Goal: Answer question/provide support: Share knowledge or assist other users

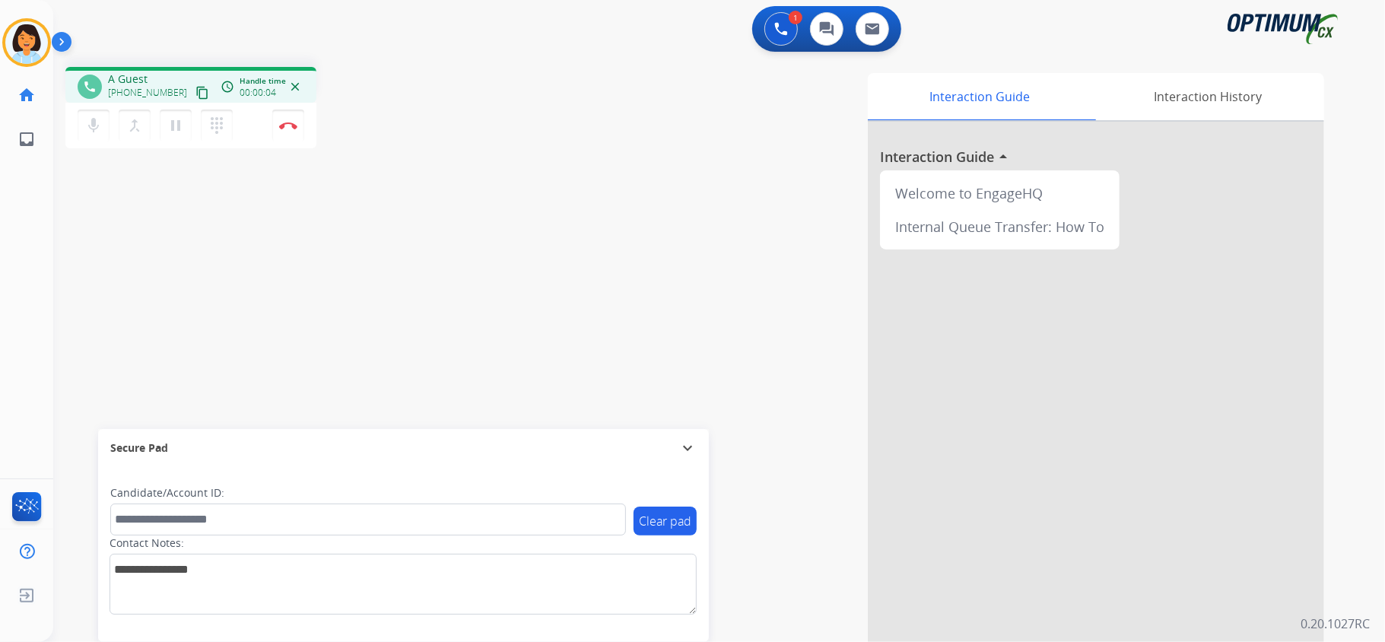
click at [195, 91] on mat-icon "content_copy" at bounding box center [202, 93] width 14 height 14
click at [195, 95] on mat-icon "content_copy" at bounding box center [202, 93] width 14 height 14
click at [195, 93] on mat-icon "content_copy" at bounding box center [202, 93] width 14 height 14
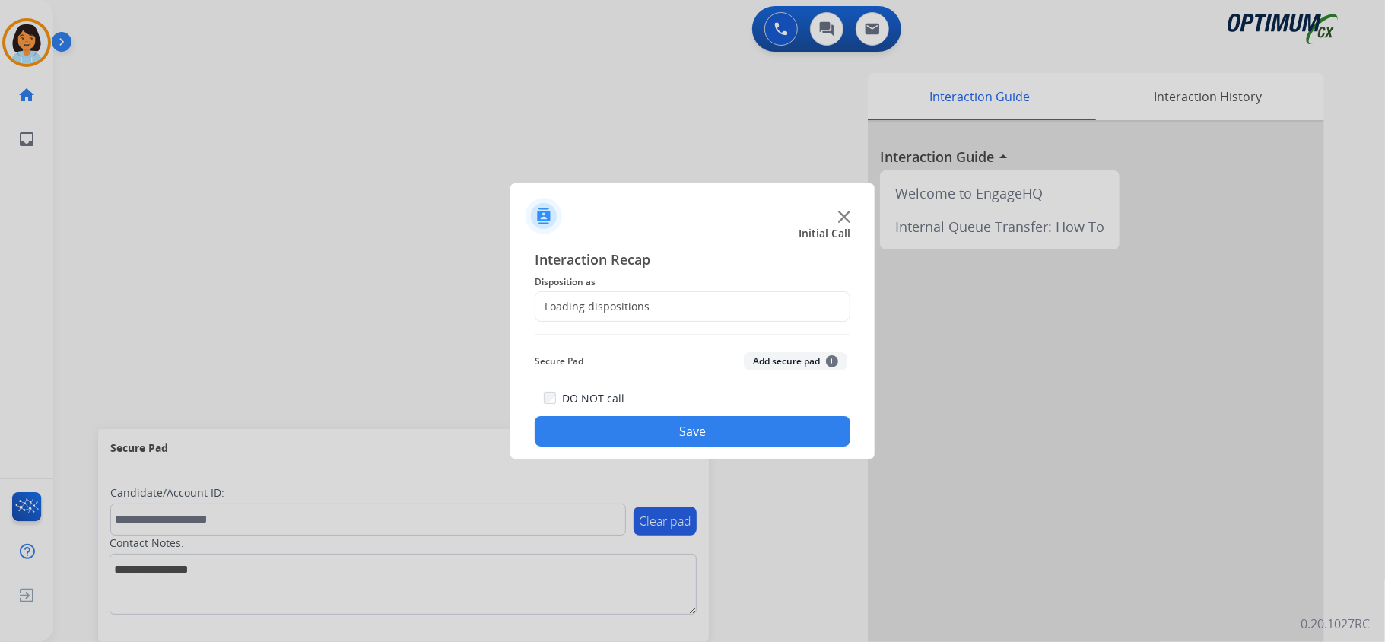
click at [290, 122] on div at bounding box center [692, 321] width 1385 height 642
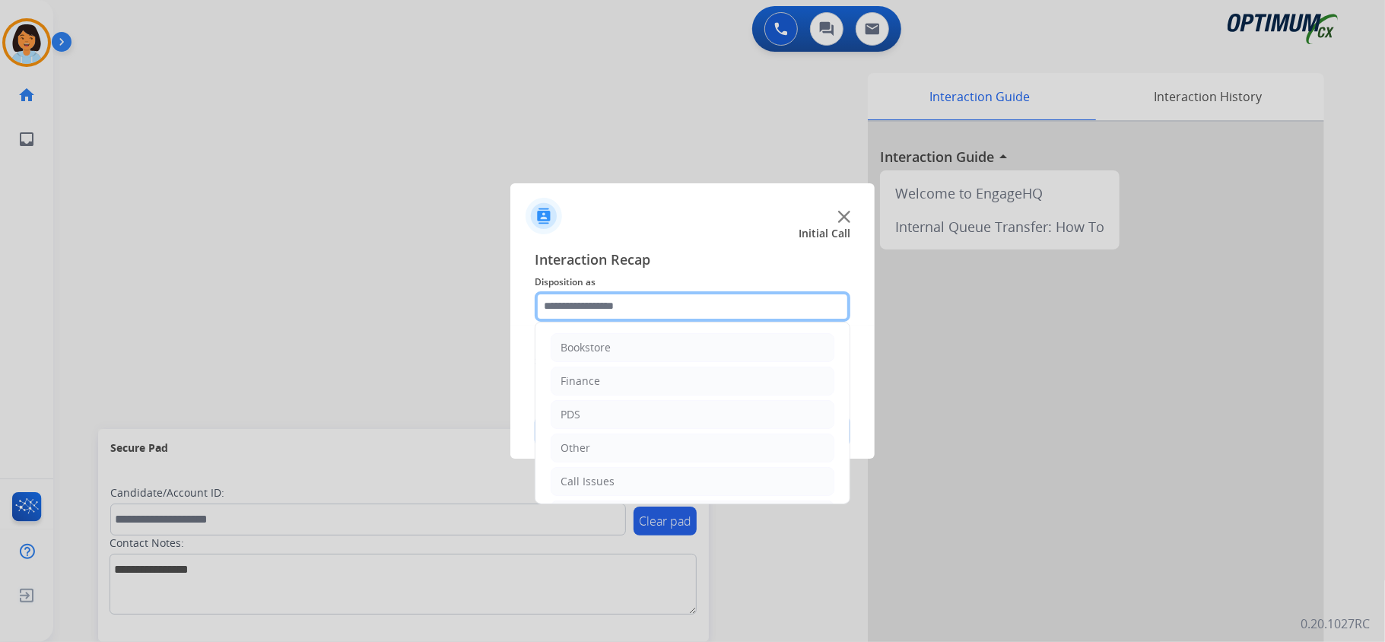
click at [688, 303] on input "text" at bounding box center [693, 306] width 316 height 30
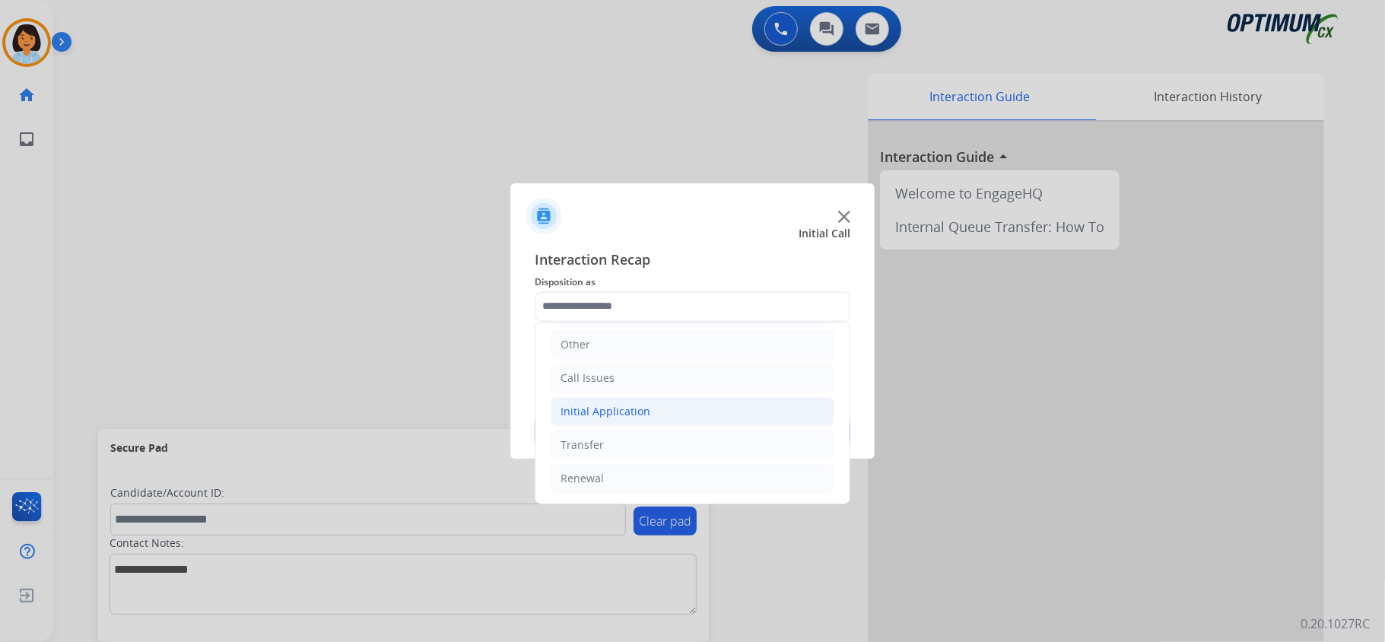
click at [627, 404] on div "Initial Application" at bounding box center [606, 411] width 90 height 15
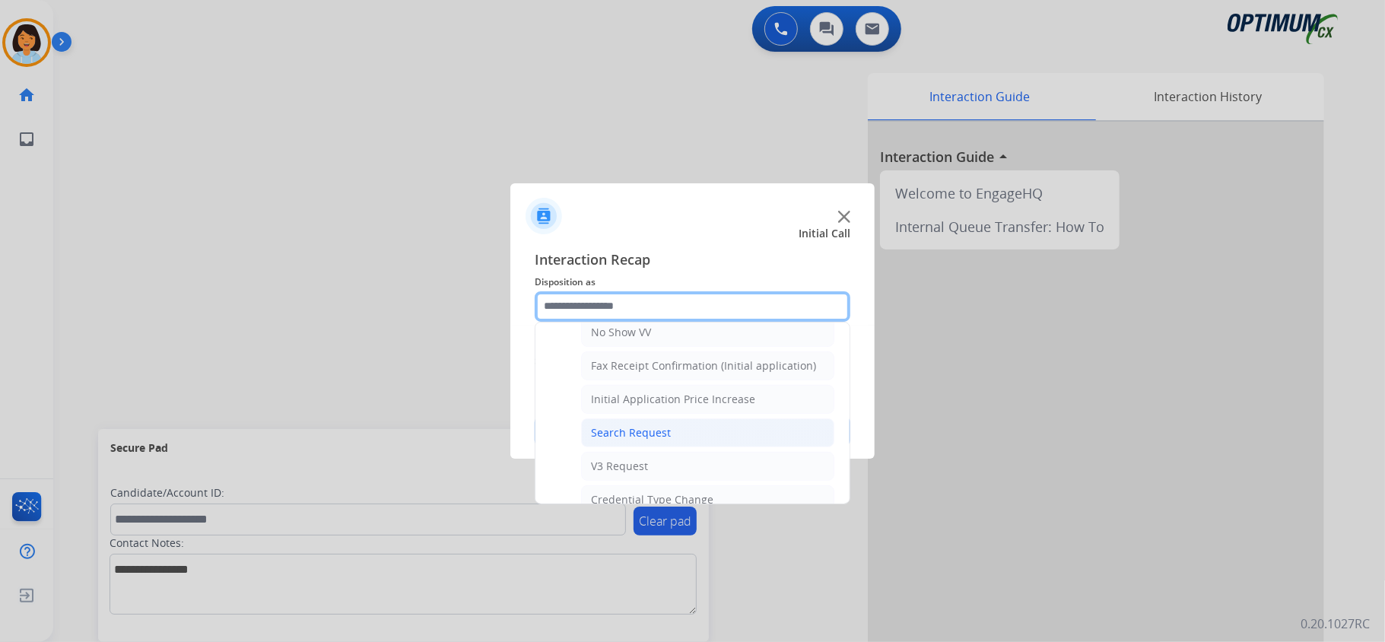
scroll to position [513, 0]
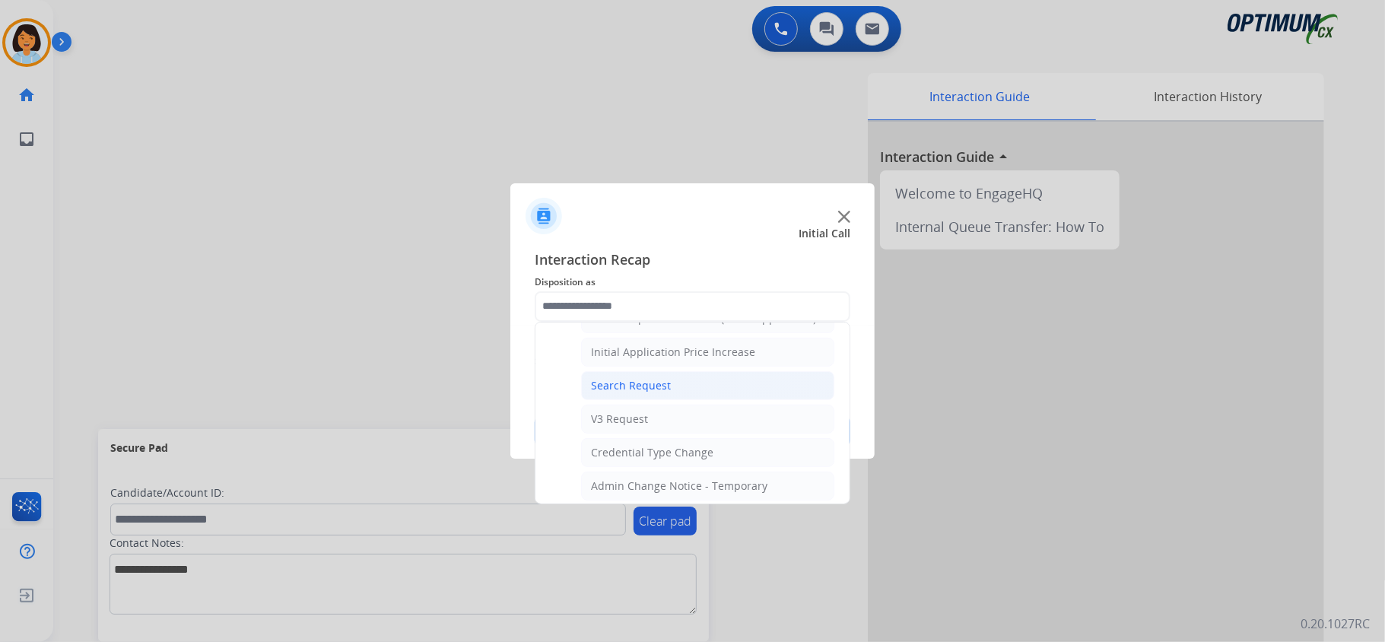
click at [640, 393] on div "Search Request" at bounding box center [631, 385] width 80 height 15
type input "**********"
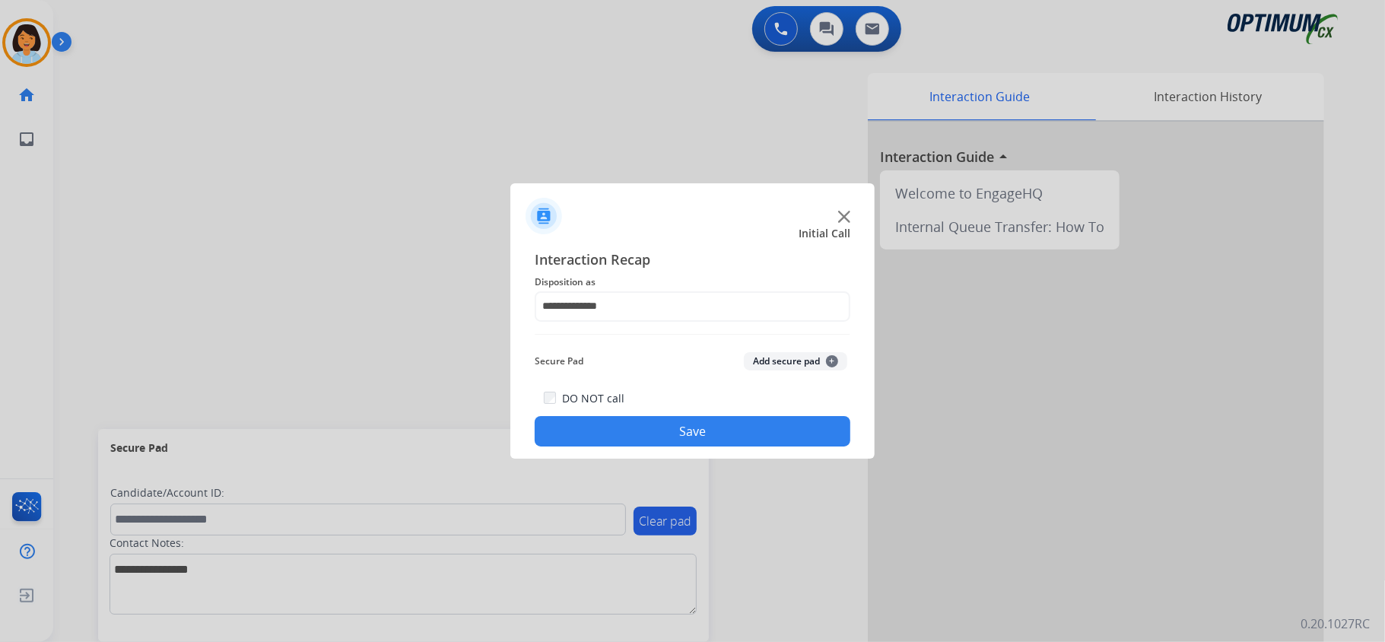
click at [655, 429] on button "Save" at bounding box center [693, 431] width 316 height 30
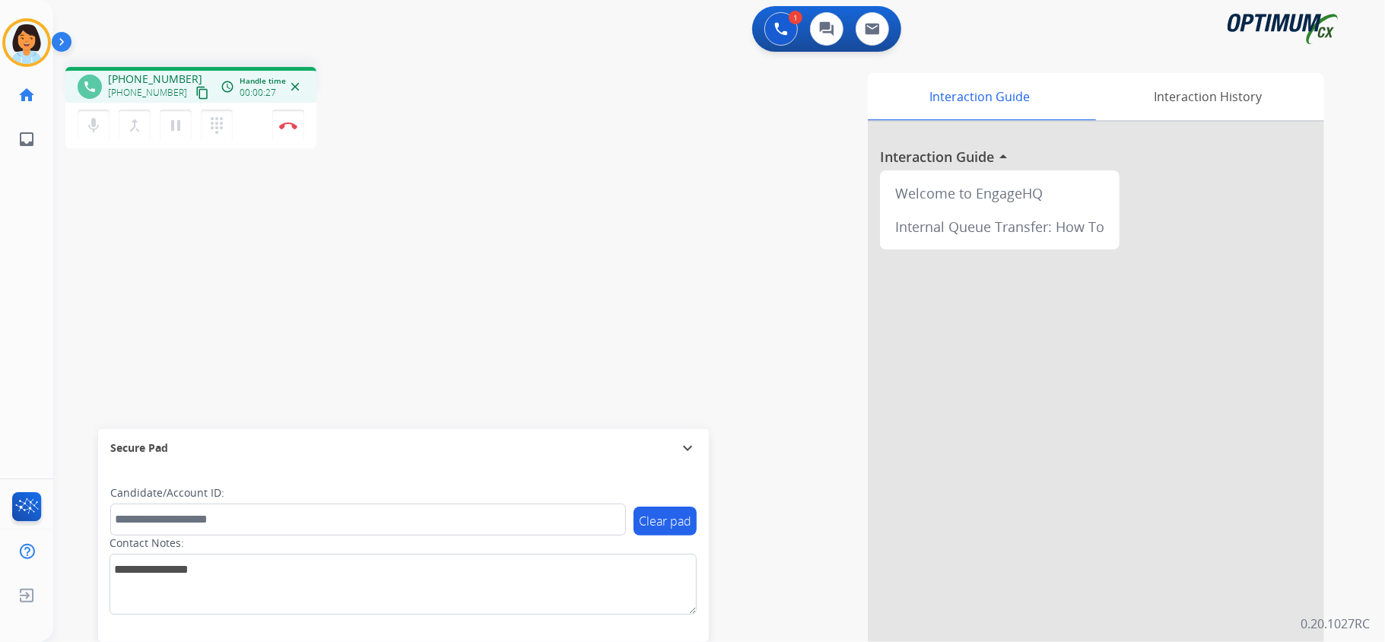
click at [195, 93] on mat-icon "content_copy" at bounding box center [202, 93] width 14 height 14
click at [287, 128] on img at bounding box center [288, 126] width 18 height 8
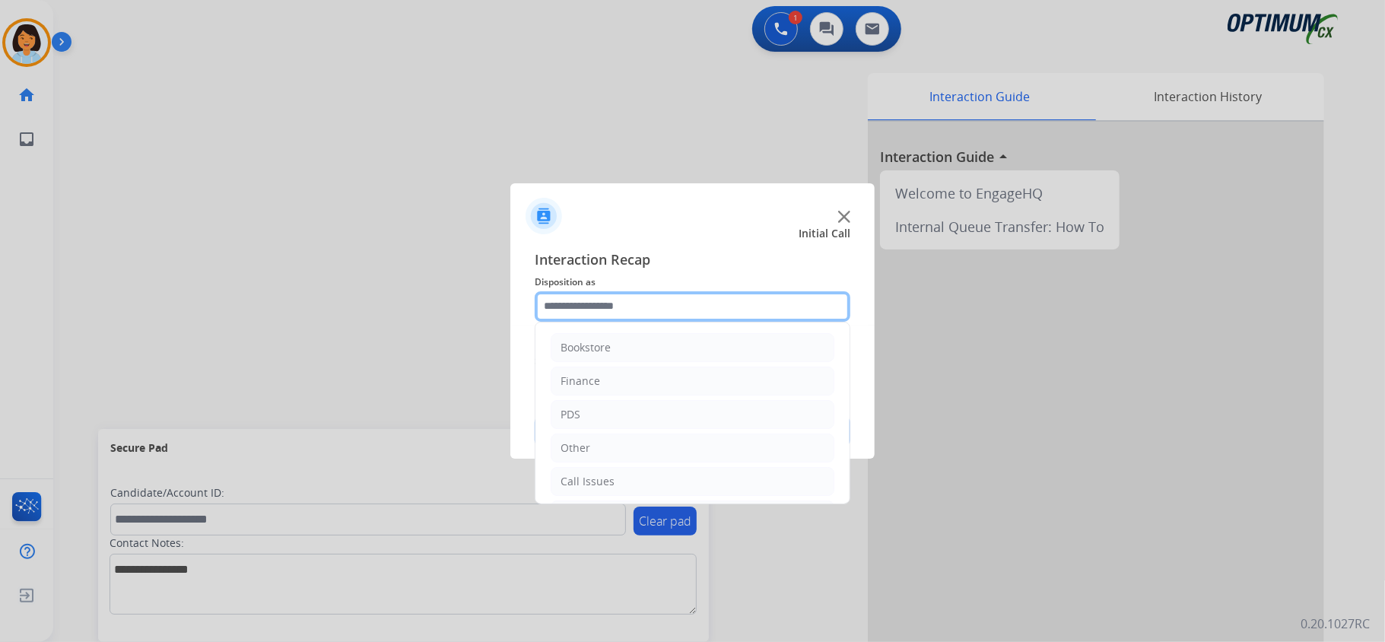
click at [671, 299] on input "text" at bounding box center [693, 306] width 316 height 30
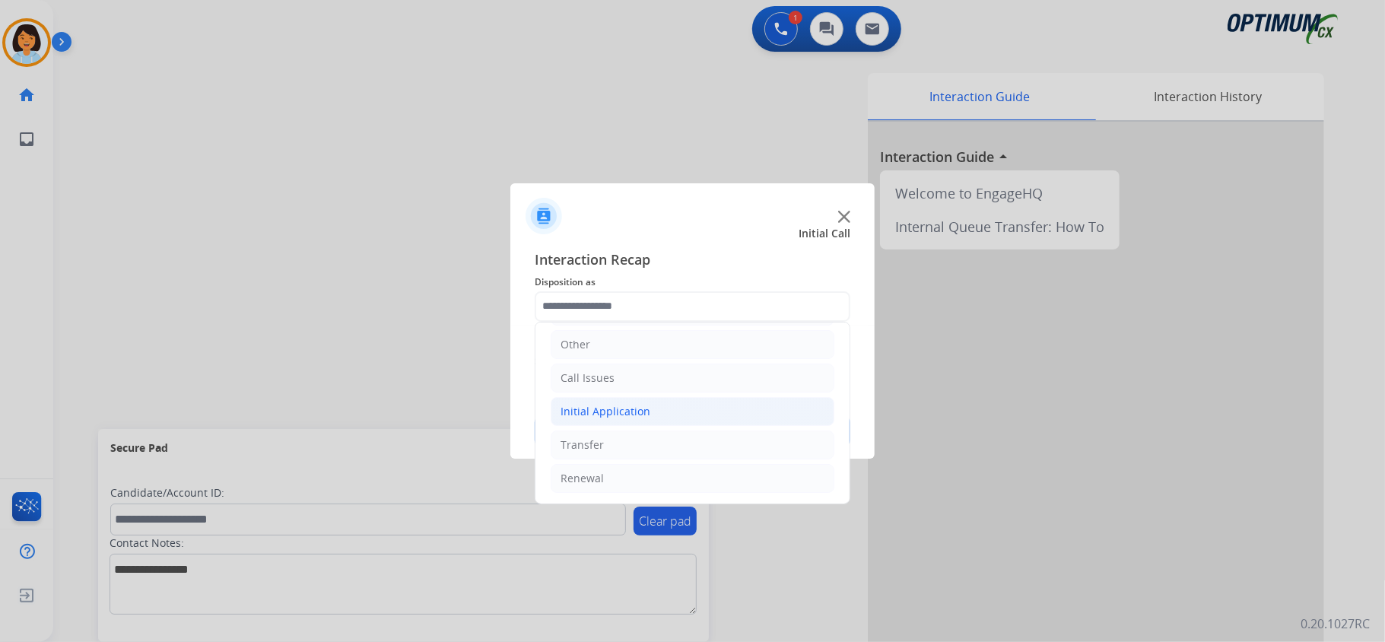
click at [649, 411] on li "Initial Application" at bounding box center [693, 411] width 284 height 29
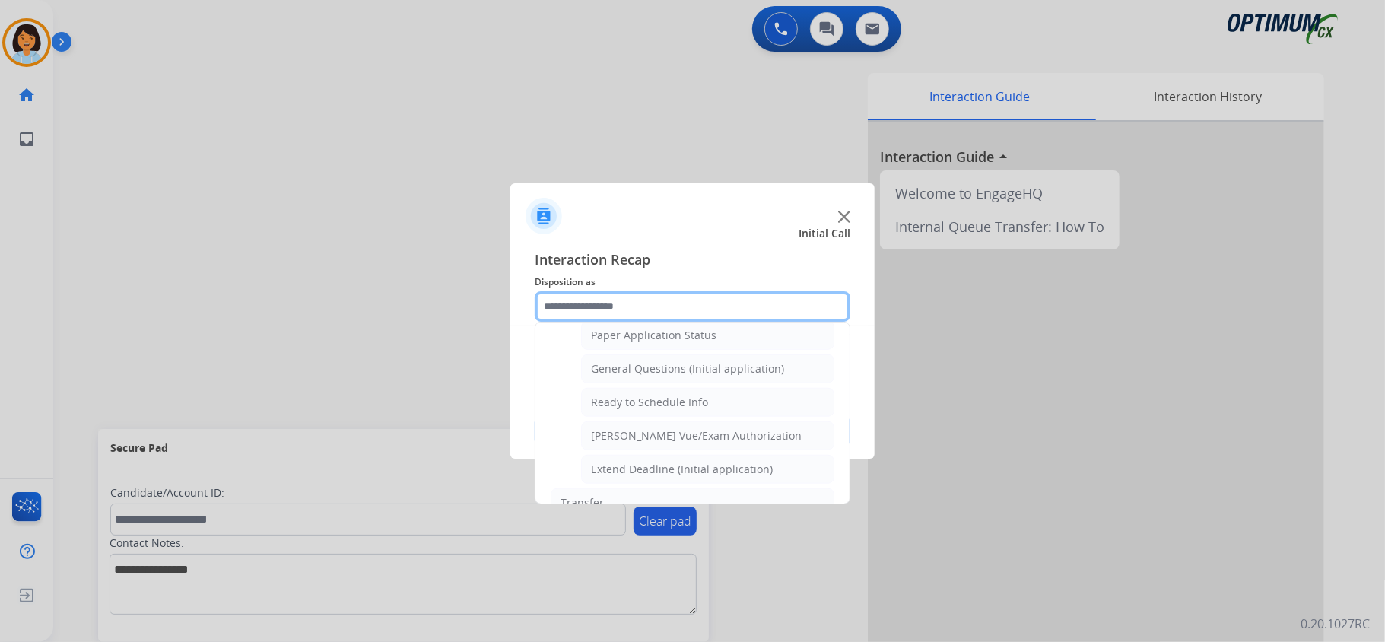
scroll to position [901, 0]
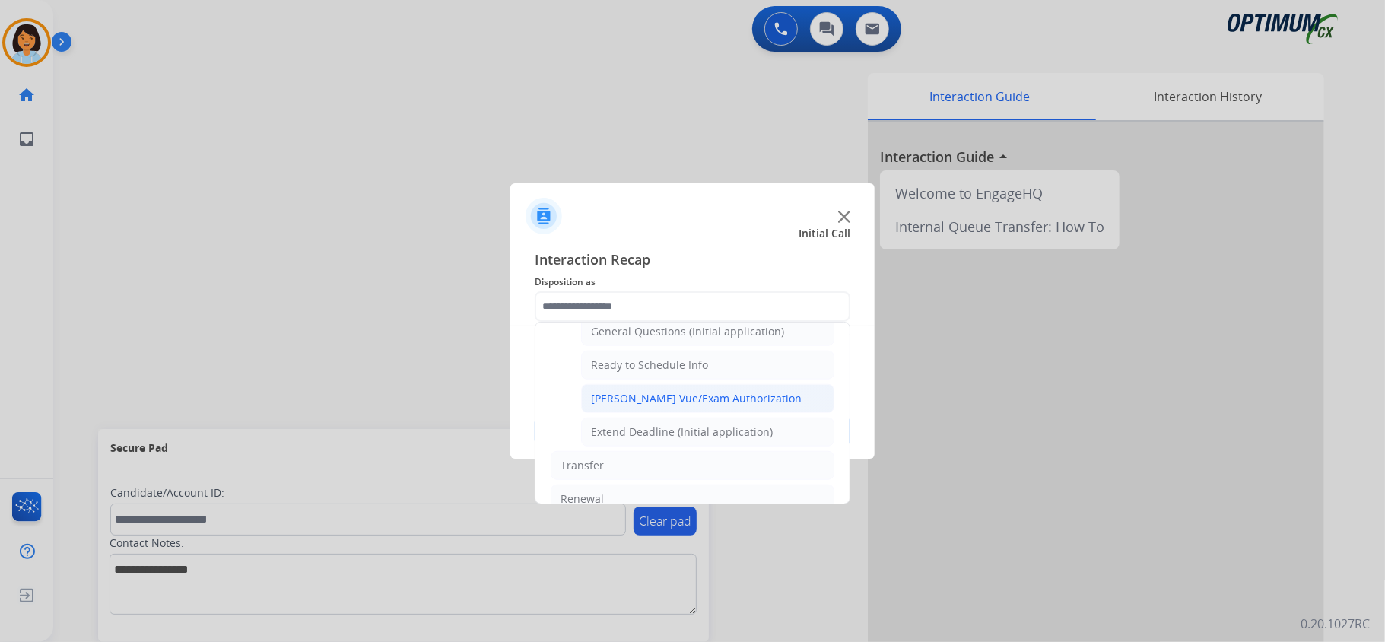
click at [697, 406] on div "[PERSON_NAME] Vue/Exam Authorization" at bounding box center [696, 398] width 211 height 15
type input "**********"
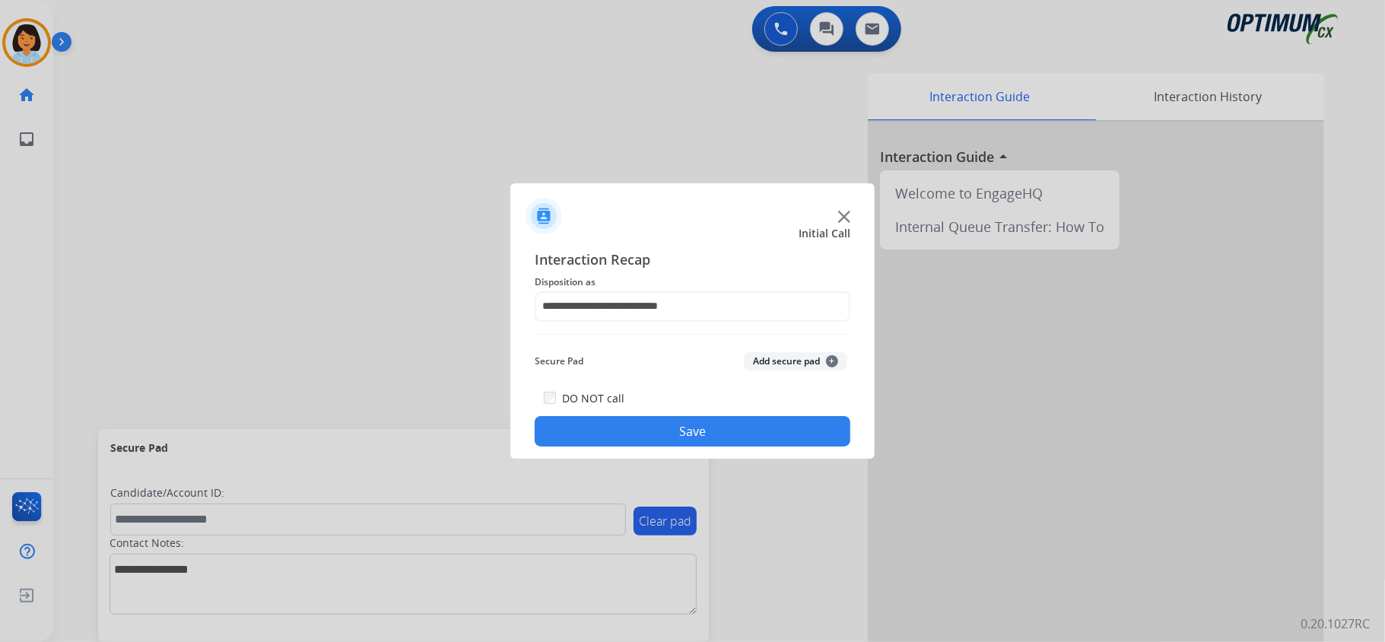
click at [689, 426] on button "Save" at bounding box center [693, 431] width 316 height 30
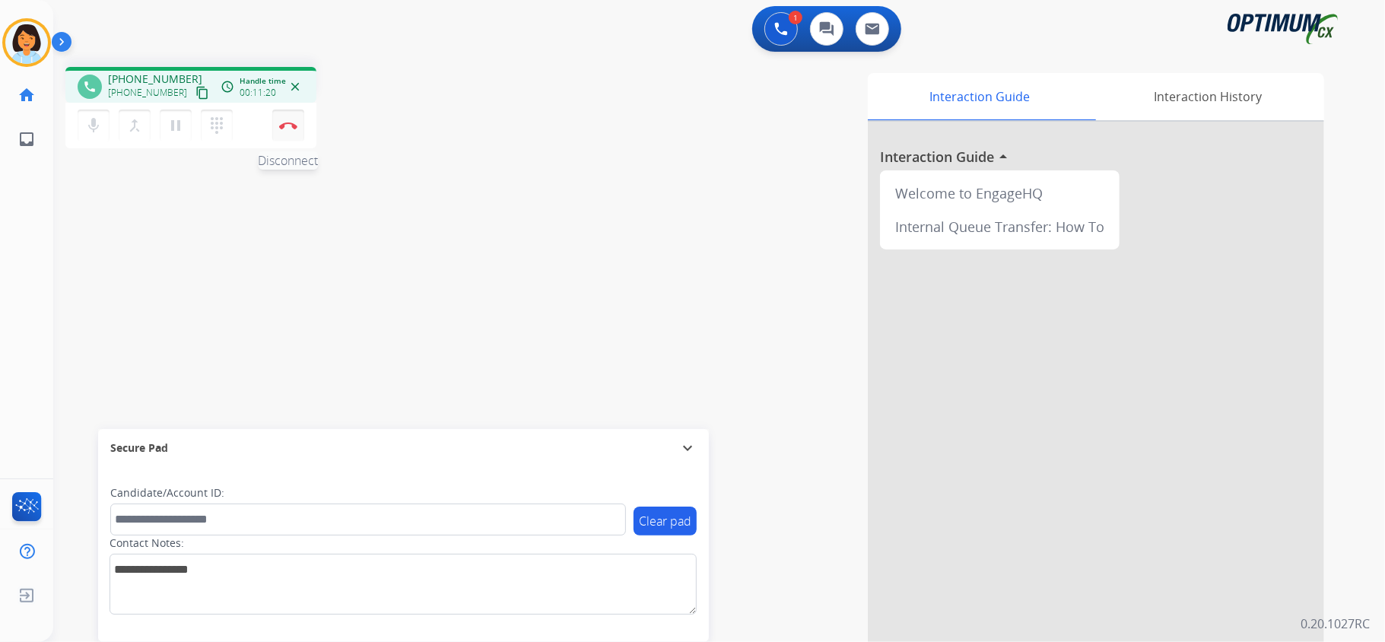
click at [289, 125] on img at bounding box center [288, 126] width 18 height 8
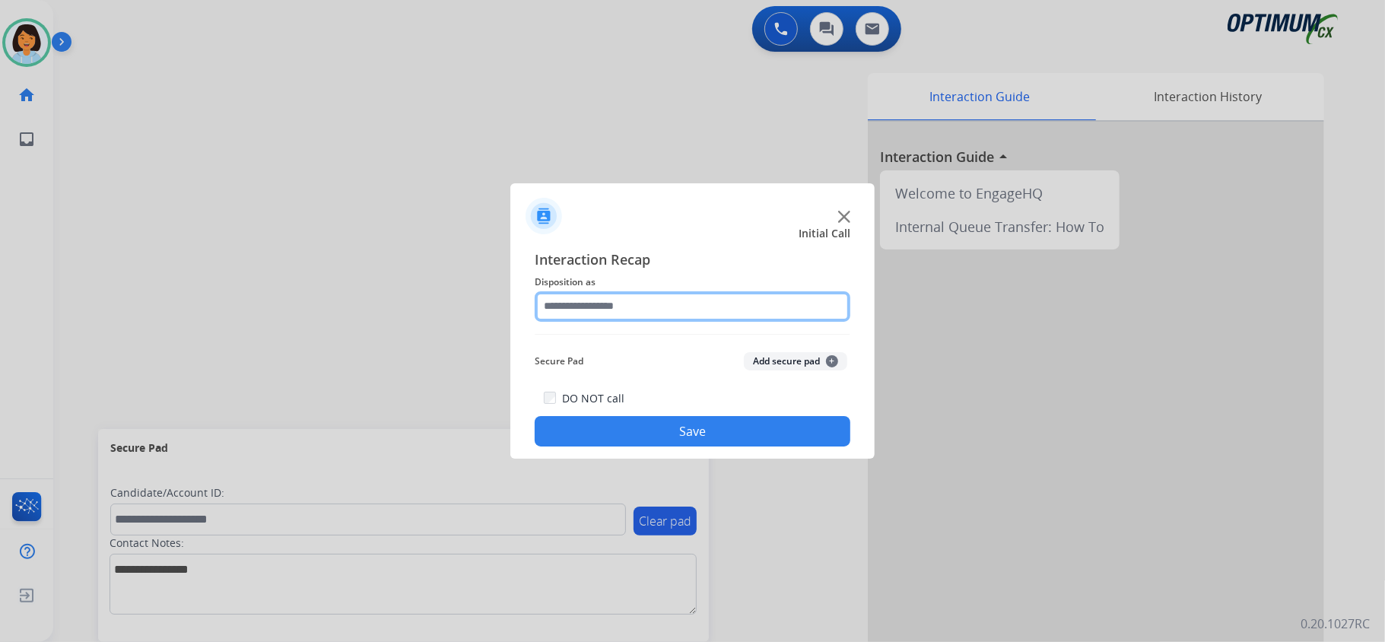
click at [633, 320] on div at bounding box center [693, 306] width 316 height 30
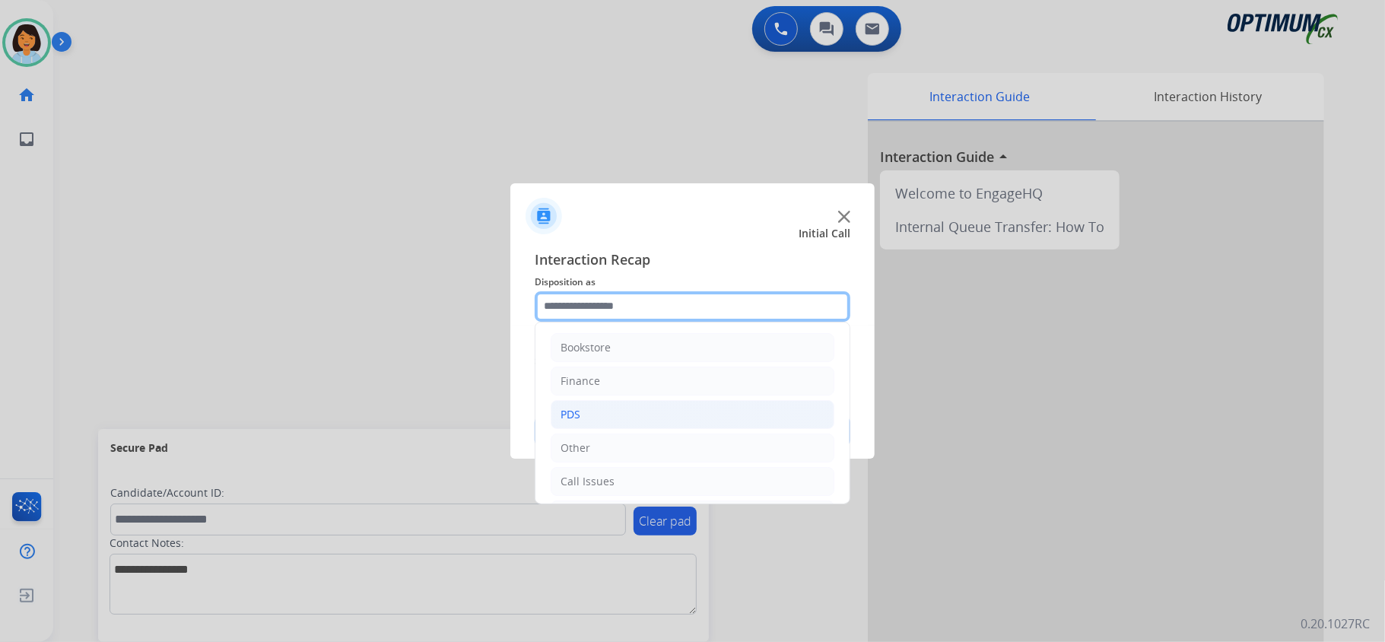
scroll to position [101, 0]
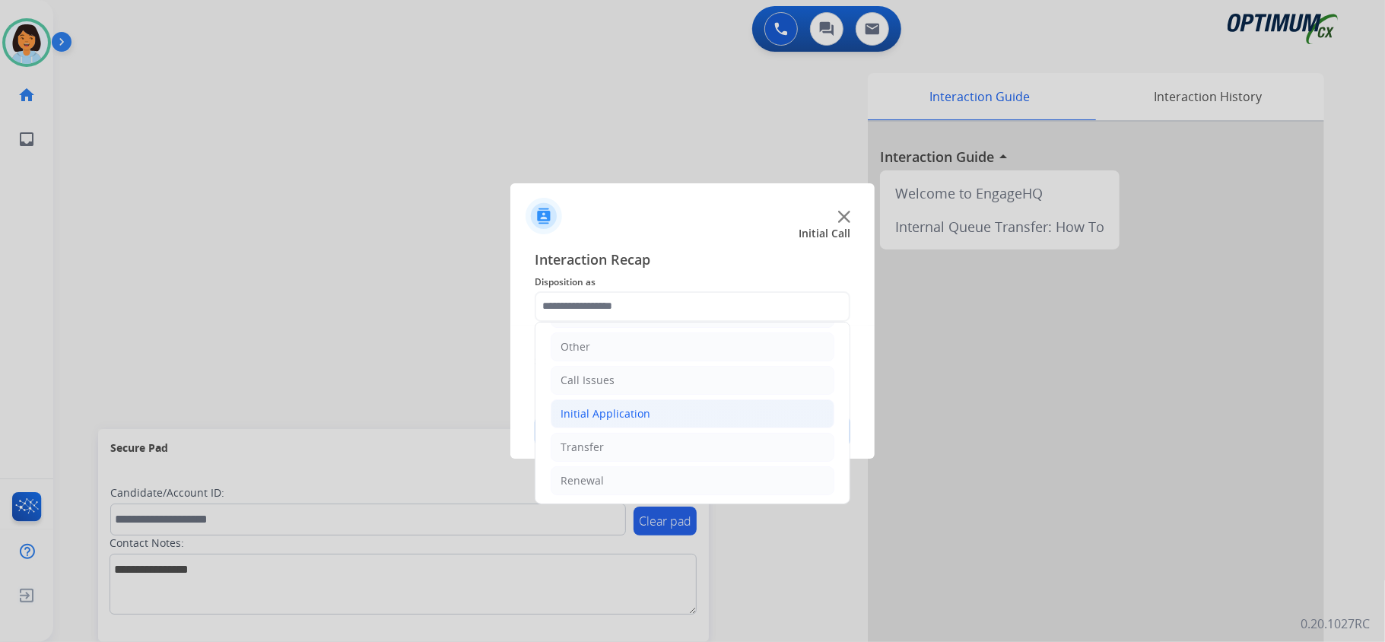
click at [608, 411] on div "Initial Application" at bounding box center [606, 413] width 90 height 15
click at [612, 484] on div "Appeals" at bounding box center [611, 480] width 41 height 15
type input "*******"
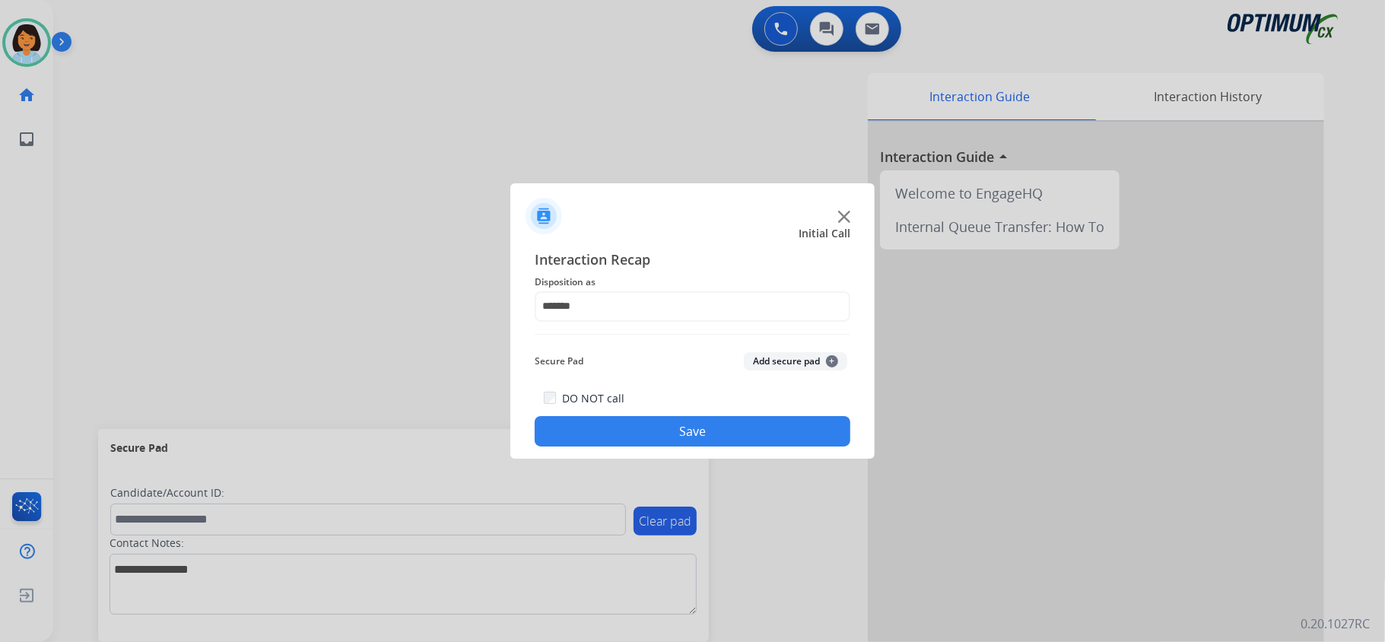
click at [603, 429] on button "Save" at bounding box center [693, 431] width 316 height 30
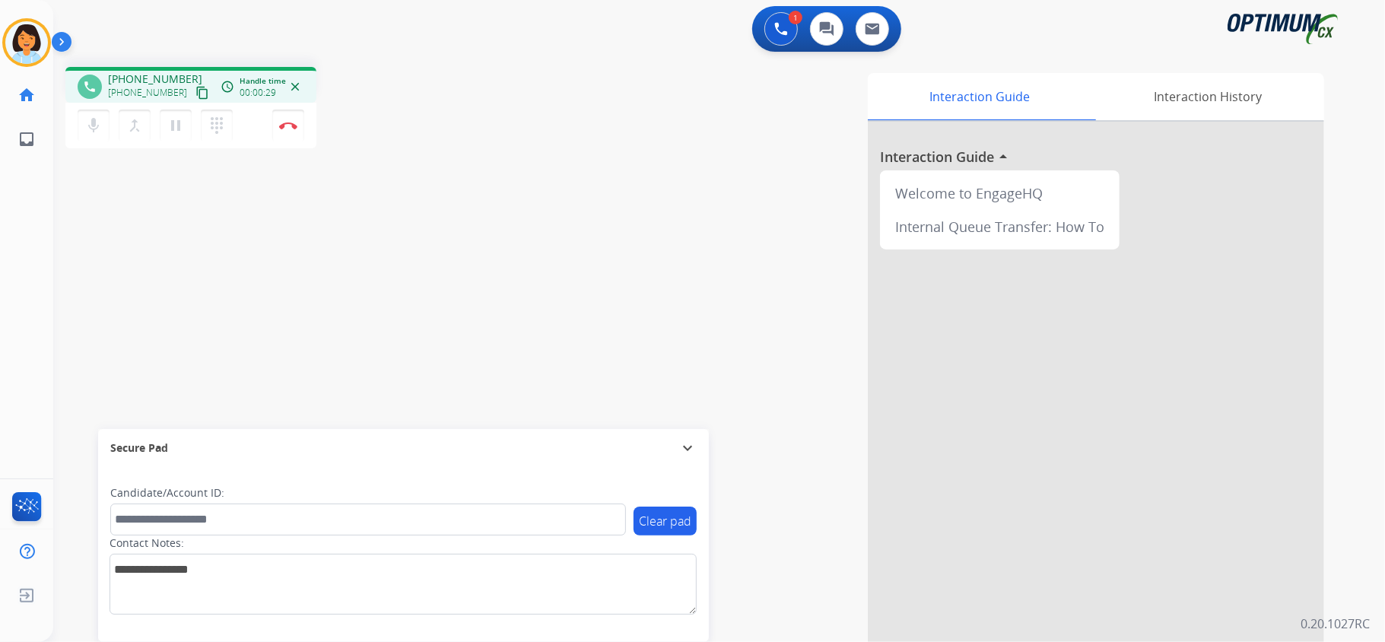
click at [195, 87] on mat-icon "content_copy" at bounding box center [202, 93] width 14 height 14
click at [293, 119] on button "Disconnect" at bounding box center [288, 126] width 32 height 32
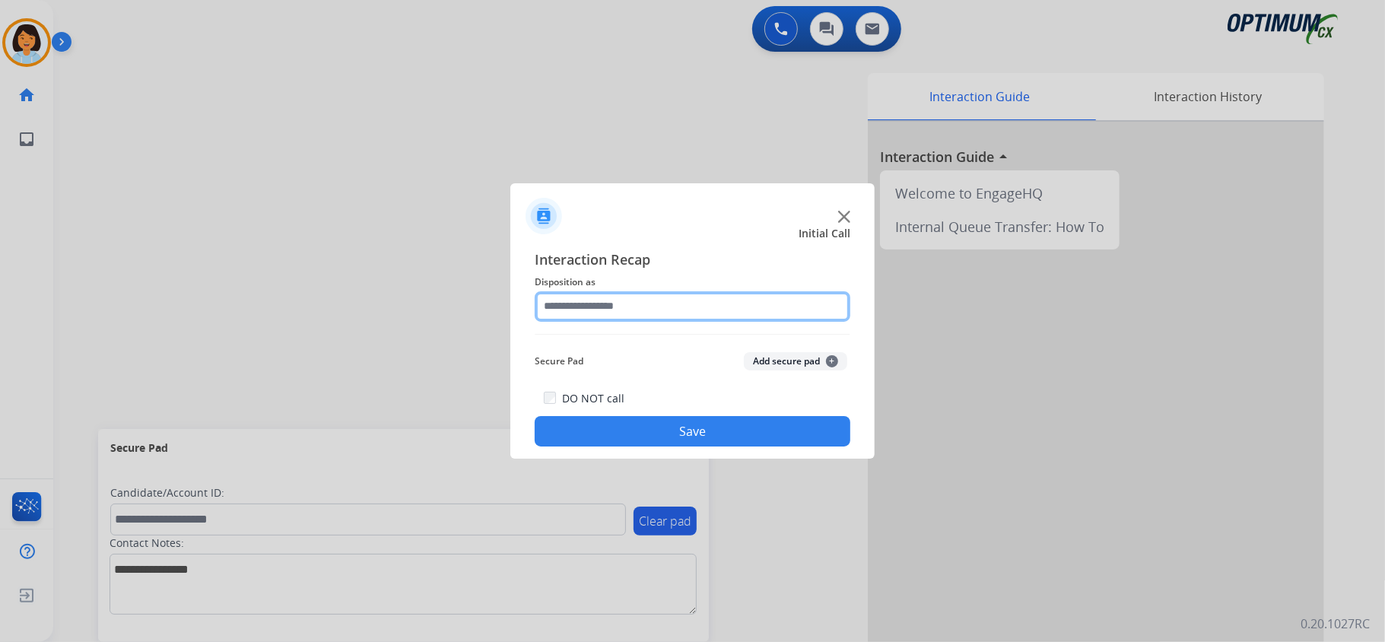
click at [686, 307] on input "text" at bounding box center [693, 306] width 316 height 30
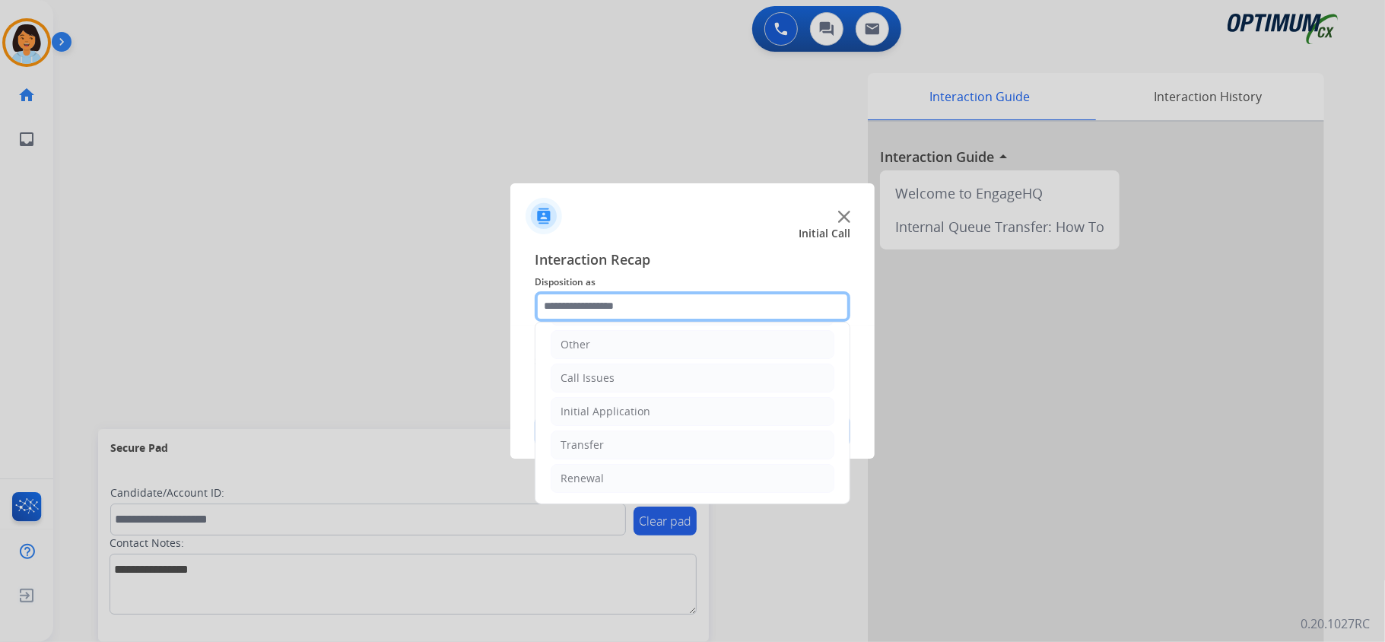
scroll to position [107, 0]
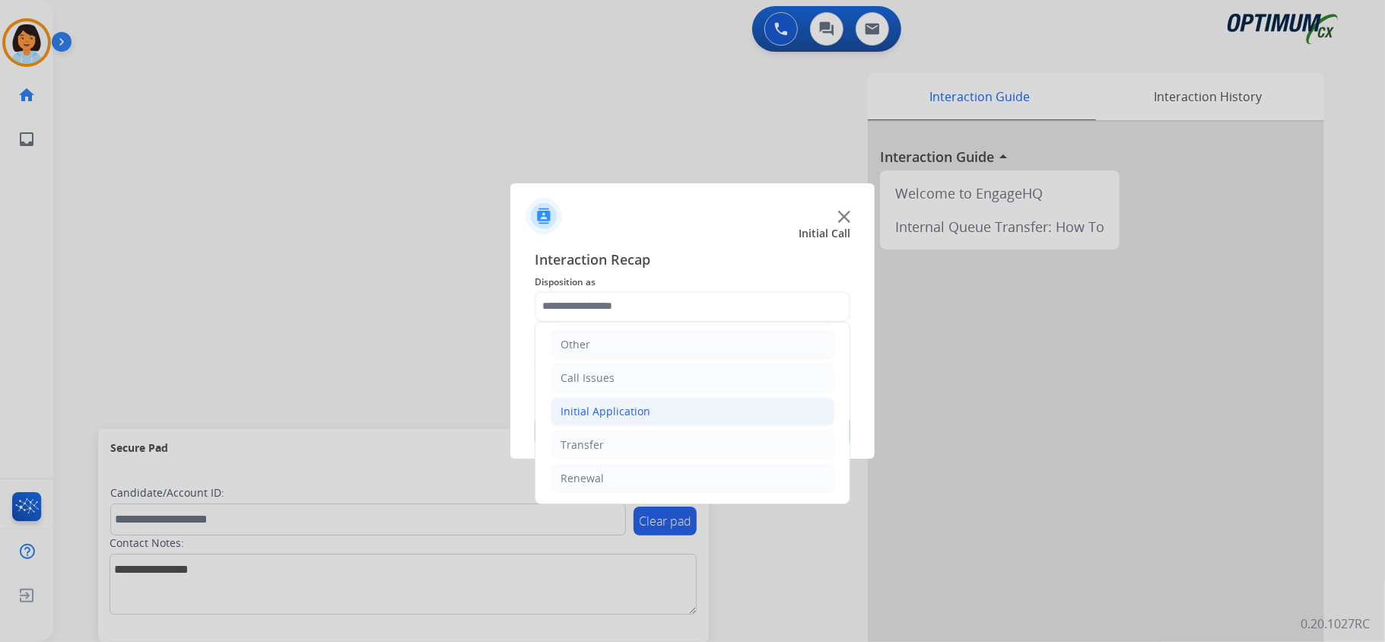
click at [700, 399] on li "Initial Application" at bounding box center [693, 411] width 284 height 29
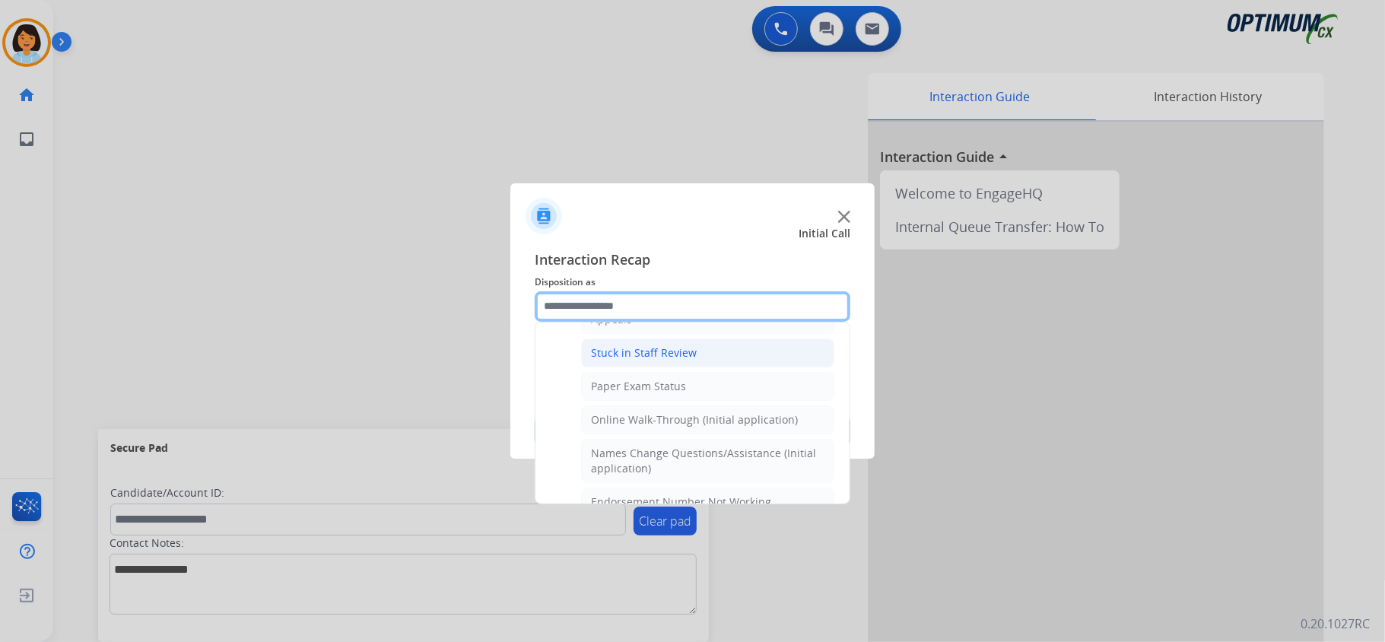
scroll to position [310, 0]
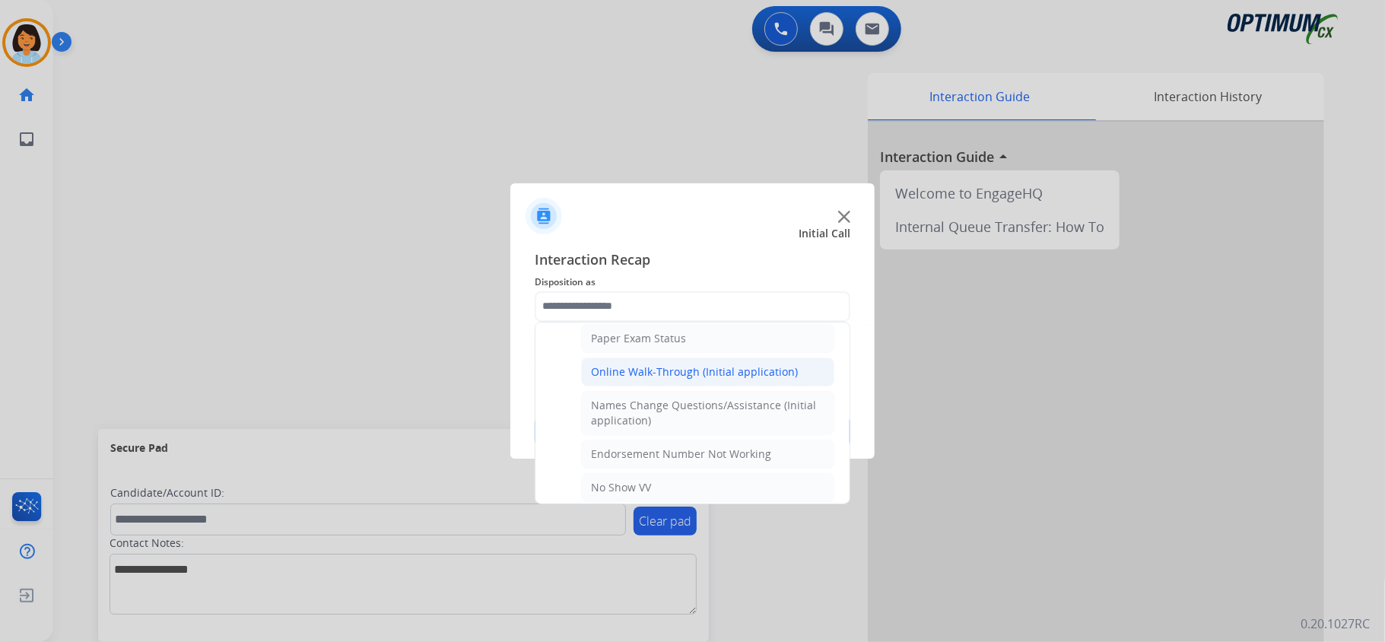
click at [701, 380] on div "Online Walk-Through (Initial application)" at bounding box center [694, 371] width 207 height 15
type input "**********"
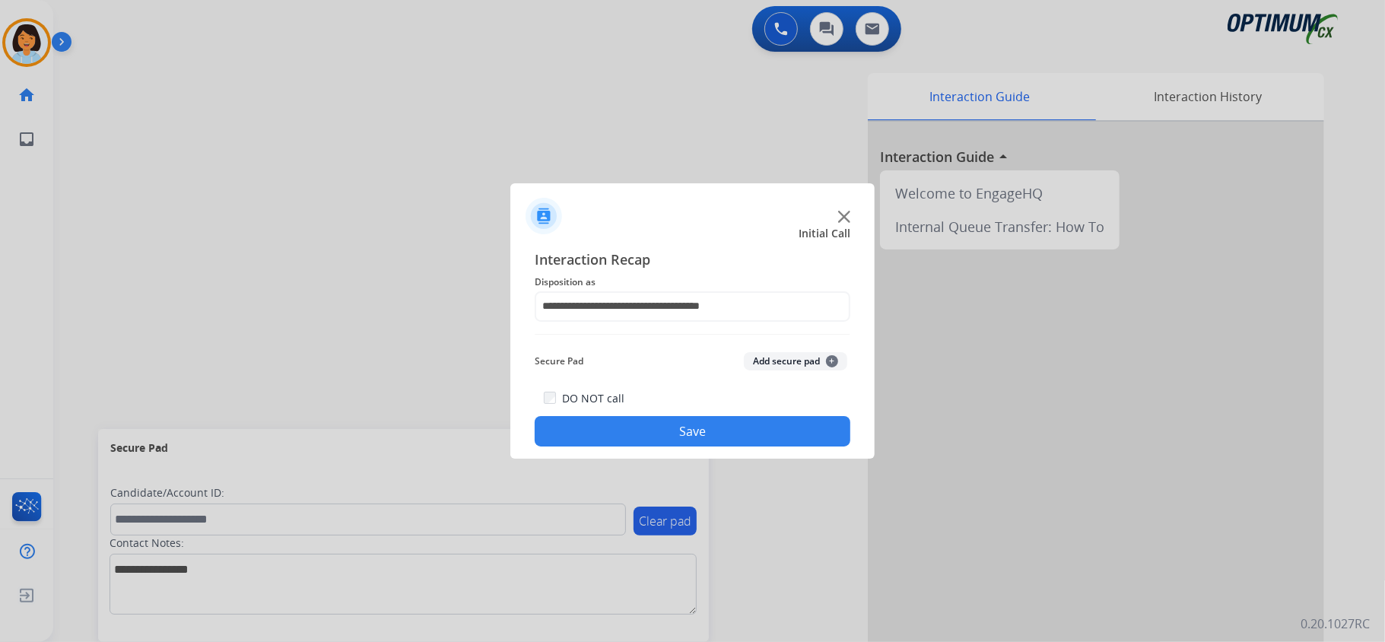
click at [683, 435] on button "Save" at bounding box center [693, 431] width 316 height 30
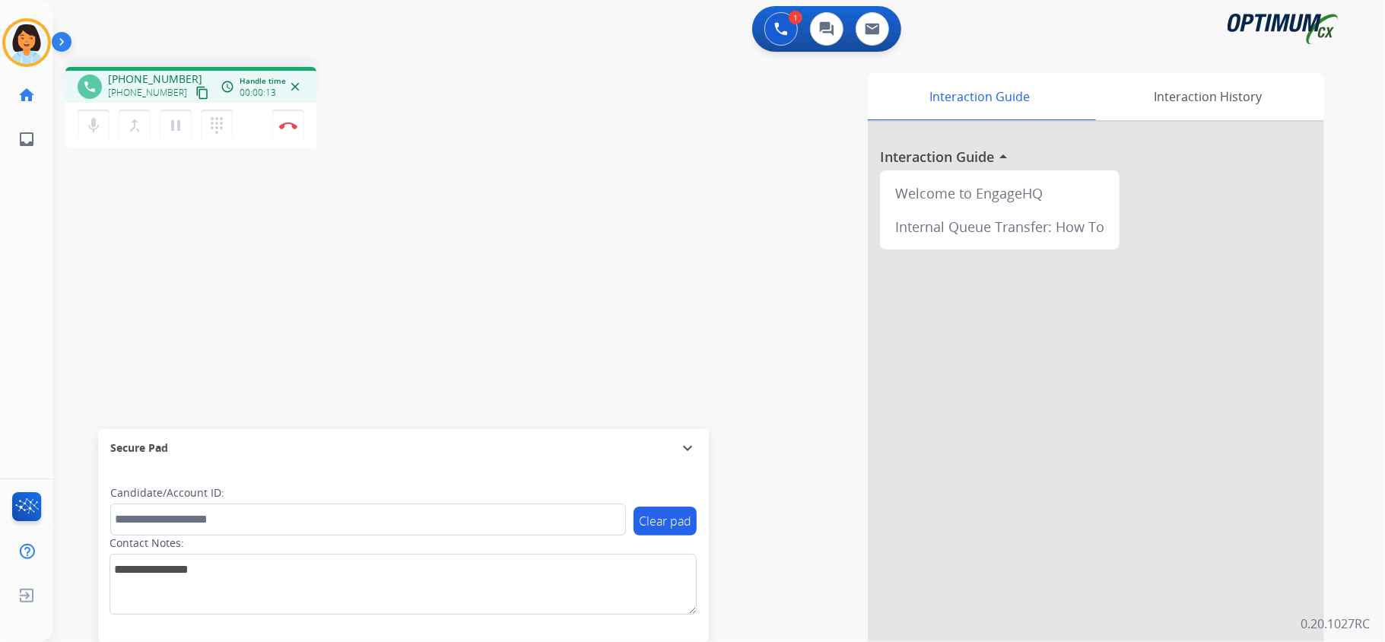
click at [195, 89] on mat-icon "content_copy" at bounding box center [202, 93] width 14 height 14
click at [287, 119] on button "Disconnect" at bounding box center [288, 126] width 32 height 32
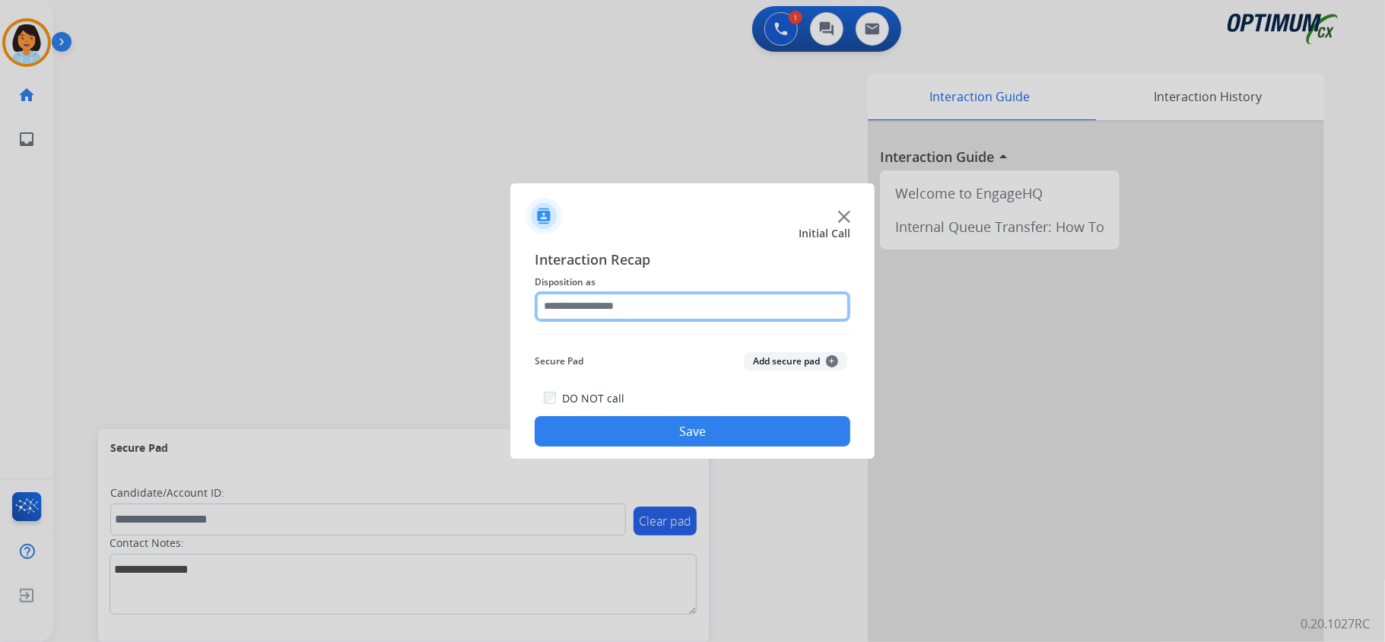
click at [713, 301] on input "text" at bounding box center [693, 306] width 316 height 30
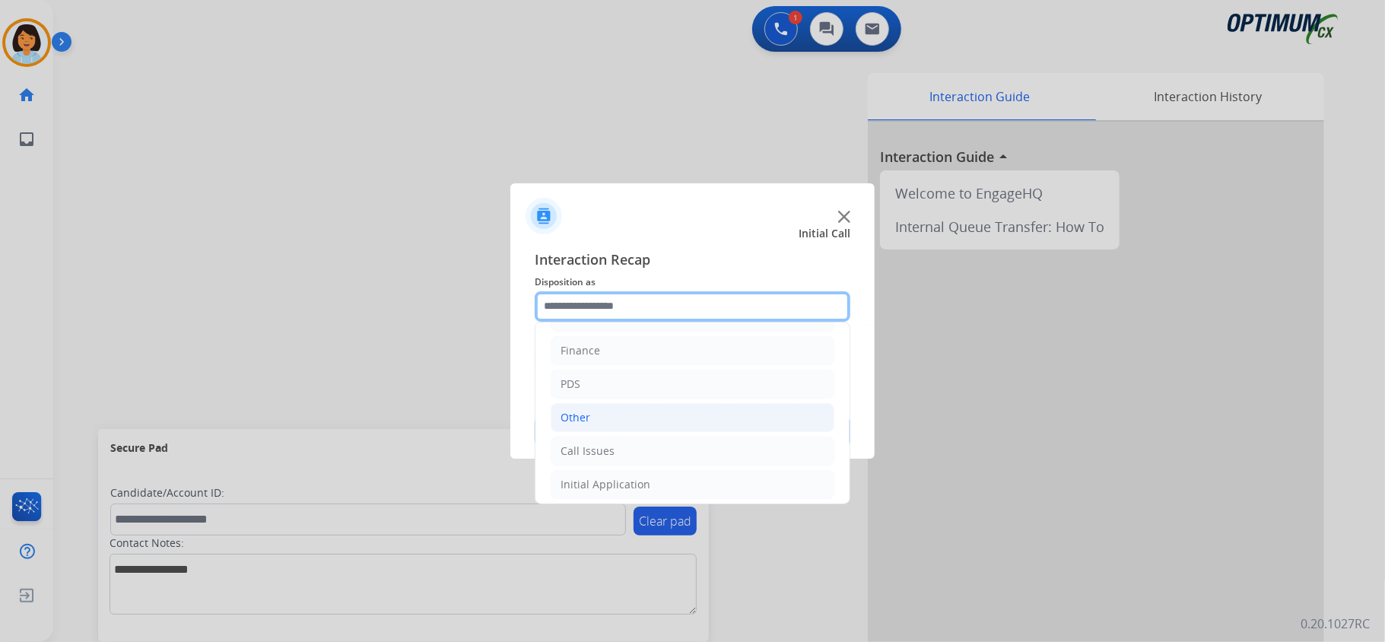
scroll to position [0, 0]
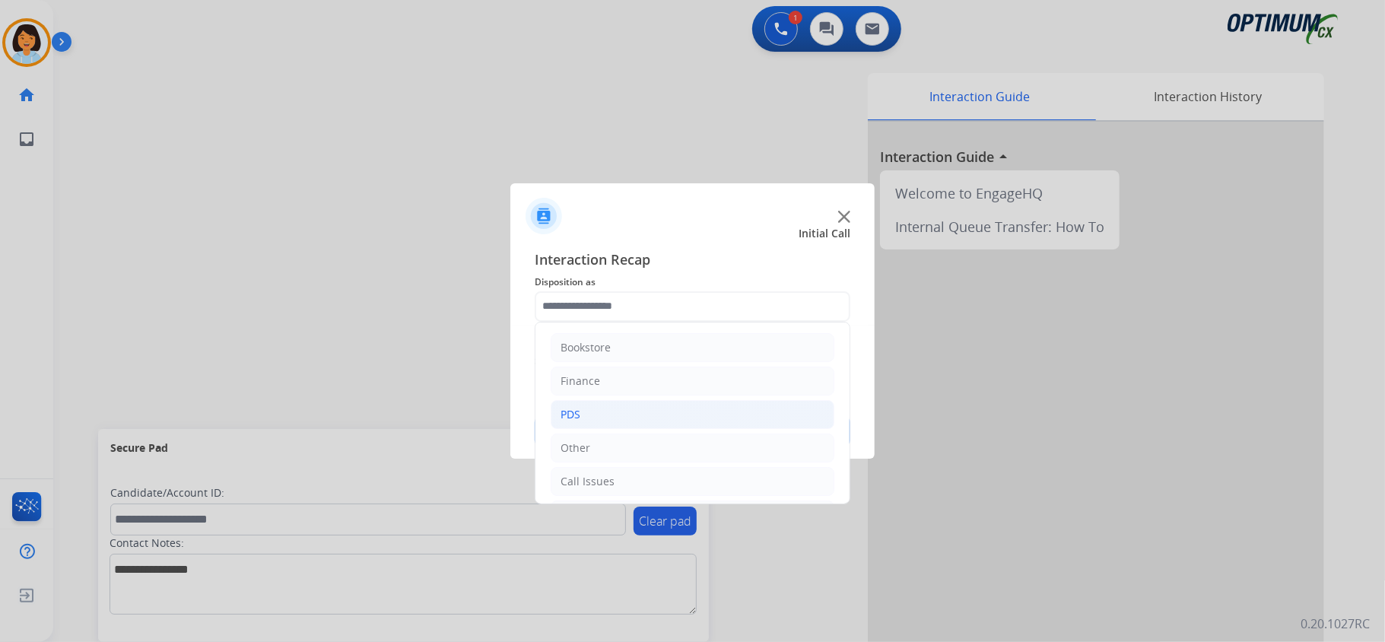
click at [634, 409] on li "PDS" at bounding box center [693, 414] width 284 height 29
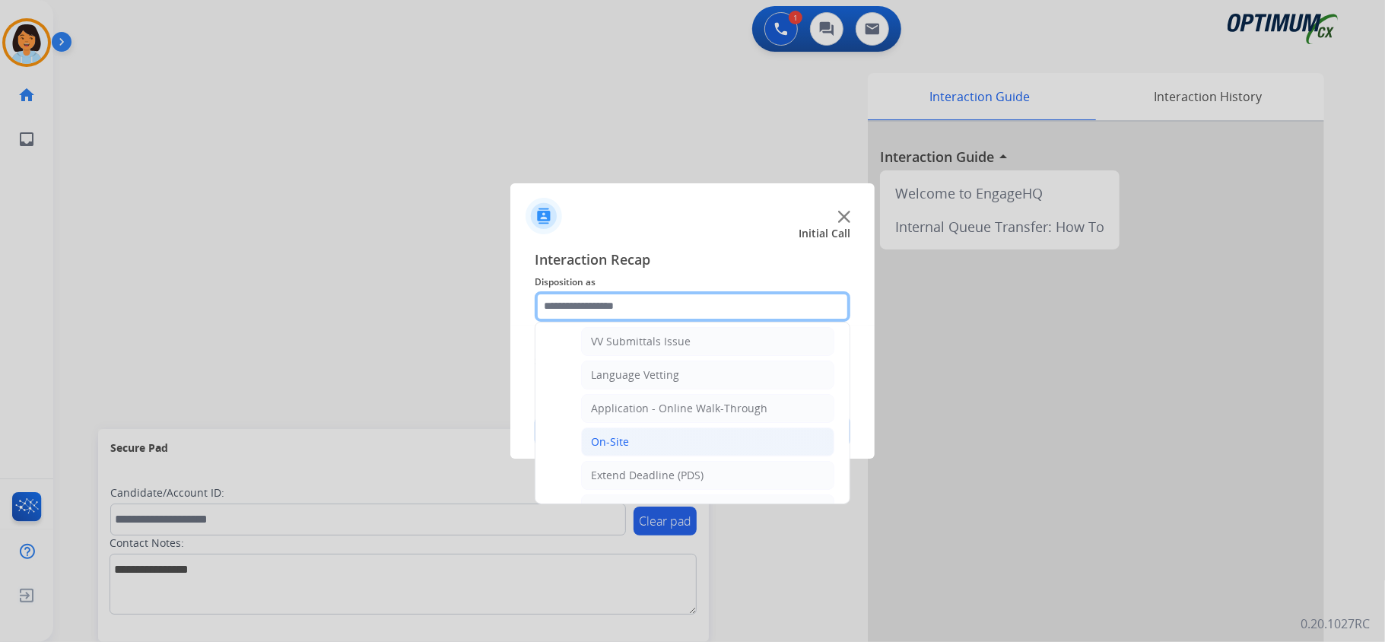
scroll to position [405, 0]
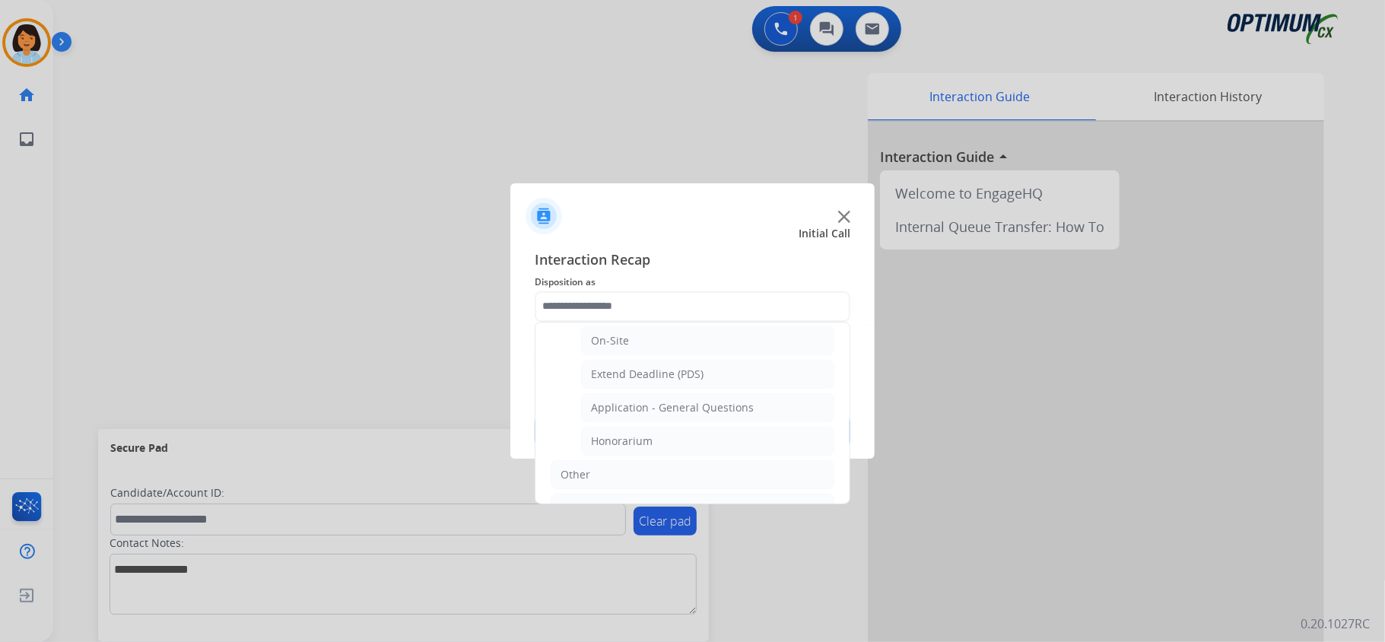
click at [700, 415] on div "Application - General Questions" at bounding box center [672, 407] width 163 height 15
type input "**********"
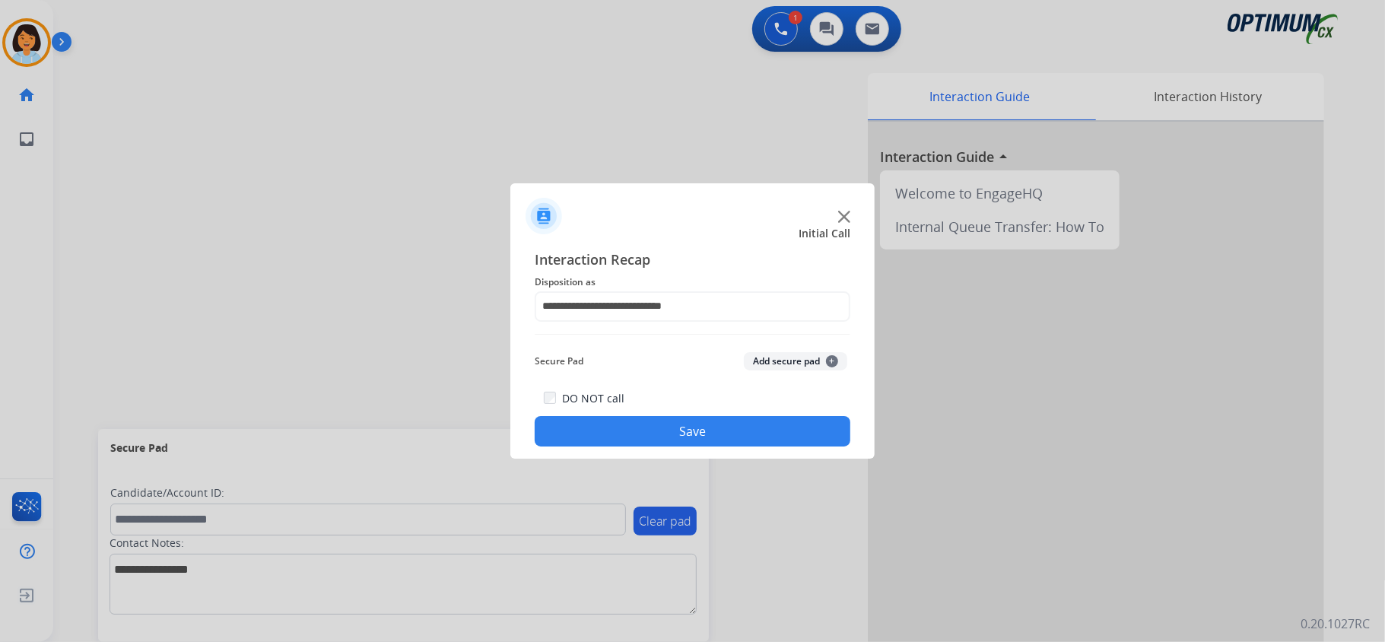
click at [685, 430] on button "Save" at bounding box center [693, 431] width 316 height 30
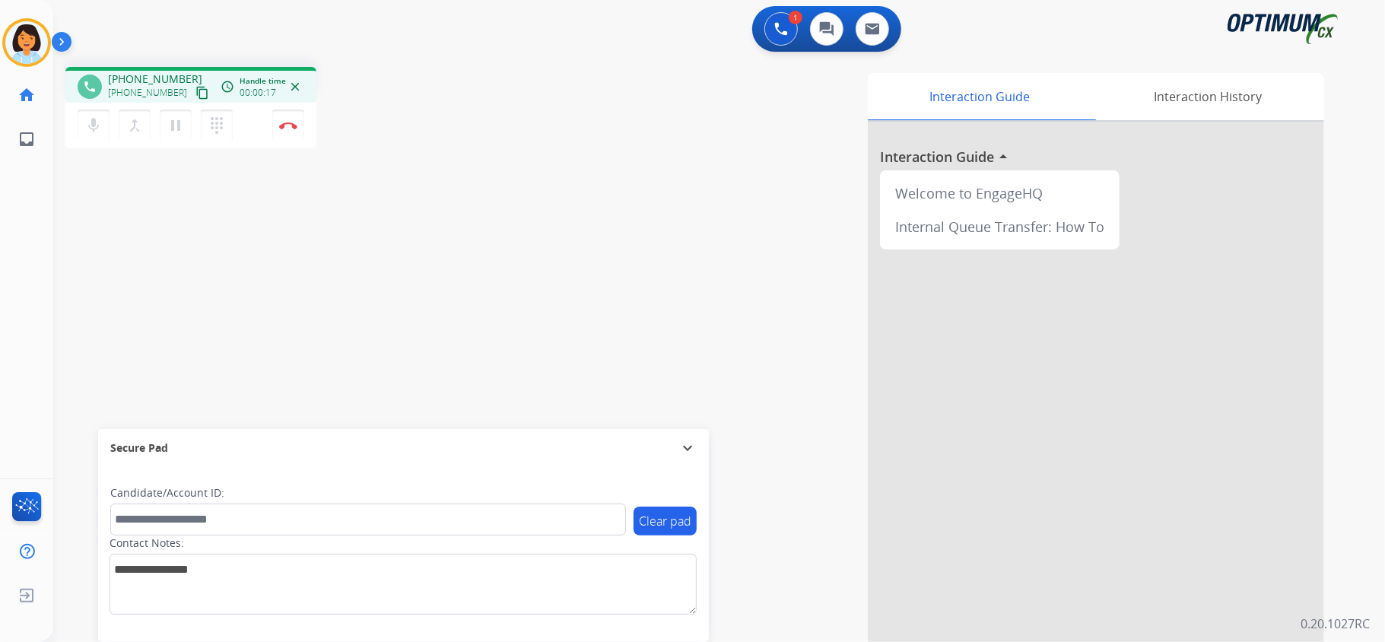
click at [195, 95] on mat-icon "content_copy" at bounding box center [202, 93] width 14 height 14
click at [289, 132] on button "Disconnect" at bounding box center [288, 126] width 32 height 32
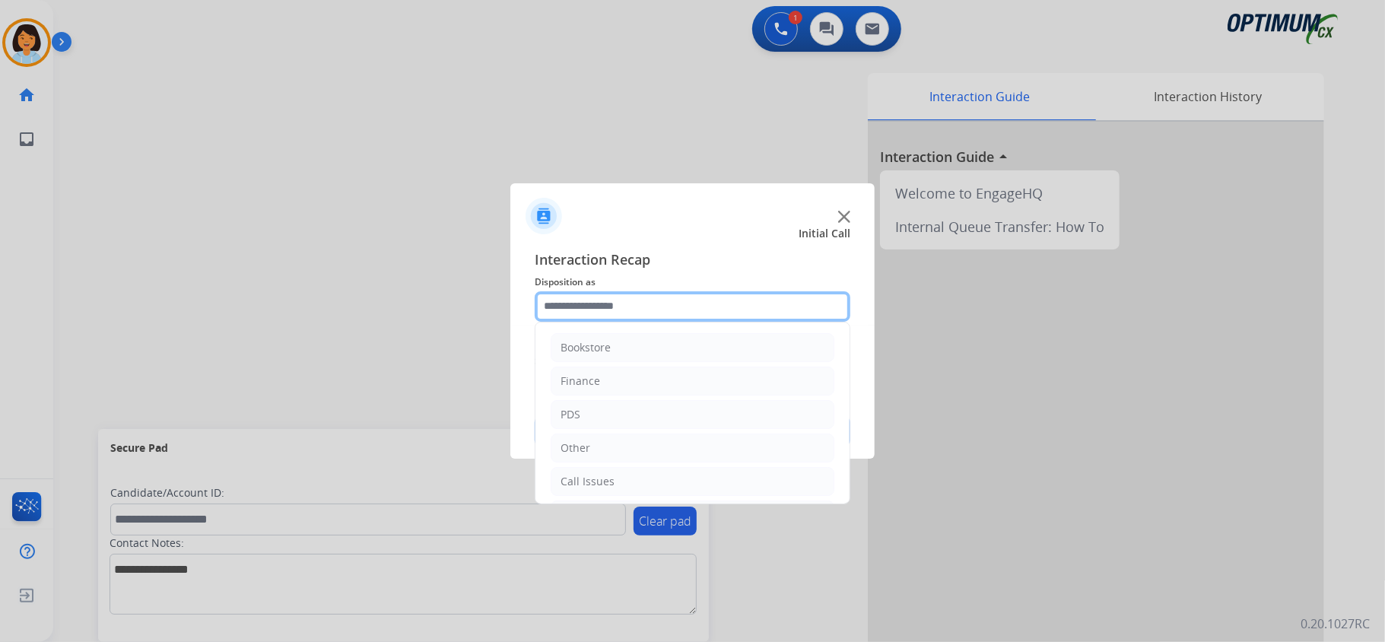
click at [673, 311] on input "text" at bounding box center [693, 306] width 316 height 30
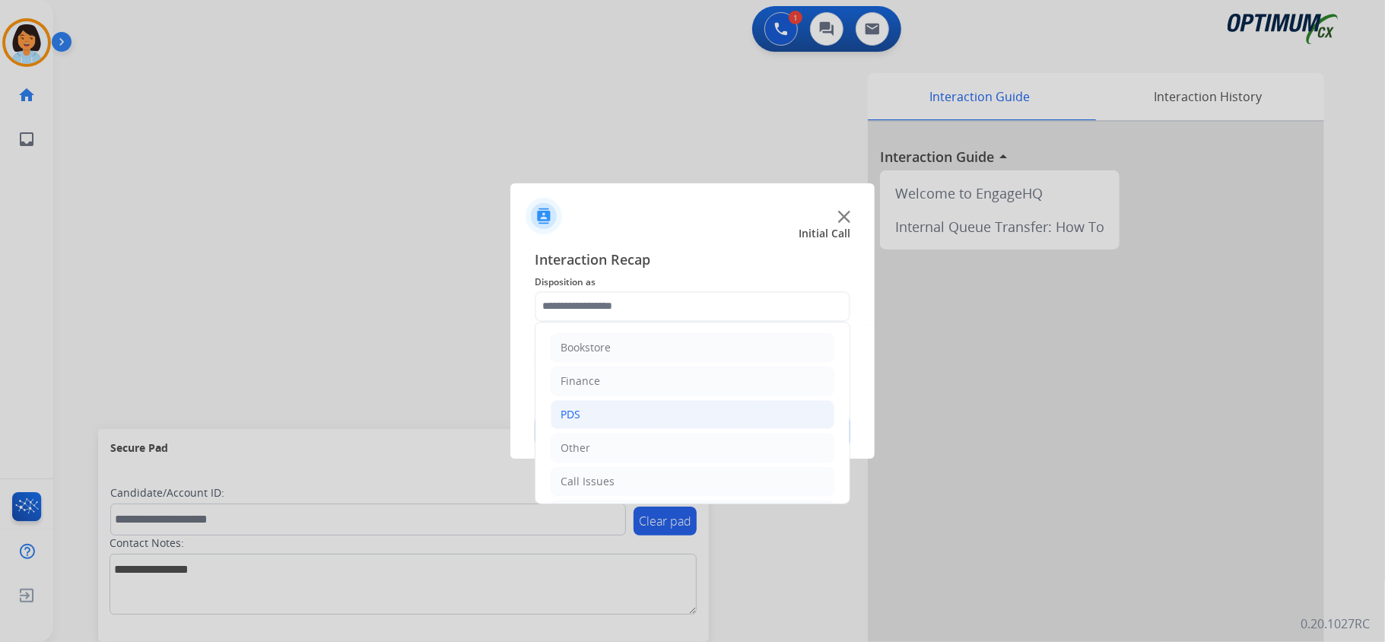
click at [651, 414] on li "PDS" at bounding box center [693, 414] width 284 height 29
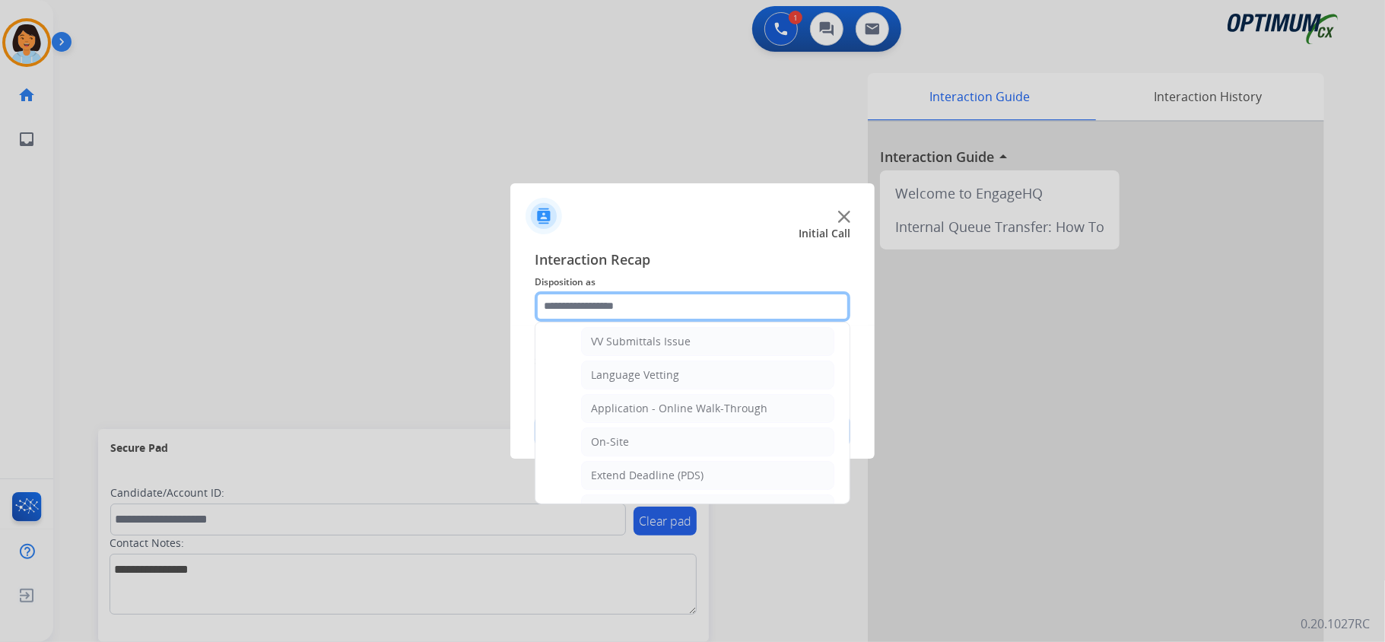
scroll to position [405, 0]
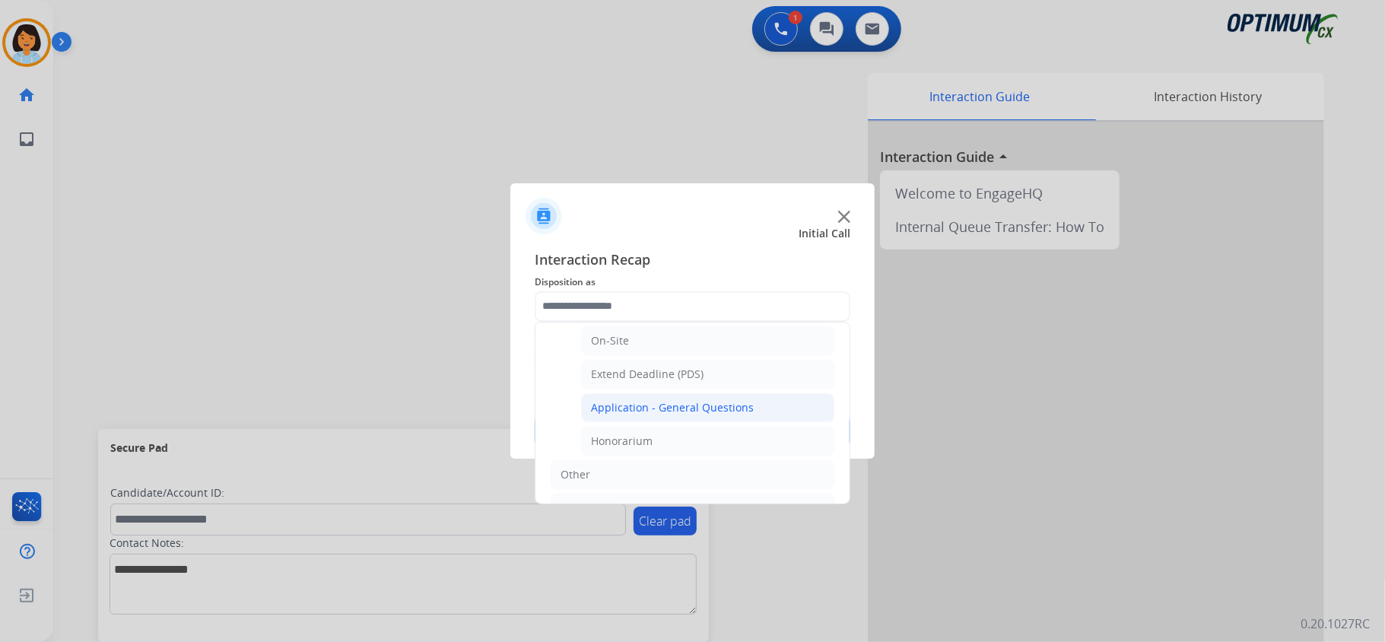
click at [675, 415] on div "Application - General Questions" at bounding box center [672, 407] width 163 height 15
type input "**********"
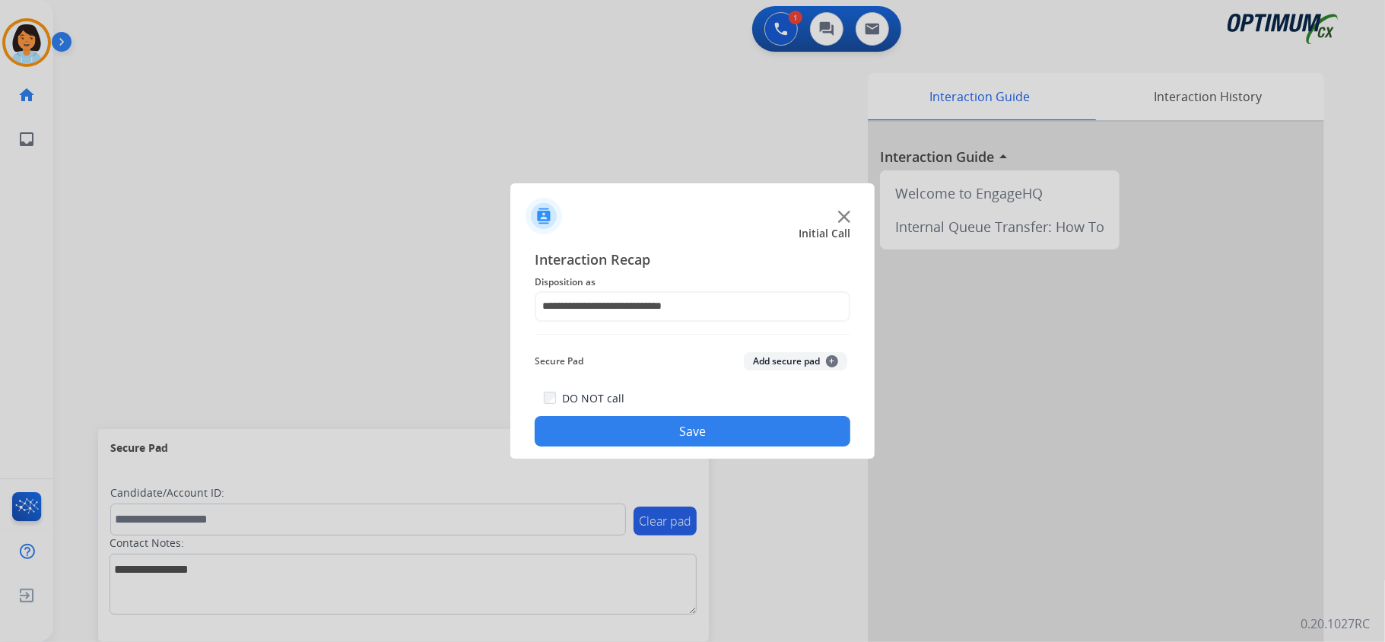
click at [670, 437] on button "Save" at bounding box center [693, 431] width 316 height 30
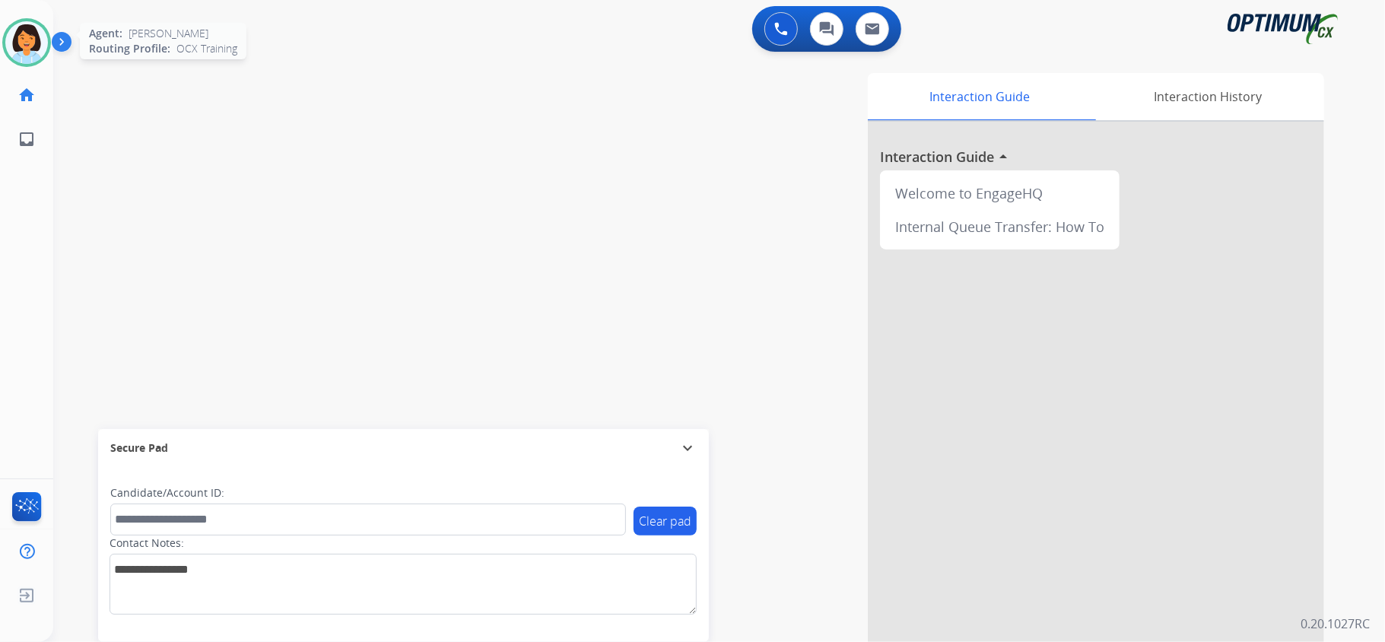
click at [5, 38] on img at bounding box center [26, 42] width 43 height 43
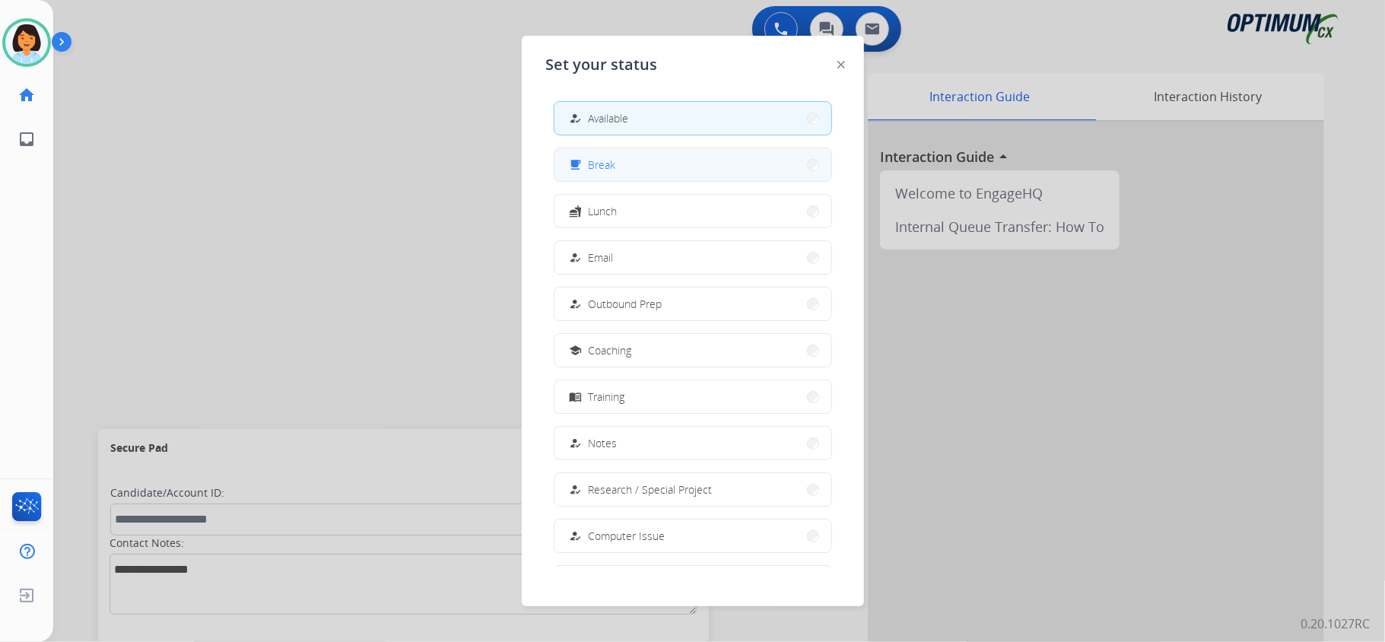
click at [610, 160] on span "Break" at bounding box center [602, 165] width 27 height 16
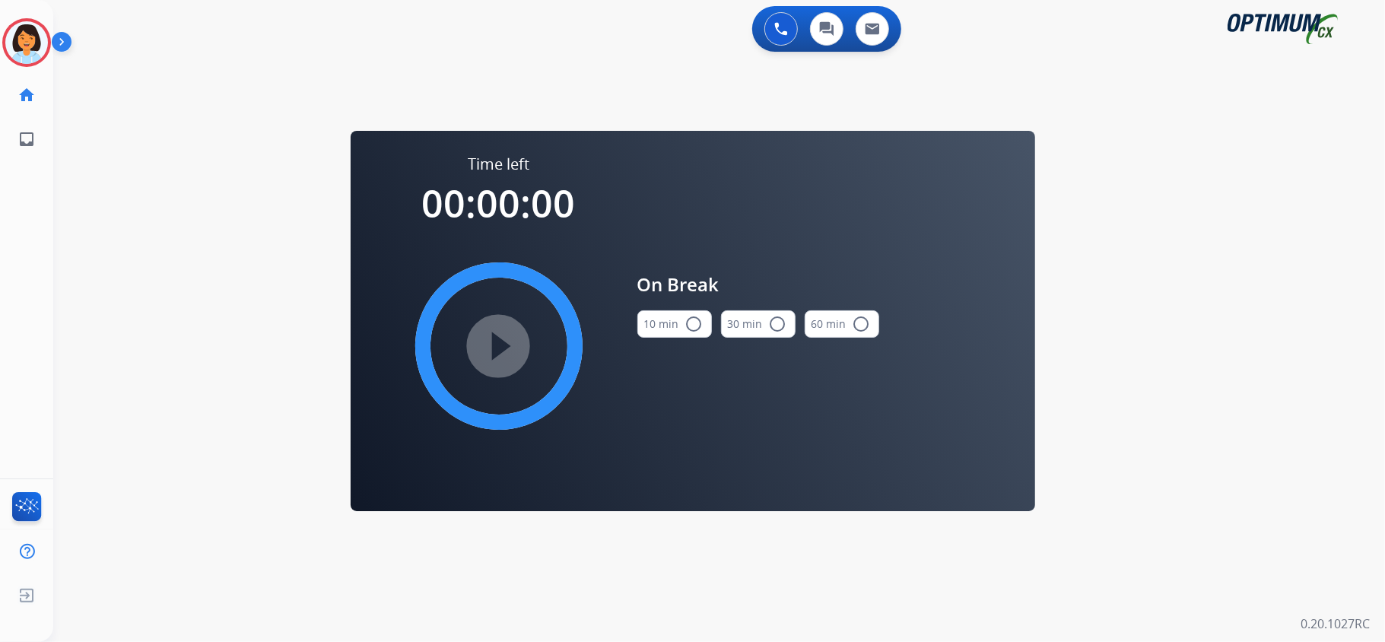
click at [676, 336] on button "10 min radio_button_unchecked" at bounding box center [674, 323] width 75 height 27
click at [508, 348] on mat-icon "play_circle_filled" at bounding box center [499, 346] width 18 height 18
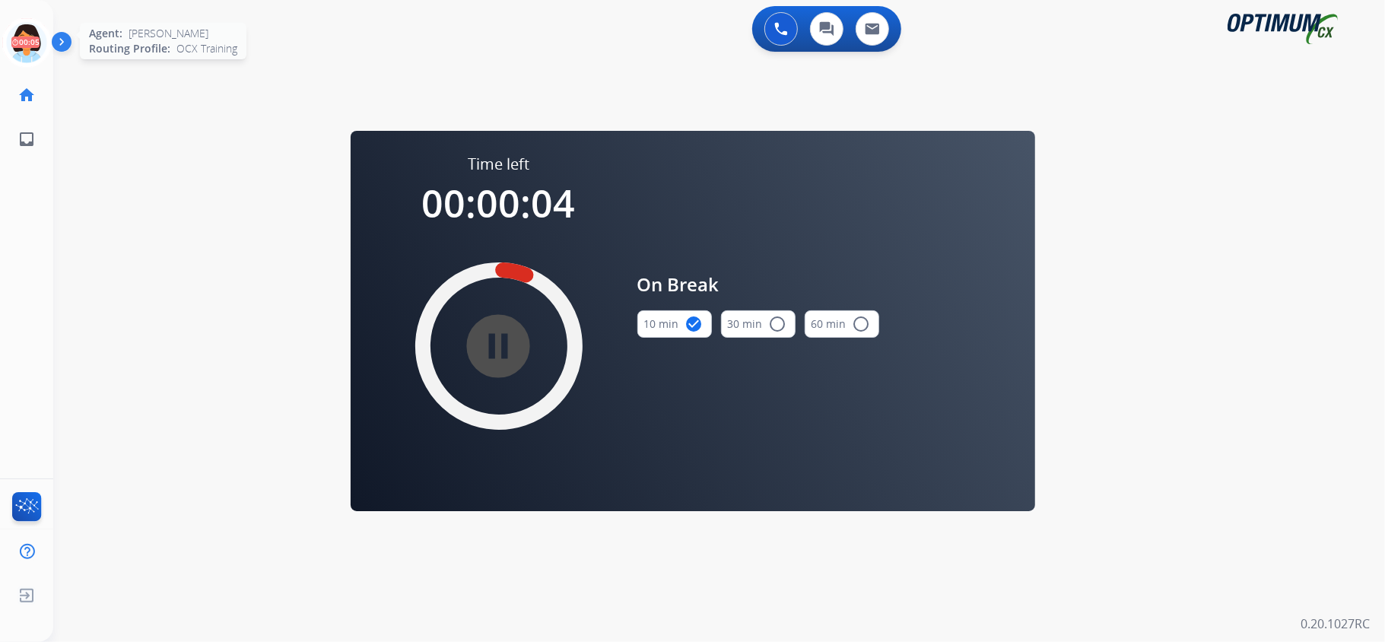
click at [17, 33] on icon at bounding box center [26, 42] width 49 height 49
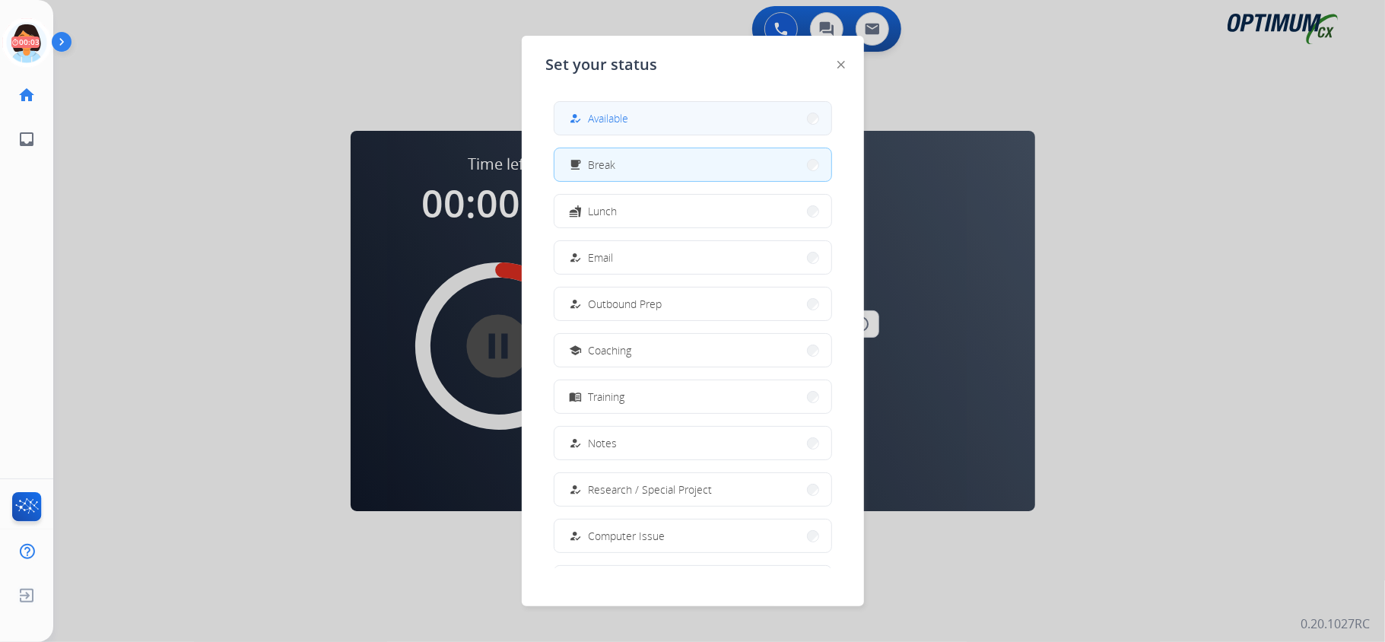
click at [615, 110] on div "how_to_reg Available" at bounding box center [598, 119] width 62 height 18
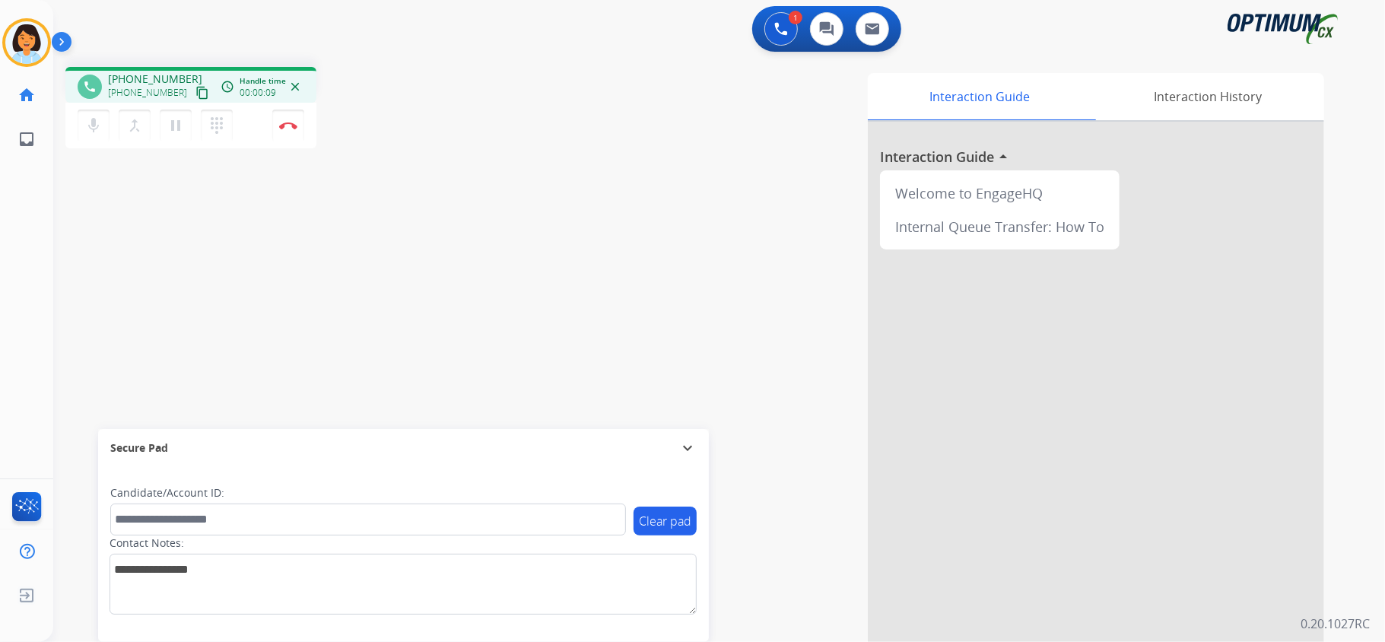
click at [195, 91] on mat-icon "content_copy" at bounding box center [202, 93] width 14 height 14
click at [296, 131] on button "Disconnect" at bounding box center [288, 126] width 32 height 32
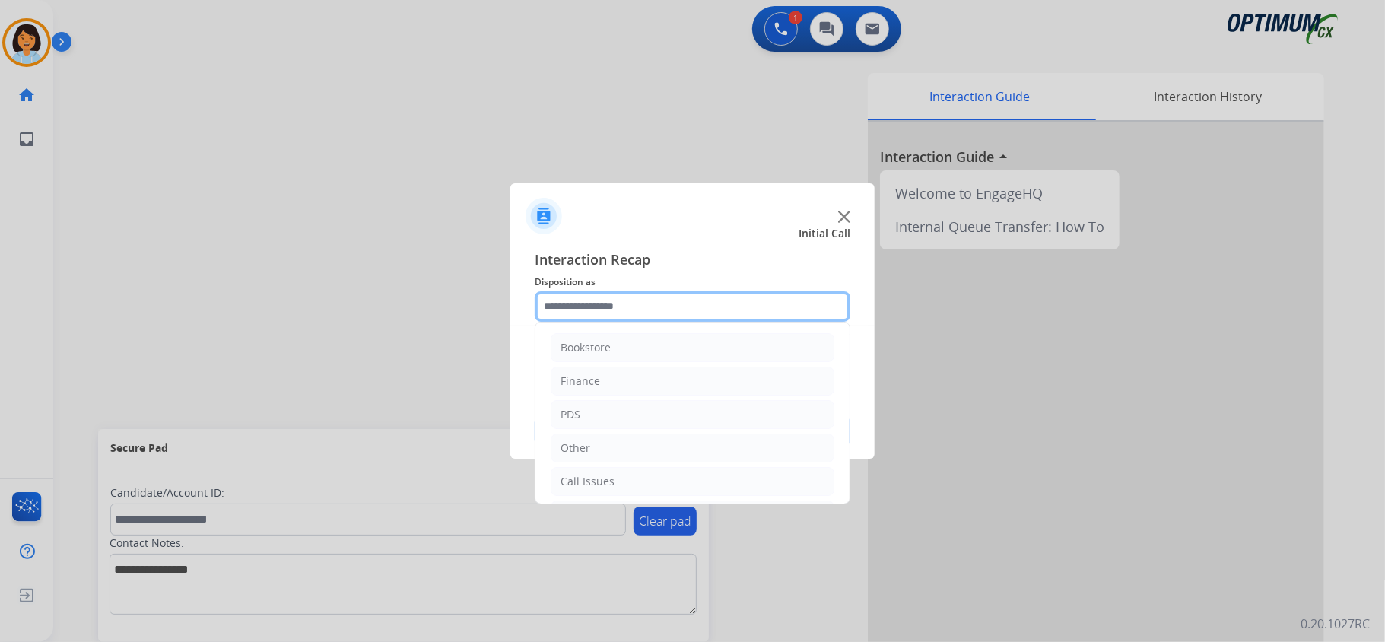
drag, startPoint x: 665, startPoint y: 292, endPoint x: 652, endPoint y: 292, distance: 12.9
click at [658, 292] on input "text" at bounding box center [693, 306] width 316 height 30
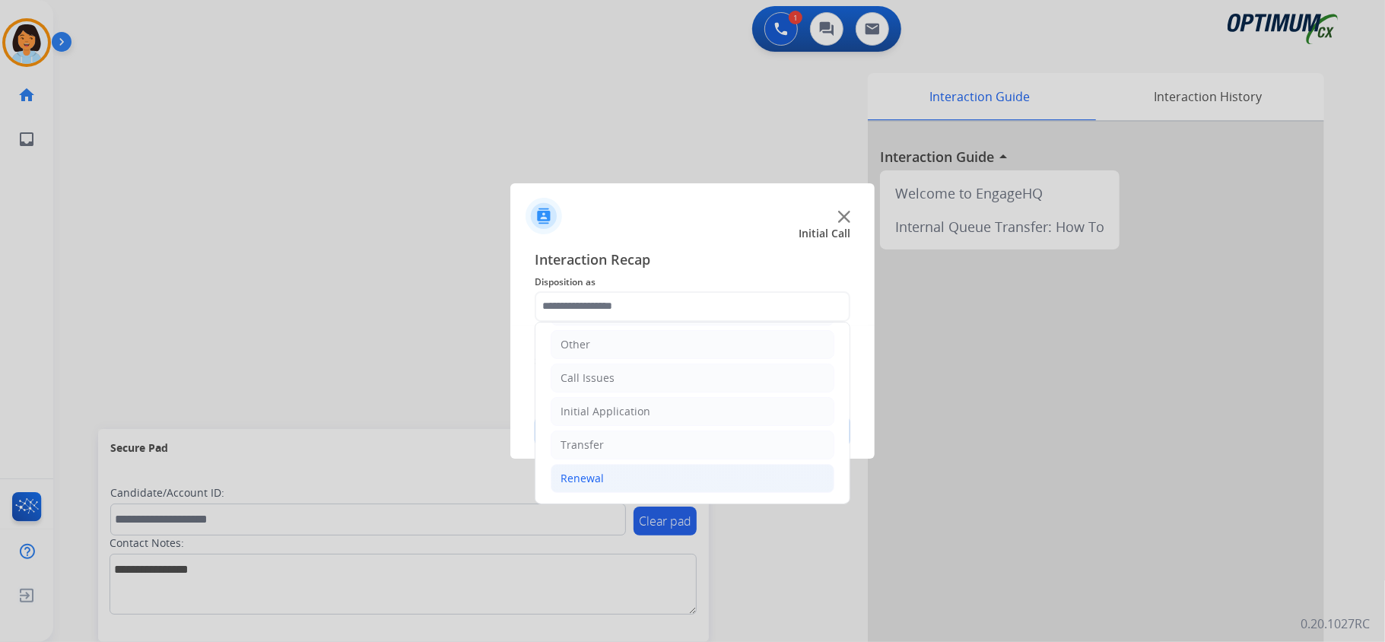
click at [627, 473] on li "Renewal" at bounding box center [693, 478] width 284 height 29
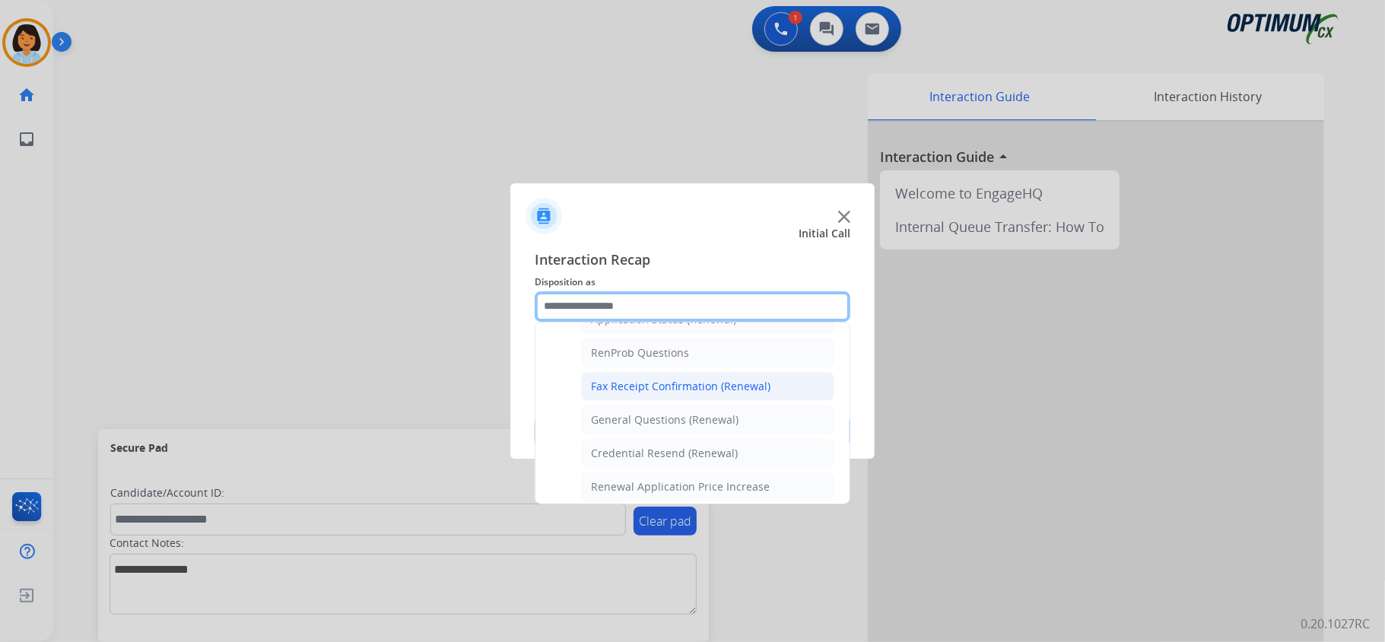
scroll to position [411, 0]
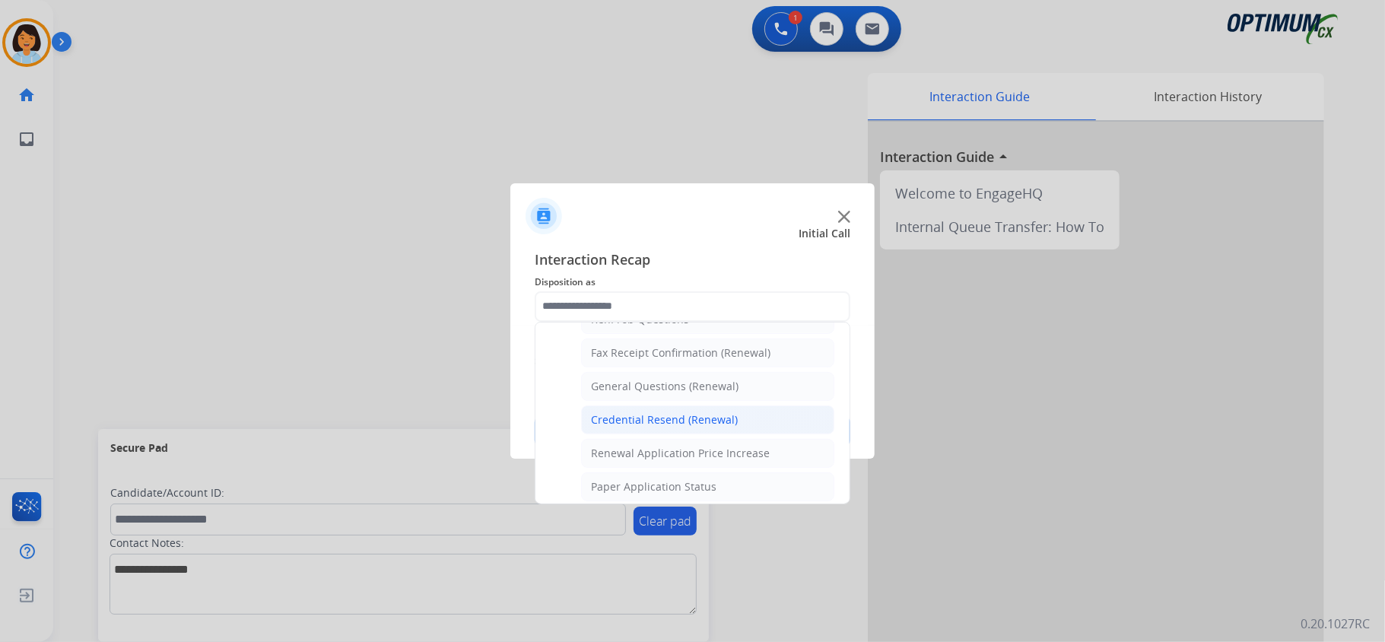
click at [676, 424] on div "Credential Resend (Renewal)" at bounding box center [664, 419] width 147 height 15
type input "**********"
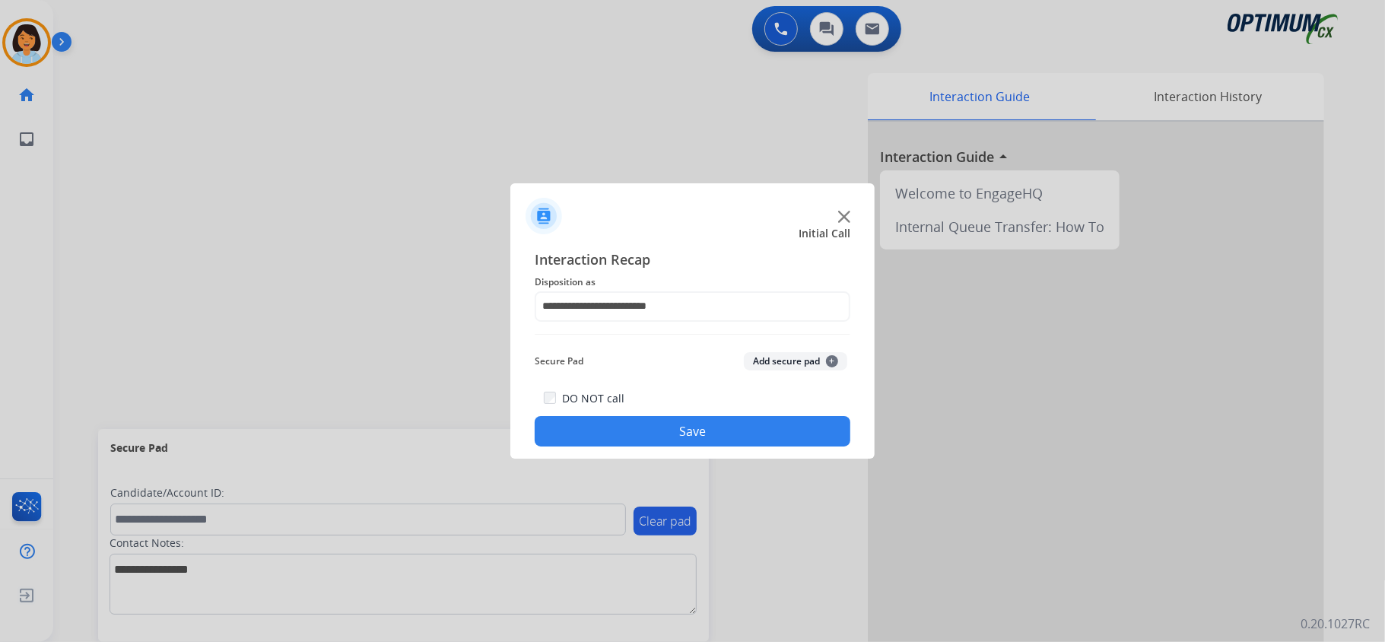
click at [675, 426] on button "Save" at bounding box center [693, 431] width 316 height 30
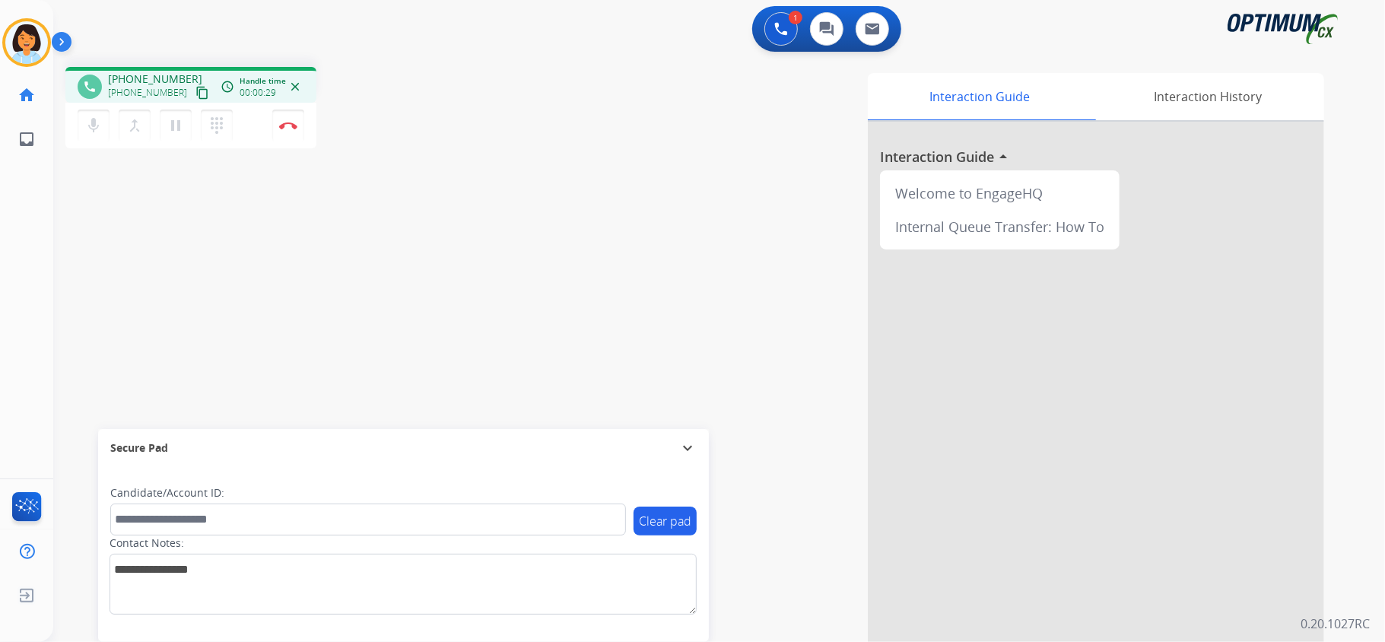
click at [195, 93] on mat-icon "content_copy" at bounding box center [202, 93] width 14 height 14
click at [286, 116] on button "Disconnect" at bounding box center [288, 126] width 32 height 32
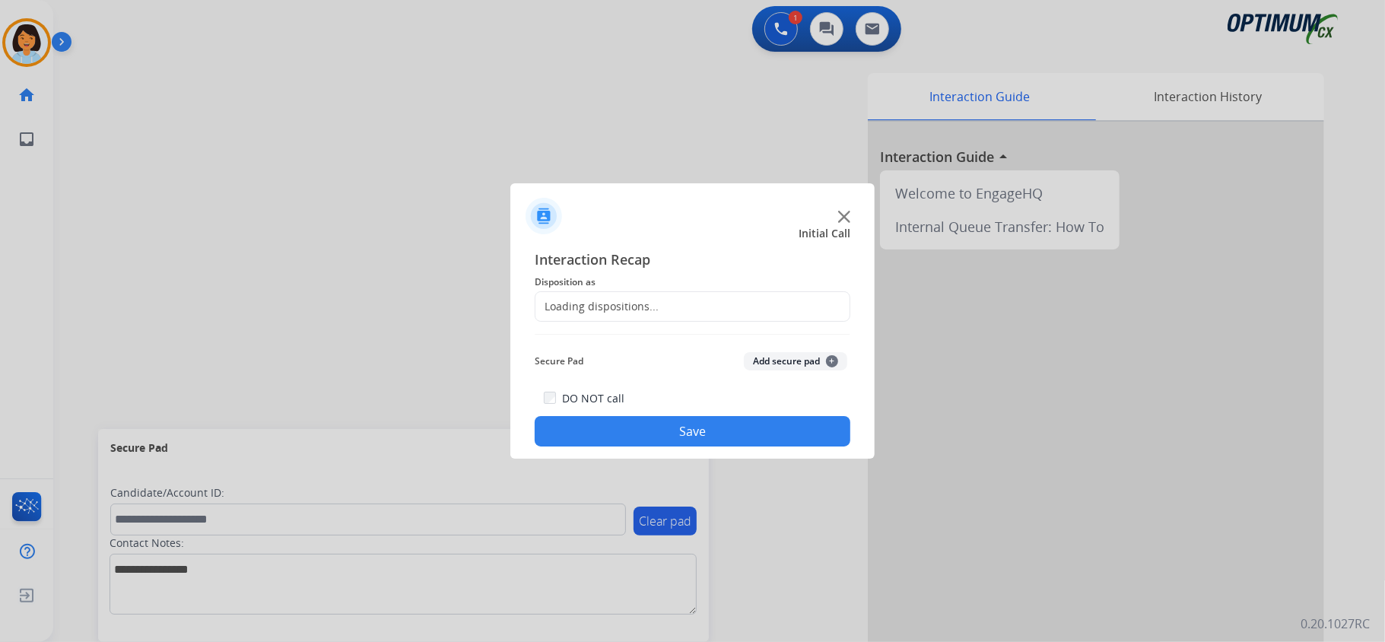
click at [627, 289] on span "Disposition as" at bounding box center [693, 282] width 316 height 18
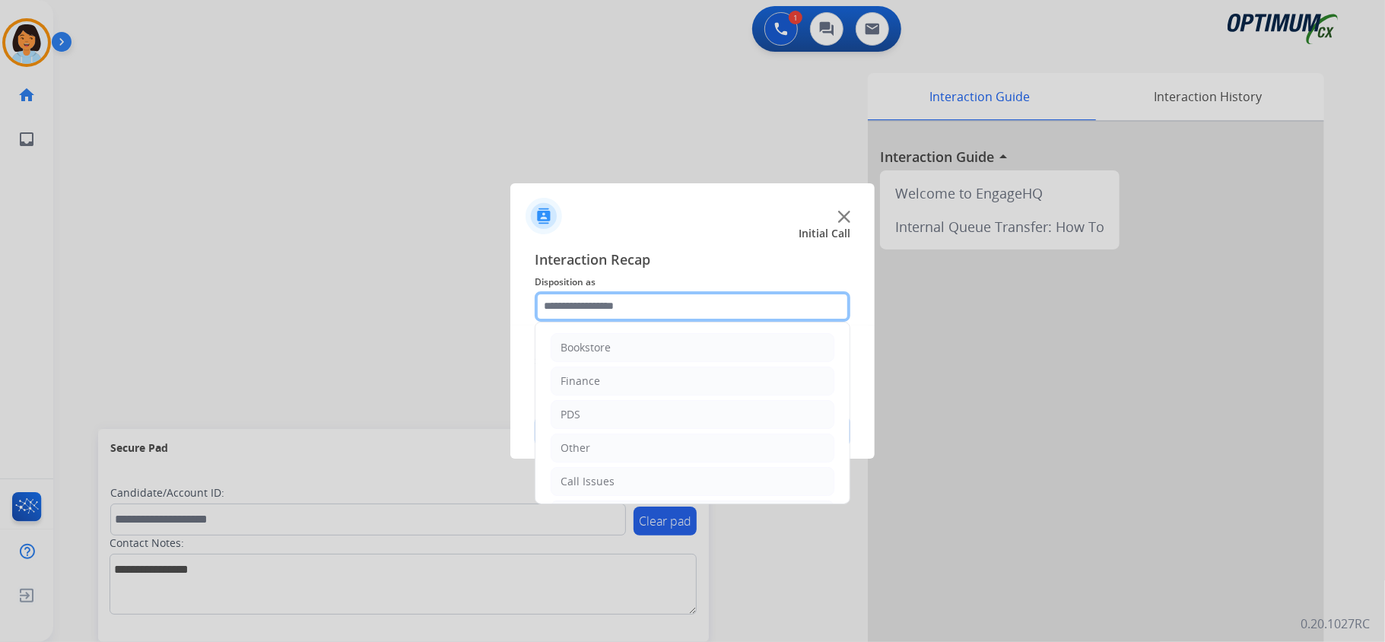
click at [633, 307] on input "text" at bounding box center [693, 306] width 316 height 30
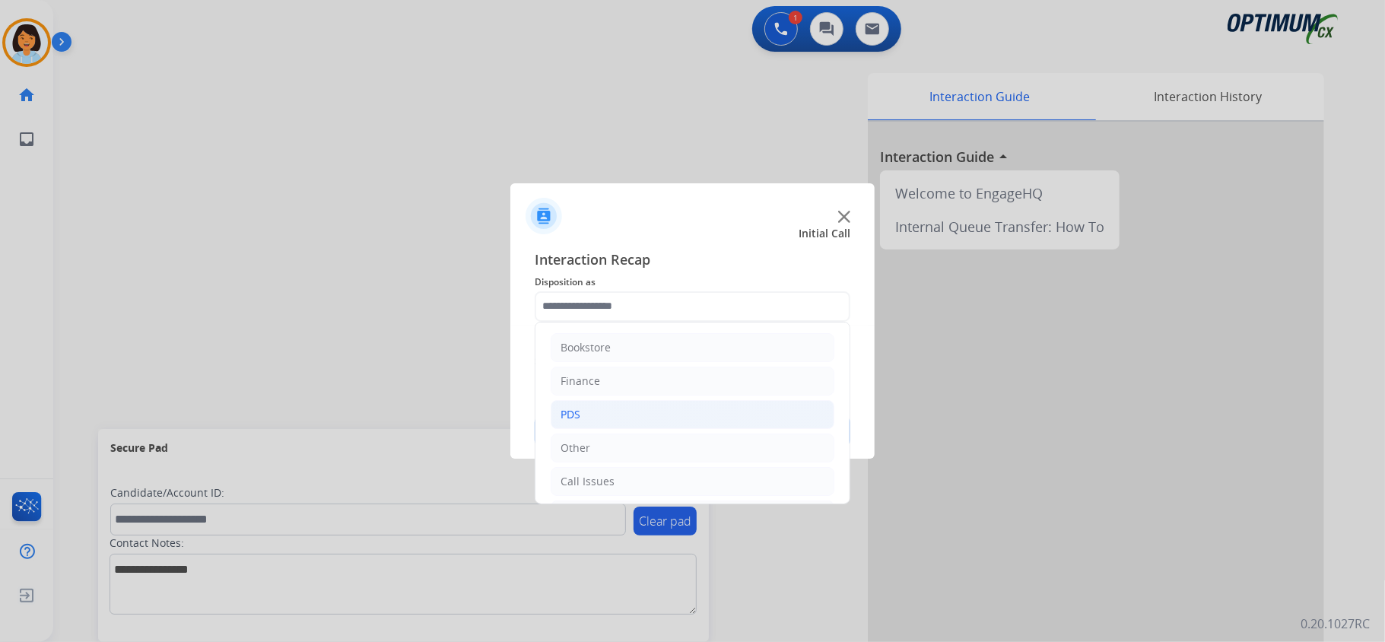
click at [606, 411] on li "PDS" at bounding box center [693, 414] width 284 height 29
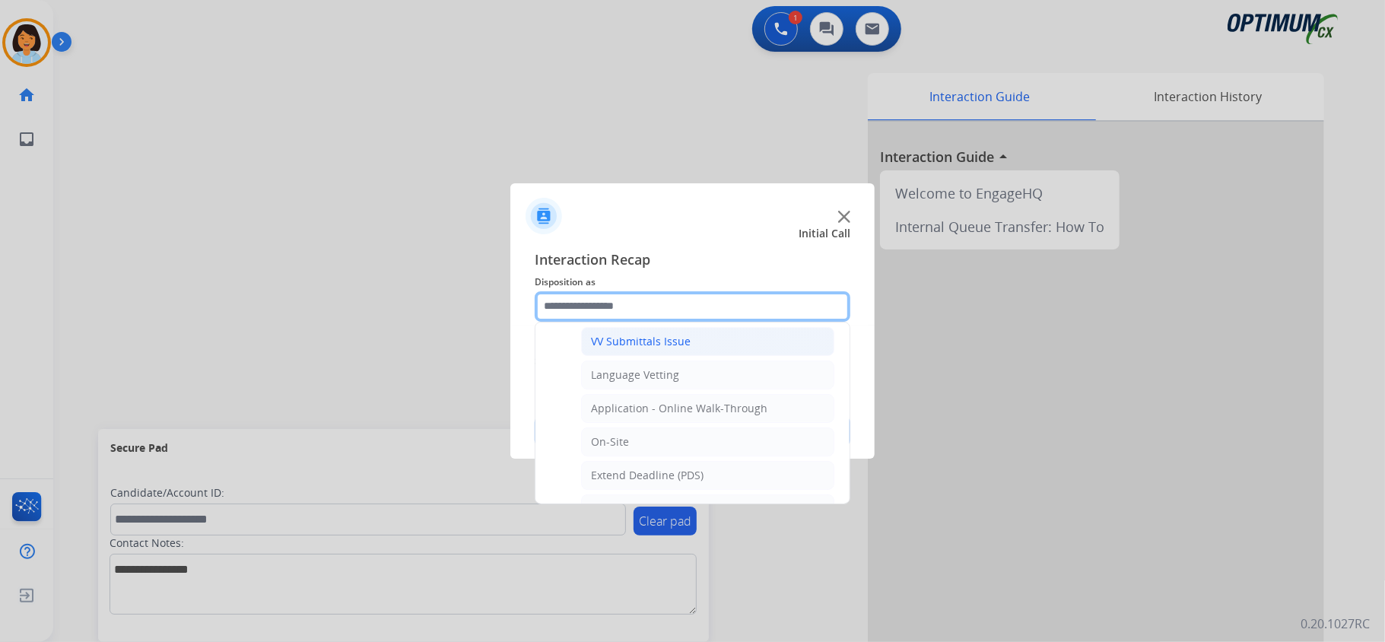
scroll to position [405, 0]
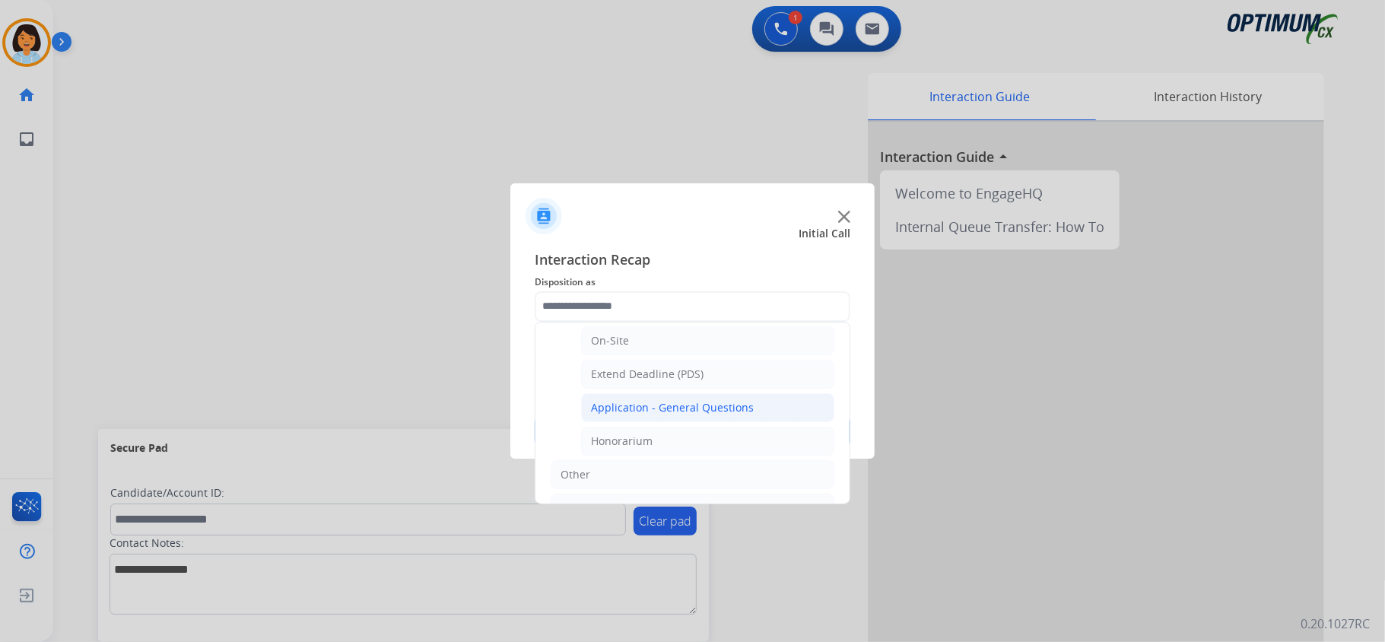
click at [713, 415] on div "Application - General Questions" at bounding box center [672, 407] width 163 height 15
type input "**********"
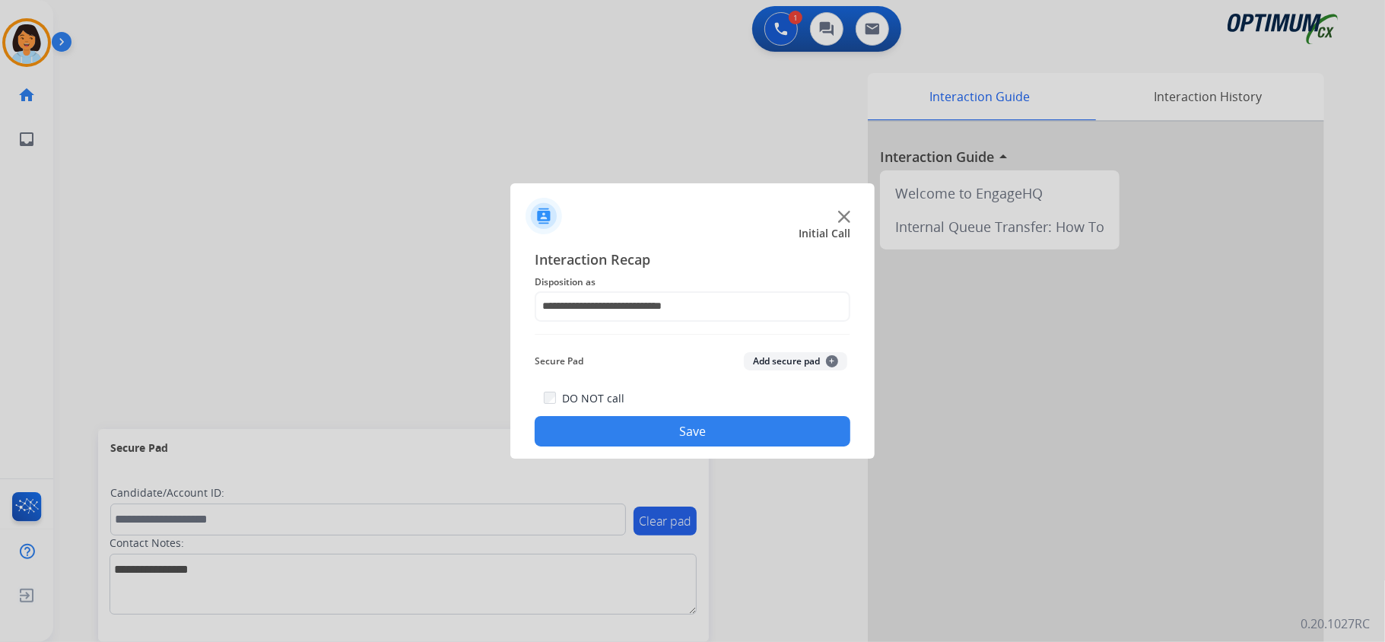
click at [710, 423] on button "Save" at bounding box center [693, 431] width 316 height 30
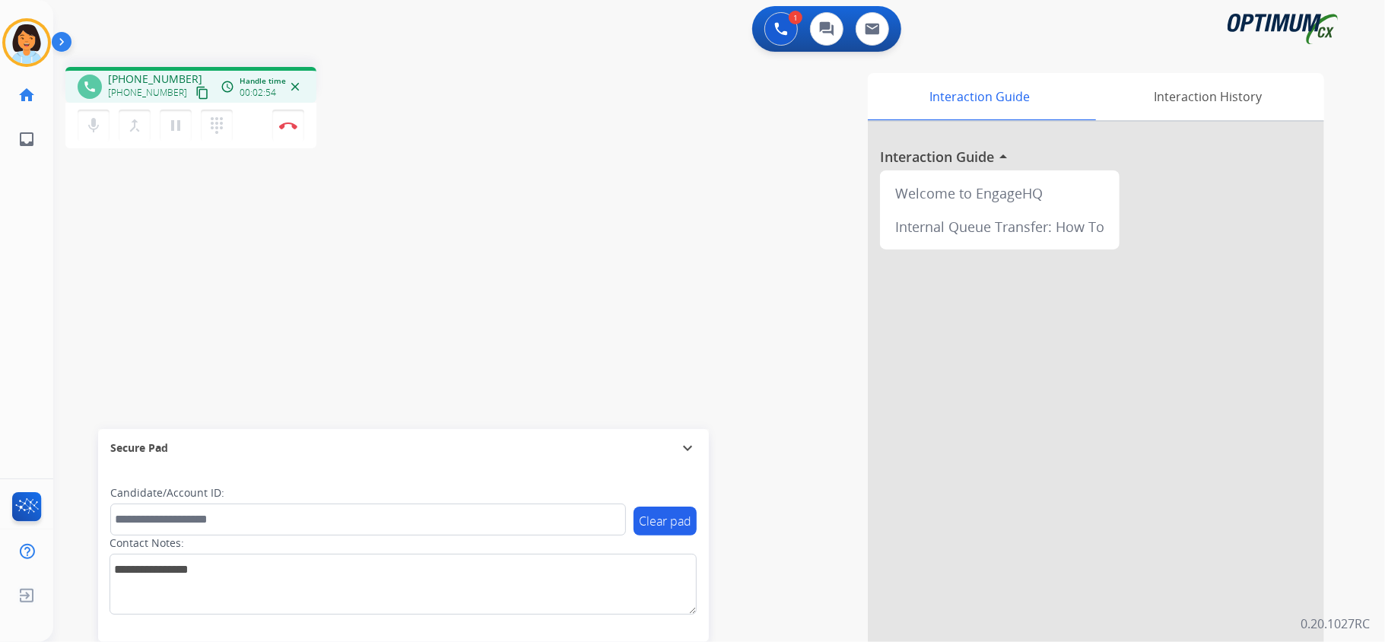
click at [195, 92] on mat-icon "content_copy" at bounding box center [202, 93] width 14 height 14
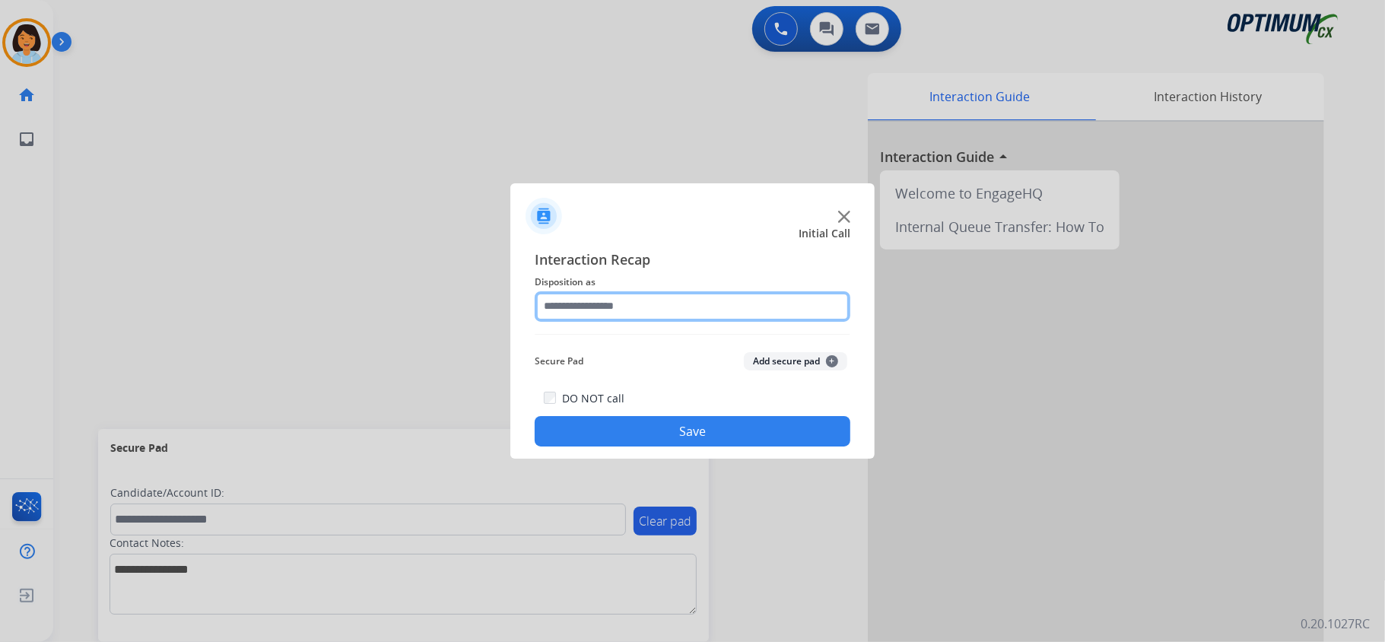
click at [668, 314] on input "text" at bounding box center [693, 306] width 316 height 30
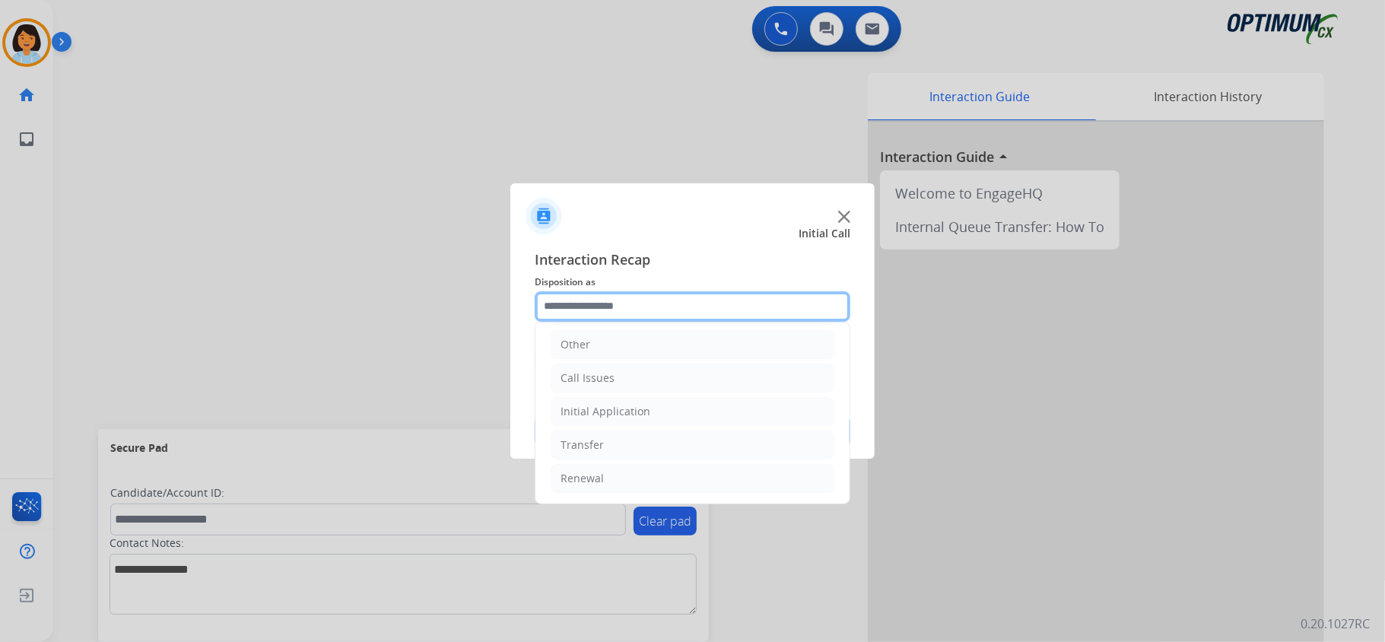
scroll to position [107, 0]
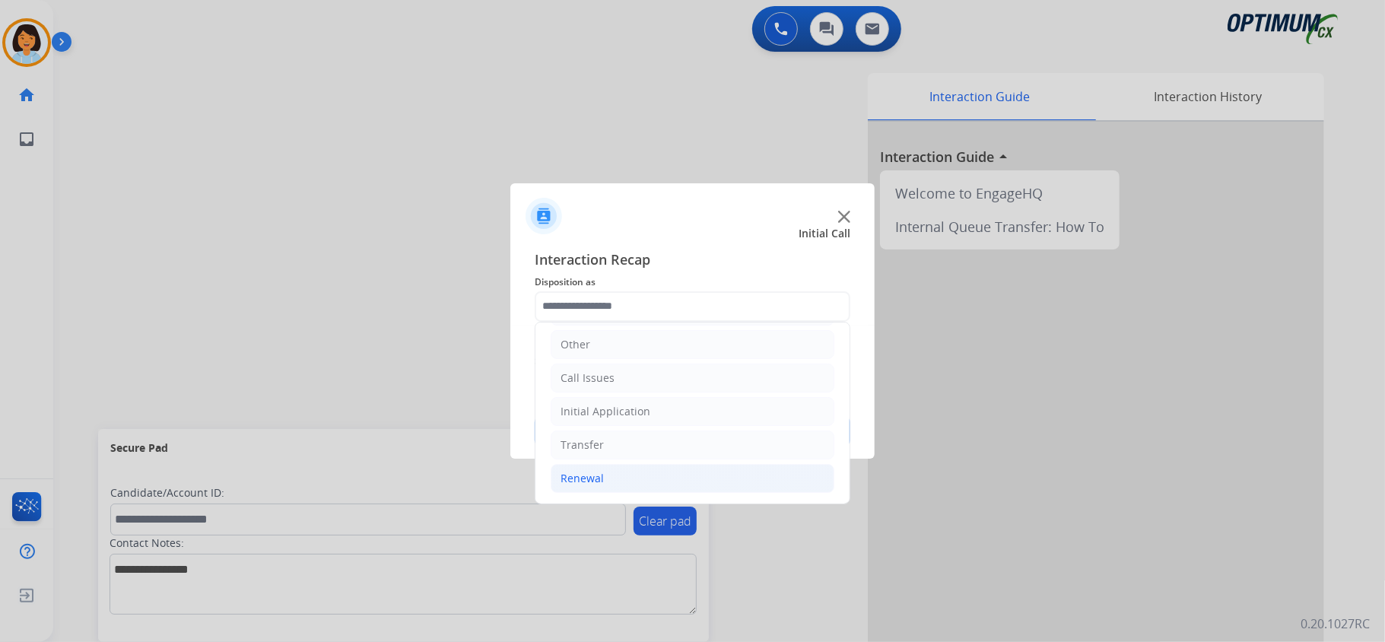
click at [605, 479] on li "Renewal" at bounding box center [693, 478] width 284 height 29
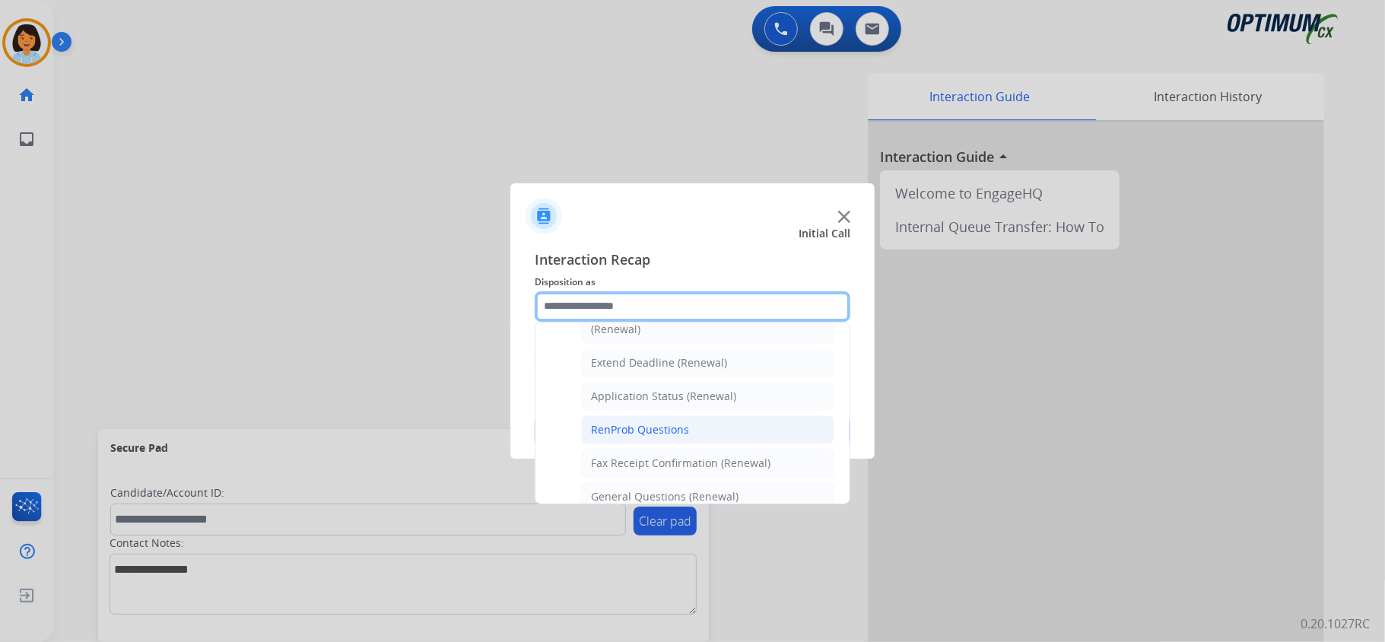
scroll to position [310, 0]
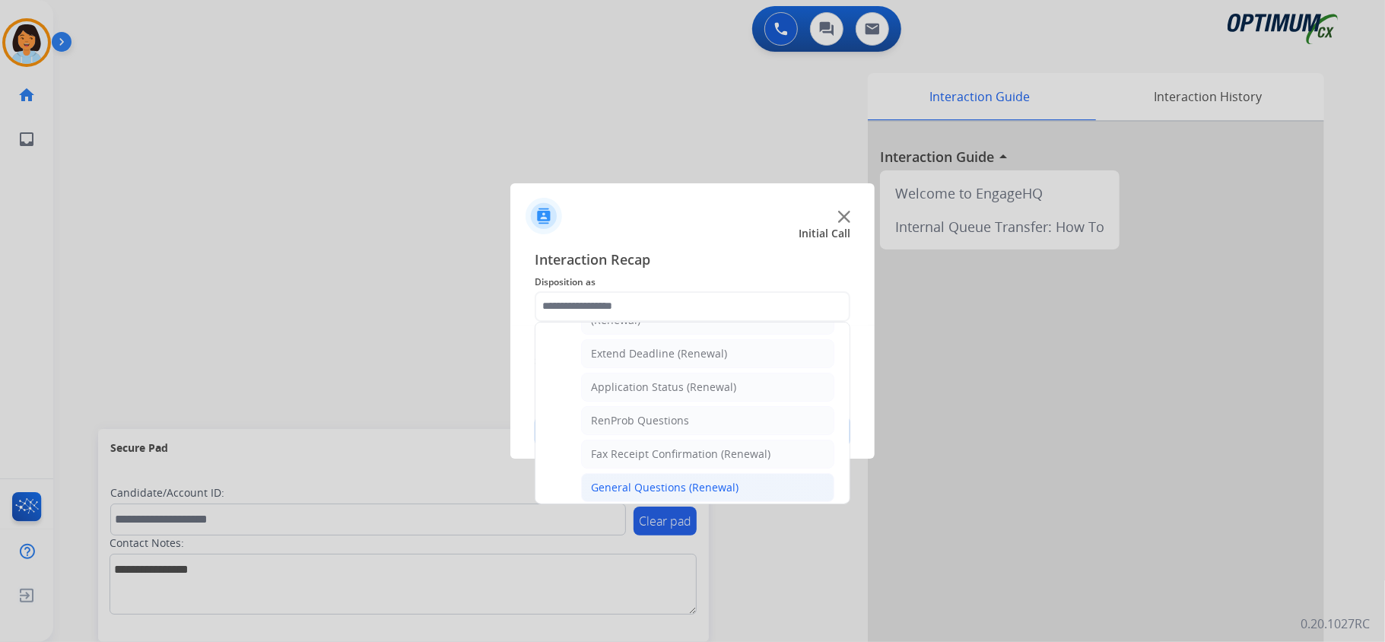
click at [625, 490] on div "General Questions (Renewal)" at bounding box center [665, 487] width 148 height 15
type input "**********"
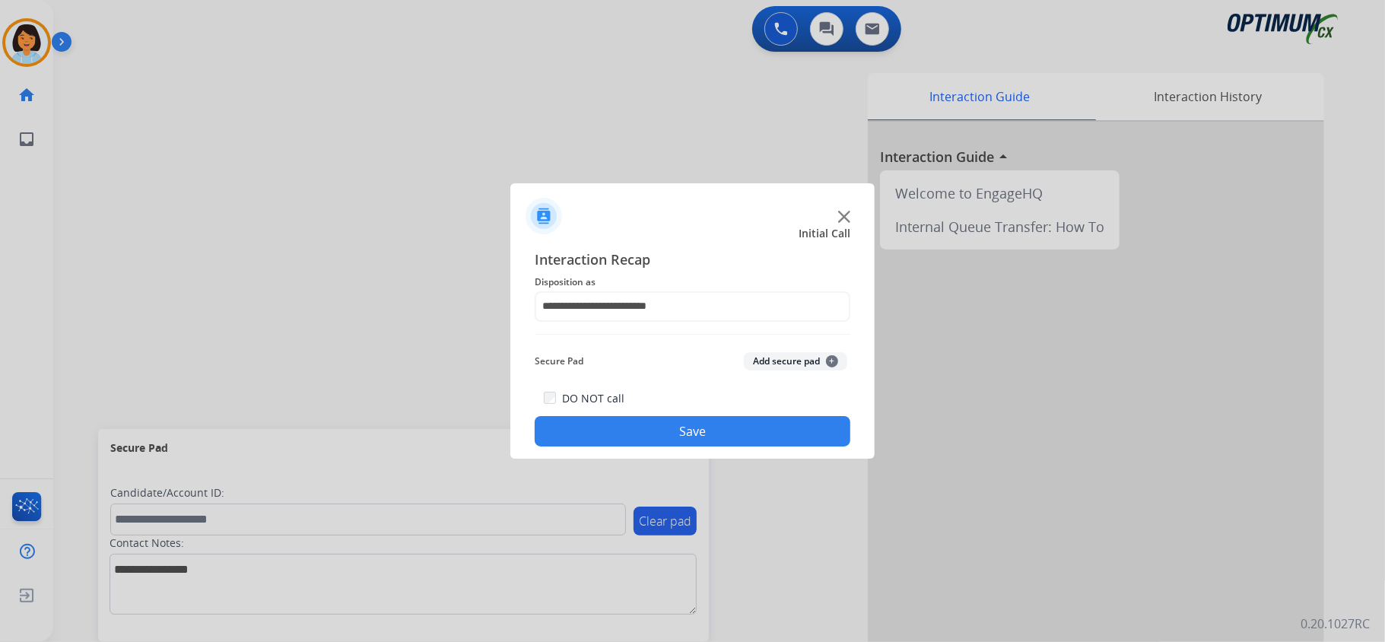
click at [615, 433] on button "Save" at bounding box center [693, 431] width 316 height 30
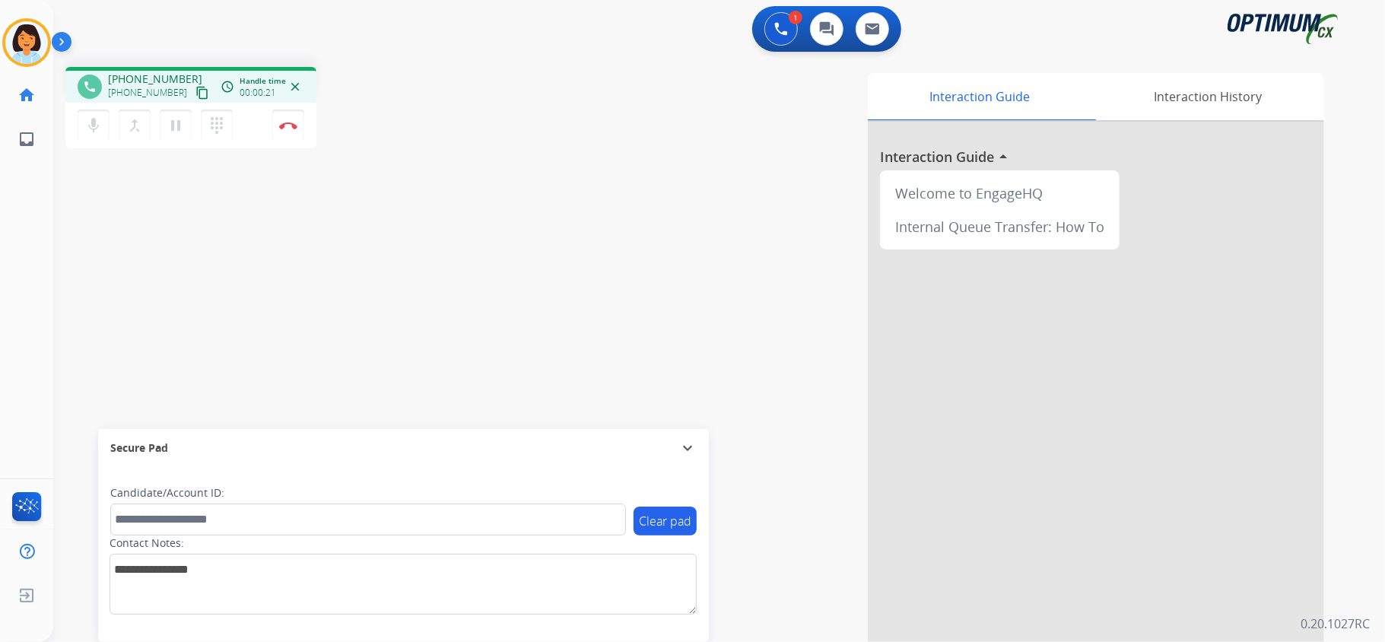
click at [195, 94] on mat-icon "content_copy" at bounding box center [202, 93] width 14 height 14
click at [291, 129] on button "Disconnect" at bounding box center [288, 126] width 32 height 32
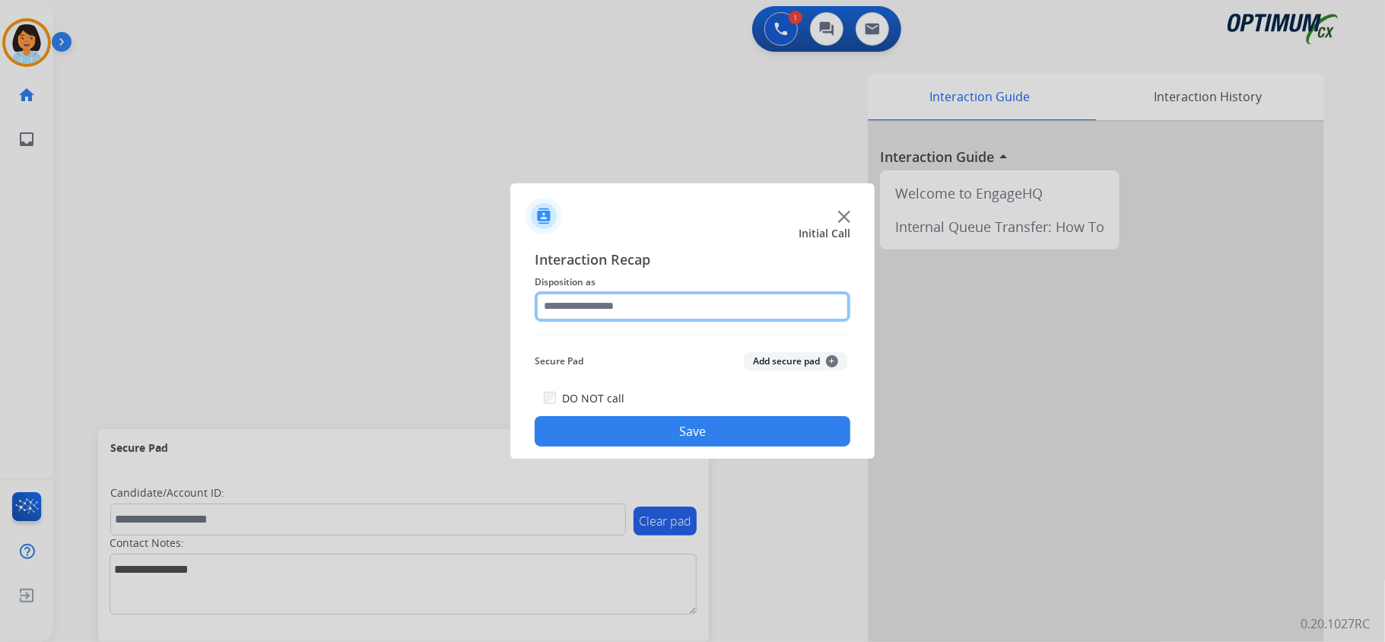
click at [606, 305] on input "text" at bounding box center [693, 306] width 316 height 30
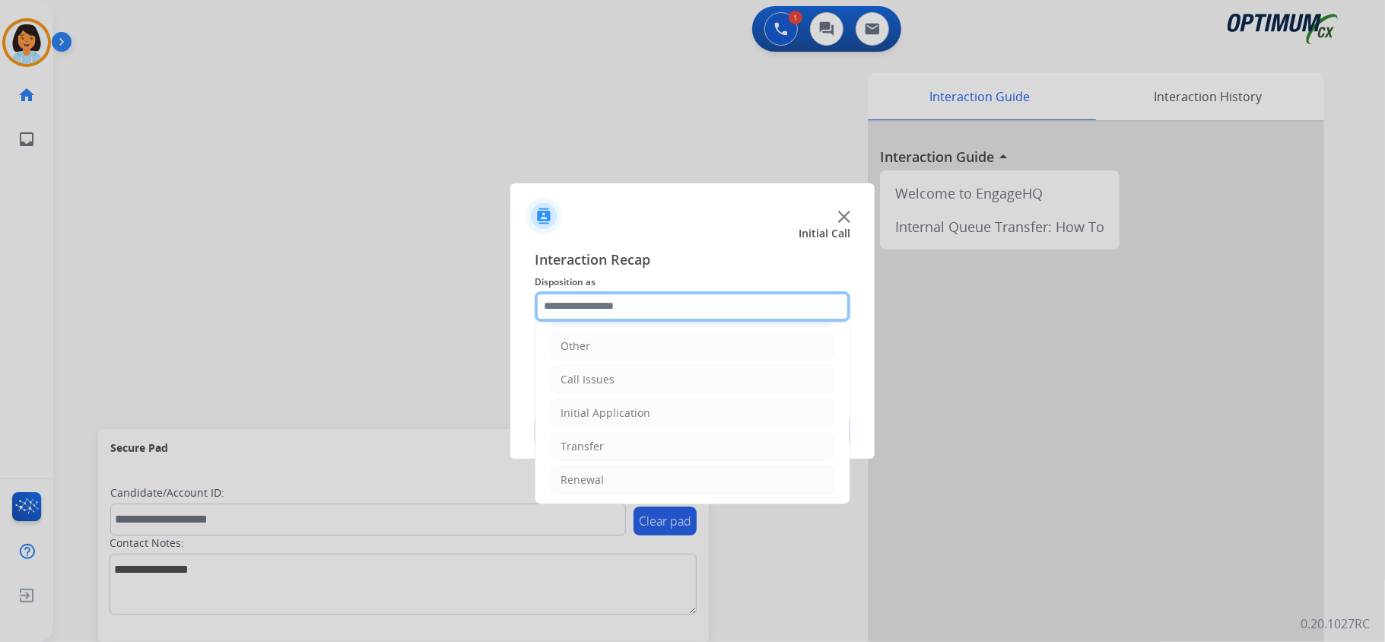
scroll to position [107, 0]
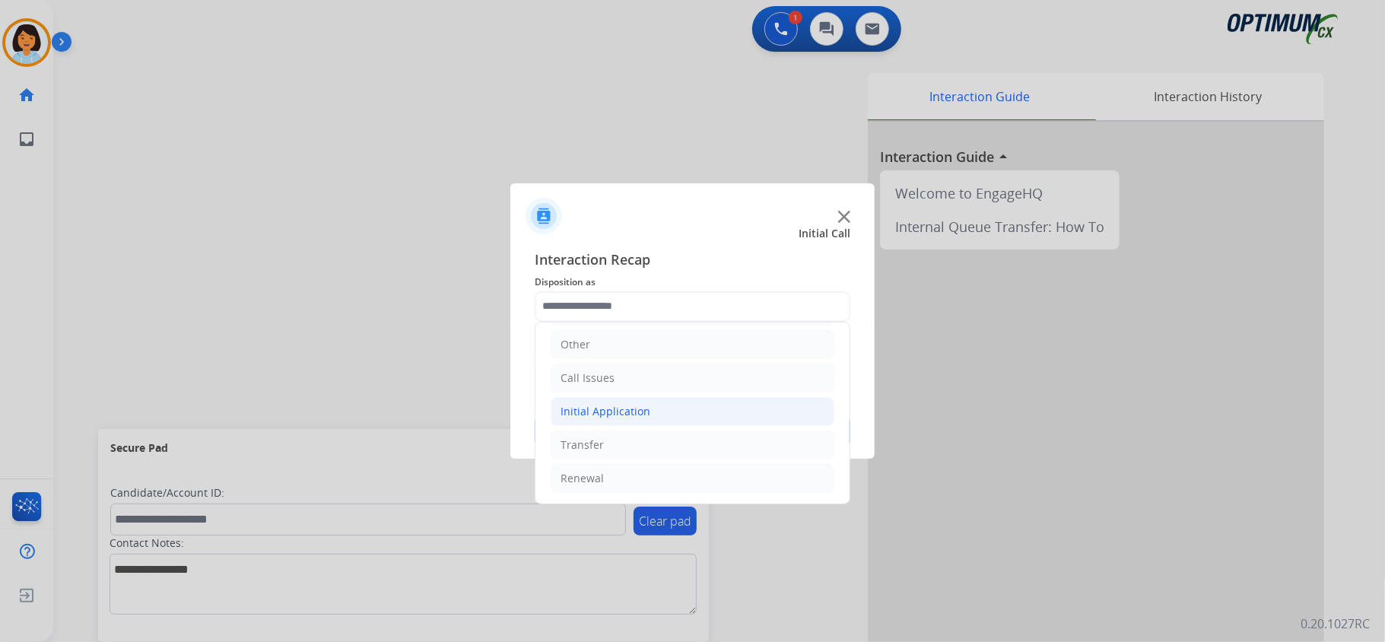
click at [619, 399] on li "Initial Application" at bounding box center [693, 411] width 284 height 29
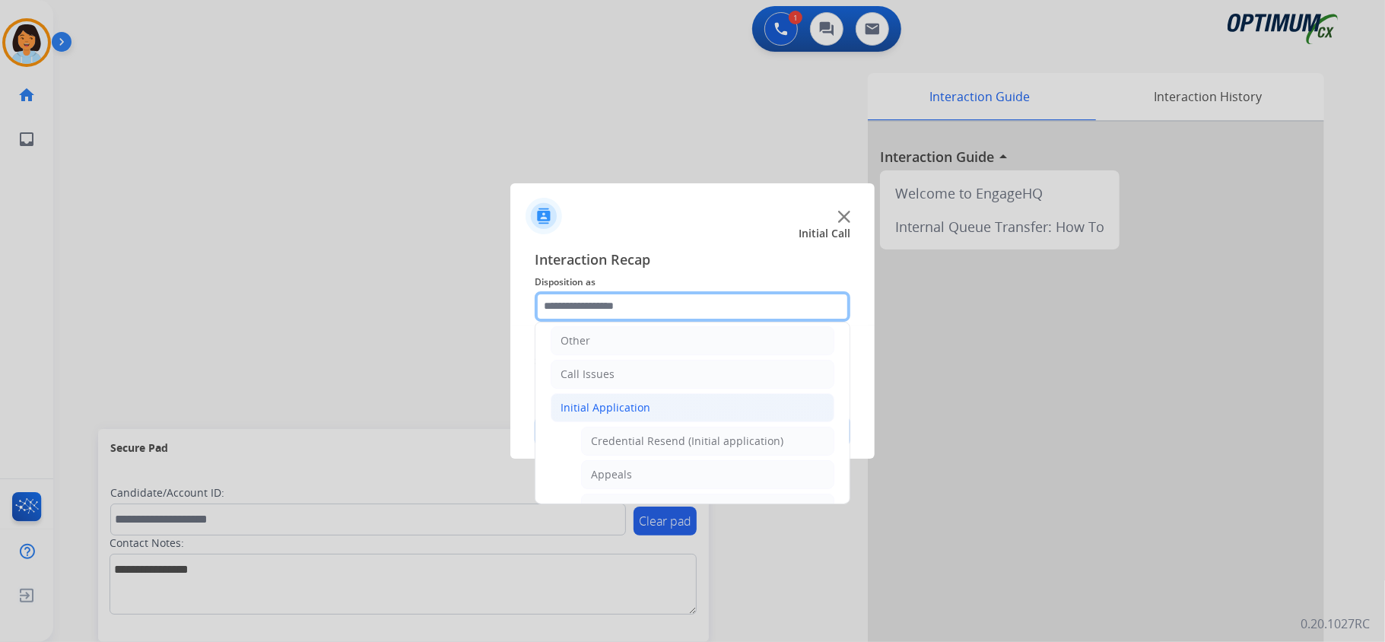
scroll to position [208, 0]
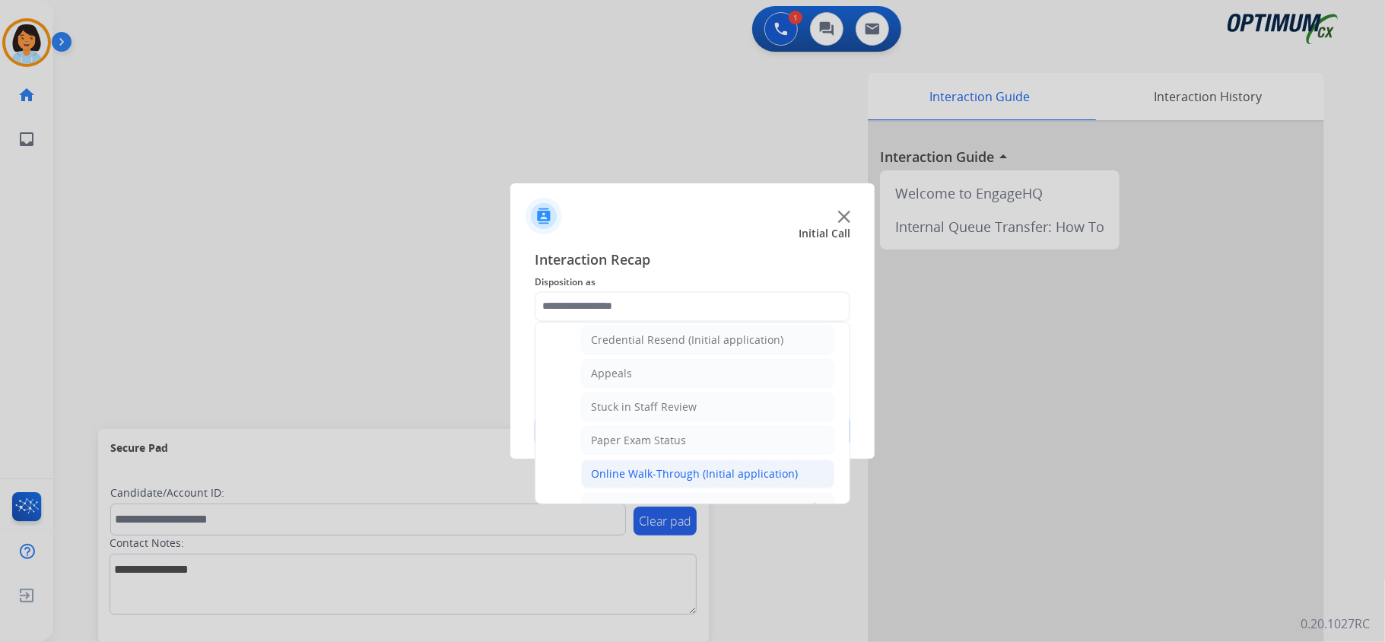
click at [660, 472] on div "Online Walk-Through (Initial application)" at bounding box center [694, 473] width 207 height 15
type input "**********"
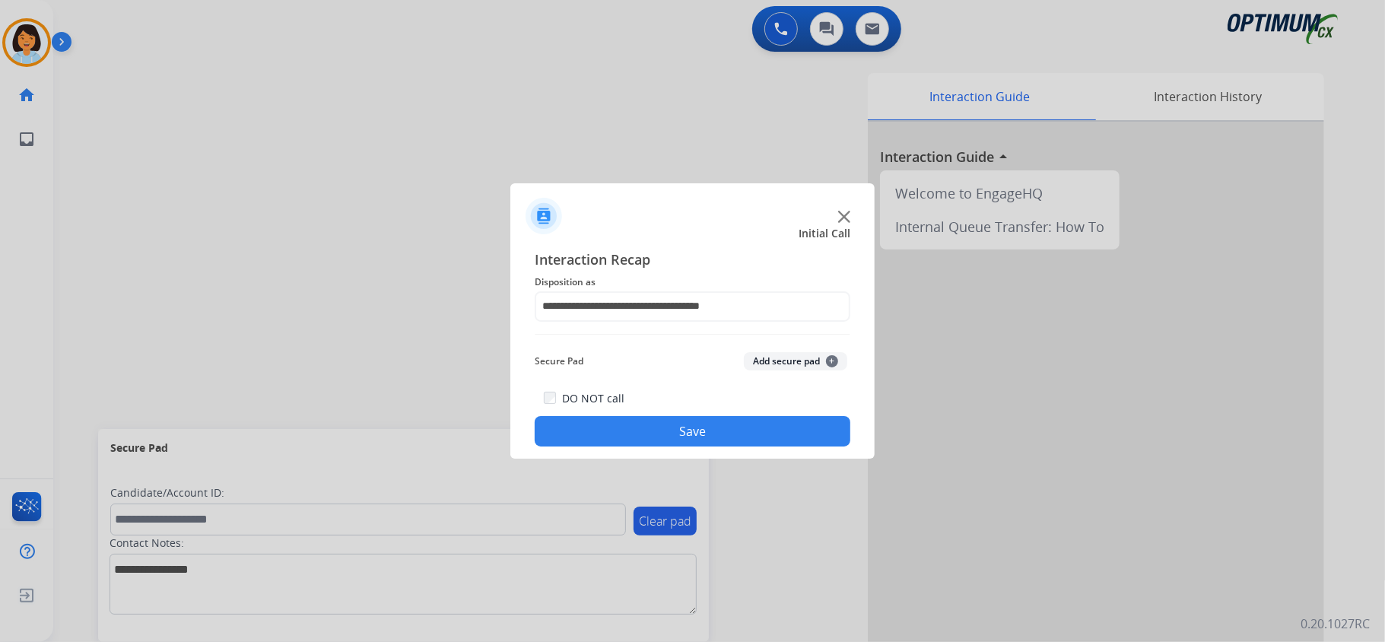
click at [670, 439] on button "Save" at bounding box center [693, 431] width 316 height 30
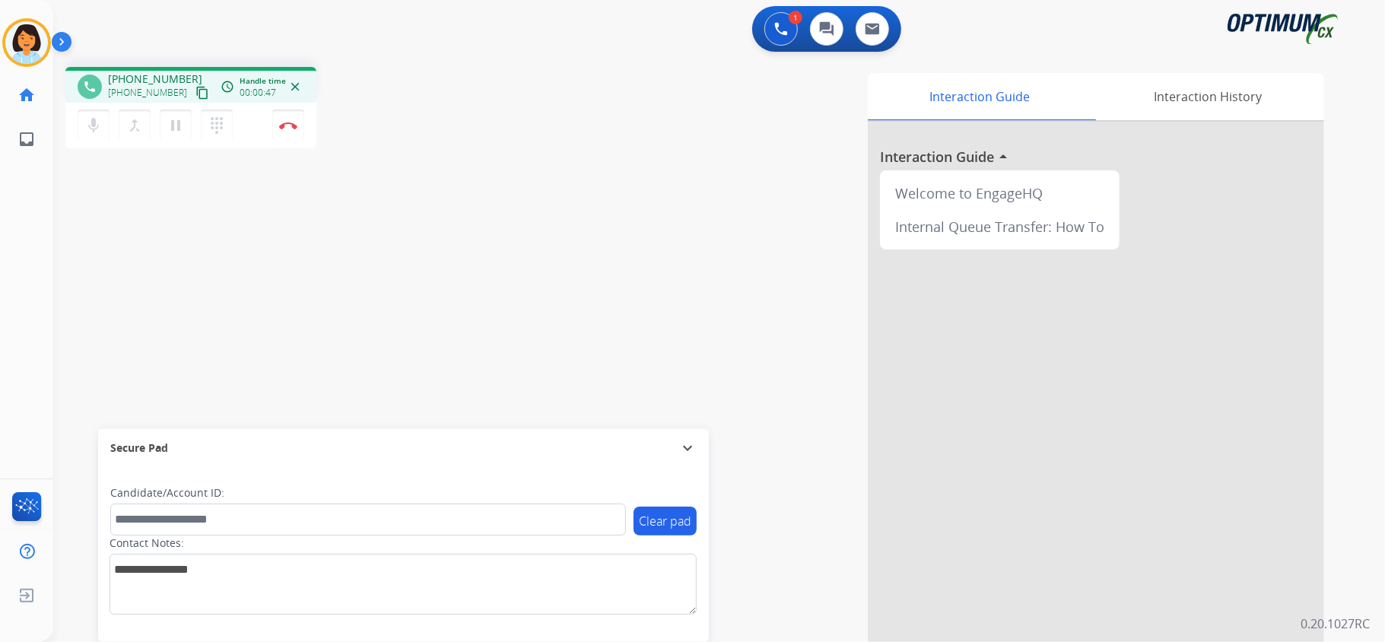
click at [195, 94] on mat-icon "content_copy" at bounding box center [202, 93] width 14 height 14
click at [287, 122] on img at bounding box center [288, 126] width 18 height 8
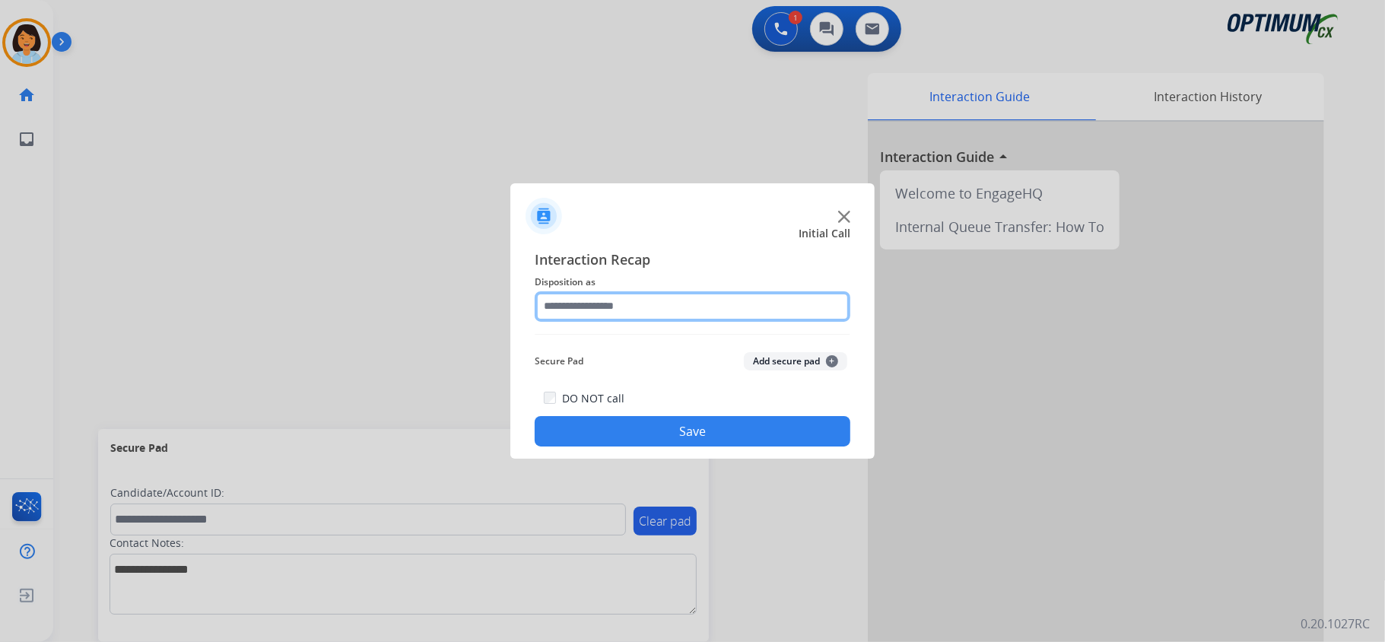
click at [703, 303] on input "text" at bounding box center [693, 306] width 316 height 30
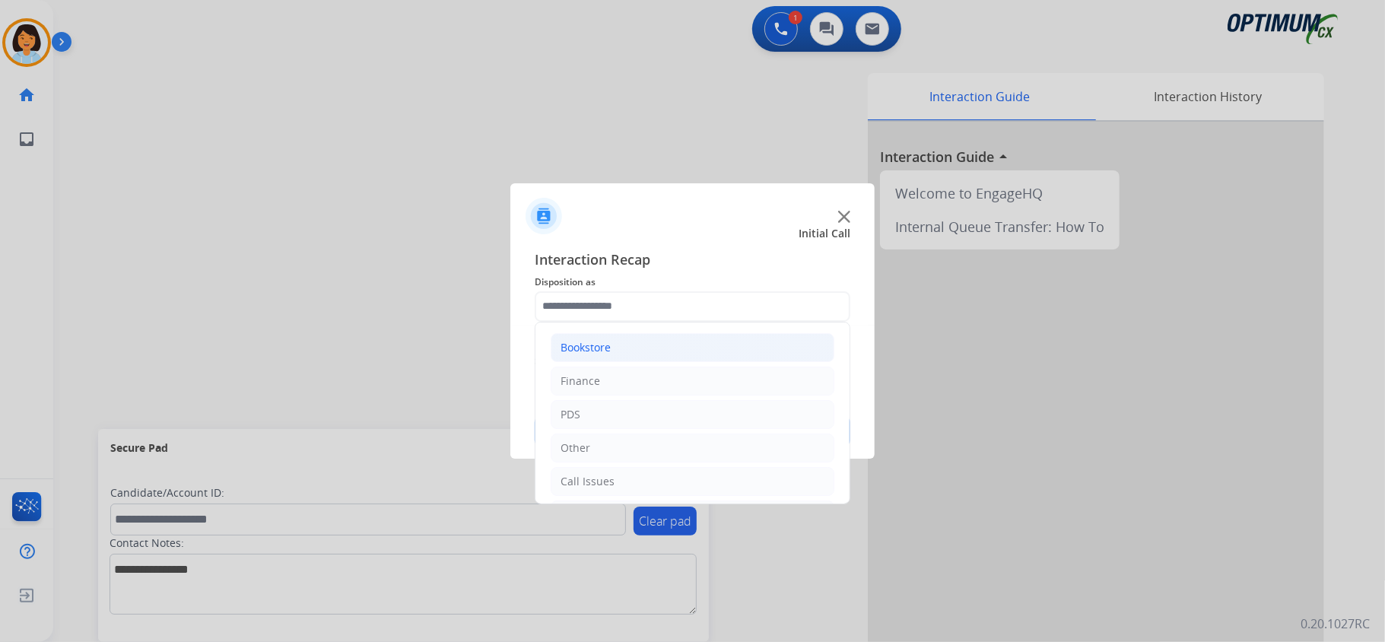
click at [599, 353] on div "Bookstore" at bounding box center [586, 347] width 50 height 15
click at [678, 415] on div "General Questions (Bookstore)" at bounding box center [668, 414] width 154 height 15
type input "**********"
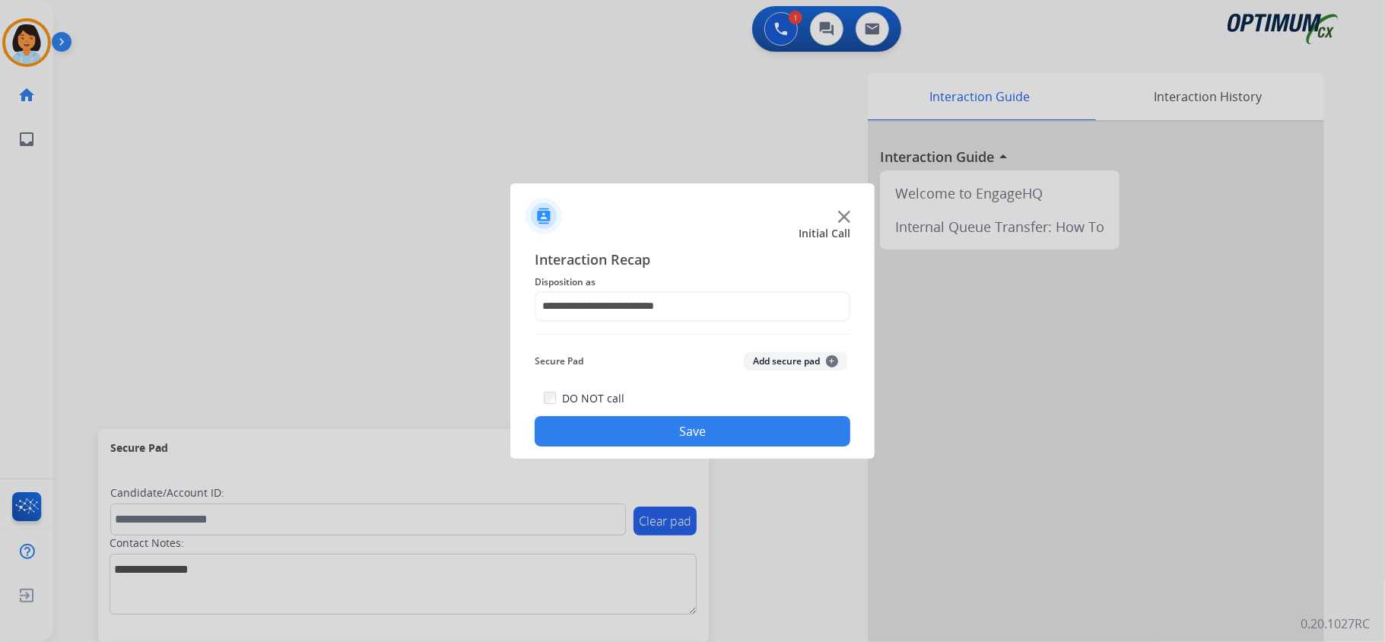
click at [677, 433] on button "Save" at bounding box center [693, 431] width 316 height 30
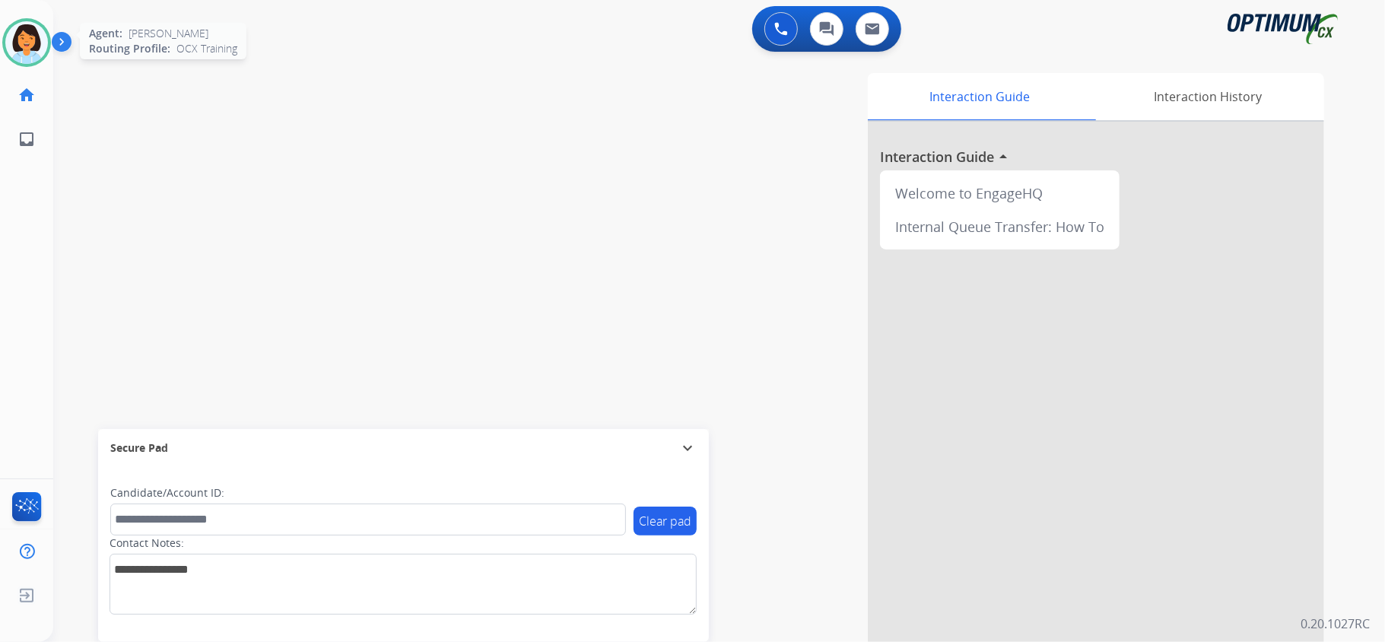
click at [43, 43] on img at bounding box center [26, 42] width 43 height 43
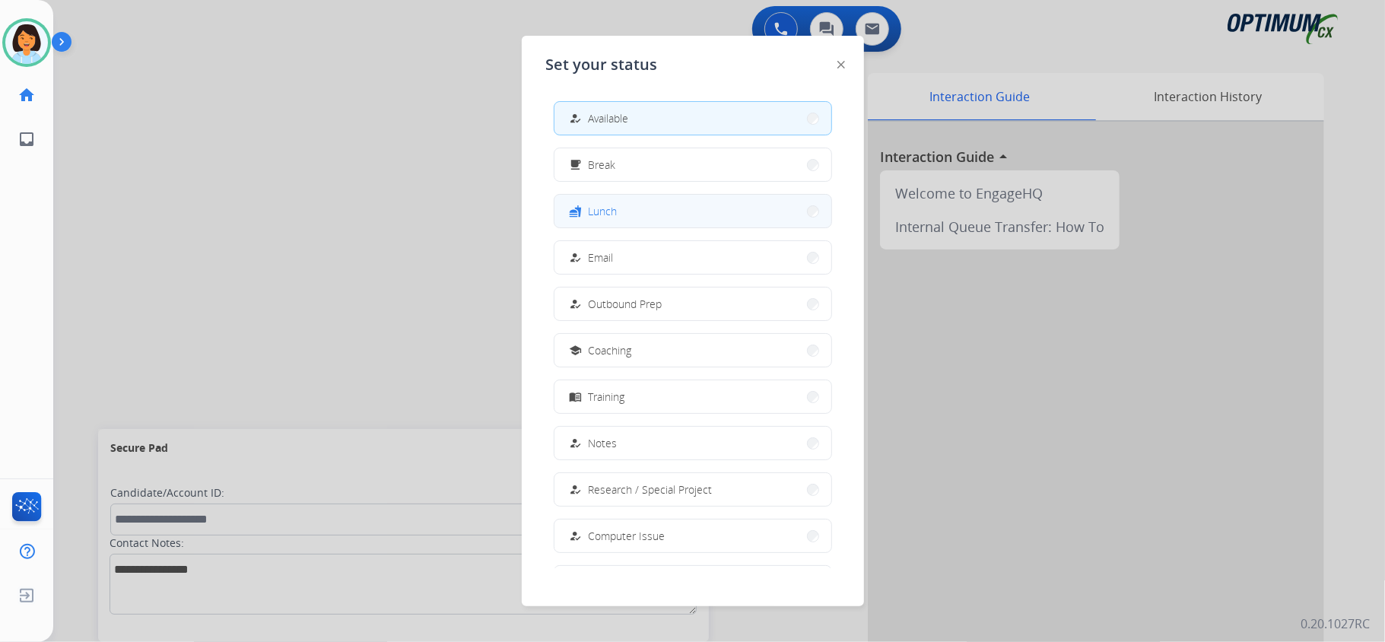
click at [639, 208] on button "fastfood Lunch" at bounding box center [692, 211] width 277 height 33
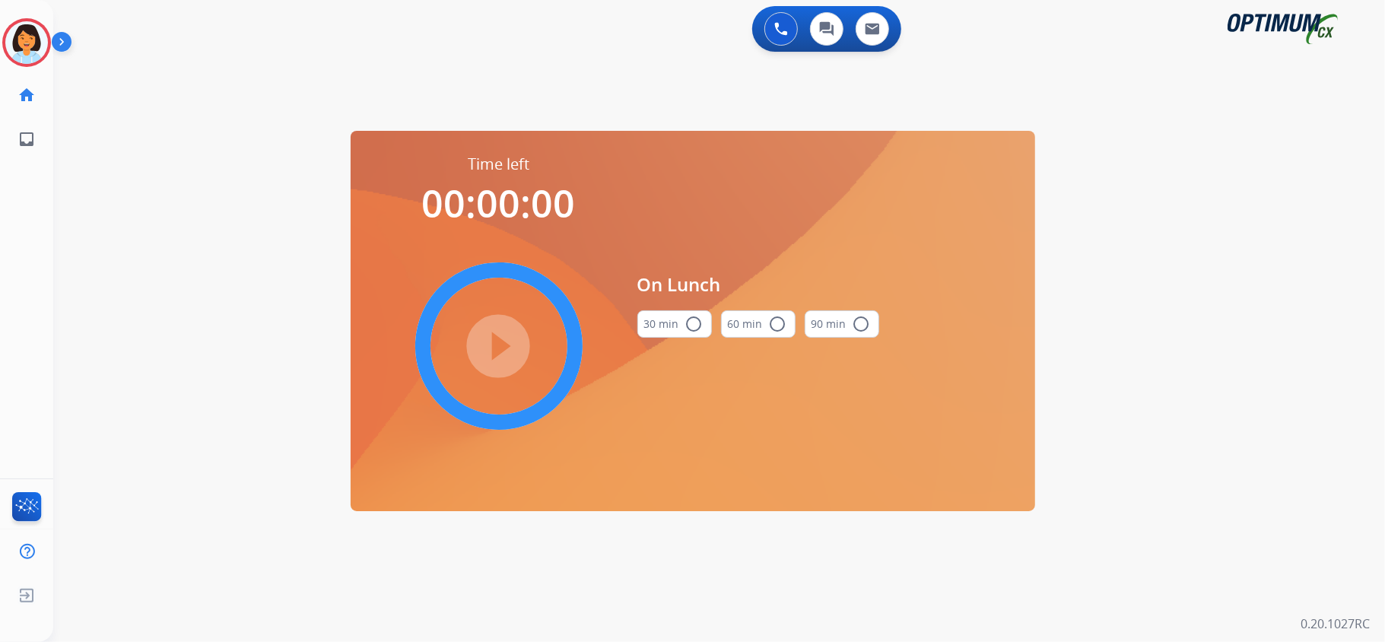
click at [673, 341] on div "30 min radio_button_unchecked" at bounding box center [674, 324] width 75 height 52
click at [674, 333] on button "30 min radio_button_unchecked" at bounding box center [674, 323] width 75 height 27
click at [490, 348] on mat-icon "play_circle_filled" at bounding box center [499, 346] width 18 height 18
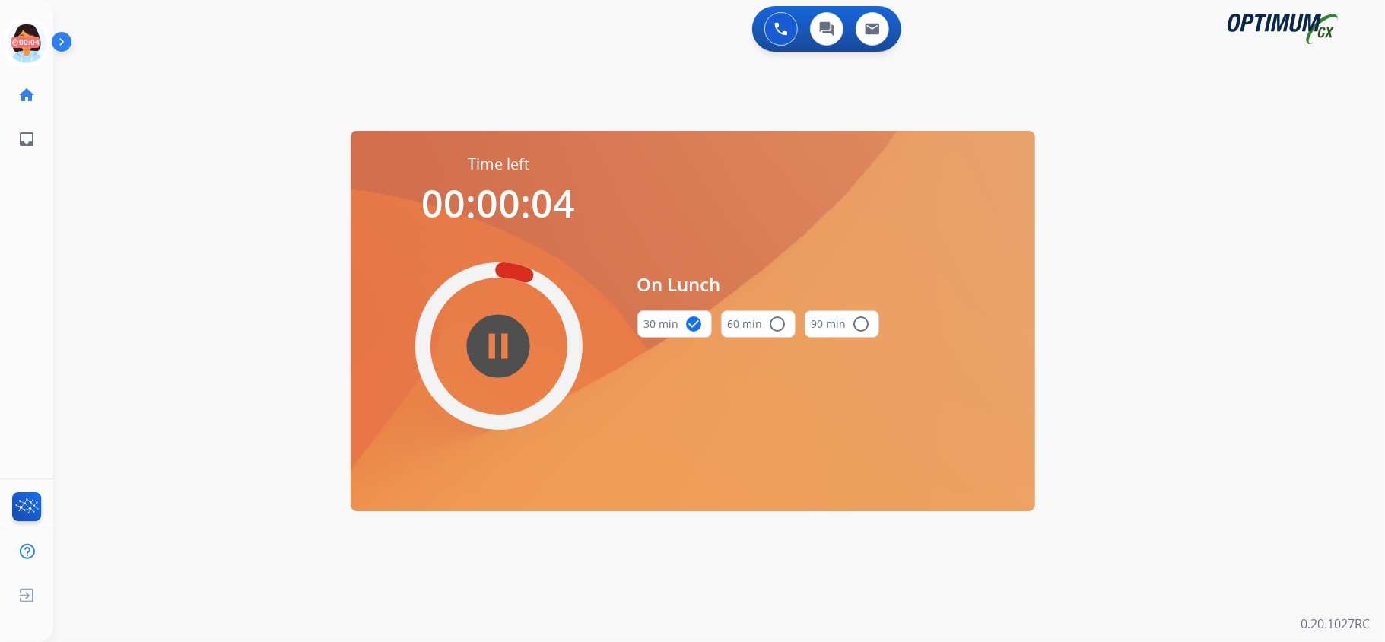
click at [490, 348] on mat-icon "pause_circle_filled" at bounding box center [499, 346] width 18 height 18
click at [15, 41] on img at bounding box center [26, 42] width 43 height 43
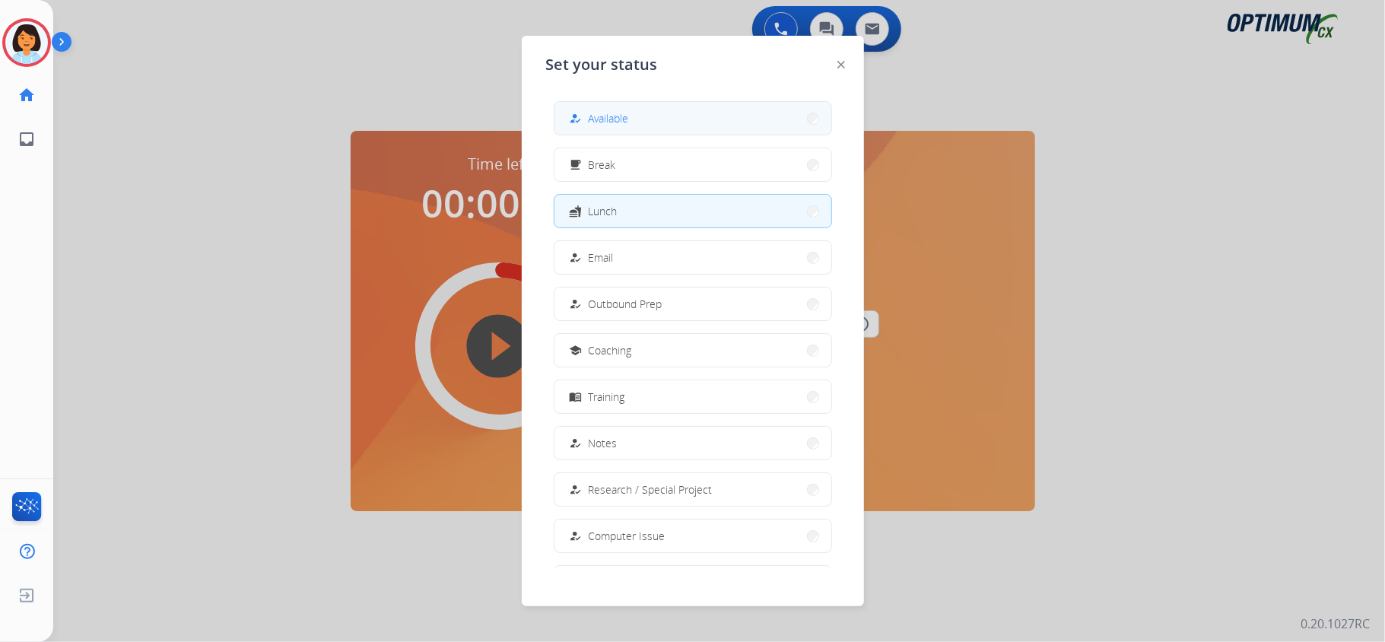
click at [684, 110] on button "how_to_reg Available" at bounding box center [692, 118] width 277 height 33
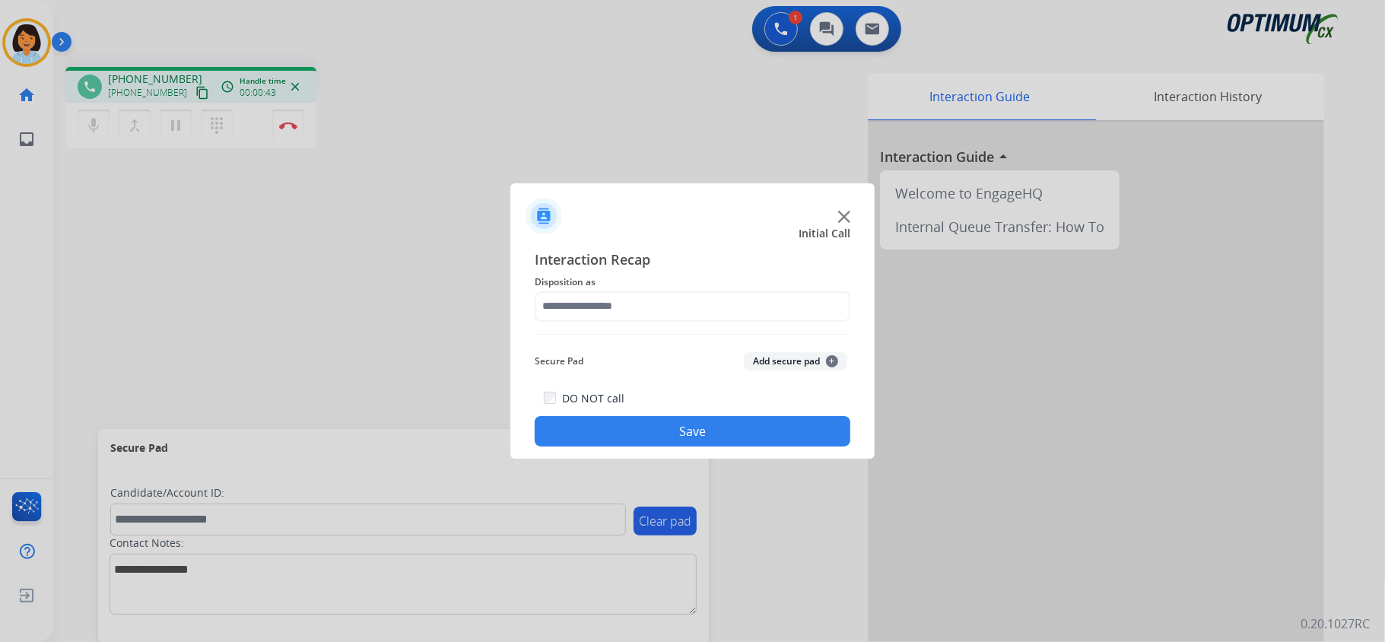
click at [847, 218] on img at bounding box center [844, 217] width 12 height 12
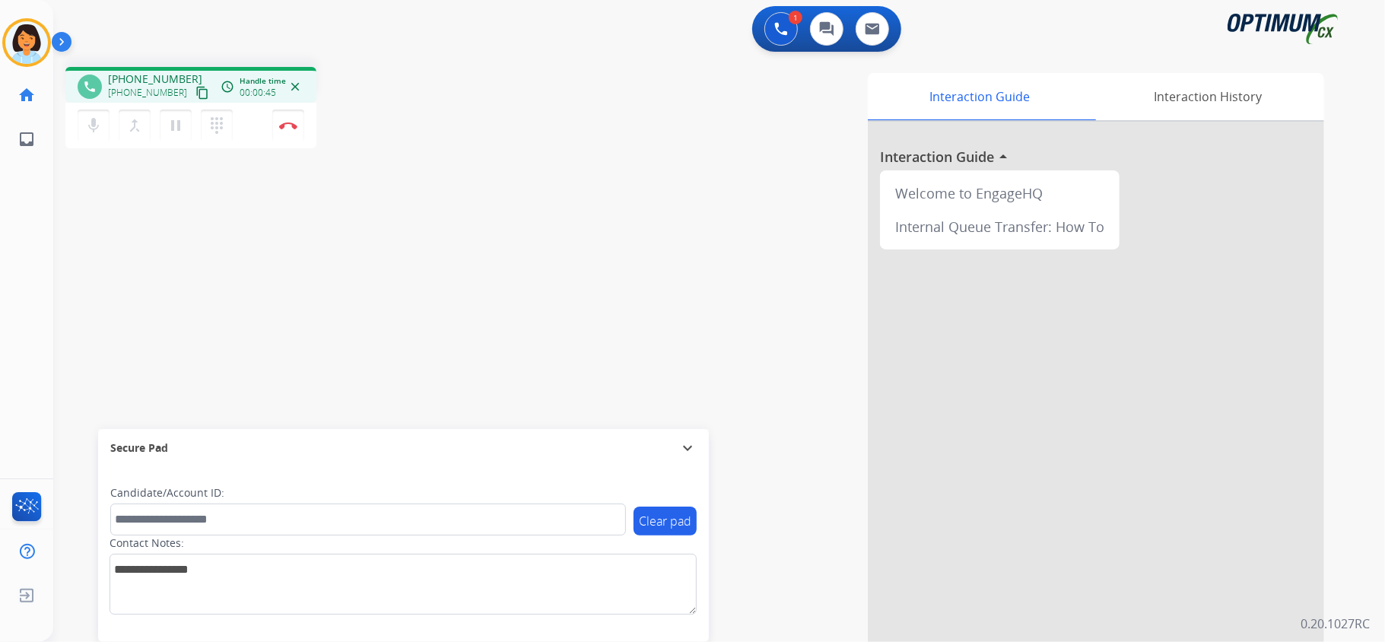
click at [195, 90] on mat-icon "content_copy" at bounding box center [202, 93] width 14 height 14
click at [195, 93] on mat-icon "content_copy" at bounding box center [202, 93] width 14 height 14
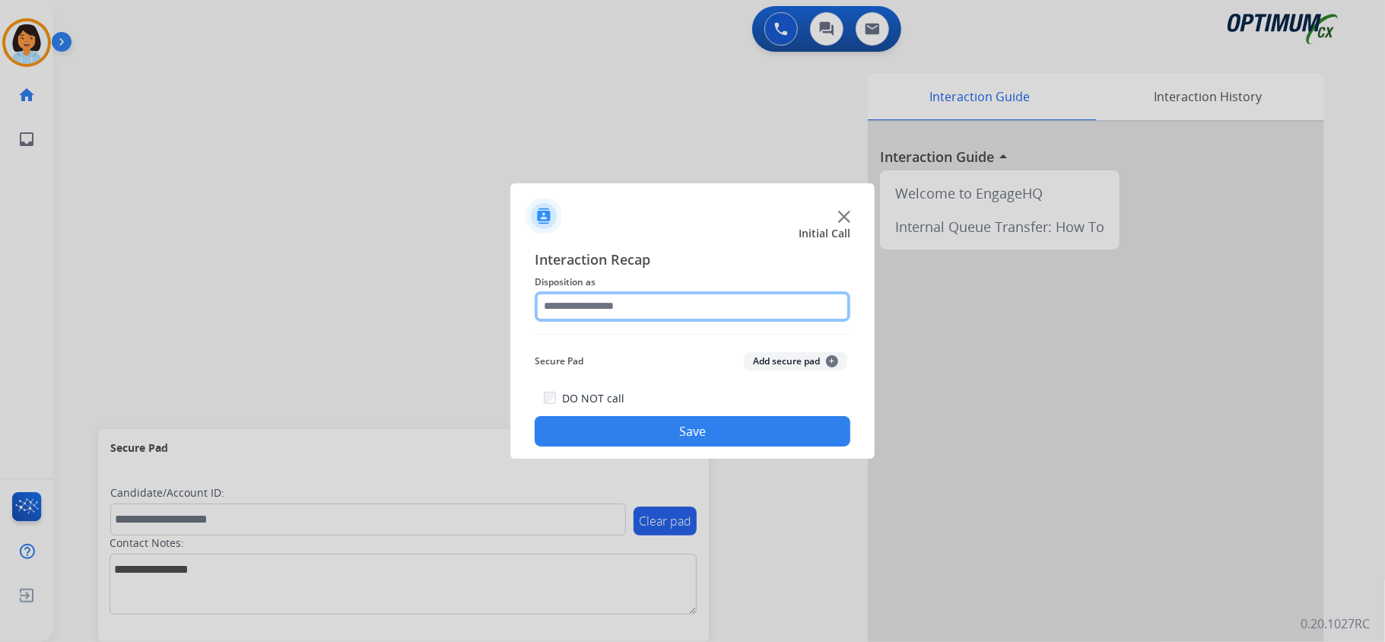
click at [688, 305] on input "text" at bounding box center [693, 306] width 316 height 30
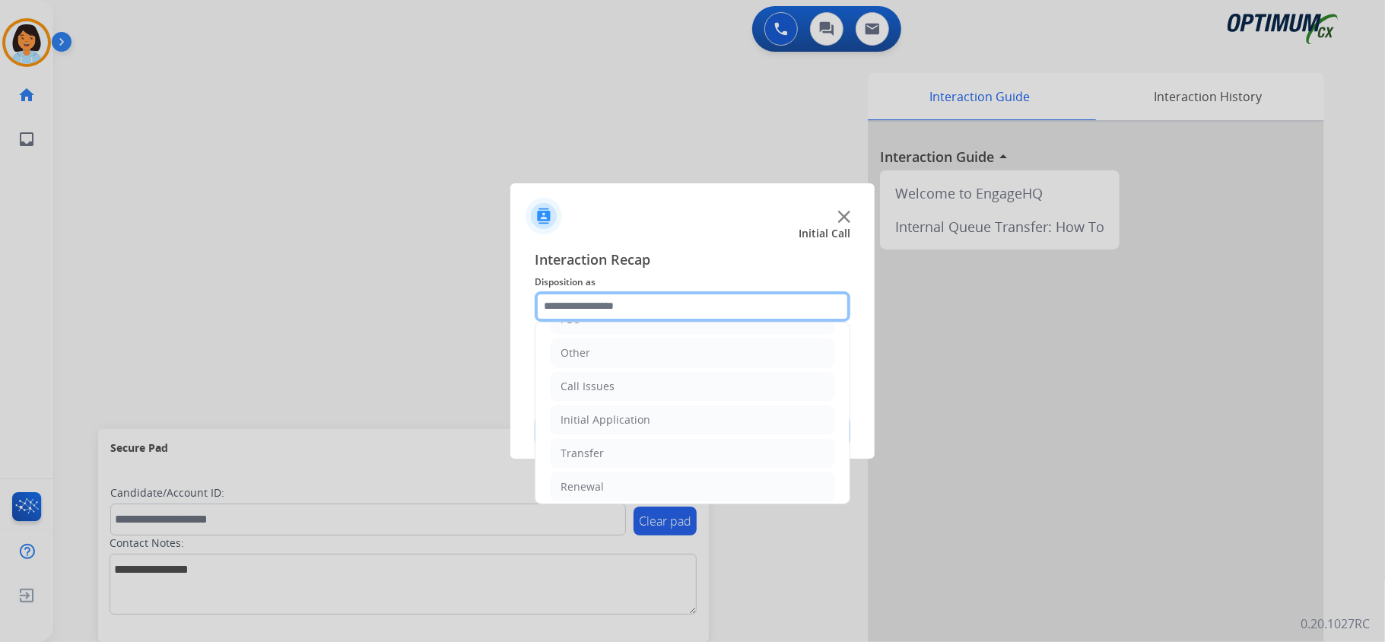
scroll to position [107, 0]
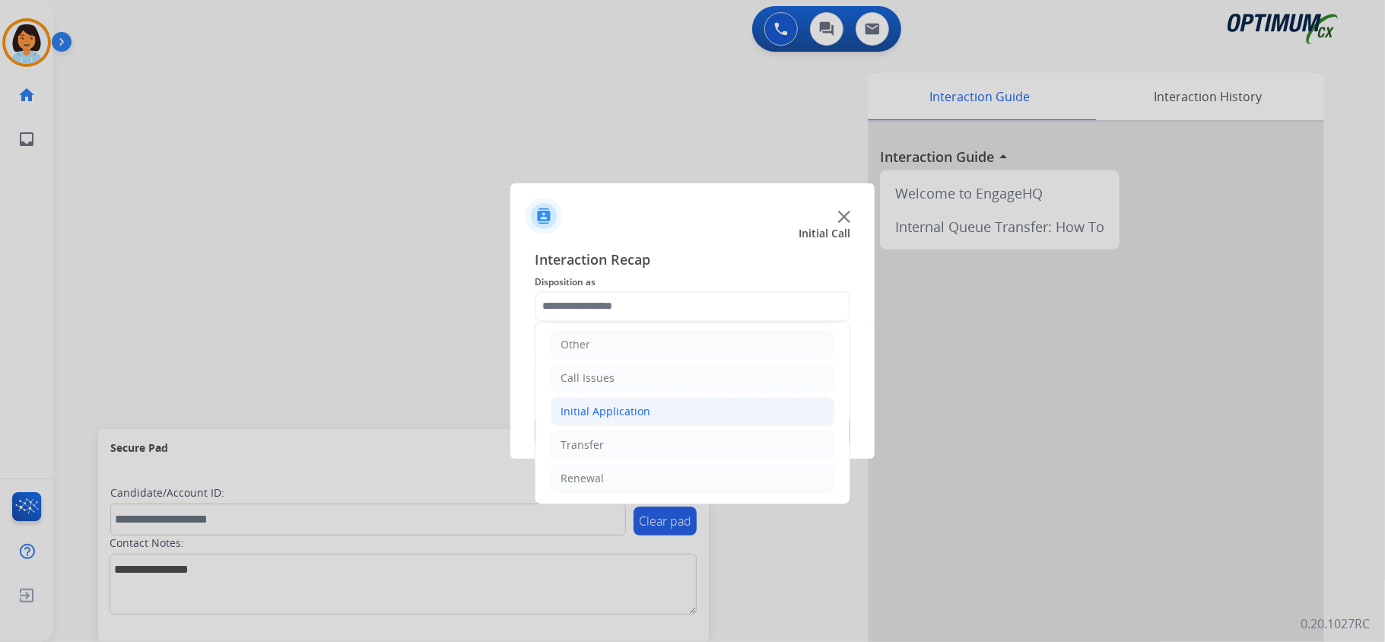
click at [661, 399] on li "Initial Application" at bounding box center [693, 411] width 284 height 29
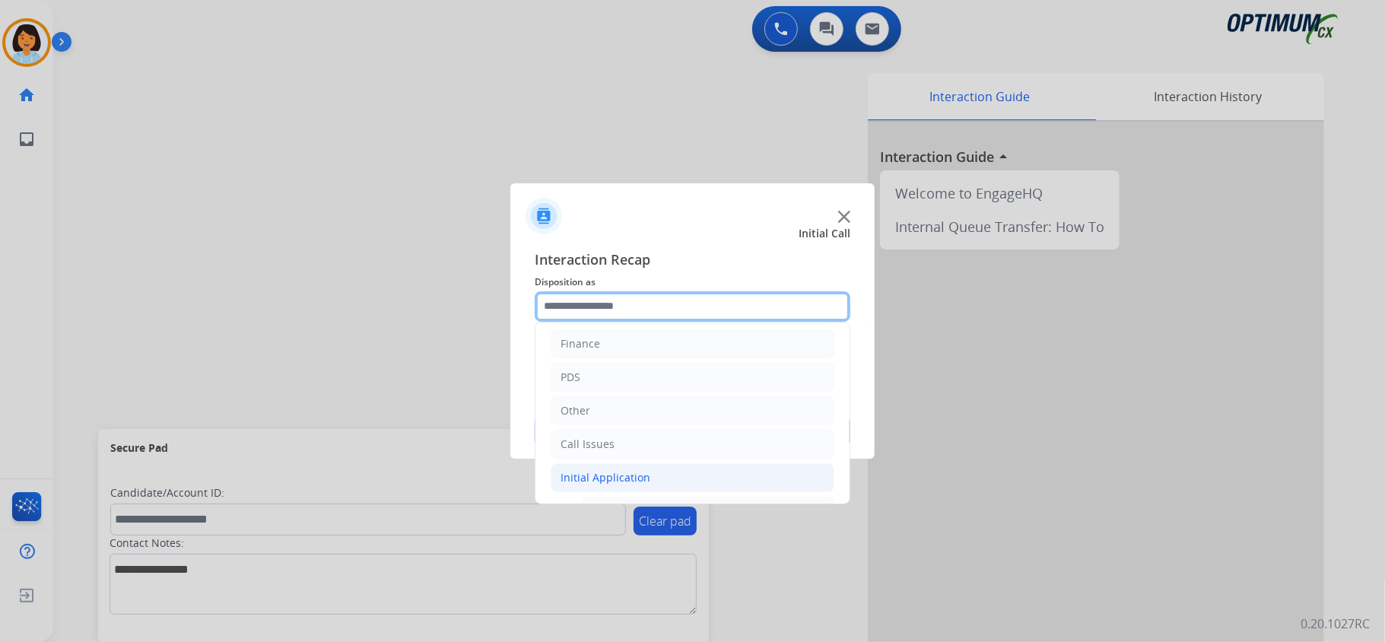
scroll to position [25, 0]
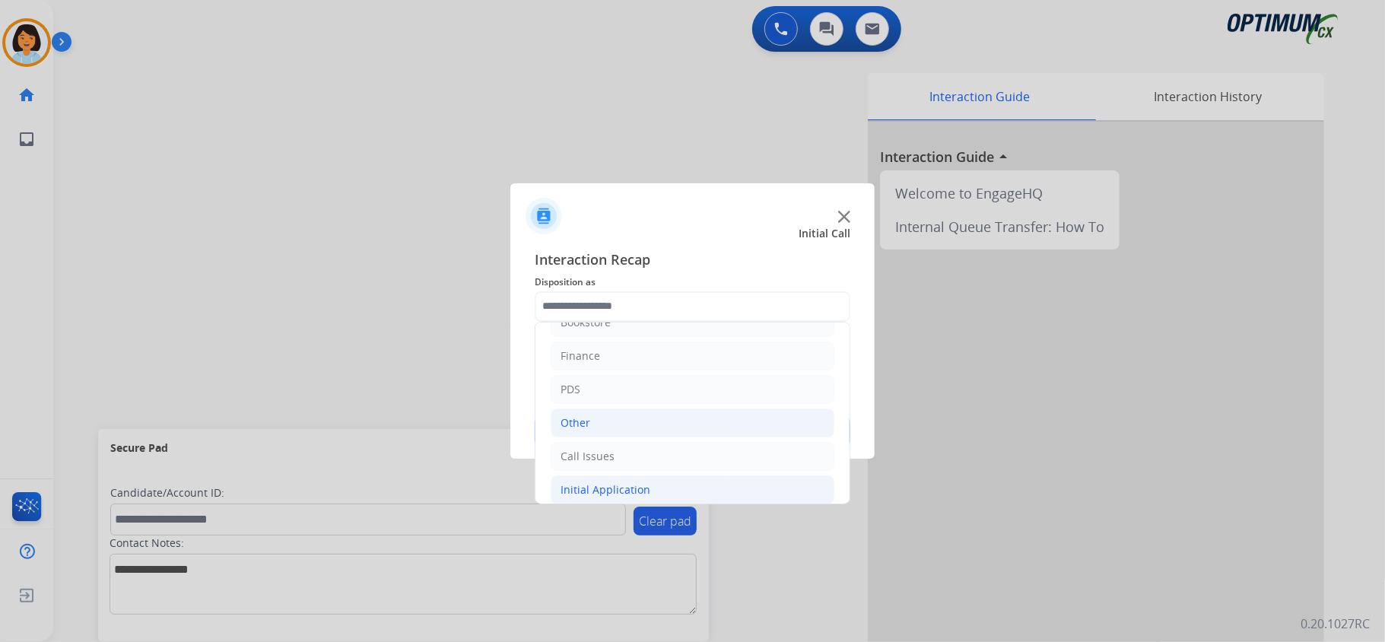
click at [576, 418] on div "Other" at bounding box center [576, 422] width 30 height 15
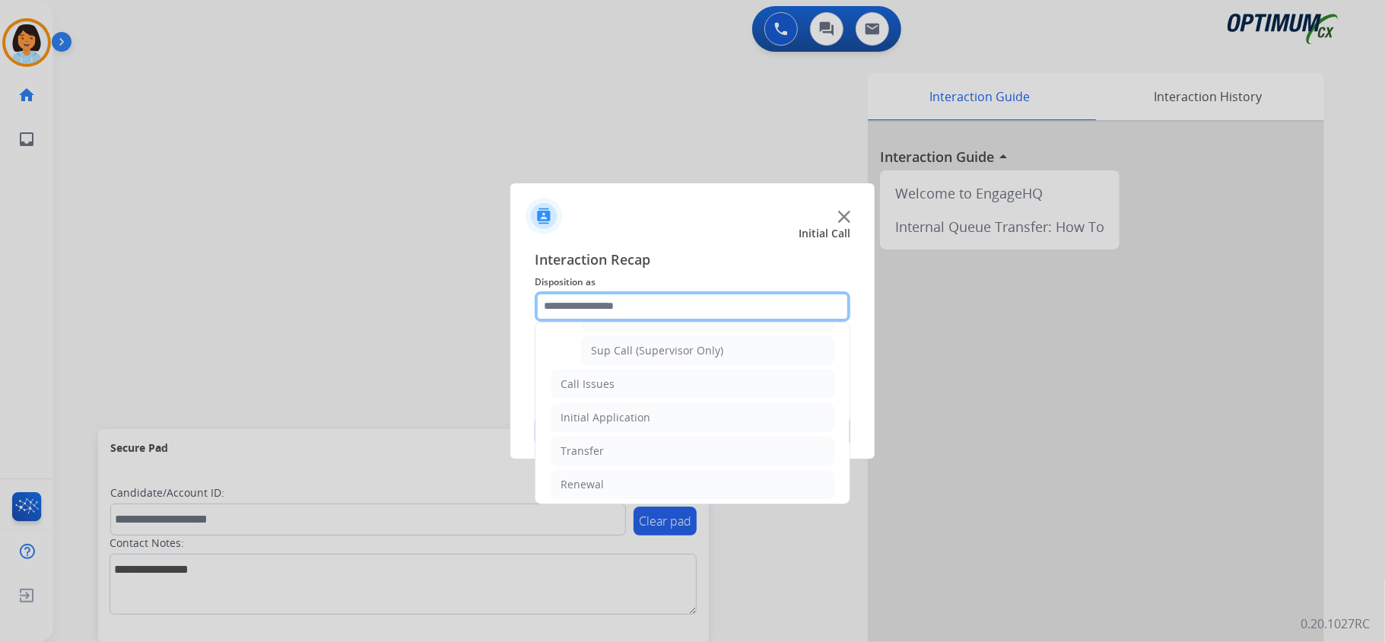
scroll to position [379, 0]
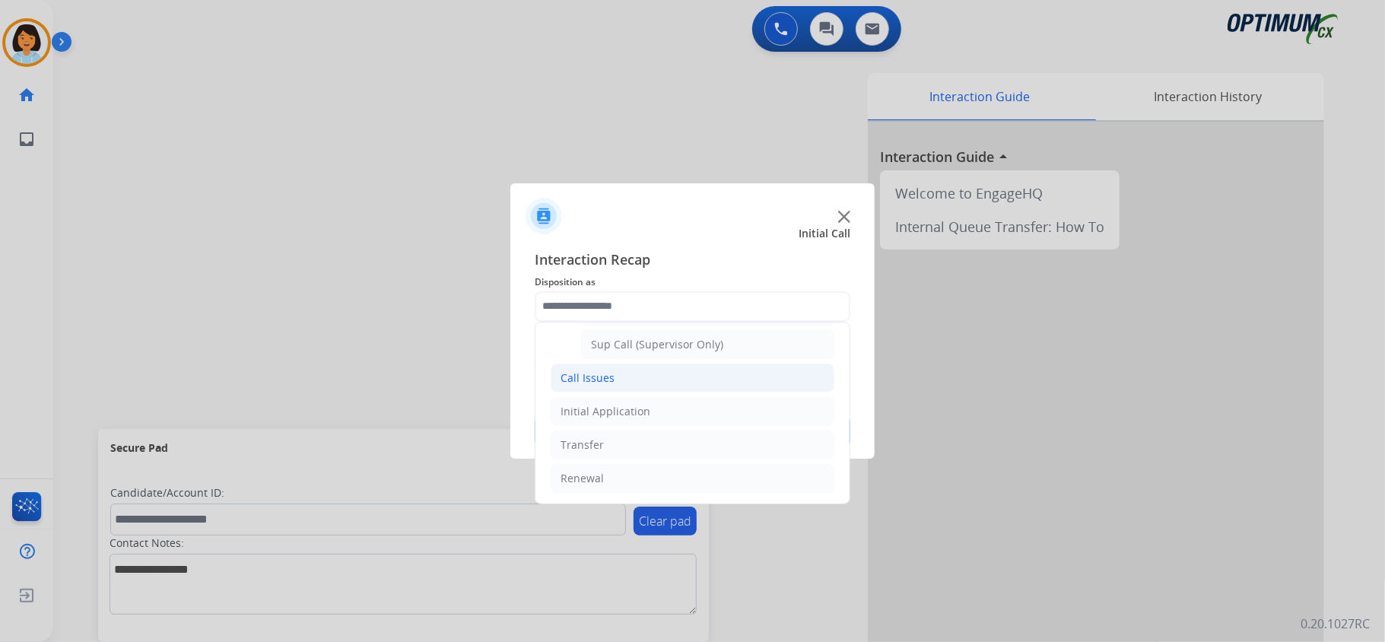
click at [637, 372] on li "Call Issues" at bounding box center [693, 378] width 284 height 29
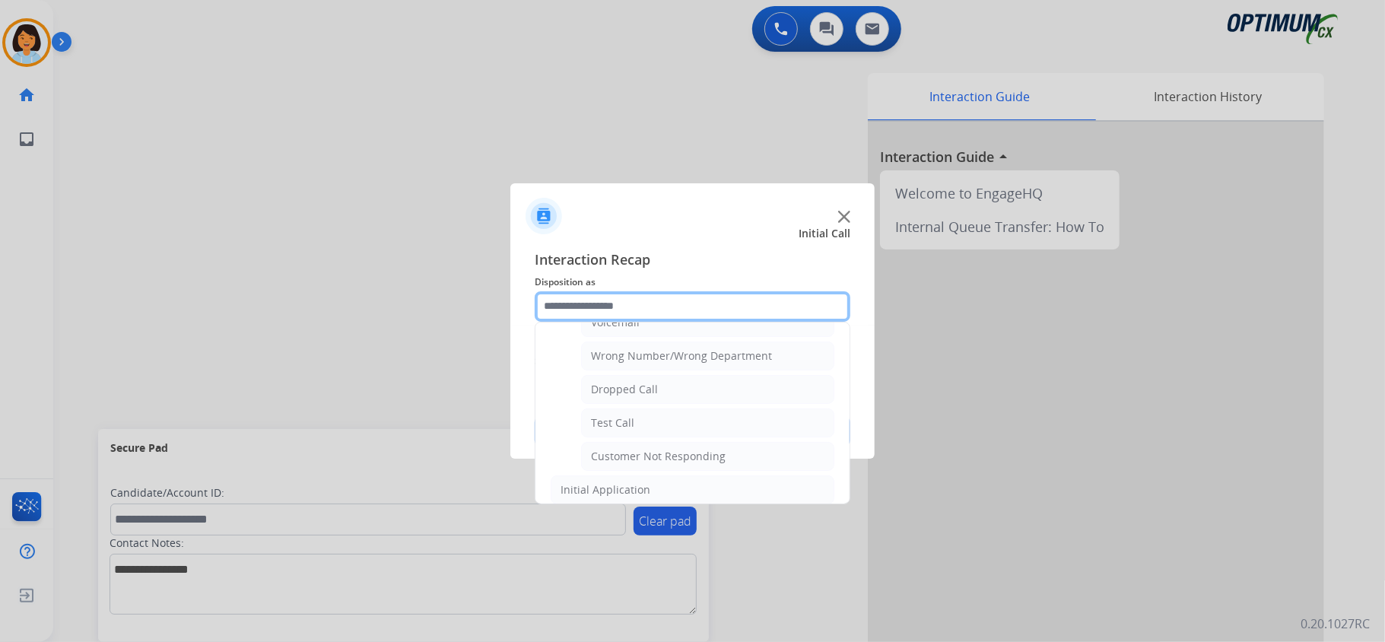
scroll to position [160, 0]
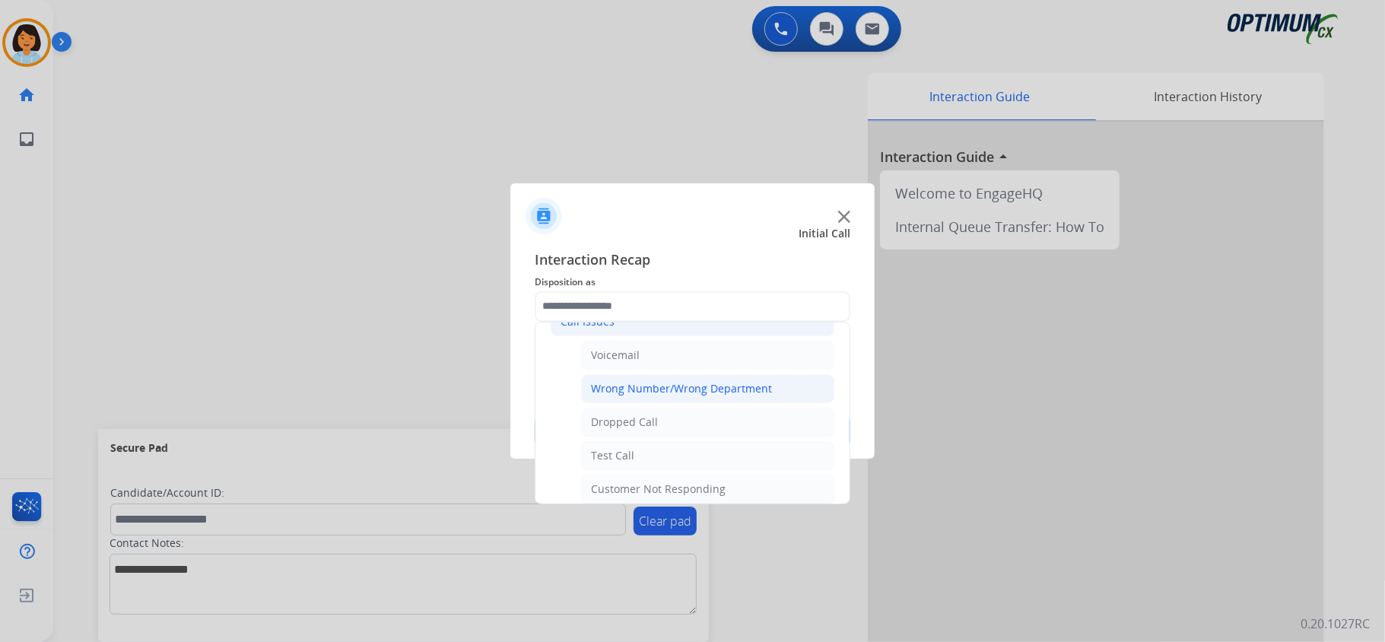
click at [742, 393] on div "Wrong Number/Wrong Department" at bounding box center [681, 388] width 181 height 15
type input "**********"
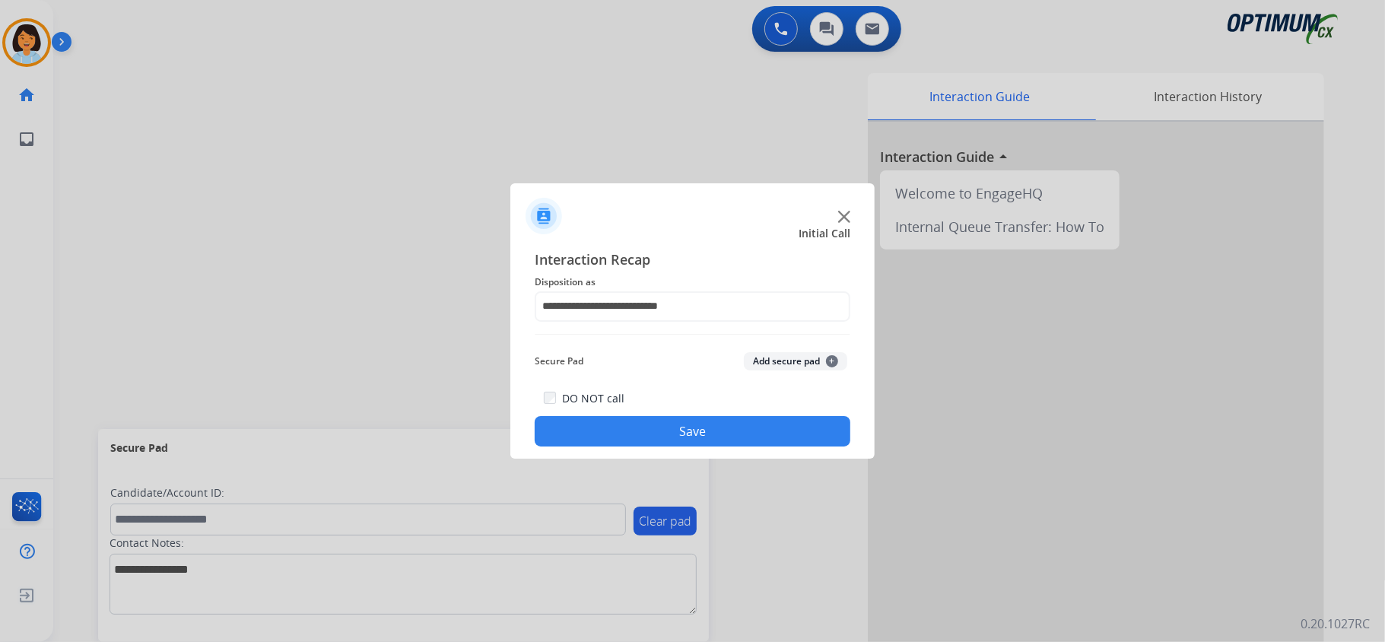
click at [692, 448] on div "**********" at bounding box center [692, 348] width 364 height 223
click at [691, 439] on button "Save" at bounding box center [693, 431] width 316 height 30
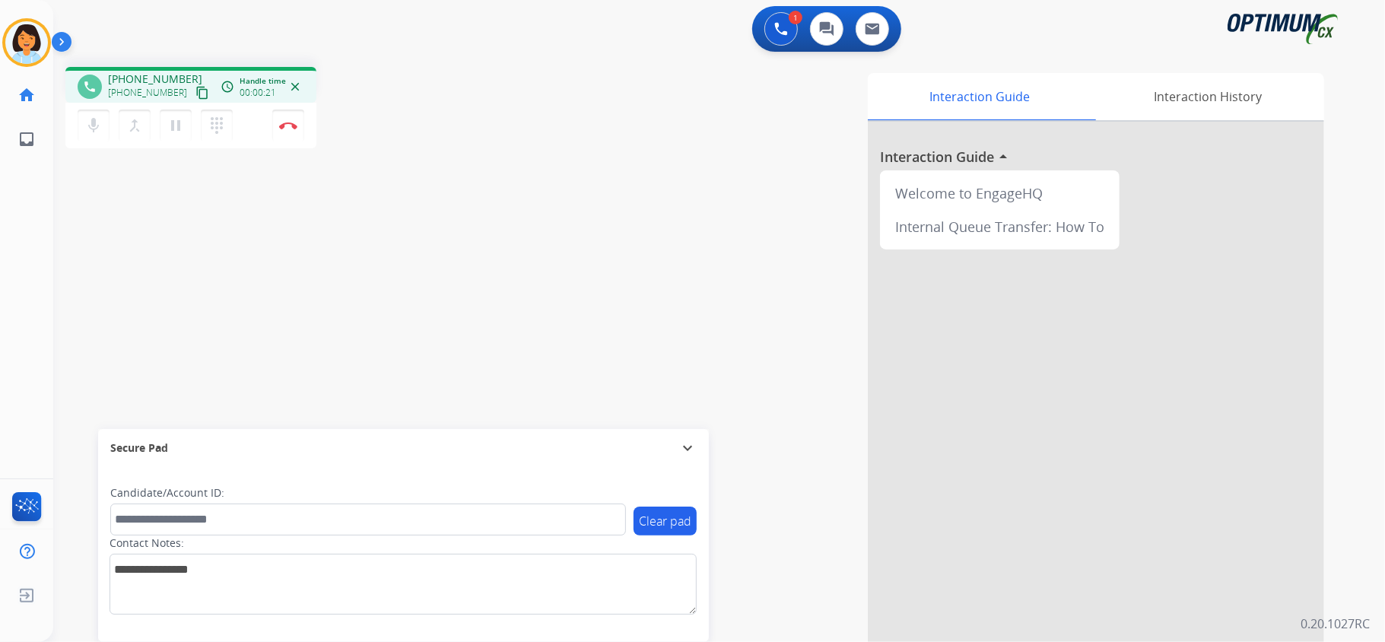
click at [195, 92] on mat-icon "content_copy" at bounding box center [202, 93] width 14 height 14
click at [287, 125] on img at bounding box center [288, 126] width 18 height 8
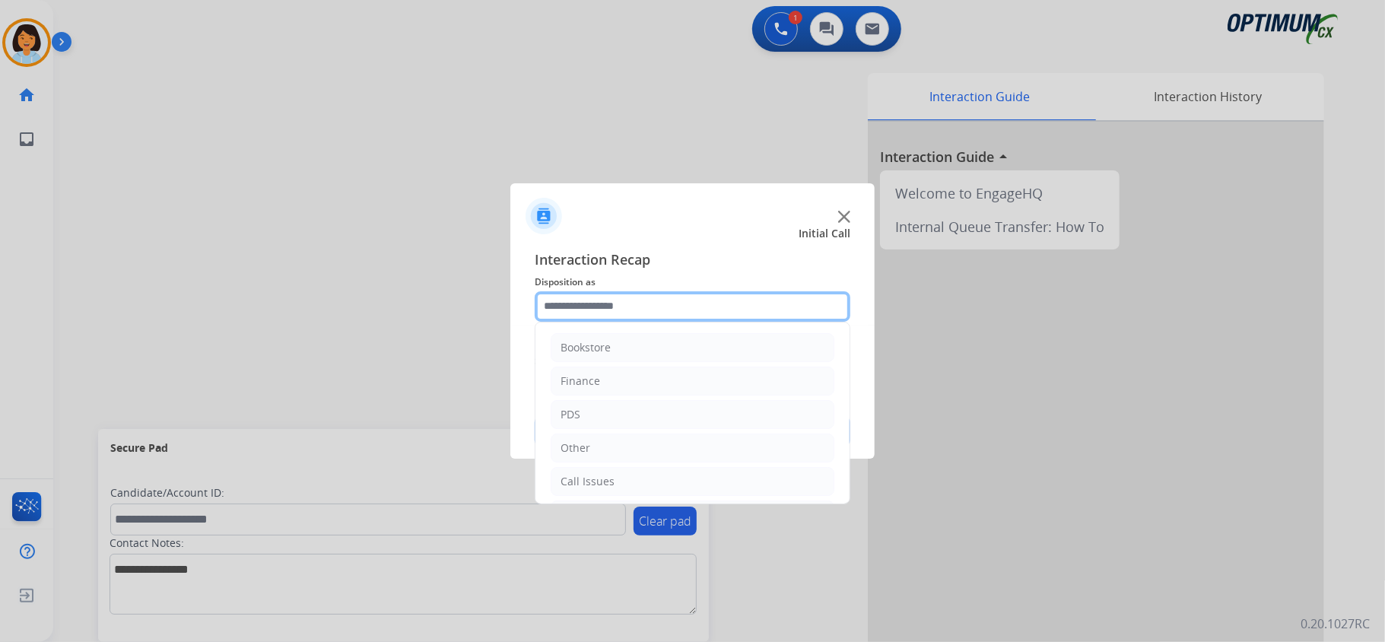
click at [676, 309] on input "text" at bounding box center [693, 306] width 316 height 30
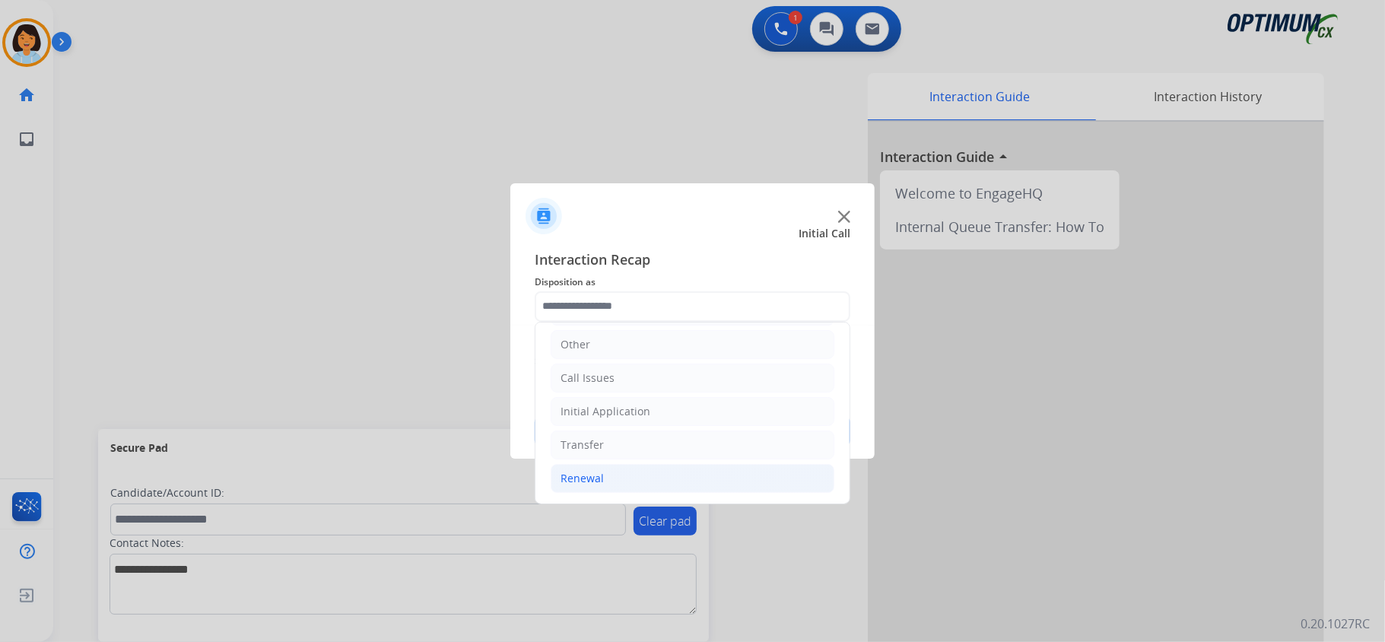
click at [649, 472] on li "Renewal" at bounding box center [693, 478] width 284 height 29
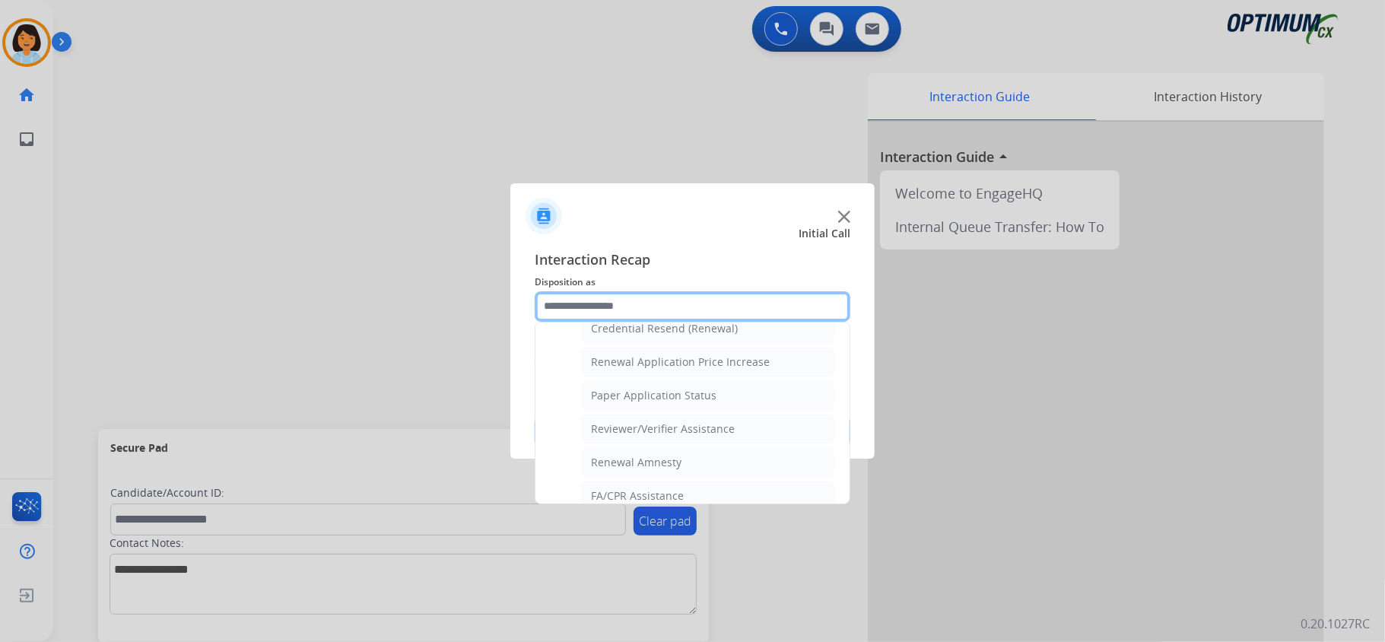
scroll to position [511, 0]
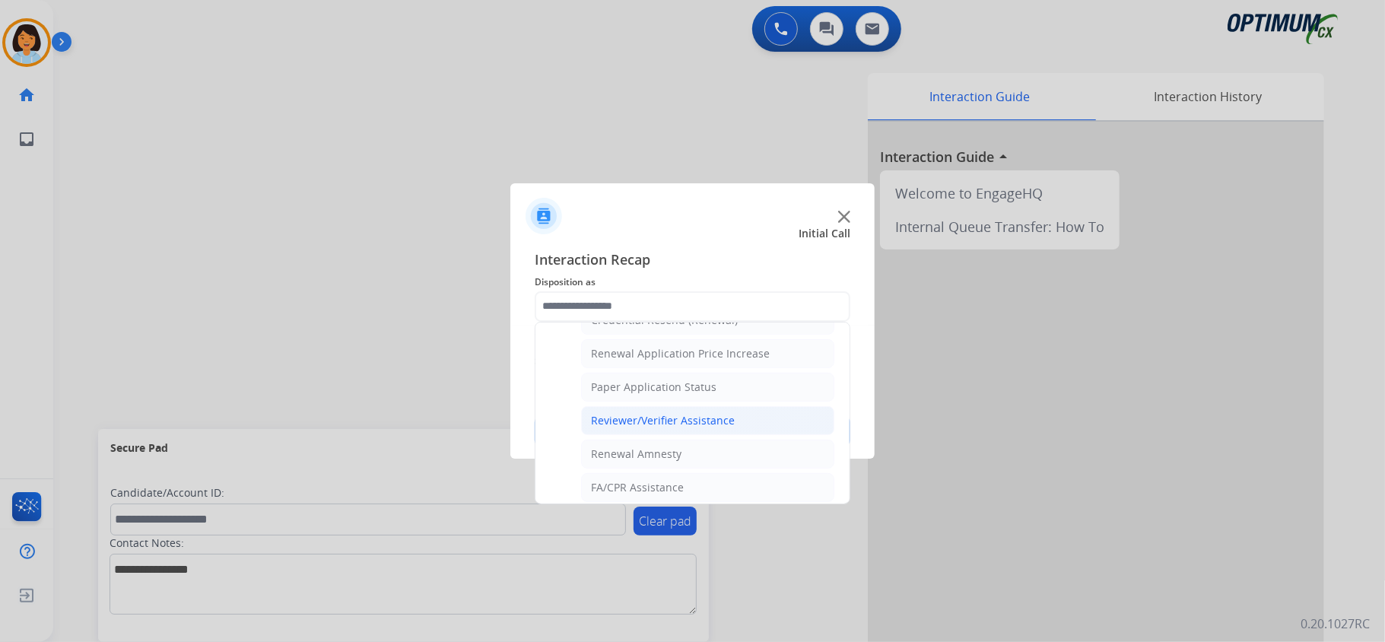
click at [764, 433] on li "Reviewer/Verifier Assistance" at bounding box center [707, 420] width 253 height 29
type input "**********"
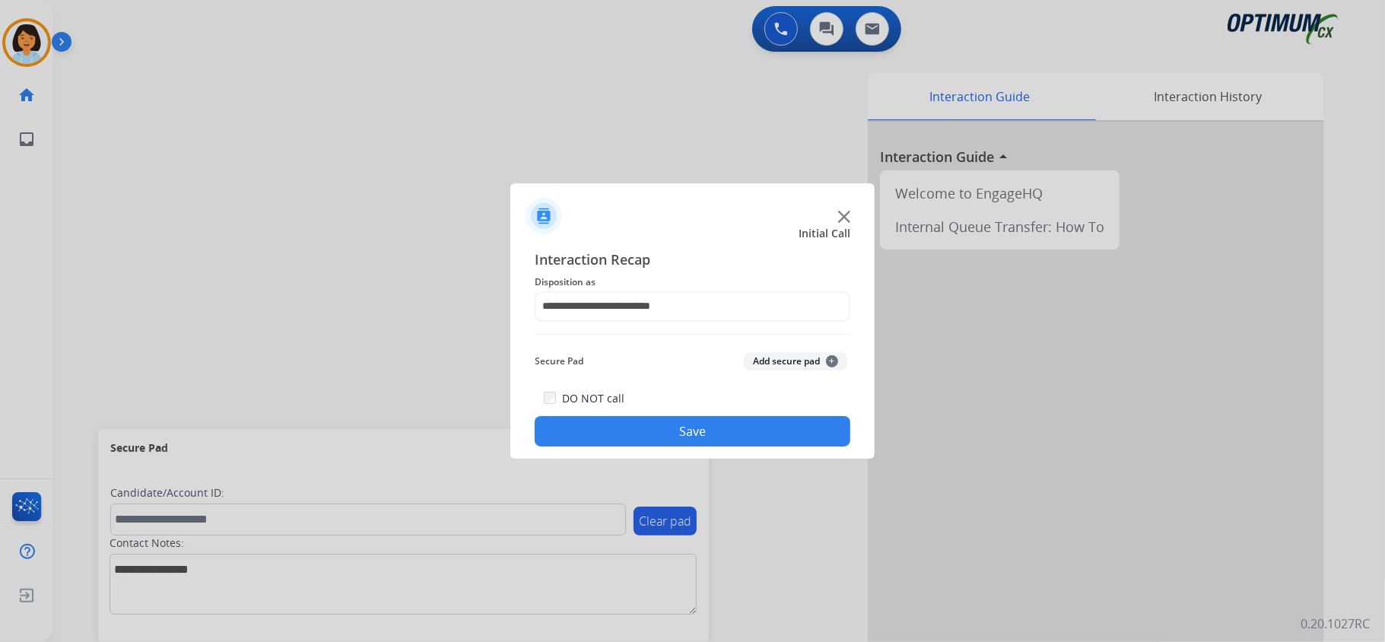
click at [746, 430] on button "Save" at bounding box center [693, 431] width 316 height 30
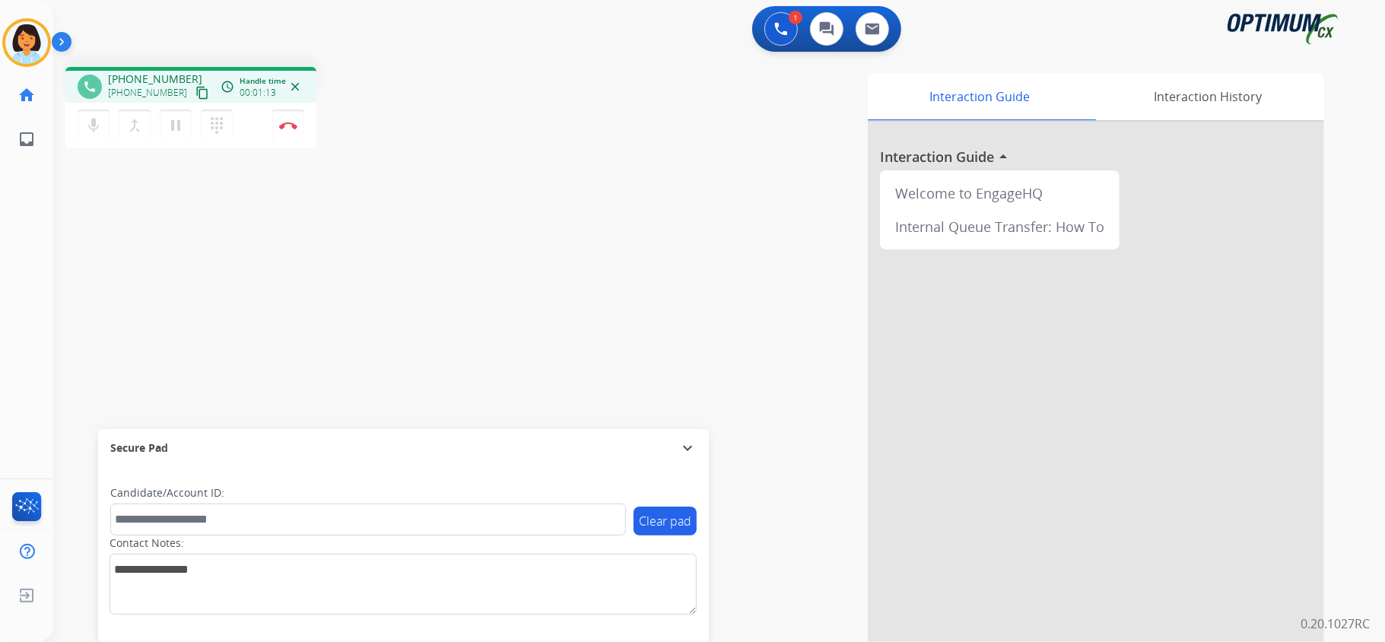
click at [195, 90] on mat-icon "content_copy" at bounding box center [202, 93] width 14 height 14
click at [290, 126] on img at bounding box center [288, 126] width 18 height 8
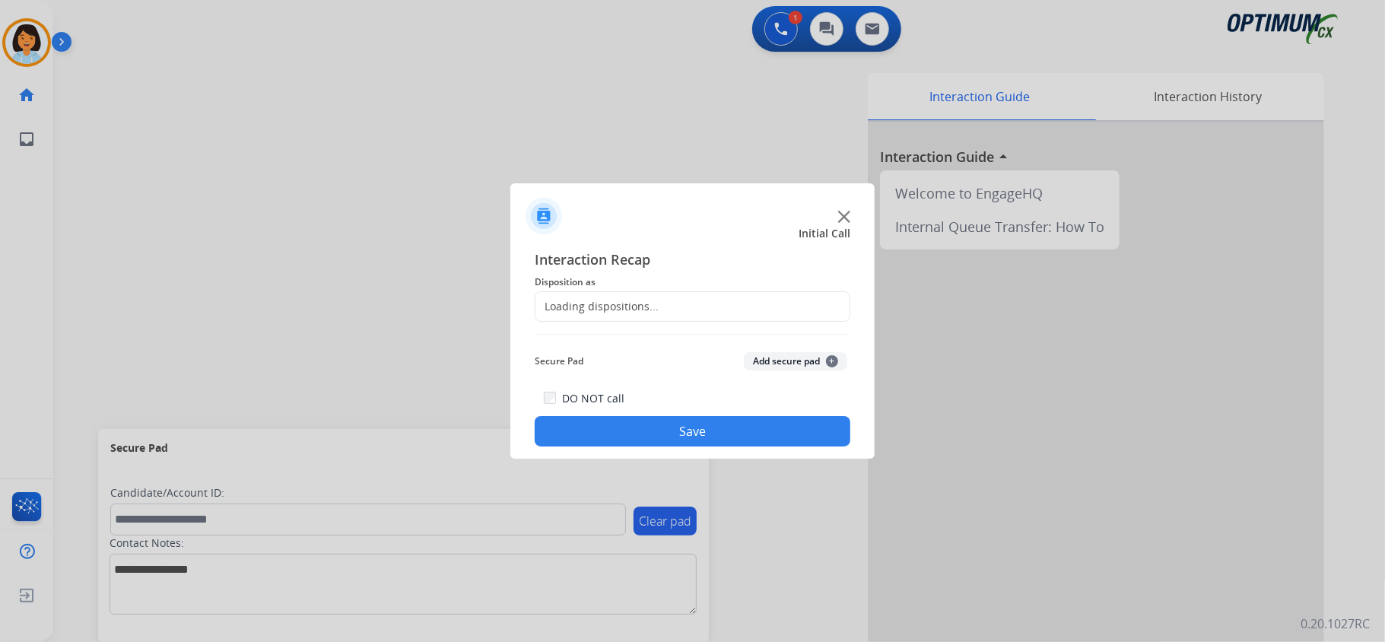
click at [672, 311] on div "Loading dispositions..." at bounding box center [693, 306] width 316 height 30
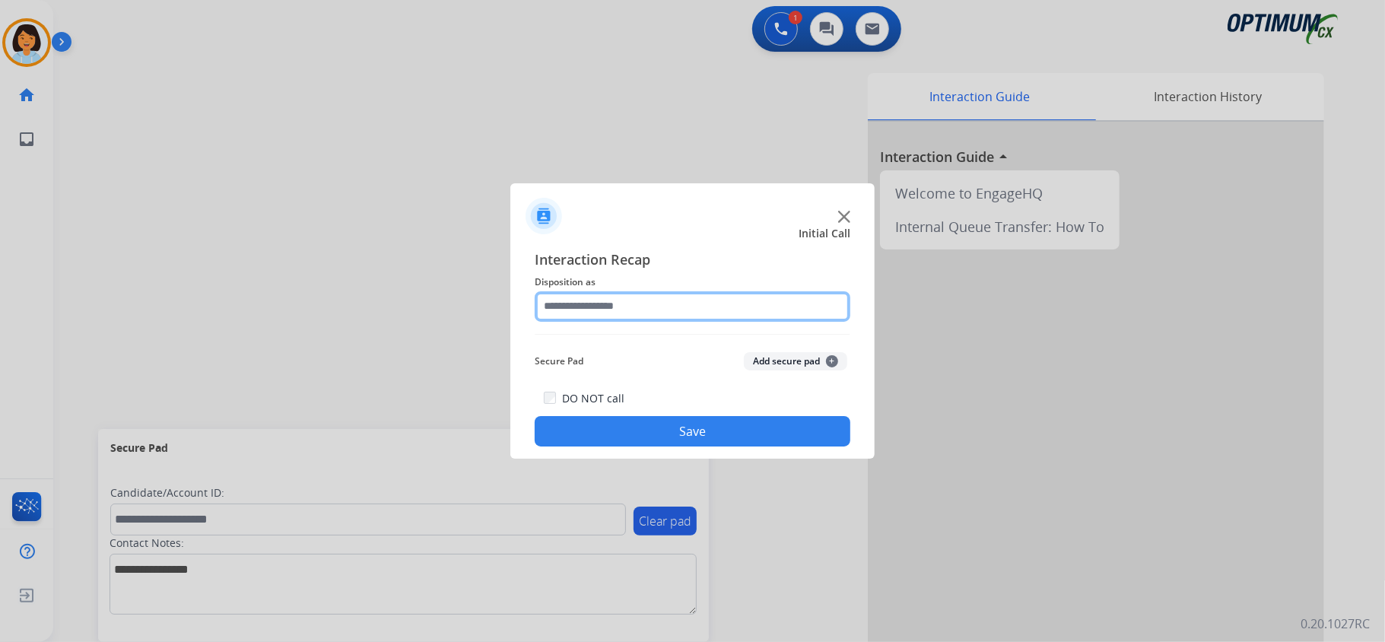
click at [762, 312] on input "text" at bounding box center [693, 306] width 316 height 30
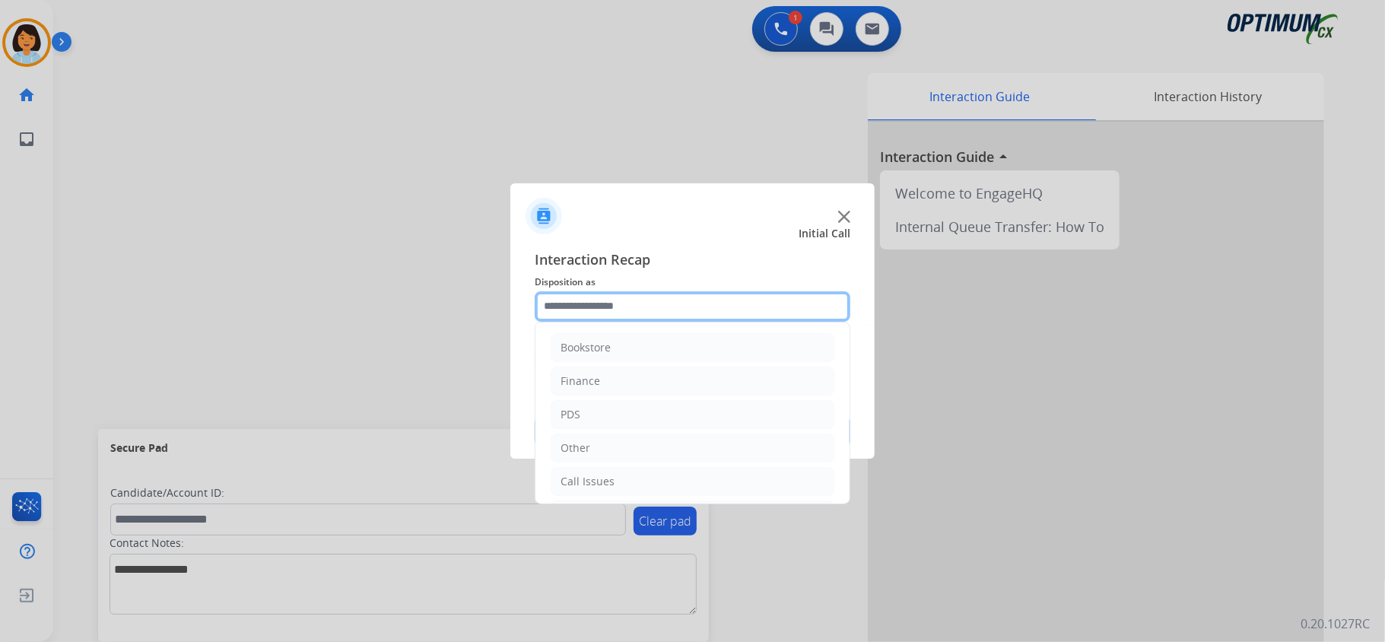
scroll to position [107, 0]
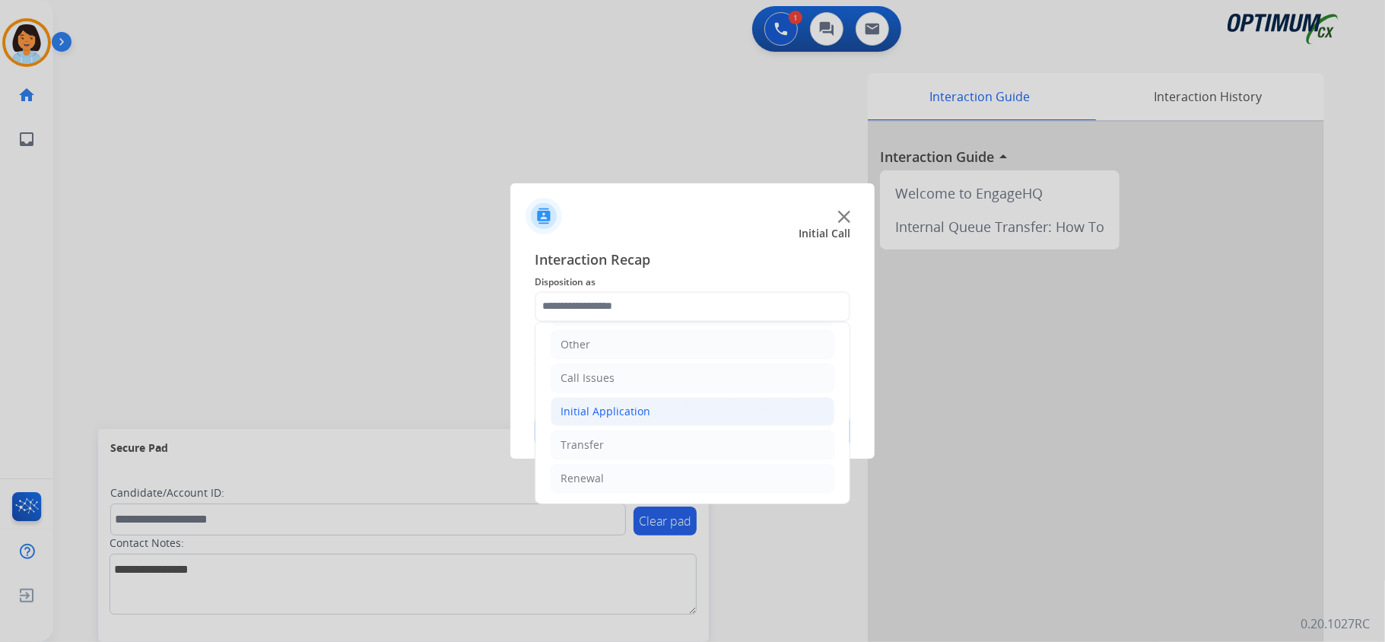
click at [619, 418] on li "Initial Application" at bounding box center [693, 411] width 284 height 29
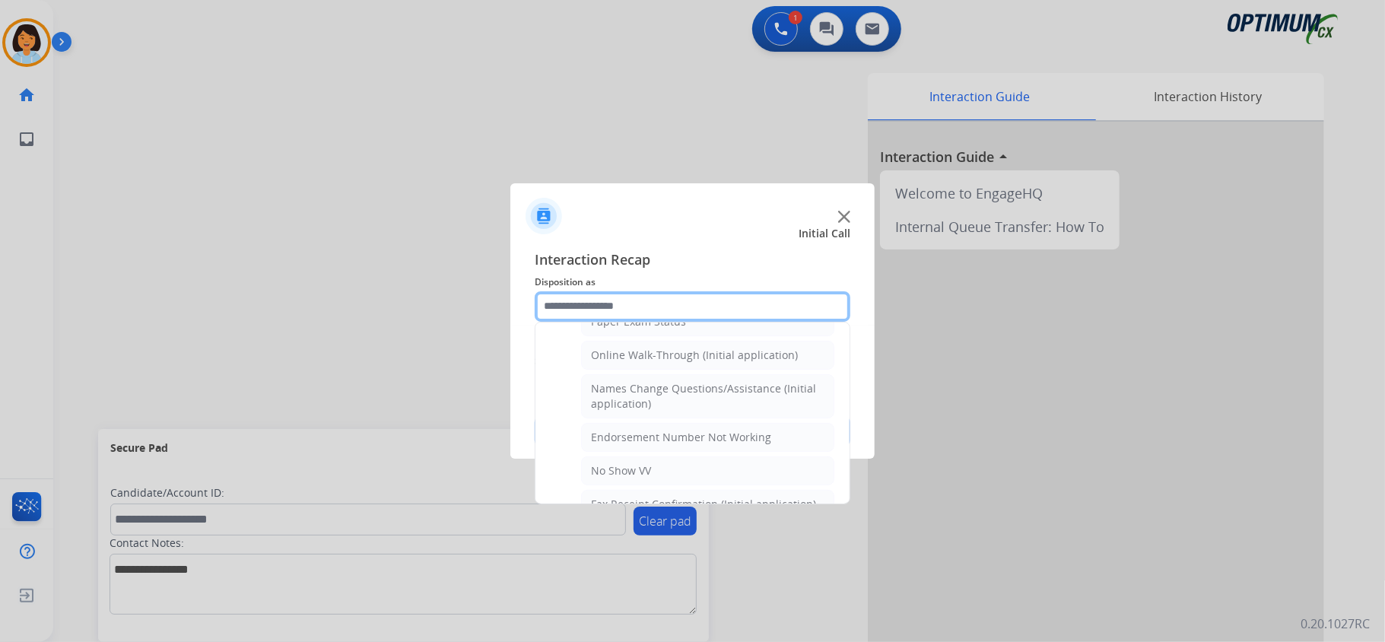
scroll to position [360, 0]
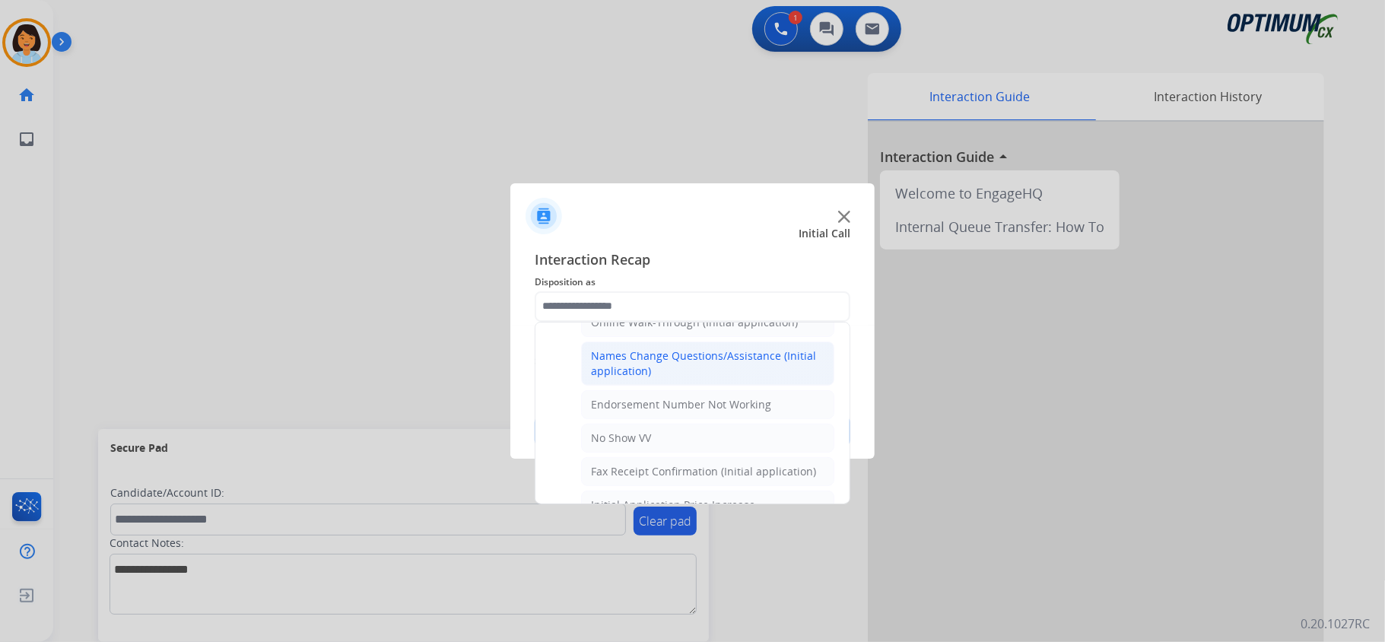
click at [728, 370] on div "Names Change Questions/Assistance (Initial application)" at bounding box center [707, 363] width 233 height 30
type input "**********"
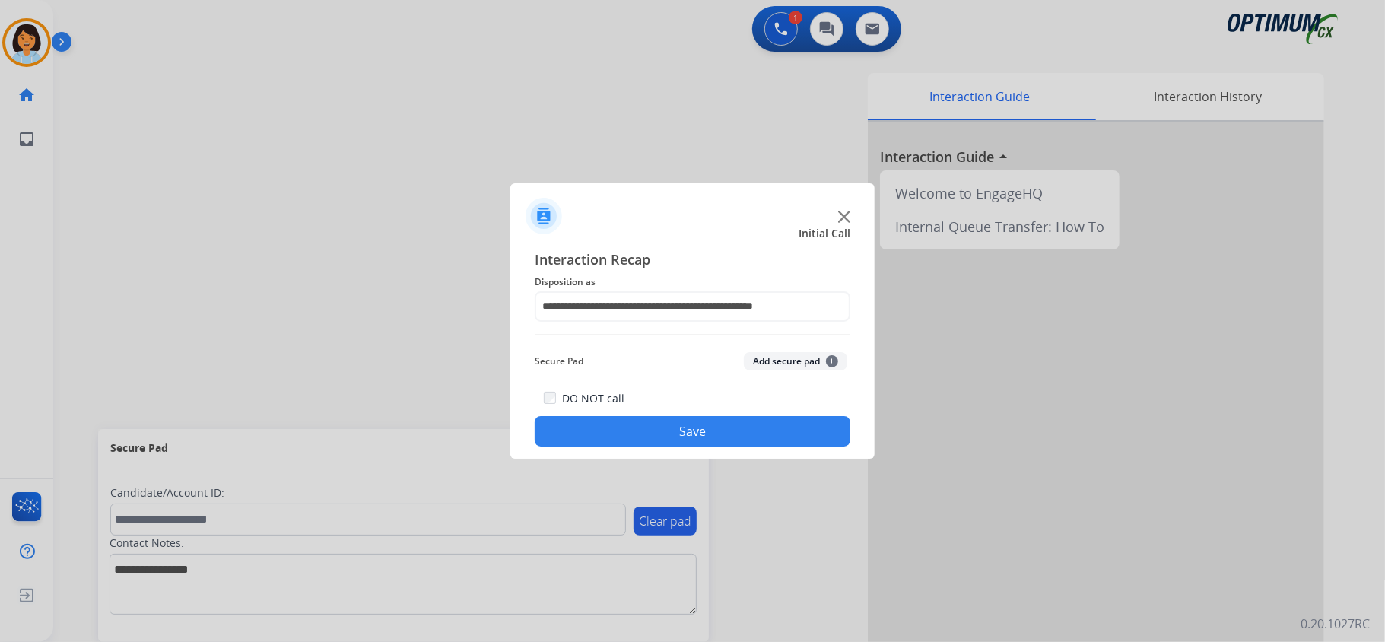
click at [627, 446] on button "Save" at bounding box center [693, 431] width 316 height 30
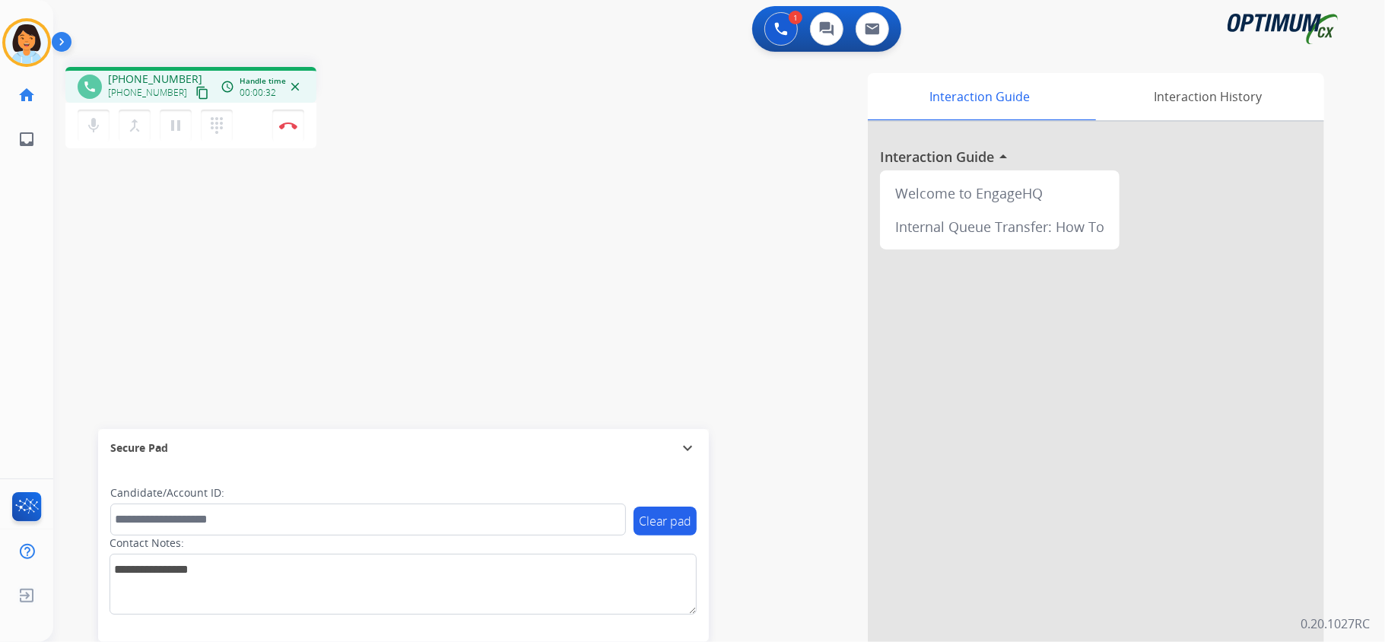
click at [195, 90] on mat-icon "content_copy" at bounding box center [202, 93] width 14 height 14
click at [195, 89] on mat-icon "content_copy" at bounding box center [202, 93] width 14 height 14
click at [278, 119] on button "Disconnect" at bounding box center [288, 126] width 32 height 32
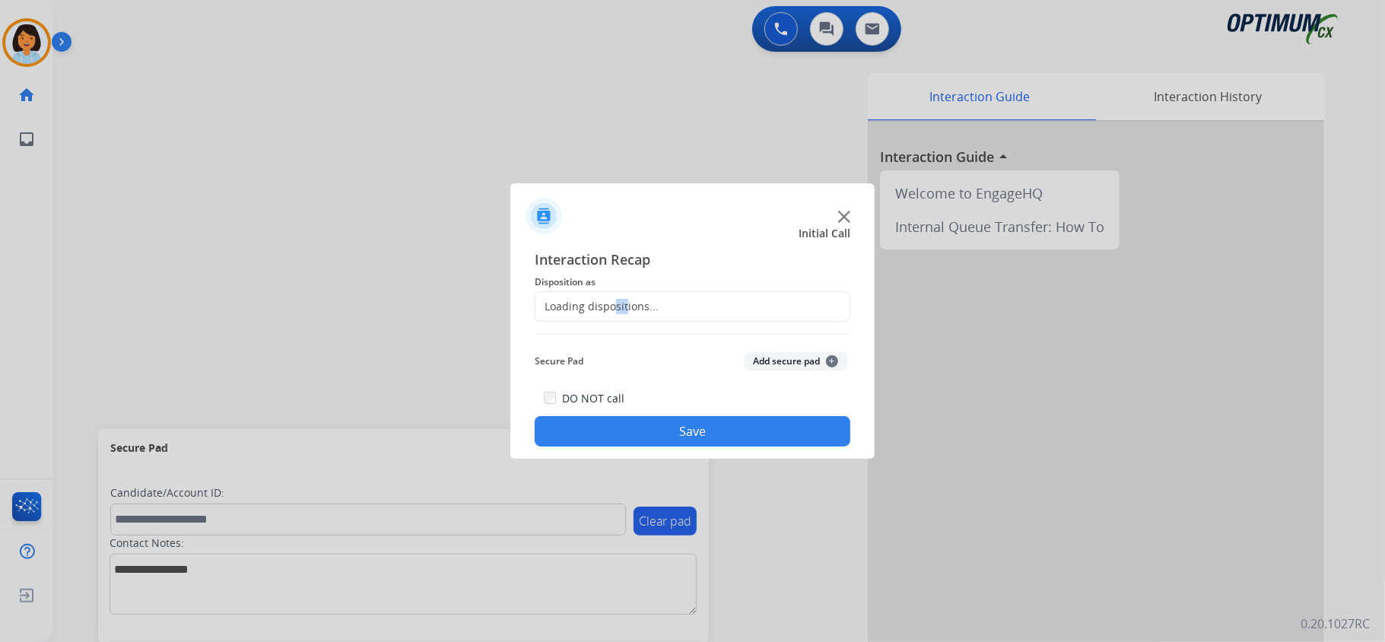
drag, startPoint x: 622, startPoint y: 294, endPoint x: 615, endPoint y: 289, distance: 8.2
click at [616, 291] on div "Loading dispositions..." at bounding box center [693, 306] width 316 height 30
click at [649, 289] on span "Disposition as" at bounding box center [693, 282] width 316 height 18
click at [648, 301] on input "text" at bounding box center [693, 306] width 316 height 30
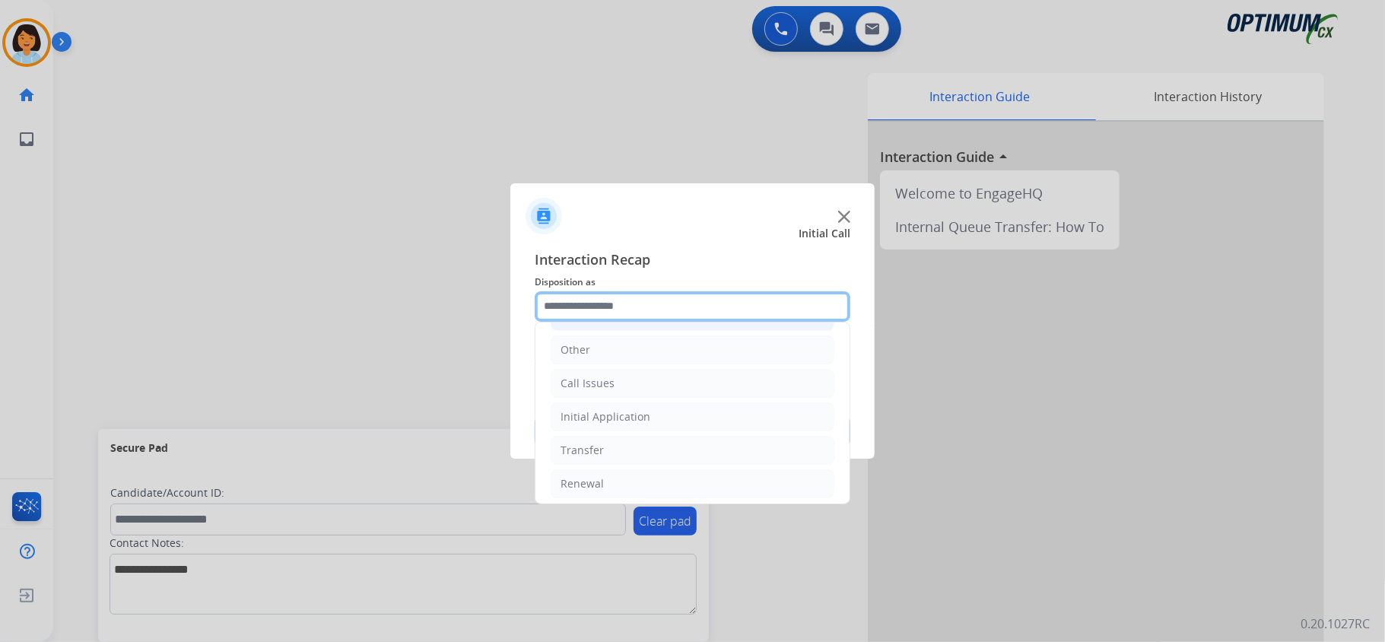
scroll to position [107, 0]
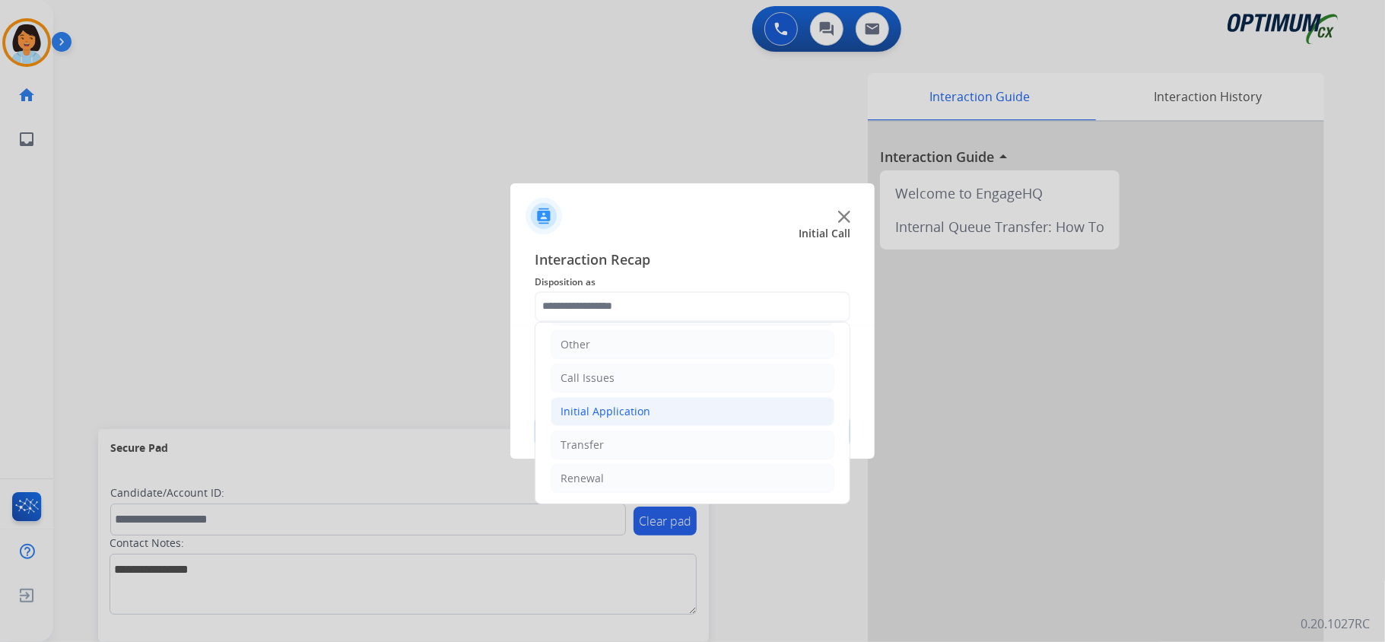
click at [674, 408] on li "Initial Application" at bounding box center [693, 411] width 284 height 29
click at [657, 442] on div "Credential Resend (Initial application)" at bounding box center [687, 440] width 192 height 15
type input "**********"
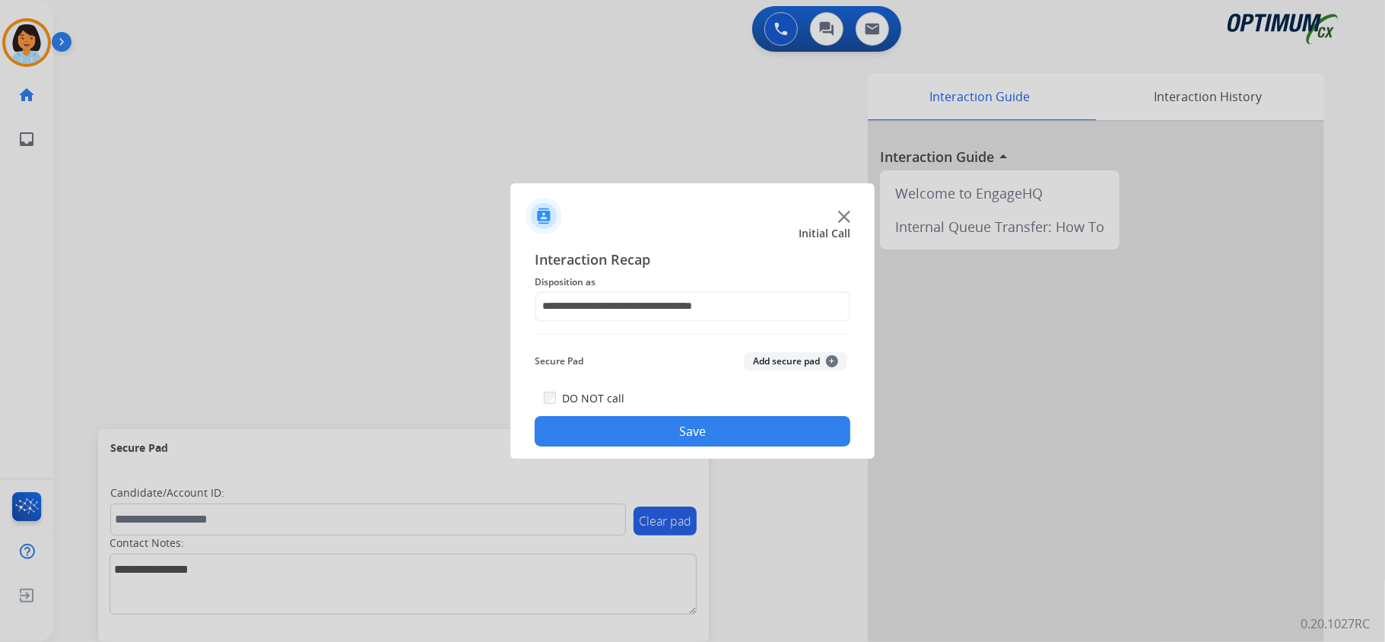
click at [653, 443] on button "Save" at bounding box center [693, 431] width 316 height 30
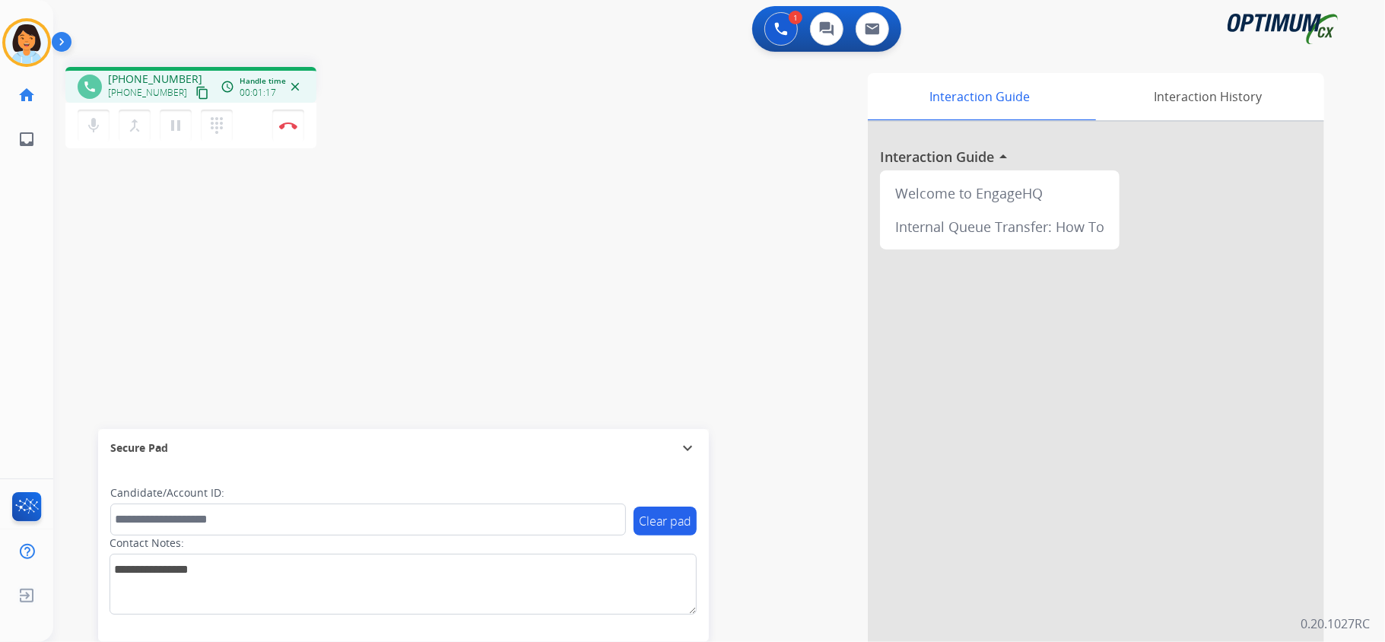
click at [195, 91] on mat-icon "content_copy" at bounding box center [202, 93] width 14 height 14
click at [292, 126] on img at bounding box center [288, 126] width 18 height 8
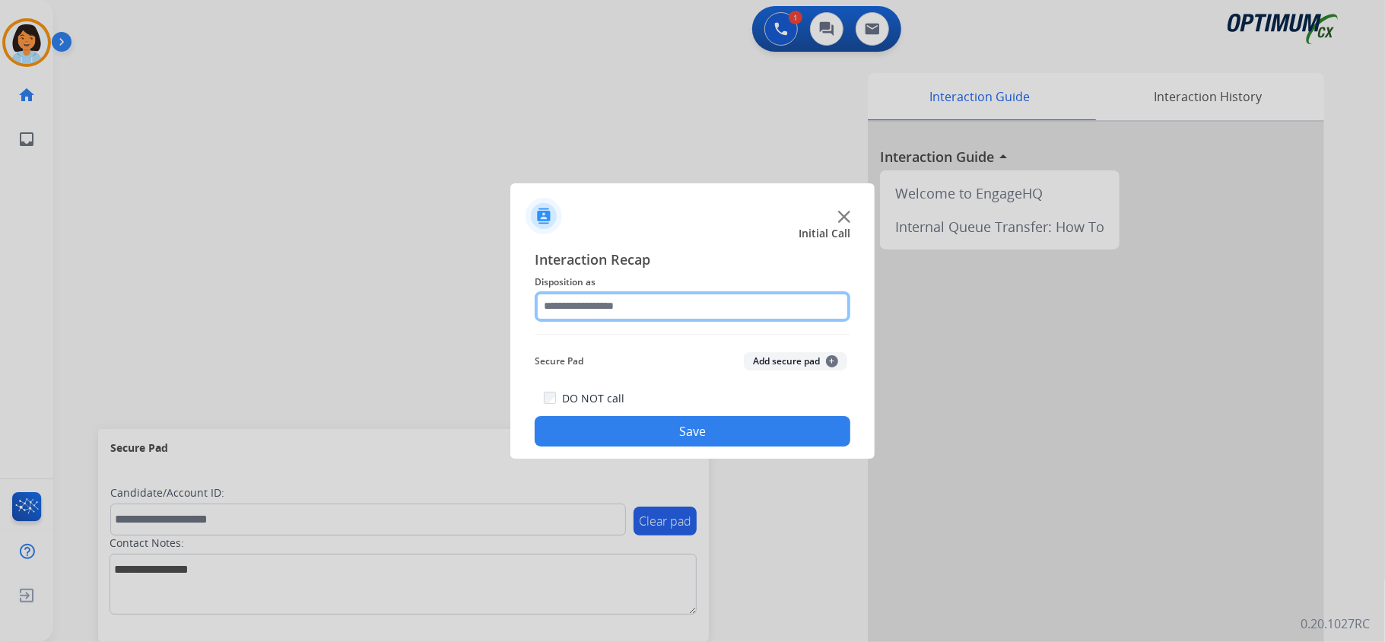
click at [610, 305] on input "text" at bounding box center [693, 306] width 316 height 30
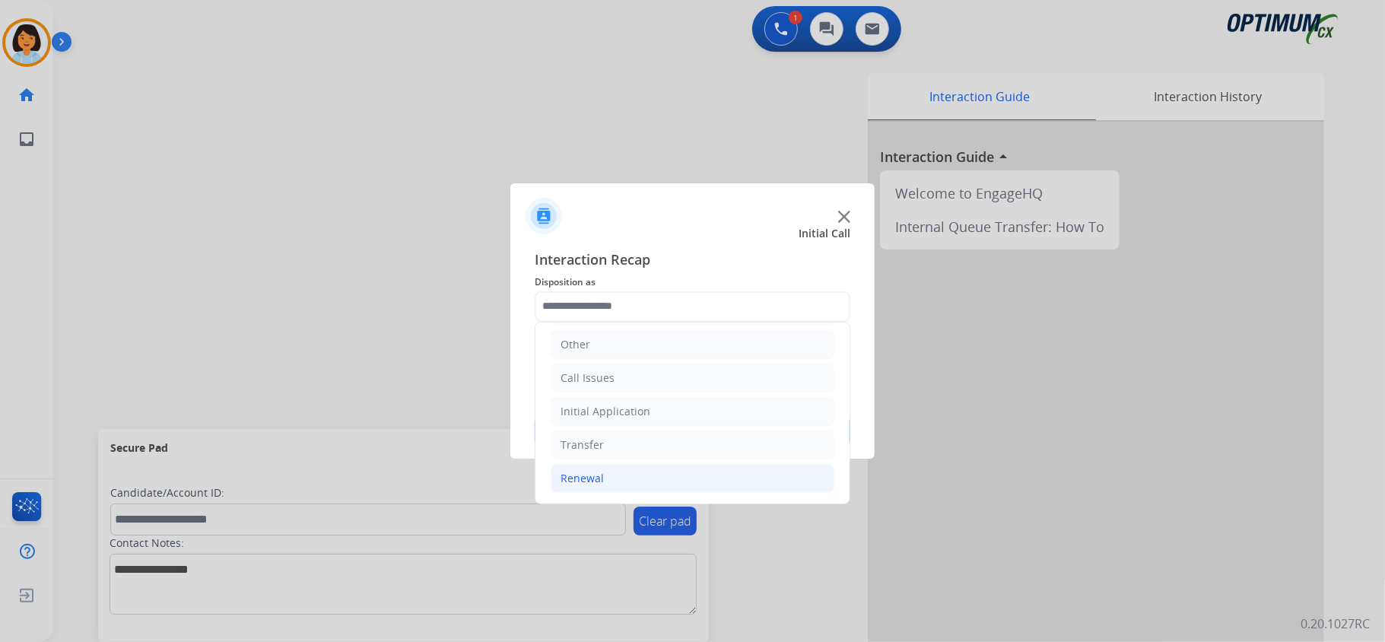
click at [586, 478] on div "Renewal" at bounding box center [582, 478] width 43 height 15
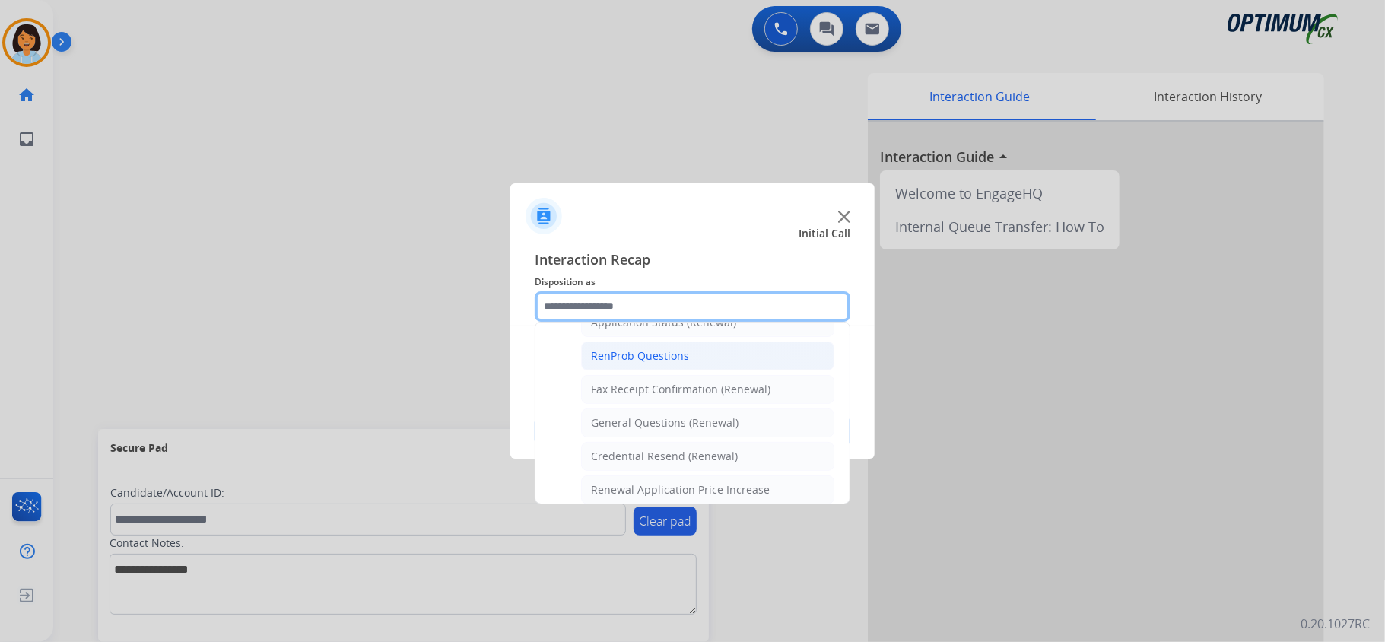
scroll to position [411, 0]
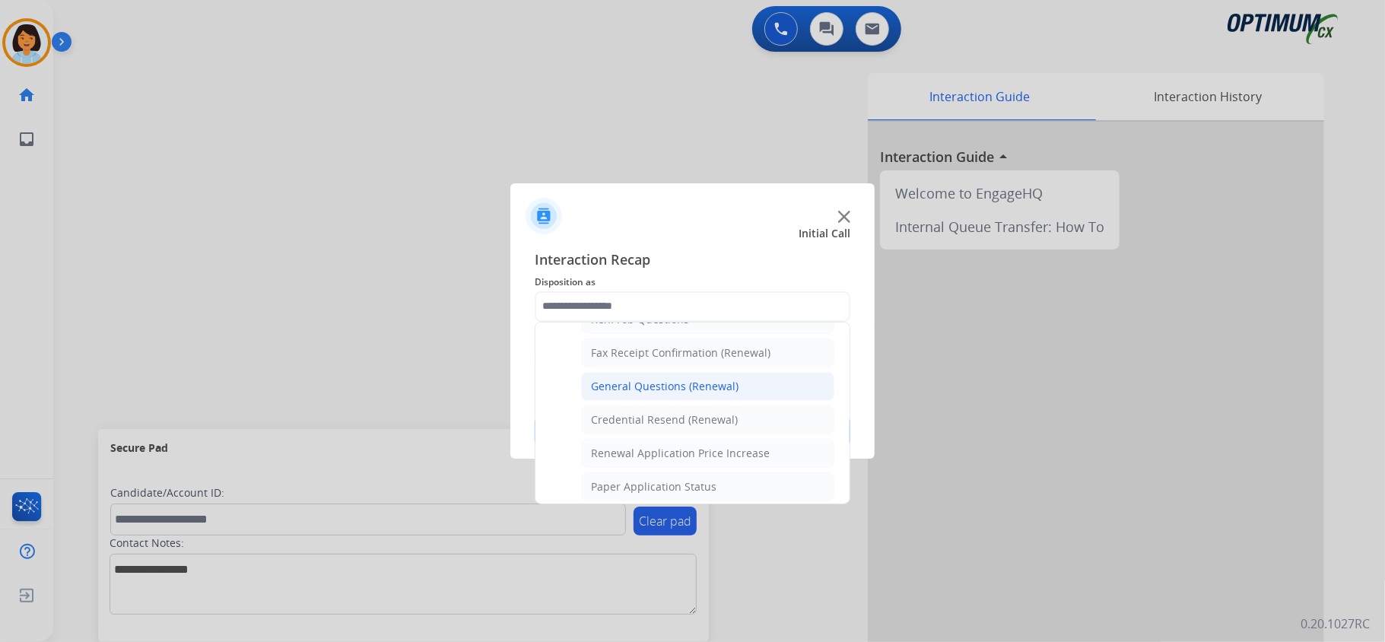
click at [655, 388] on div "General Questions (Renewal)" at bounding box center [665, 386] width 148 height 15
type input "**********"
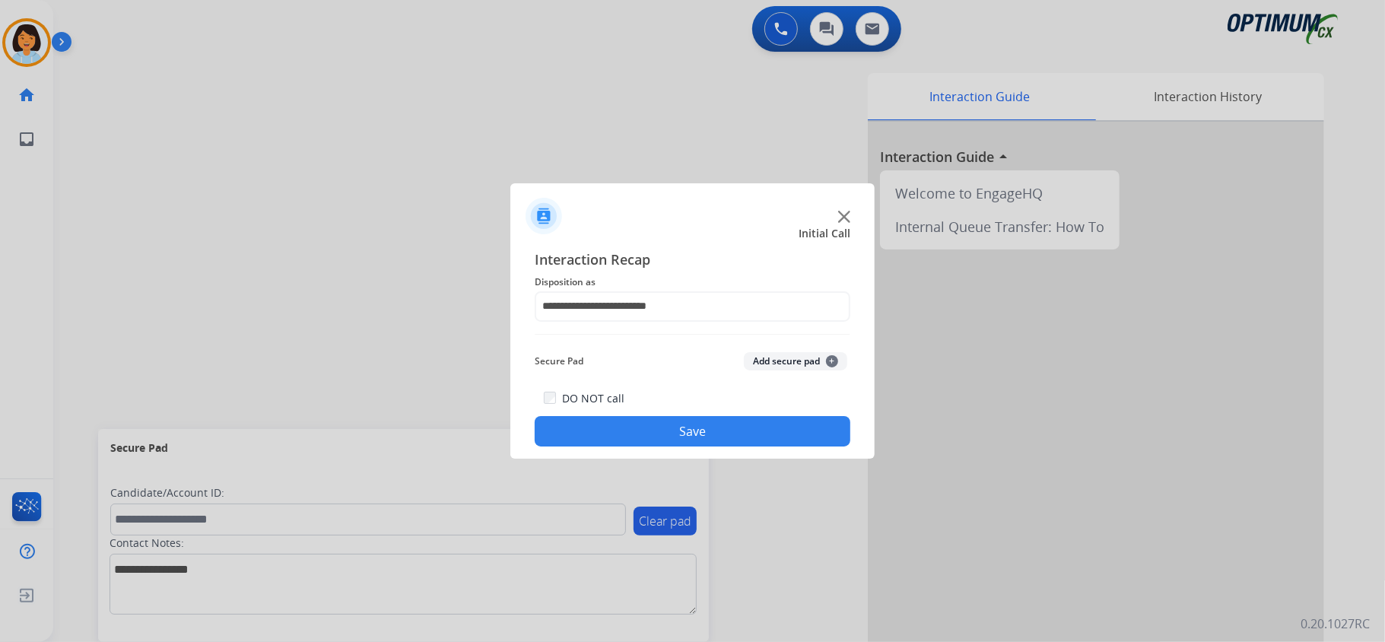
click at [631, 418] on button "Save" at bounding box center [693, 431] width 316 height 30
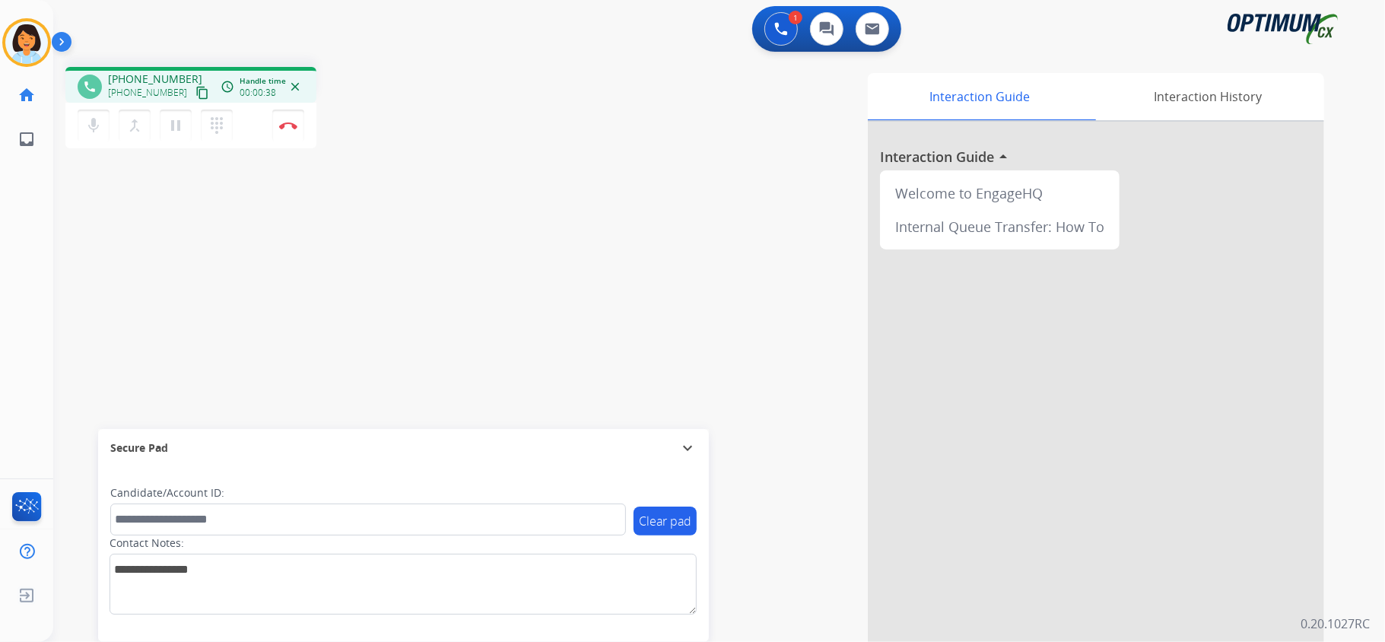
click at [195, 91] on mat-icon "content_copy" at bounding box center [202, 93] width 14 height 14
click at [298, 132] on button "Disconnect" at bounding box center [288, 126] width 32 height 32
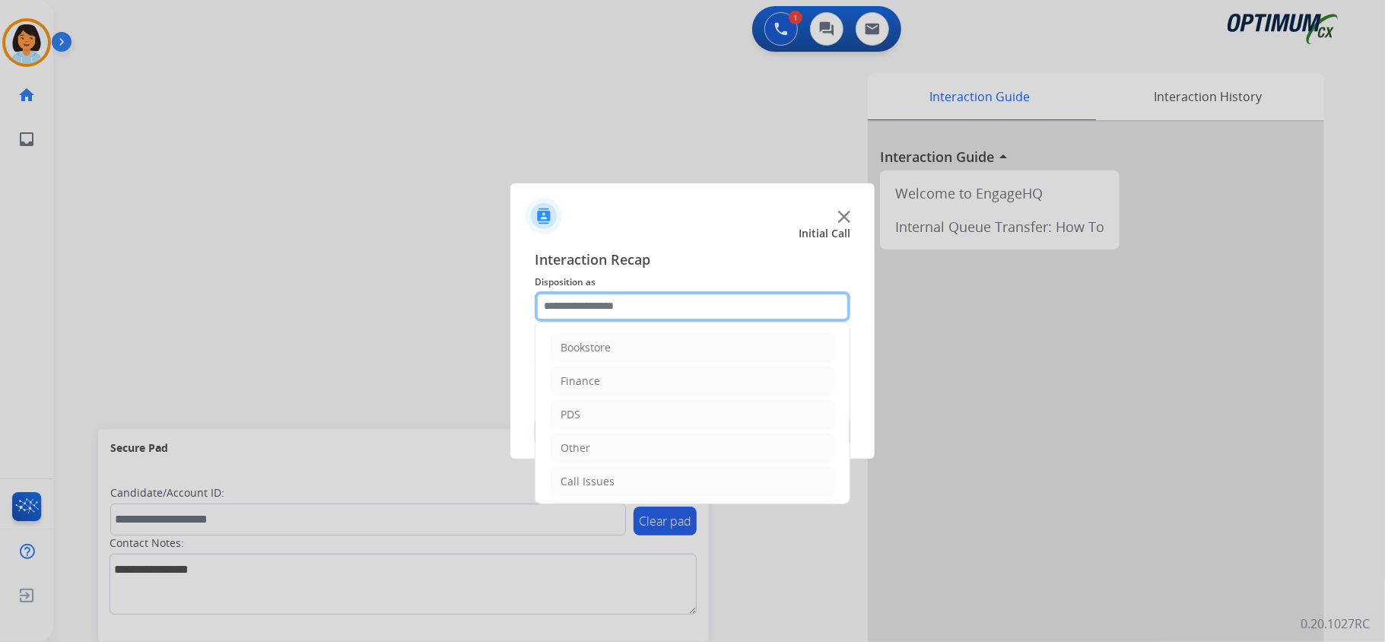
click at [733, 320] on div "Bookstore Finance PDS Other Call Issues Initial Application Transfer Renewal" at bounding box center [693, 306] width 316 height 30
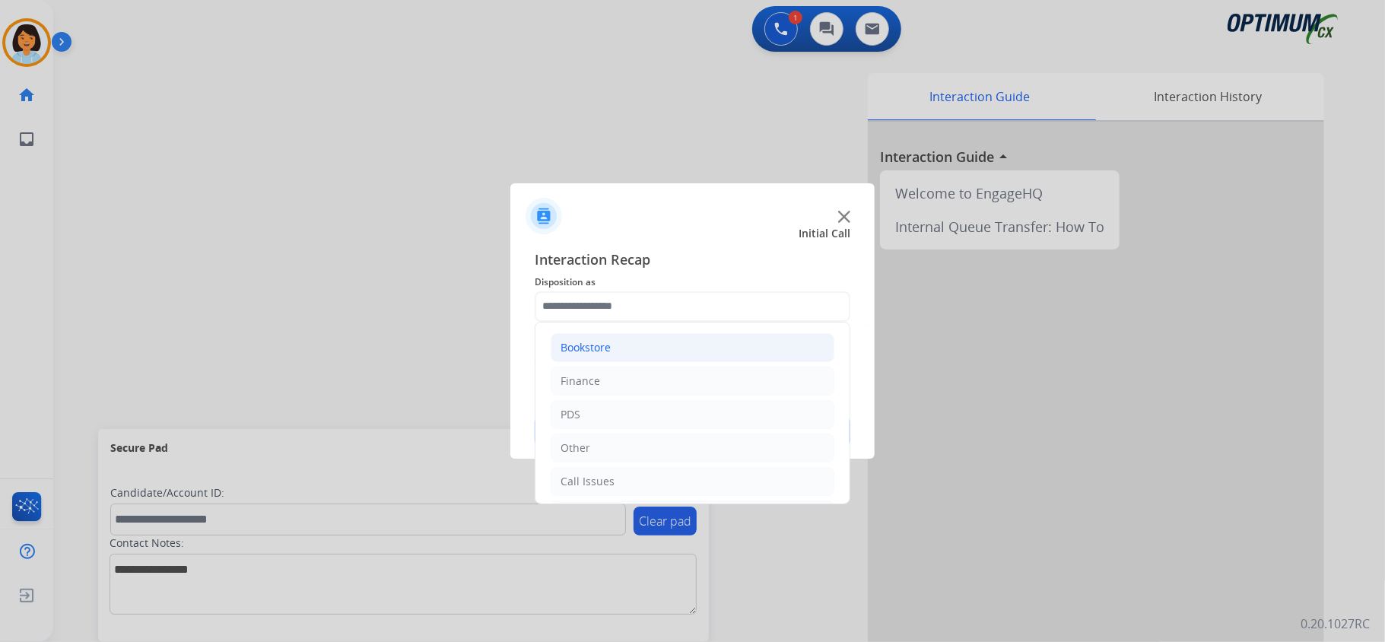
click at [627, 354] on li "Bookstore" at bounding box center [693, 347] width 284 height 29
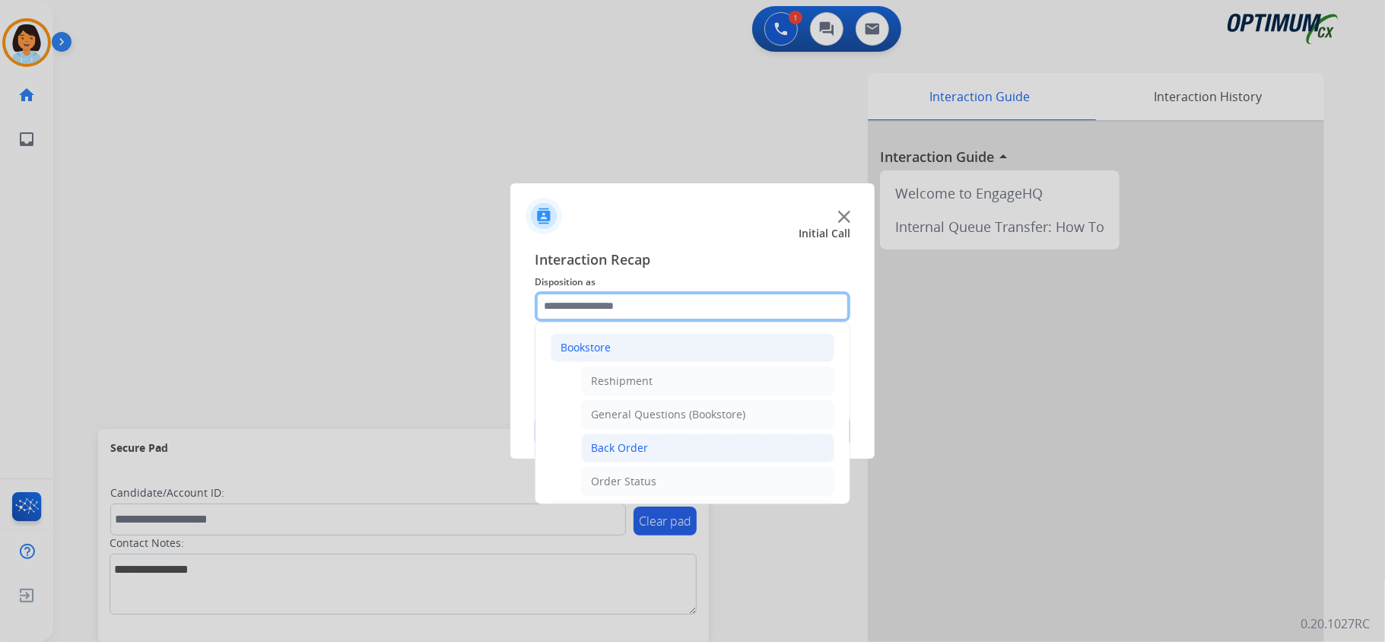
scroll to position [101, 0]
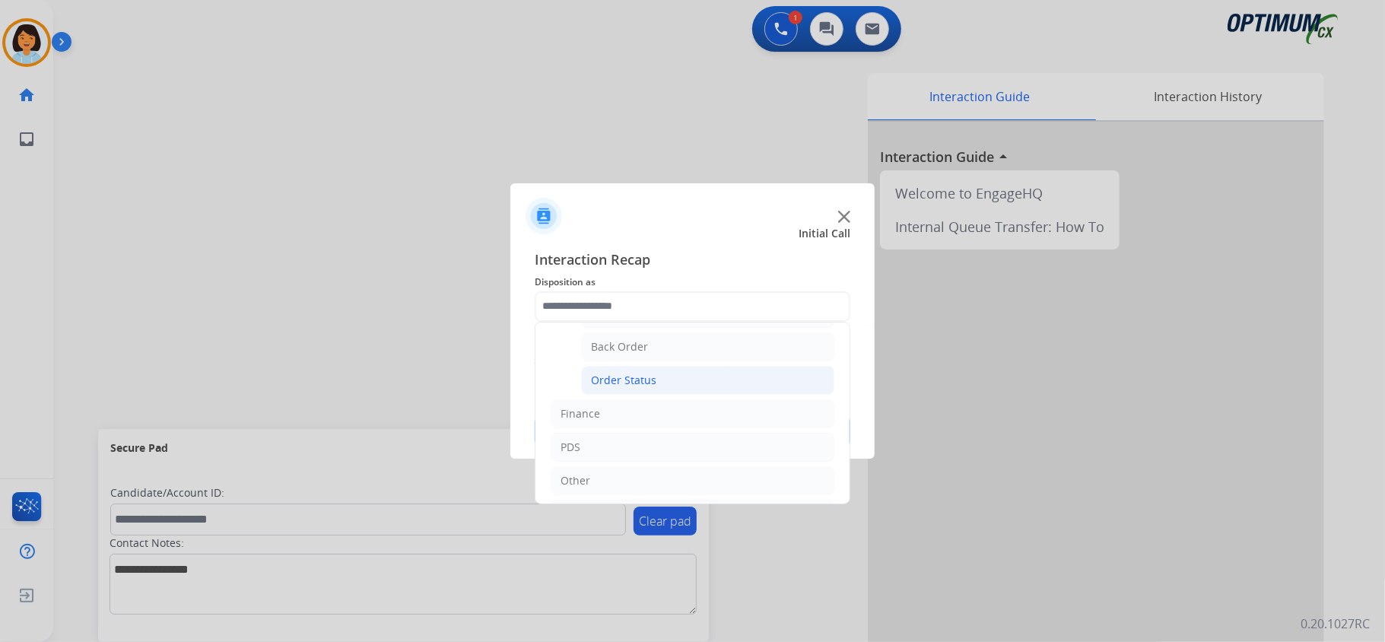
click at [670, 386] on li "Order Status" at bounding box center [707, 380] width 253 height 29
type input "**********"
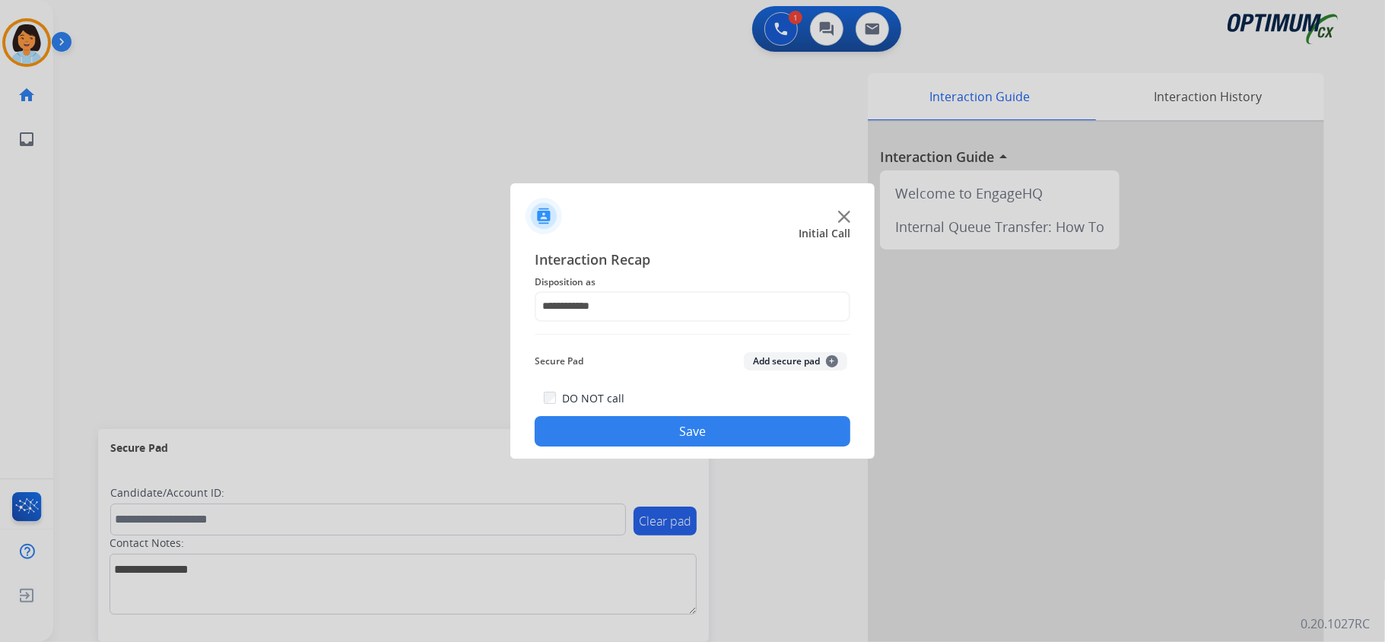
drag, startPoint x: 665, startPoint y: 429, endPoint x: 653, endPoint y: 415, distance: 18.3
click at [653, 415] on div "DO NOT call Save" at bounding box center [693, 418] width 316 height 58
click at [682, 426] on button "Save" at bounding box center [693, 431] width 316 height 30
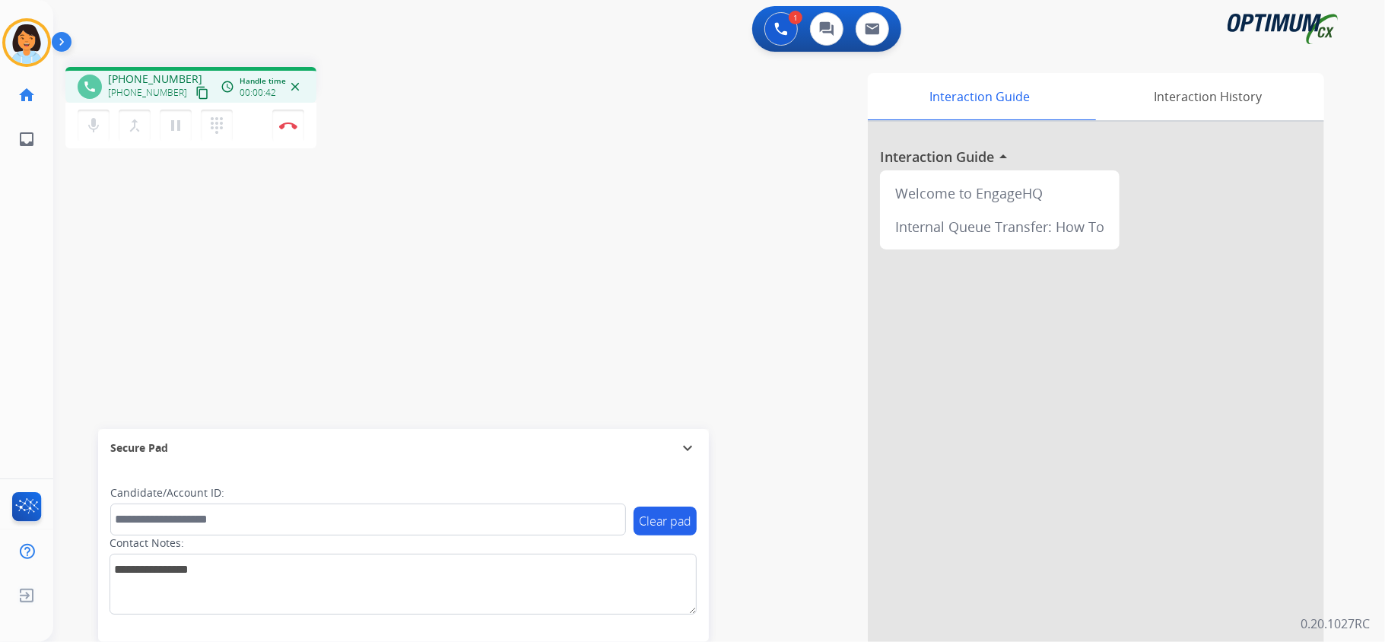
click at [195, 88] on mat-icon "content_copy" at bounding box center [202, 93] width 14 height 14
click at [280, 125] on img at bounding box center [288, 126] width 18 height 8
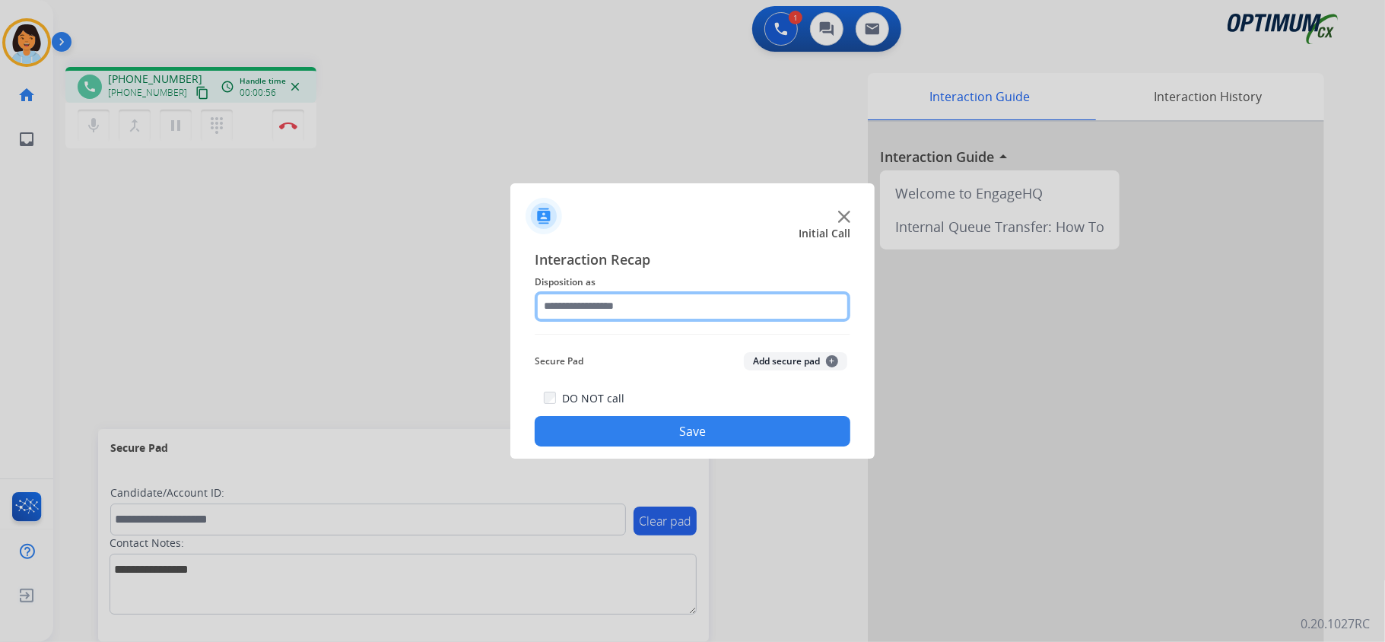
click at [661, 299] on input "text" at bounding box center [693, 306] width 316 height 30
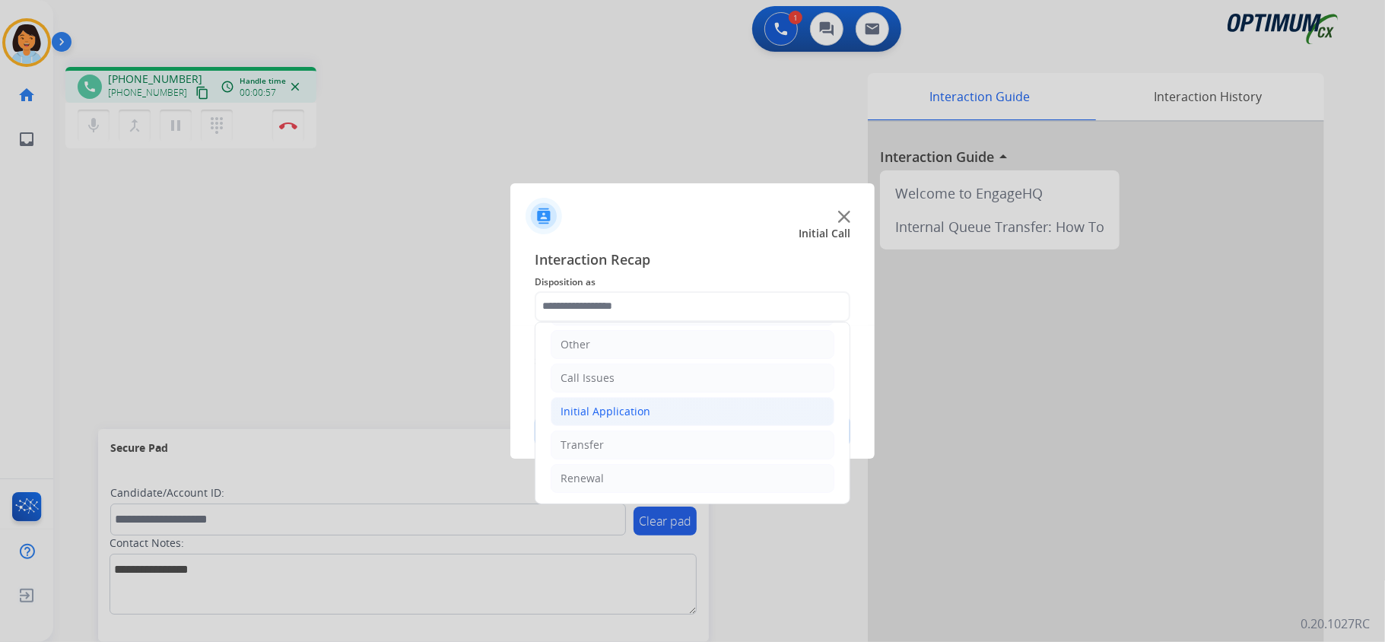
click at [618, 412] on div "Initial Application" at bounding box center [606, 411] width 90 height 15
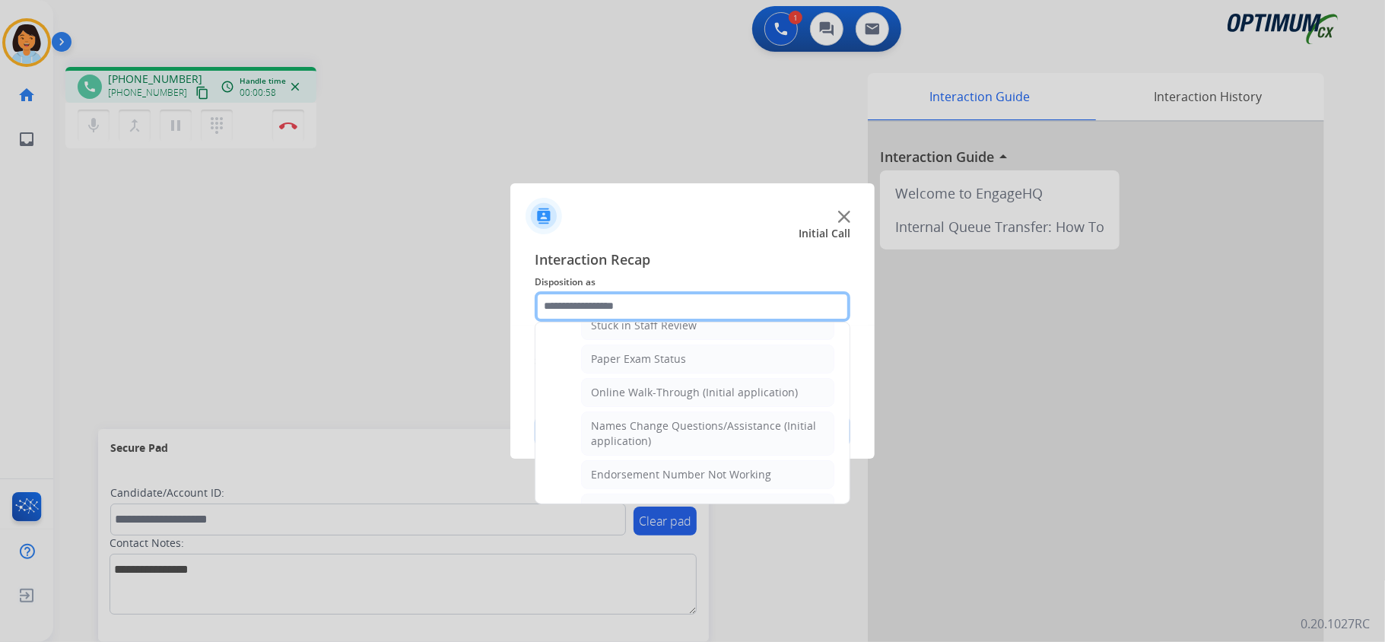
scroll to position [310, 0]
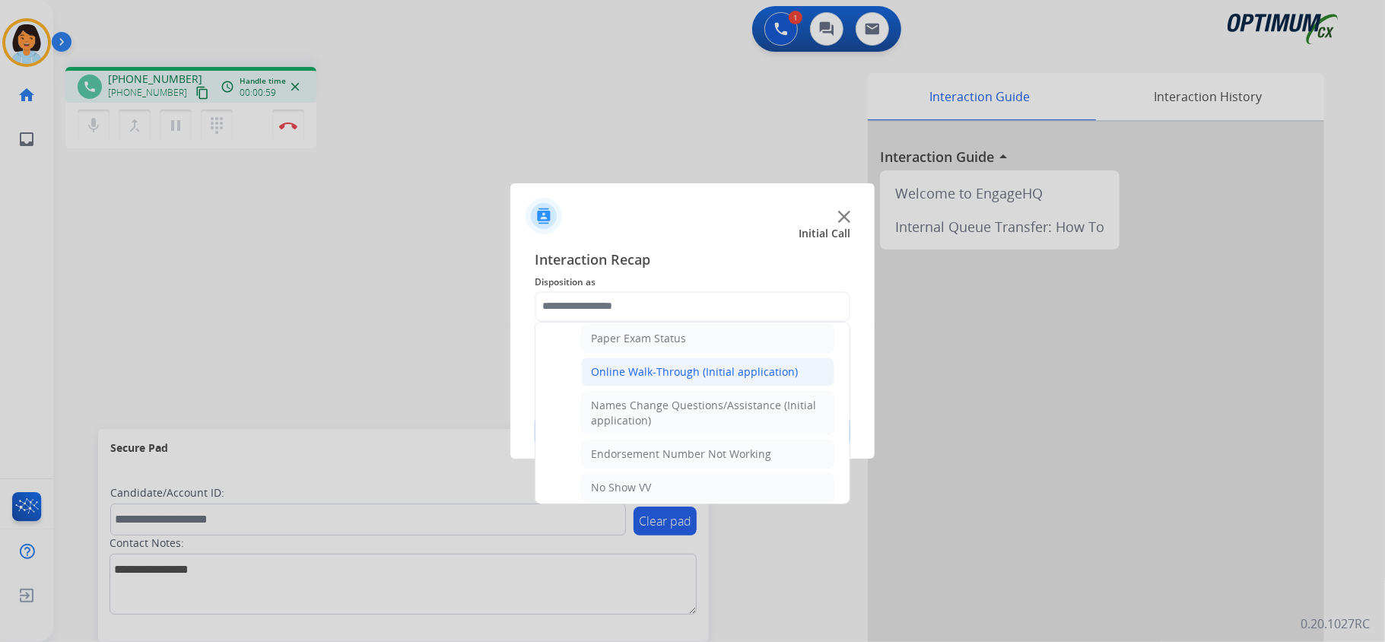
click at [640, 378] on div "Online Walk-Through (Initial application)" at bounding box center [694, 371] width 207 height 15
type input "**********"
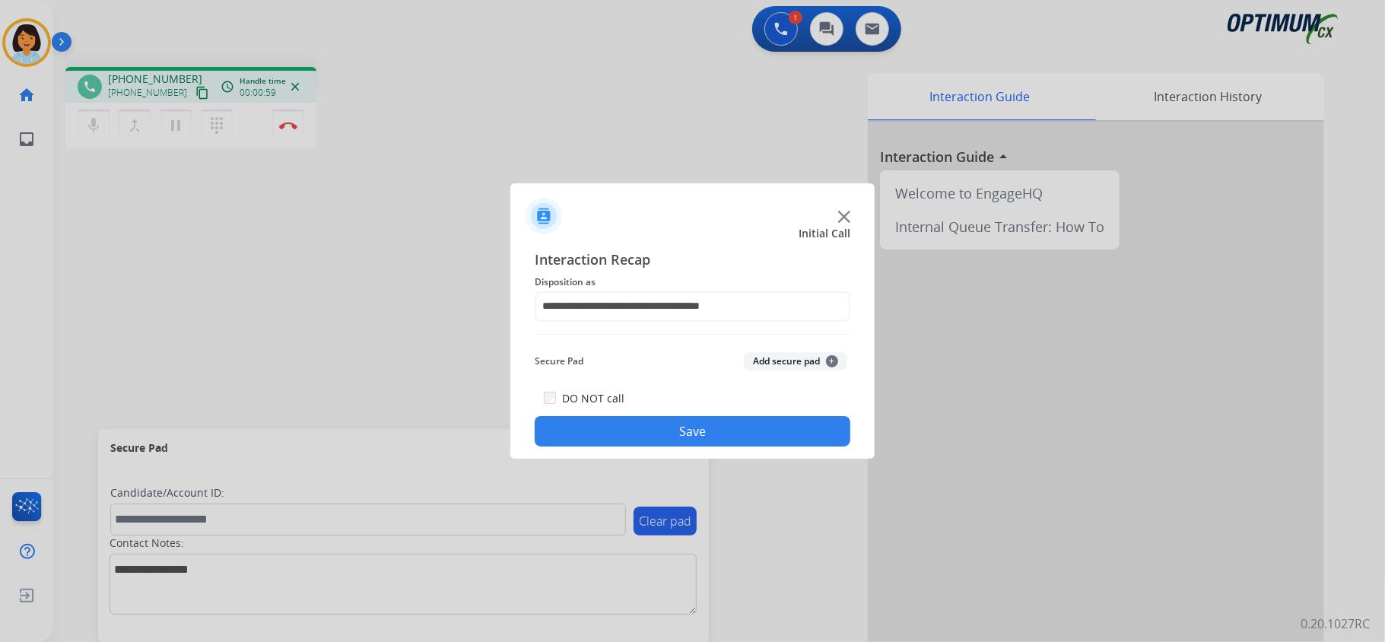
click at [639, 435] on button "Save" at bounding box center [693, 431] width 316 height 30
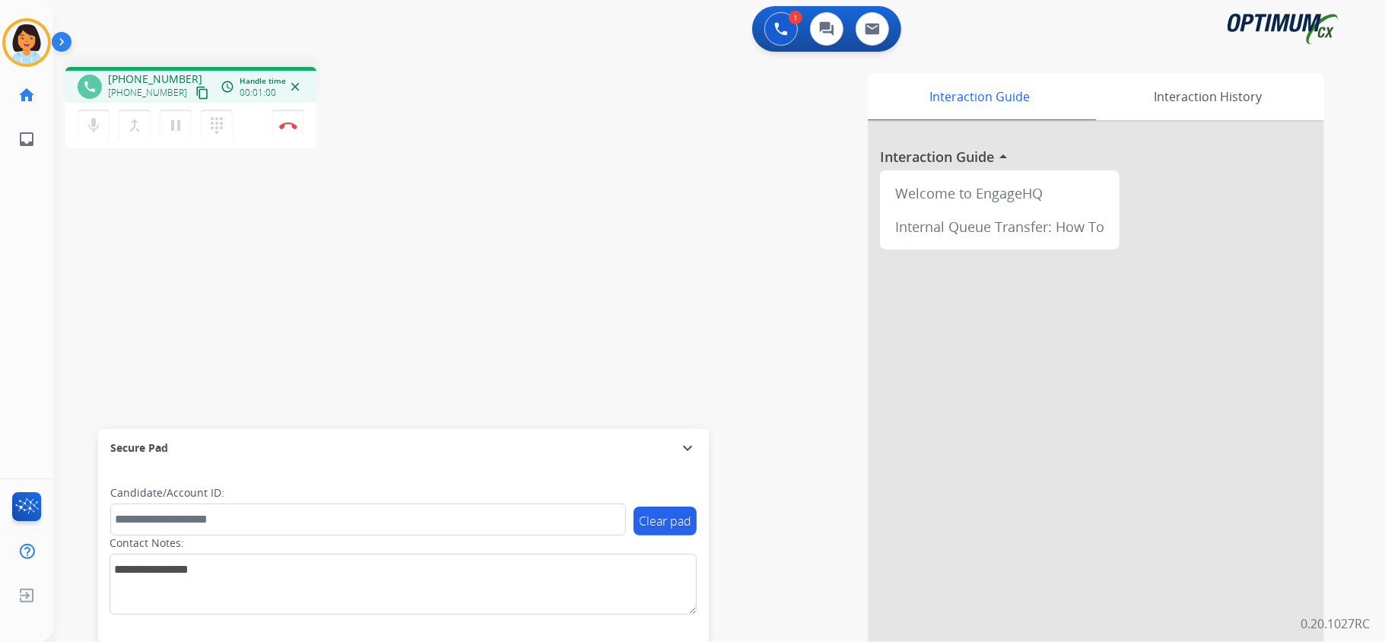
click at [195, 89] on mat-icon "content_copy" at bounding box center [202, 93] width 14 height 14
click at [287, 122] on img at bounding box center [288, 126] width 18 height 8
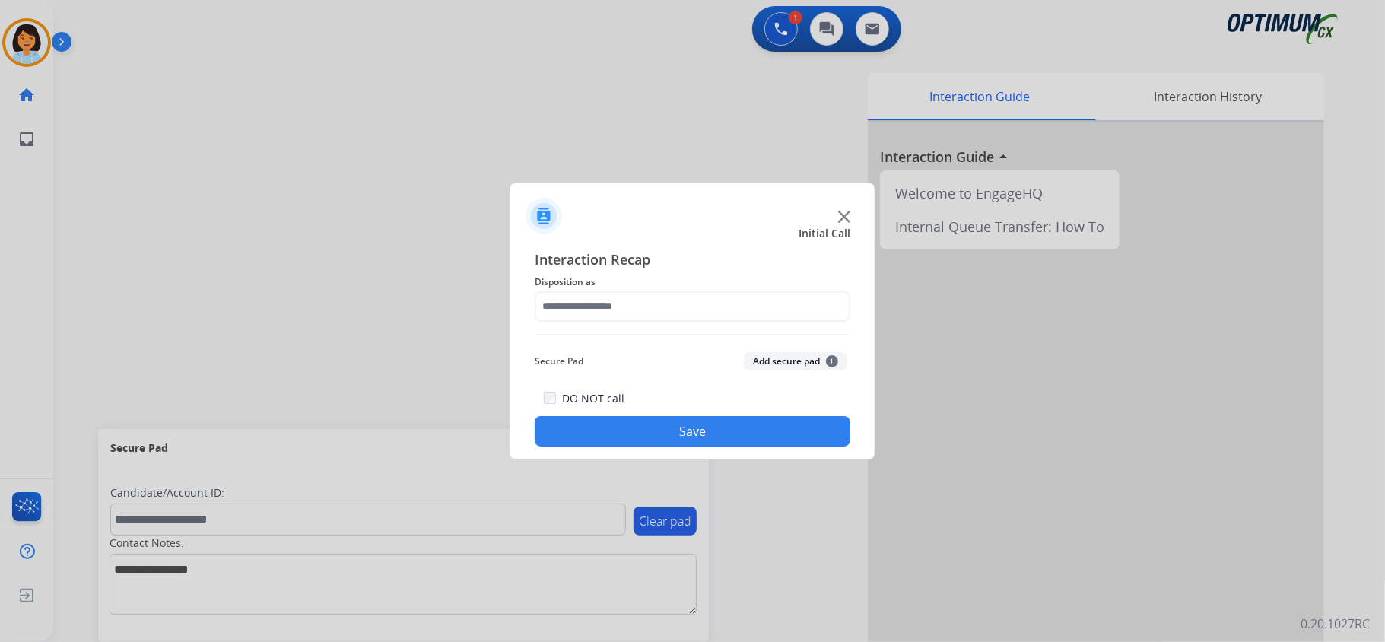
click at [682, 283] on span "Disposition as" at bounding box center [693, 282] width 316 height 18
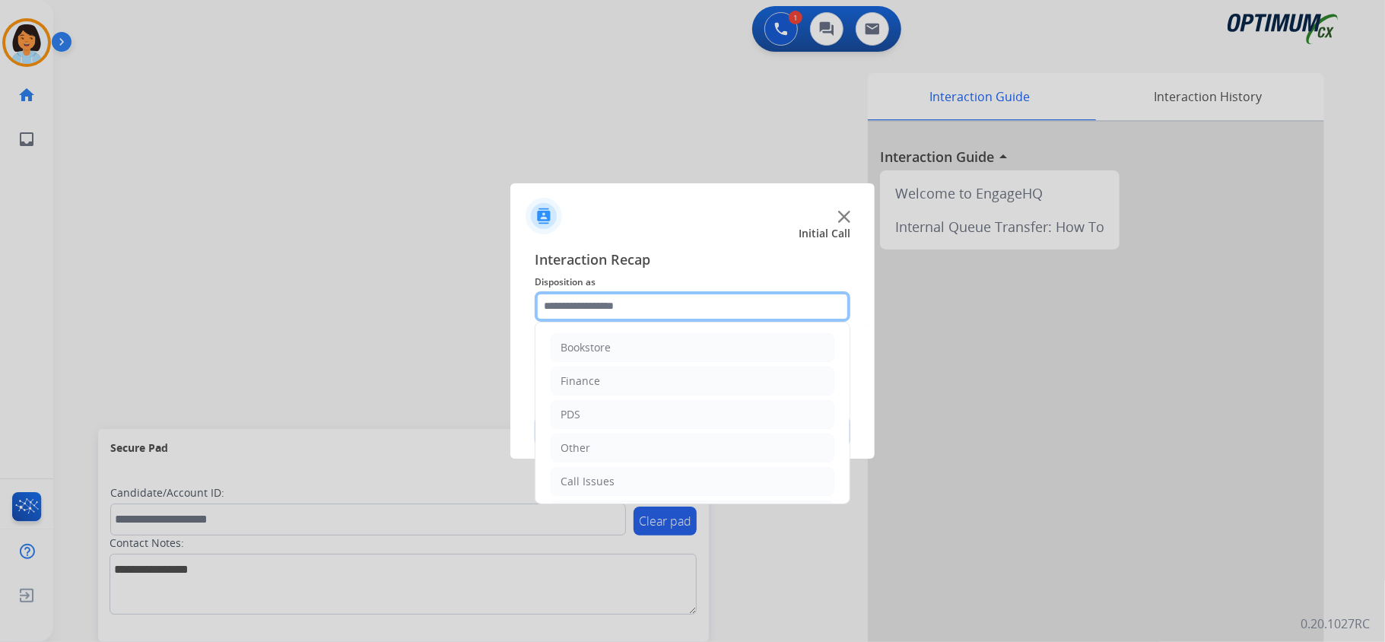
click at [683, 304] on input "text" at bounding box center [693, 306] width 316 height 30
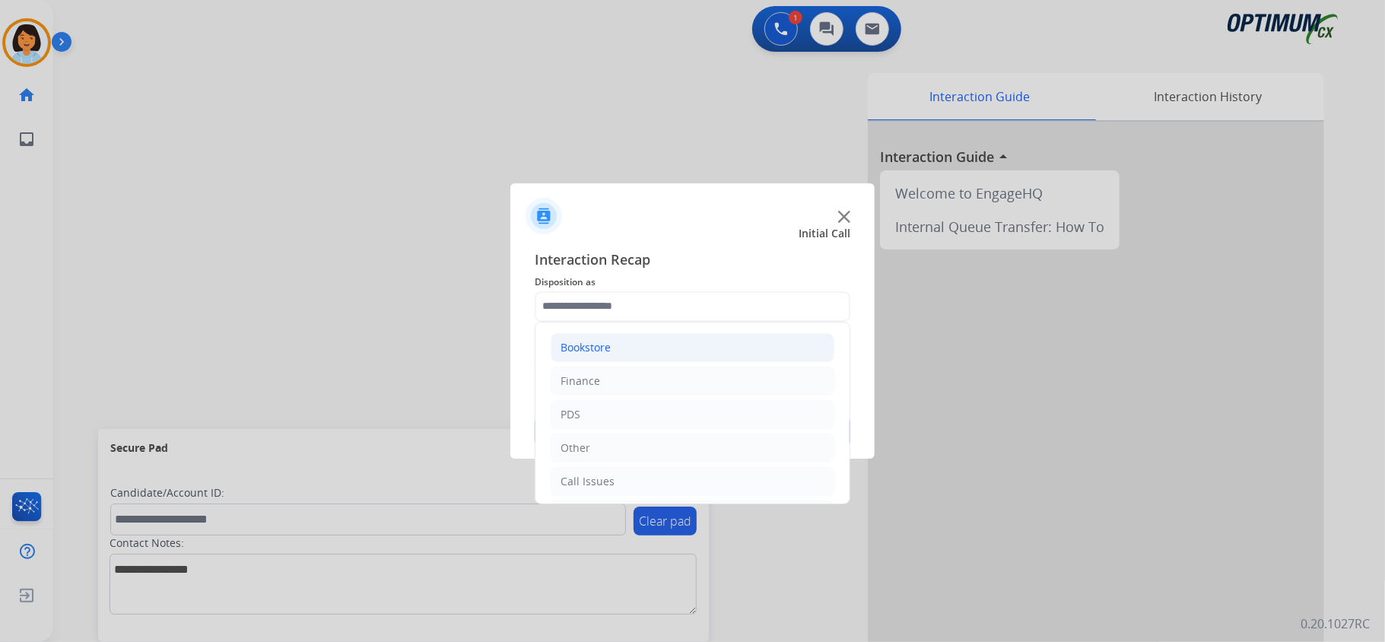
click at [630, 345] on li "Bookstore" at bounding box center [693, 347] width 284 height 29
click at [640, 420] on div "General Questions (Bookstore)" at bounding box center [668, 414] width 154 height 15
type input "**********"
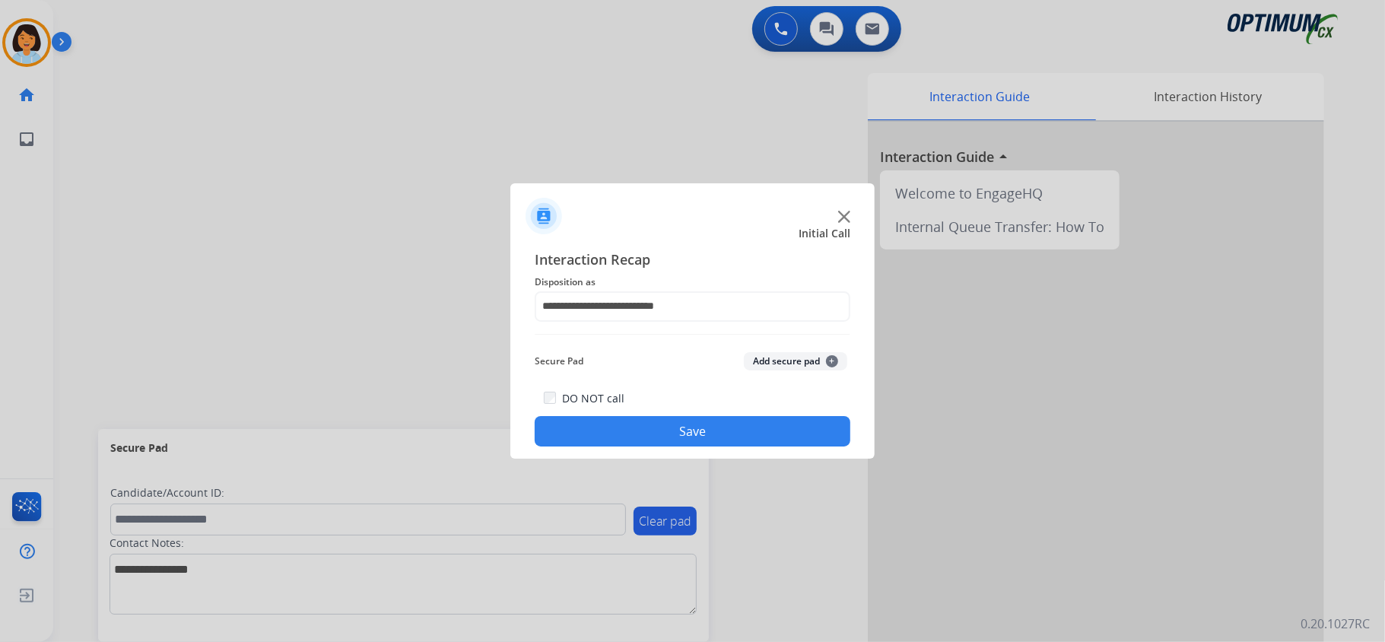
click at [661, 439] on button "Save" at bounding box center [693, 431] width 316 height 30
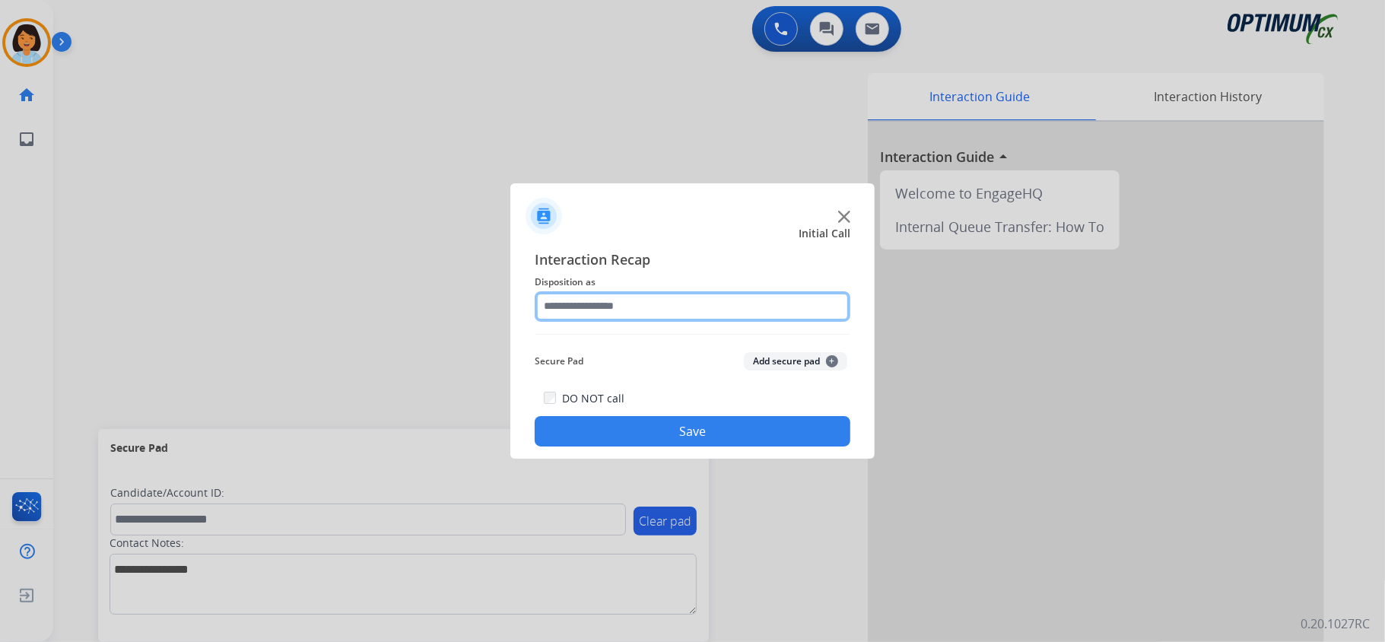
click at [660, 301] on input "text" at bounding box center [693, 306] width 316 height 30
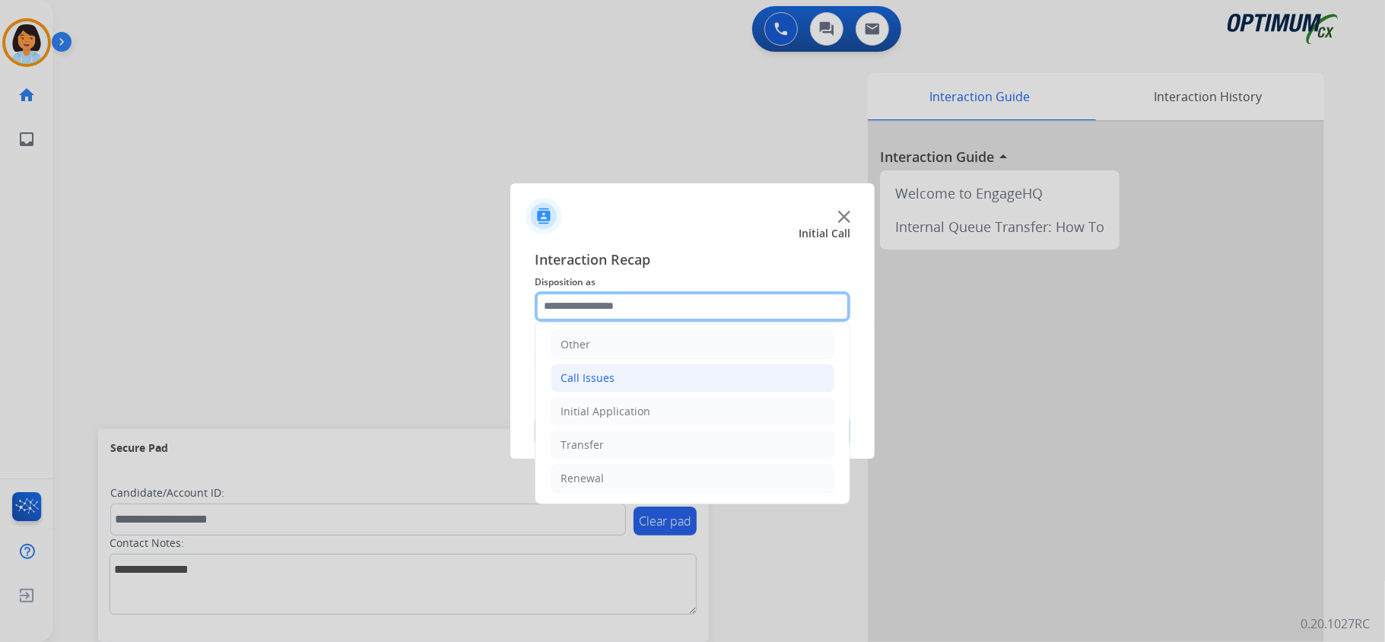
scroll to position [107, 0]
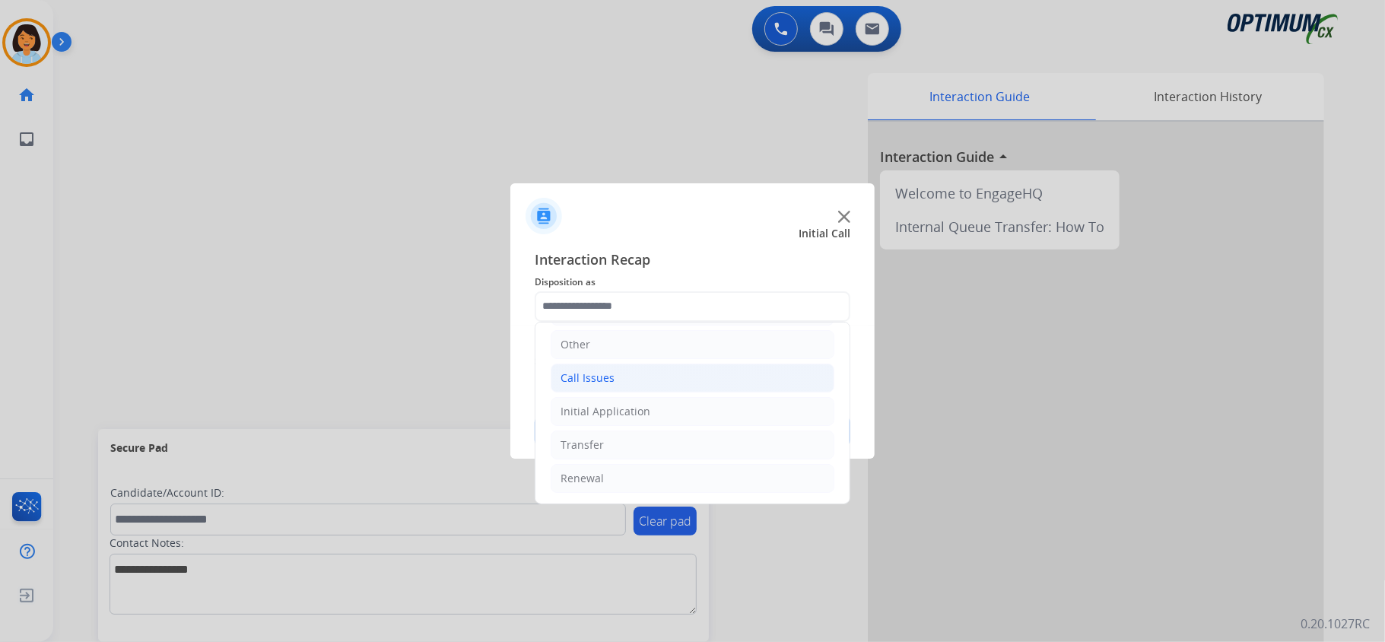
drag, startPoint x: 606, startPoint y: 408, endPoint x: 607, endPoint y: 378, distance: 30.4
click at [608, 397] on li "Initial Application" at bounding box center [693, 411] width 284 height 29
click at [607, 375] on div "Call Issues" at bounding box center [588, 374] width 54 height 15
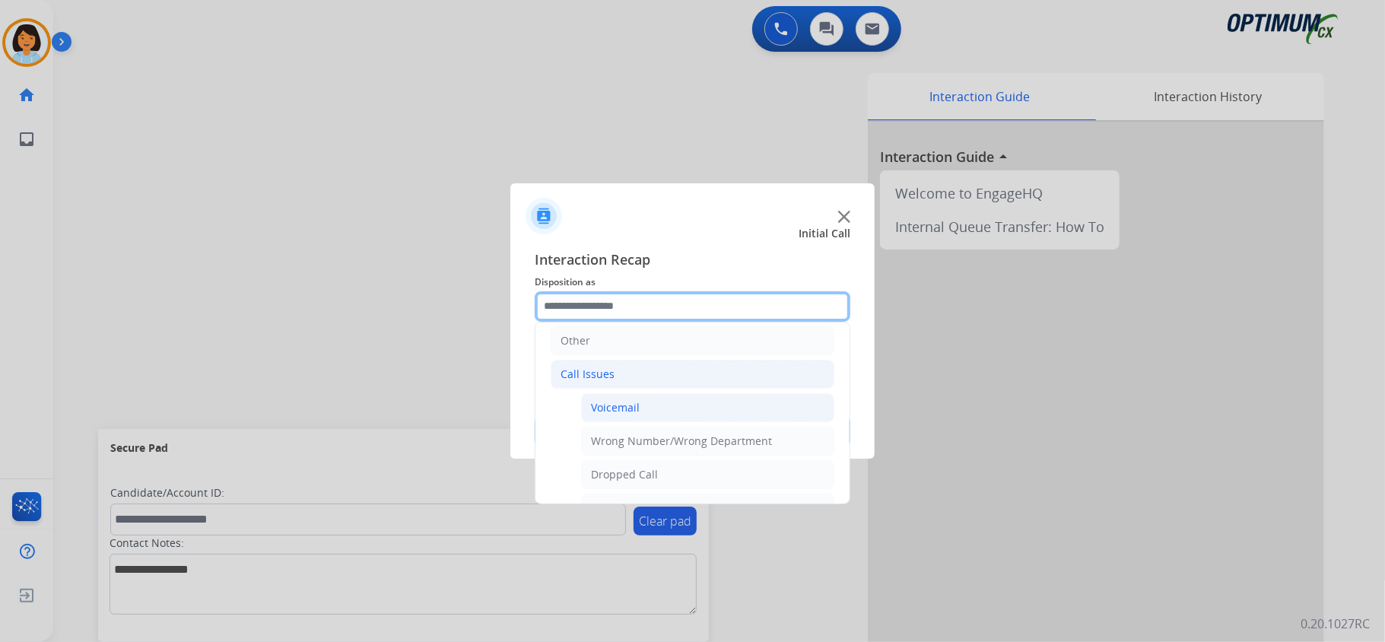
scroll to position [208, 0]
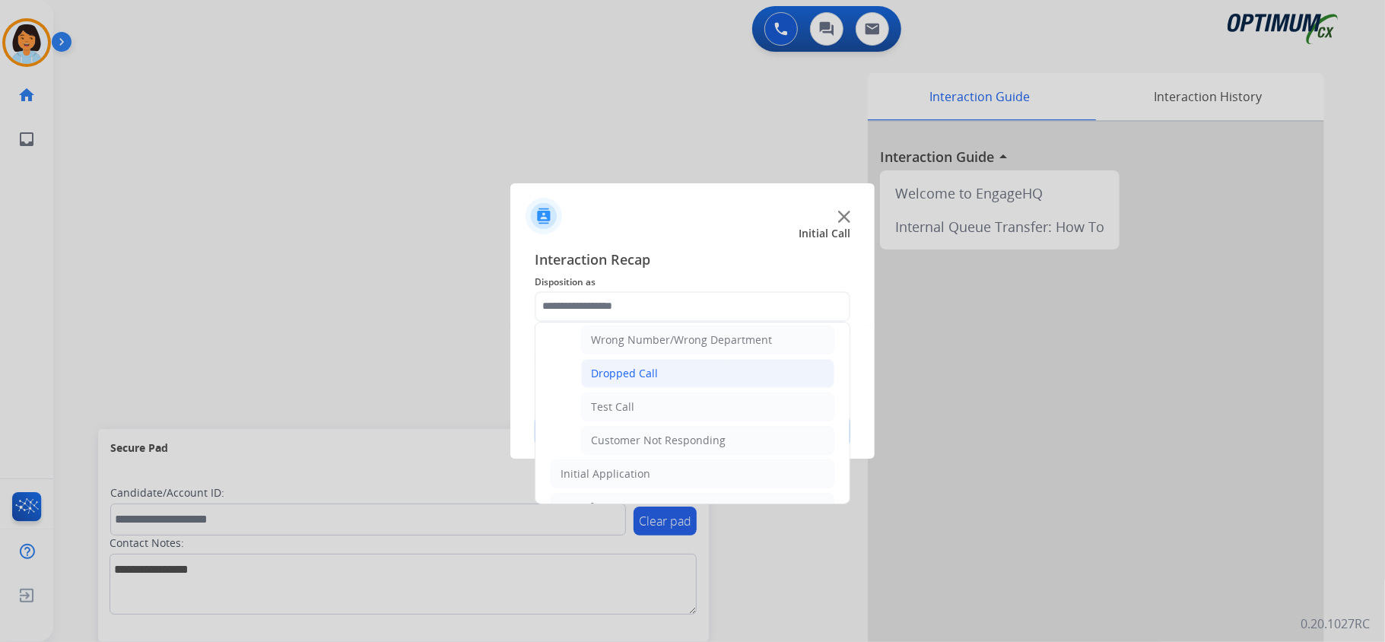
click at [640, 380] on div "Dropped Call" at bounding box center [624, 373] width 67 height 15
type input "**********"
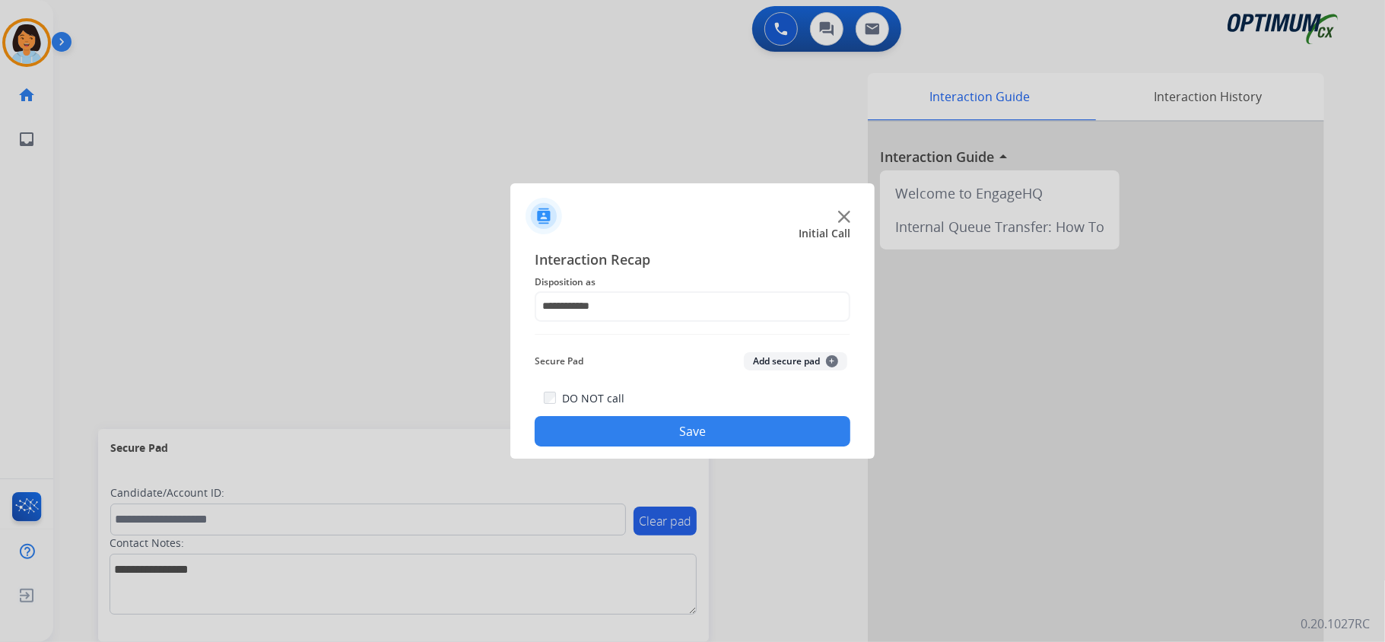
click at [648, 438] on button "Save" at bounding box center [693, 431] width 316 height 30
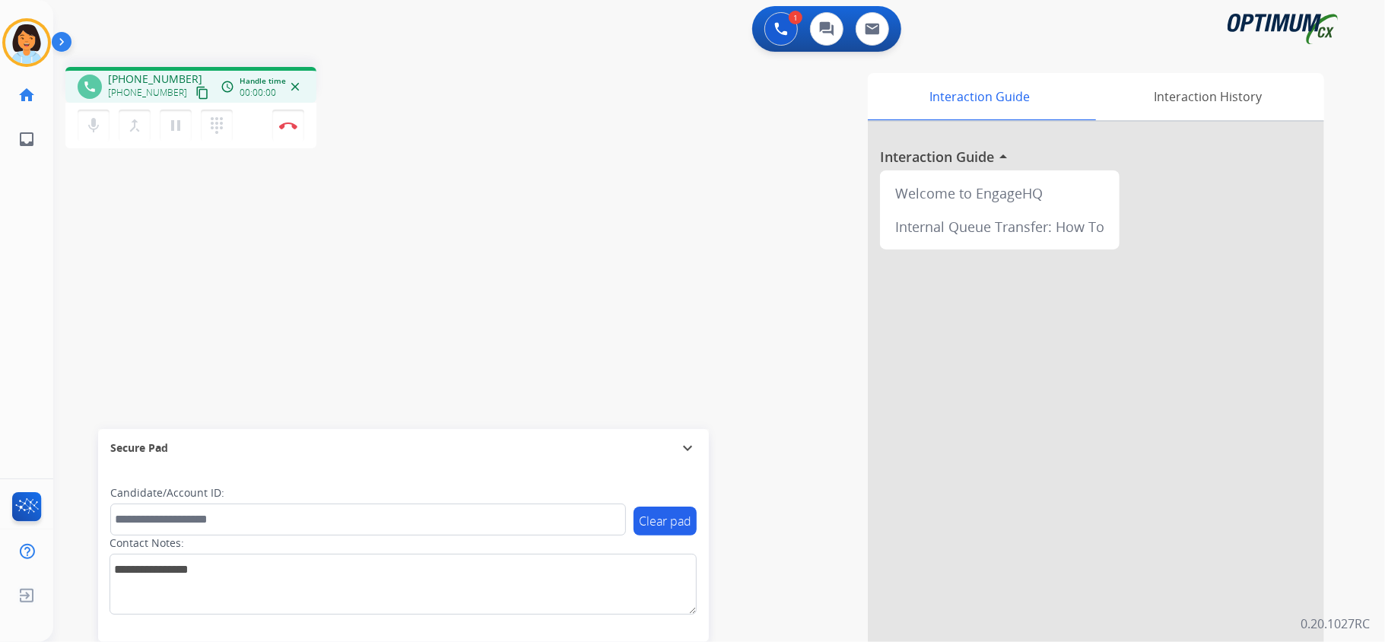
click at [195, 91] on mat-icon "content_copy" at bounding box center [202, 93] width 14 height 14
click at [281, 122] on img at bounding box center [288, 126] width 18 height 8
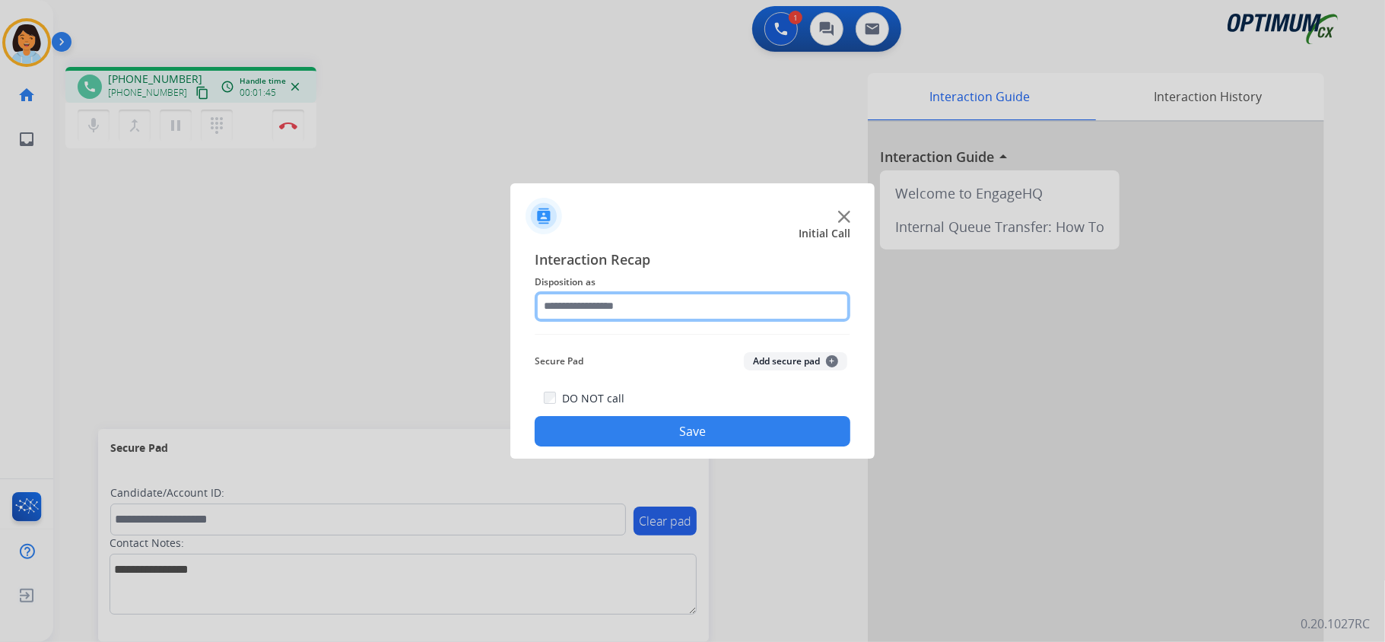
click at [752, 311] on input "text" at bounding box center [693, 306] width 316 height 30
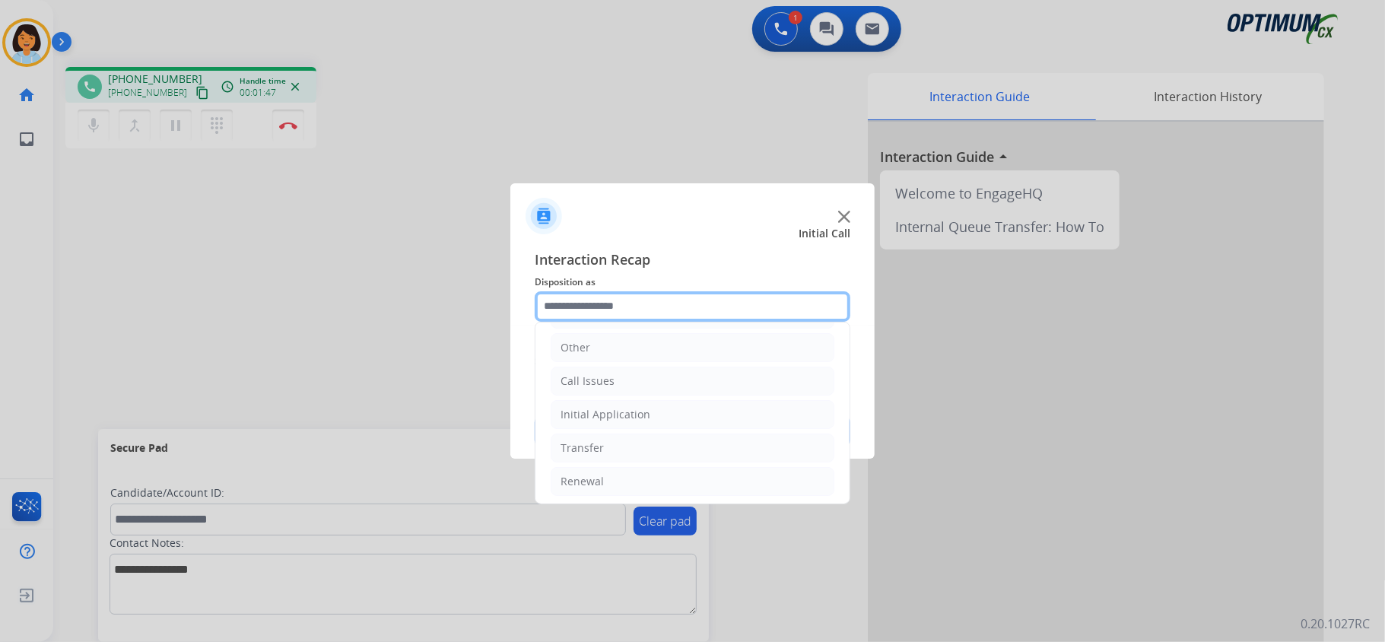
scroll to position [107, 0]
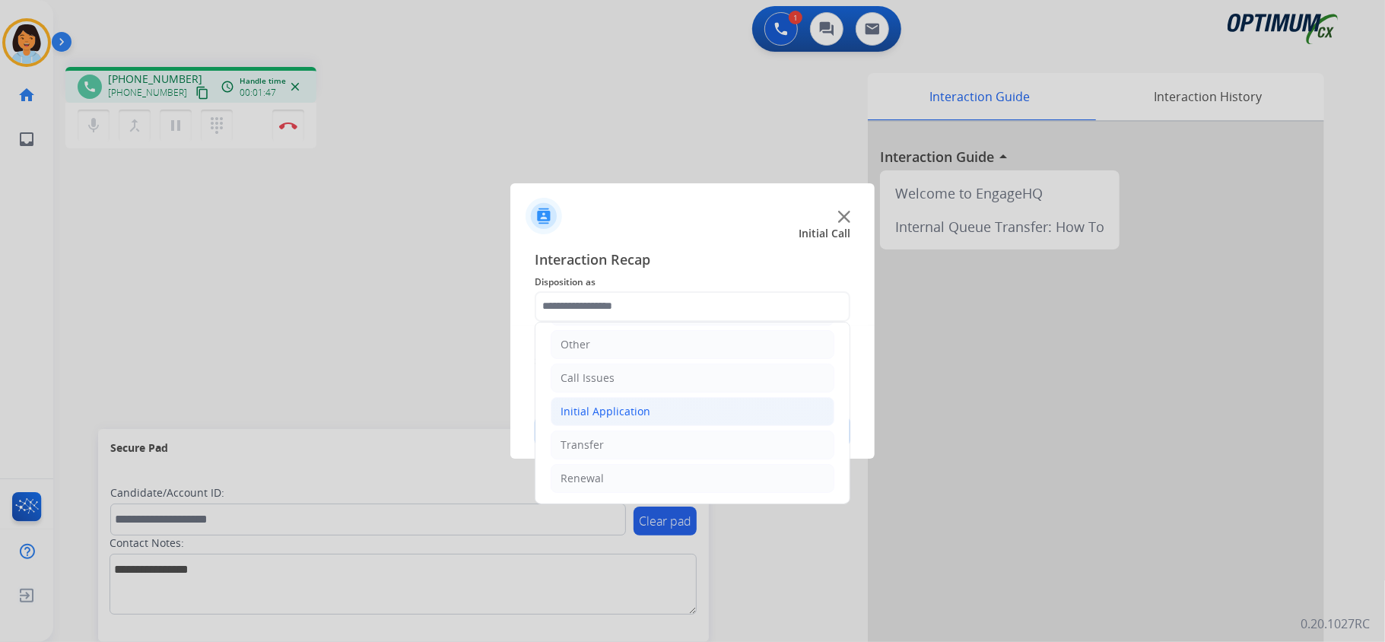
click at [651, 415] on li "Initial Application" at bounding box center [693, 411] width 284 height 29
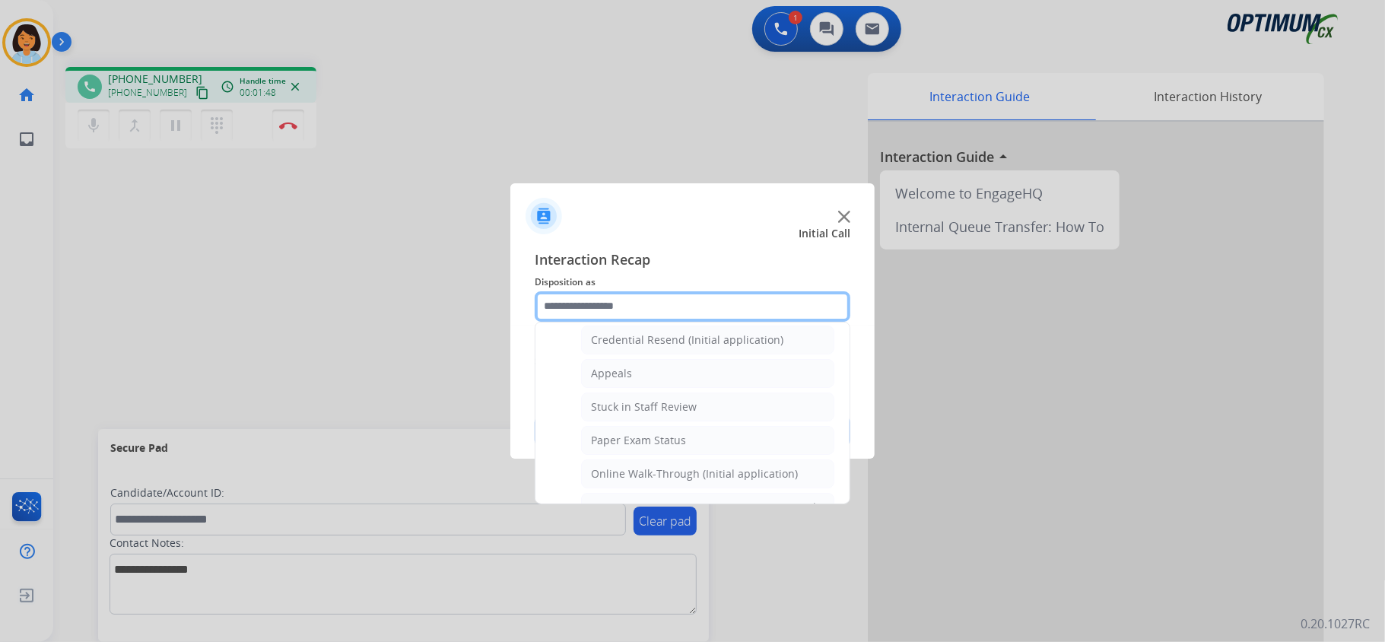
scroll to position [310, 0]
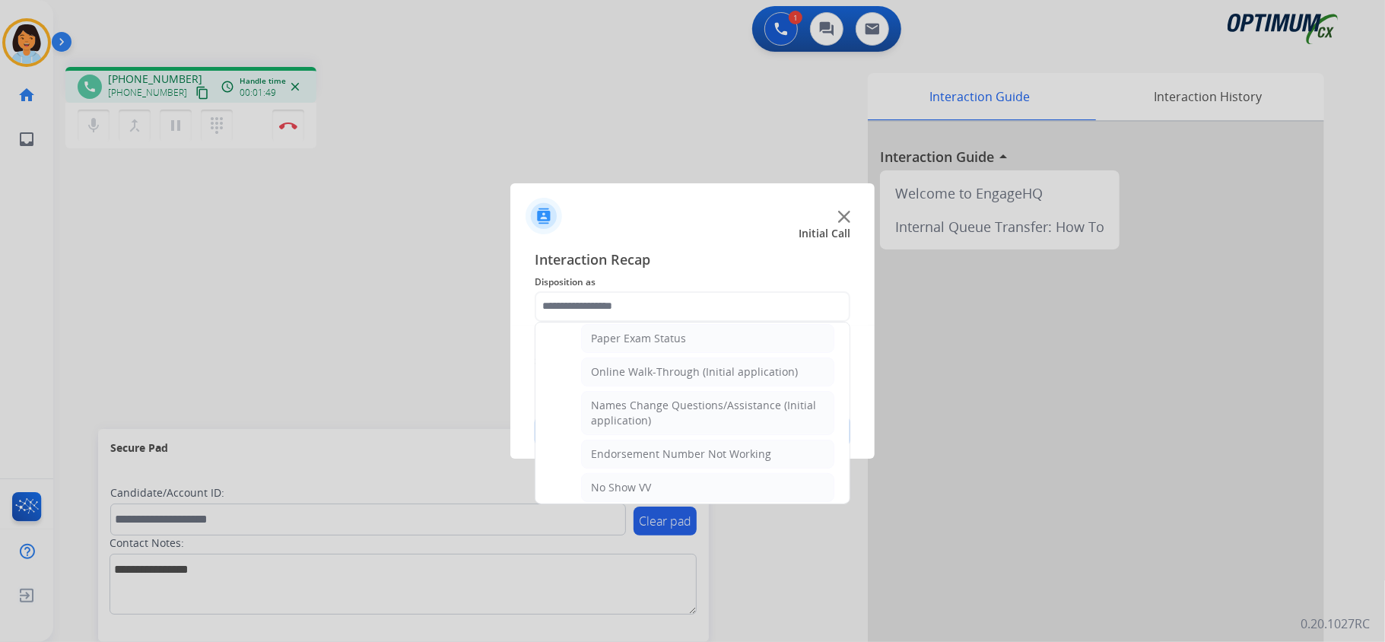
click at [651, 392] on ul "Credential Resend (Initial application) Appeals Stuck in Staff Review Paper Exa…" at bounding box center [693, 631] width 284 height 814
click at [651, 380] on div "Online Walk-Through (Initial application)" at bounding box center [694, 371] width 207 height 15
type input "**********"
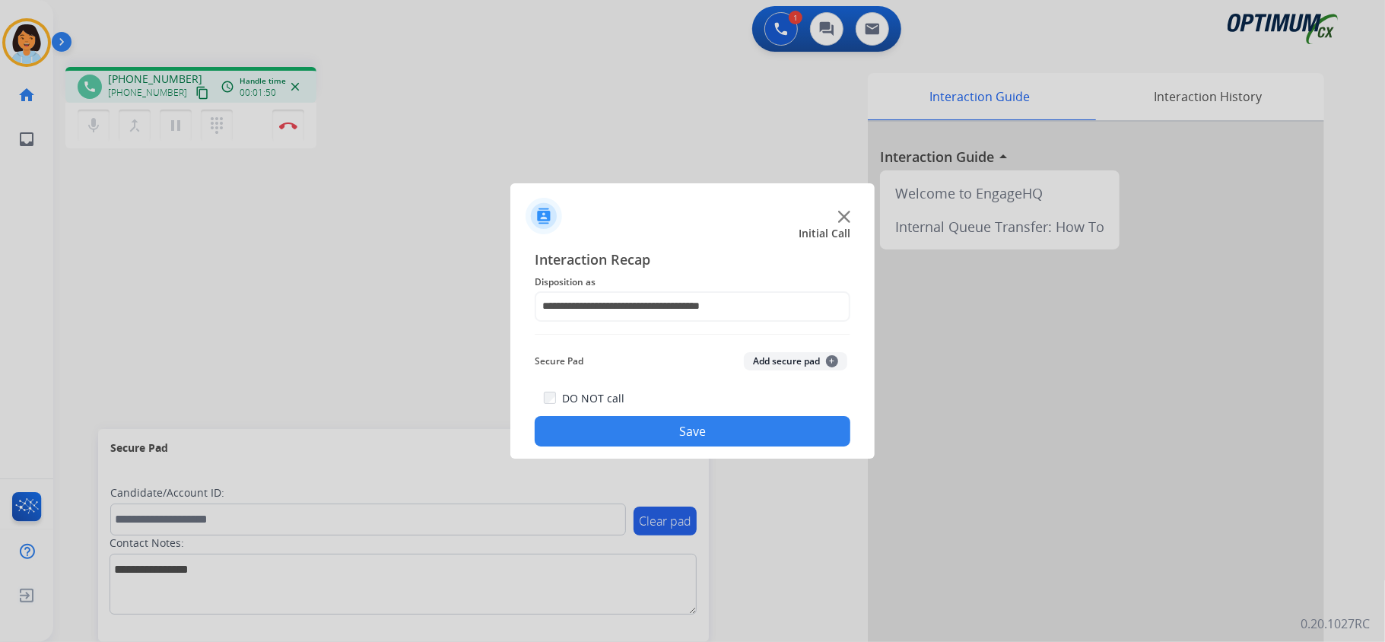
click at [645, 430] on button "Save" at bounding box center [693, 431] width 316 height 30
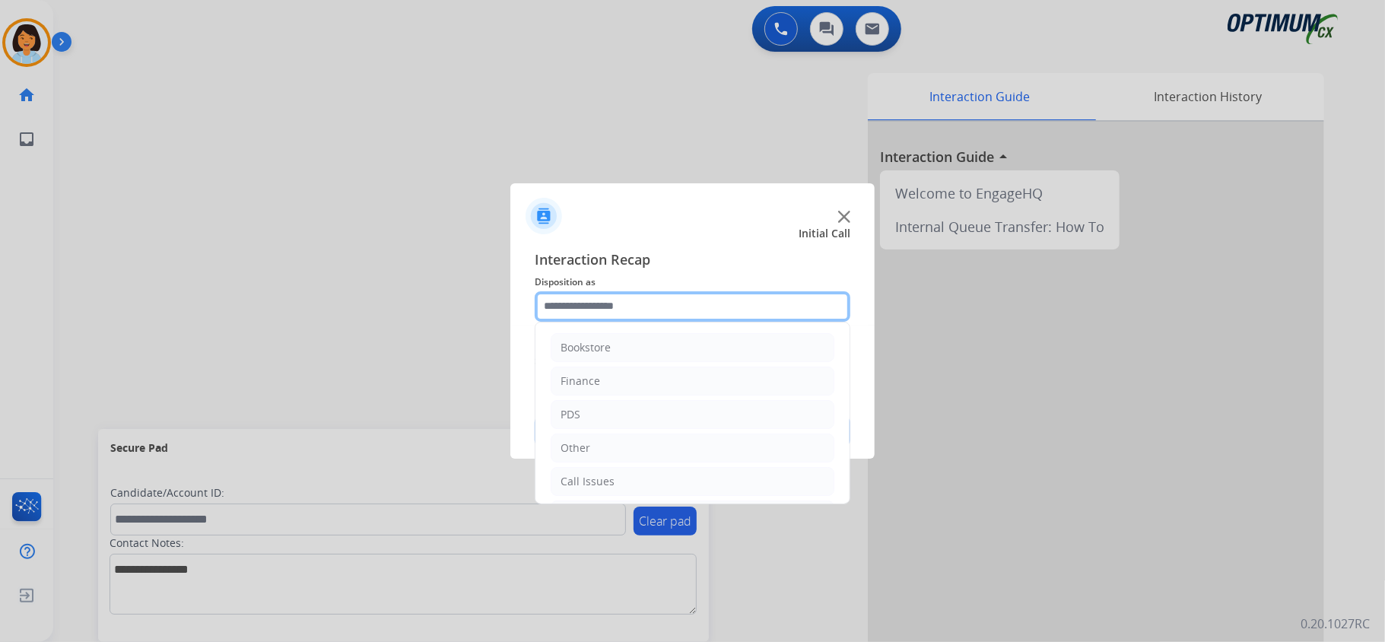
click at [634, 298] on input "text" at bounding box center [693, 306] width 316 height 30
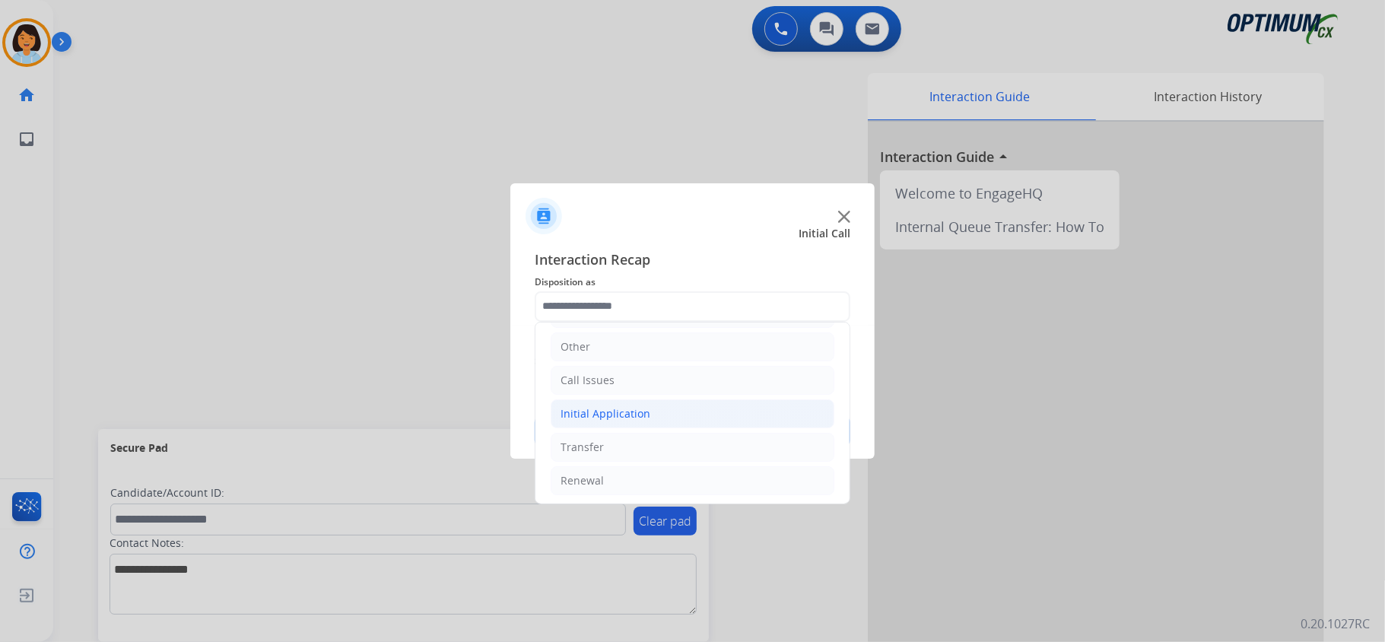
click at [619, 421] on div "Initial Application" at bounding box center [606, 413] width 90 height 15
click at [637, 443] on div "Credential Resend (Initial application)" at bounding box center [687, 447] width 192 height 15
type input "**********"
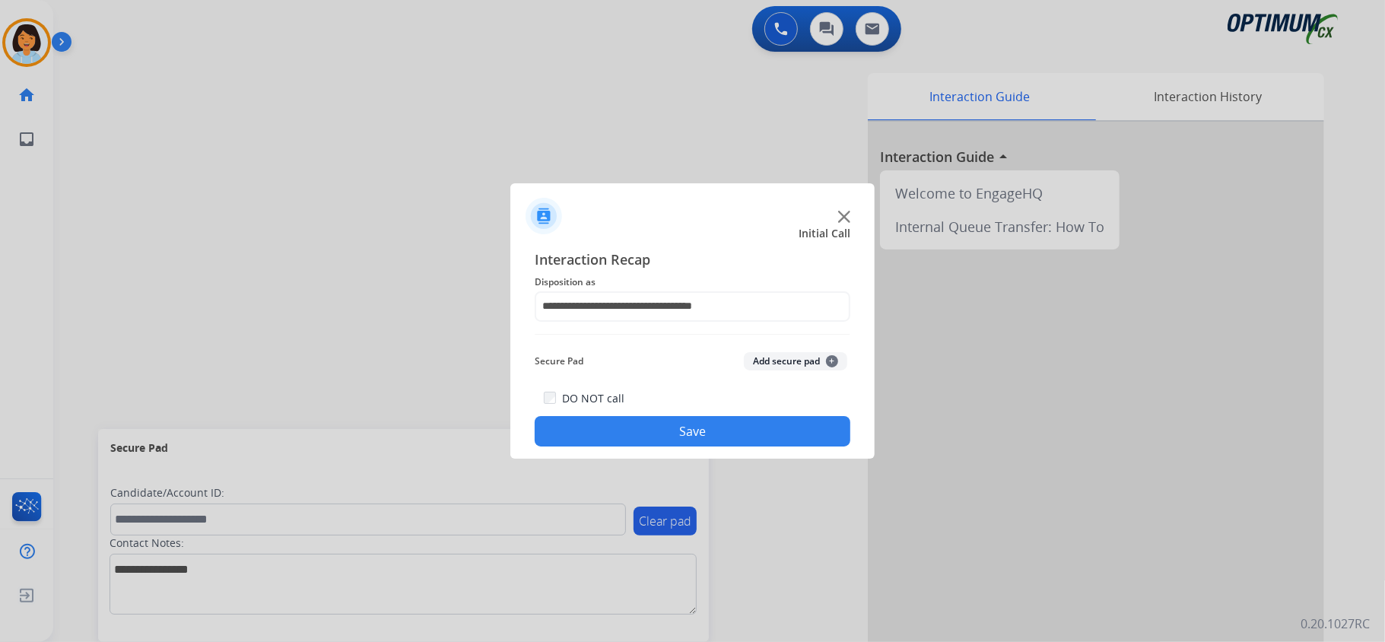
click at [651, 444] on button "Save" at bounding box center [693, 431] width 316 height 30
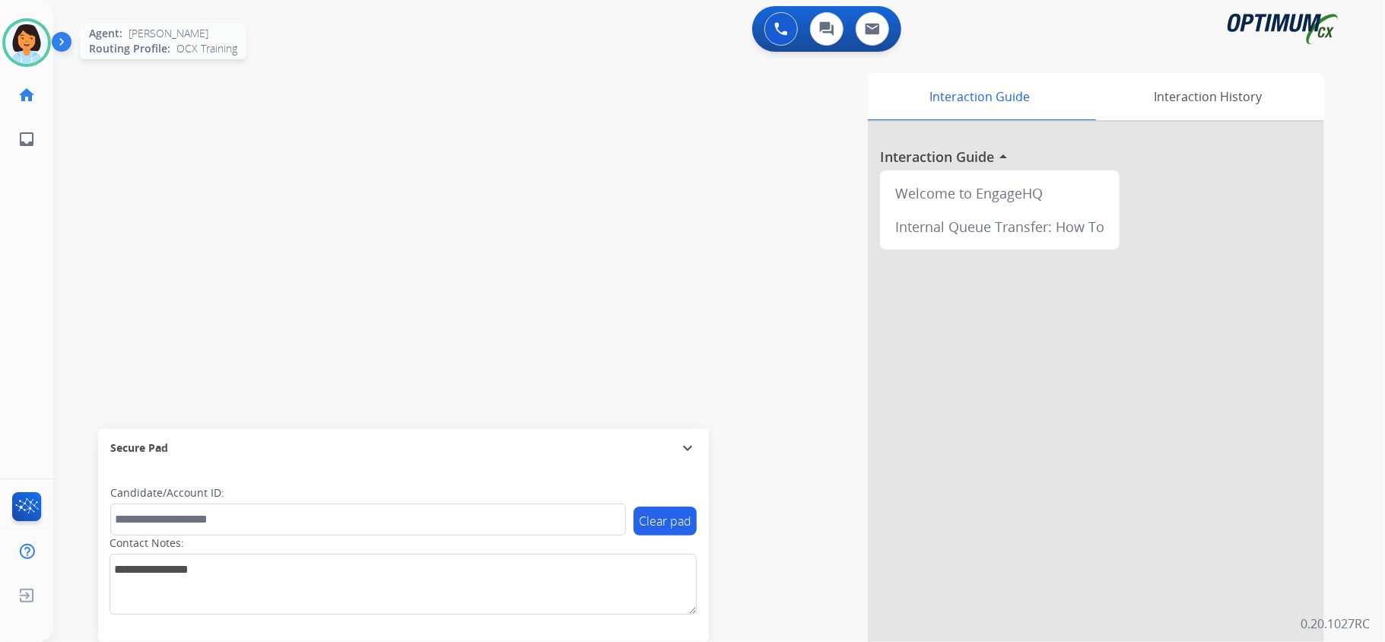
click at [29, 35] on img at bounding box center [26, 42] width 43 height 43
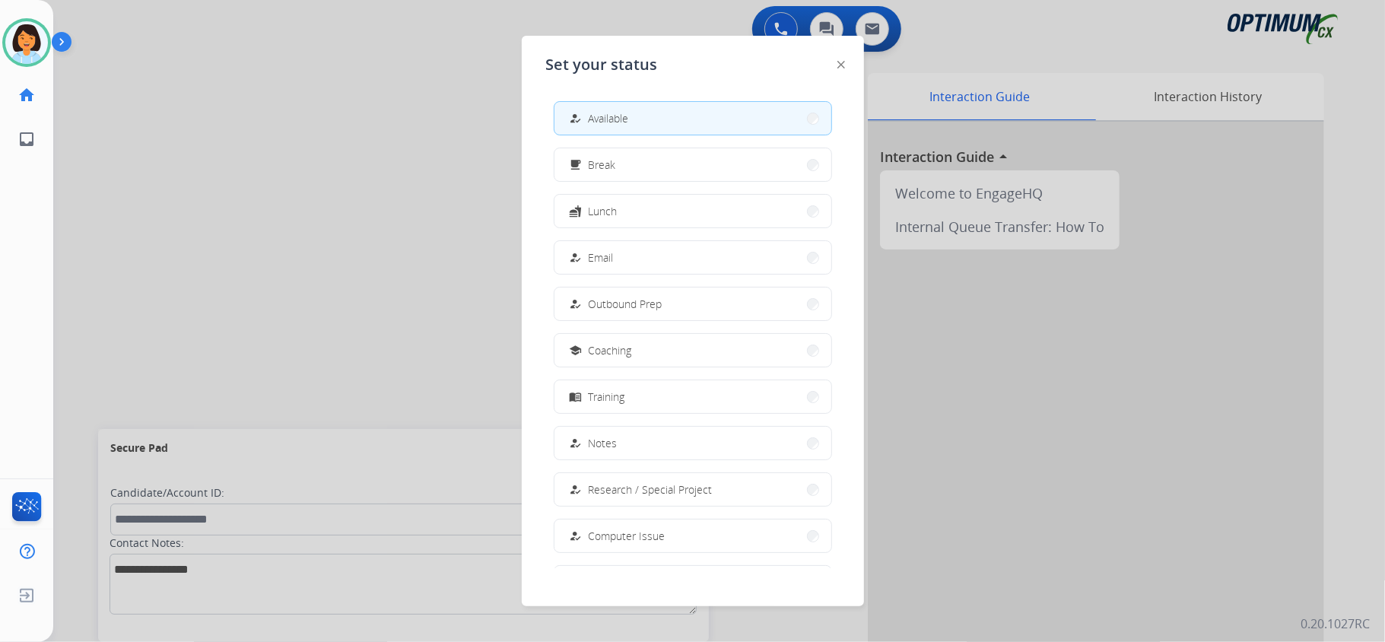
click at [689, 174] on button "free_breakfast Break" at bounding box center [692, 164] width 277 height 33
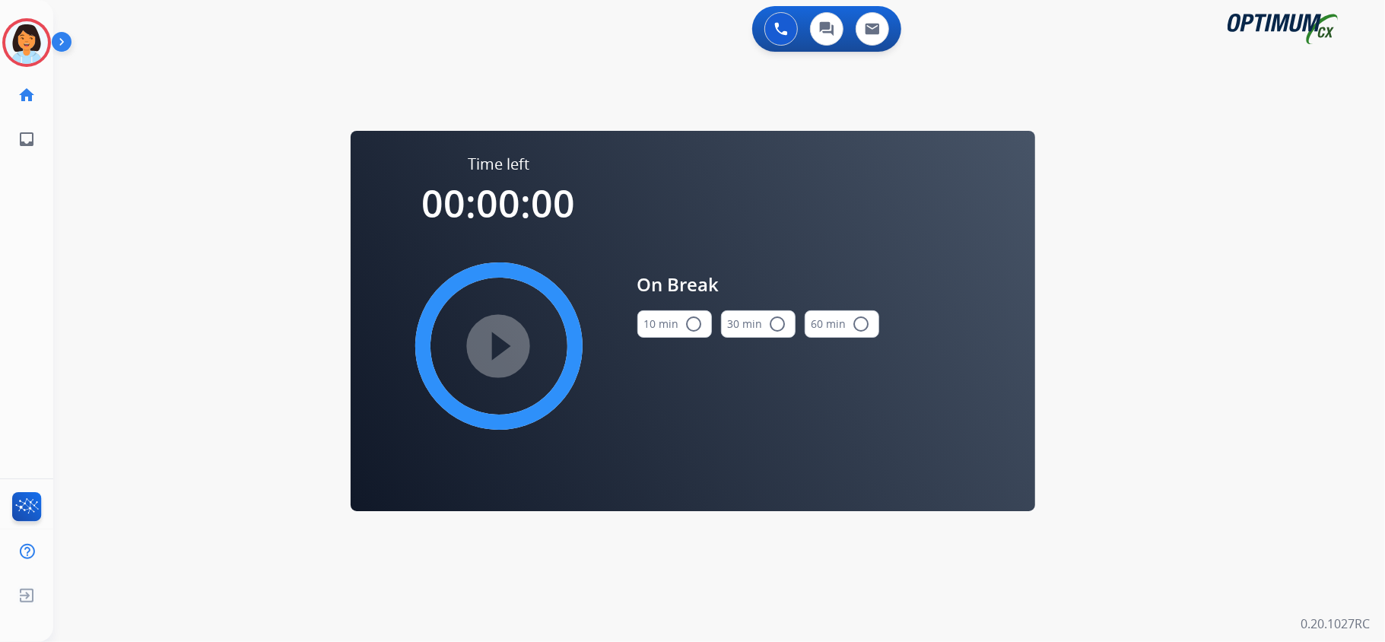
click at [662, 327] on button "10 min radio_button_unchecked" at bounding box center [674, 323] width 75 height 27
click at [494, 341] on mat-icon "play_circle_filled" at bounding box center [499, 346] width 18 height 18
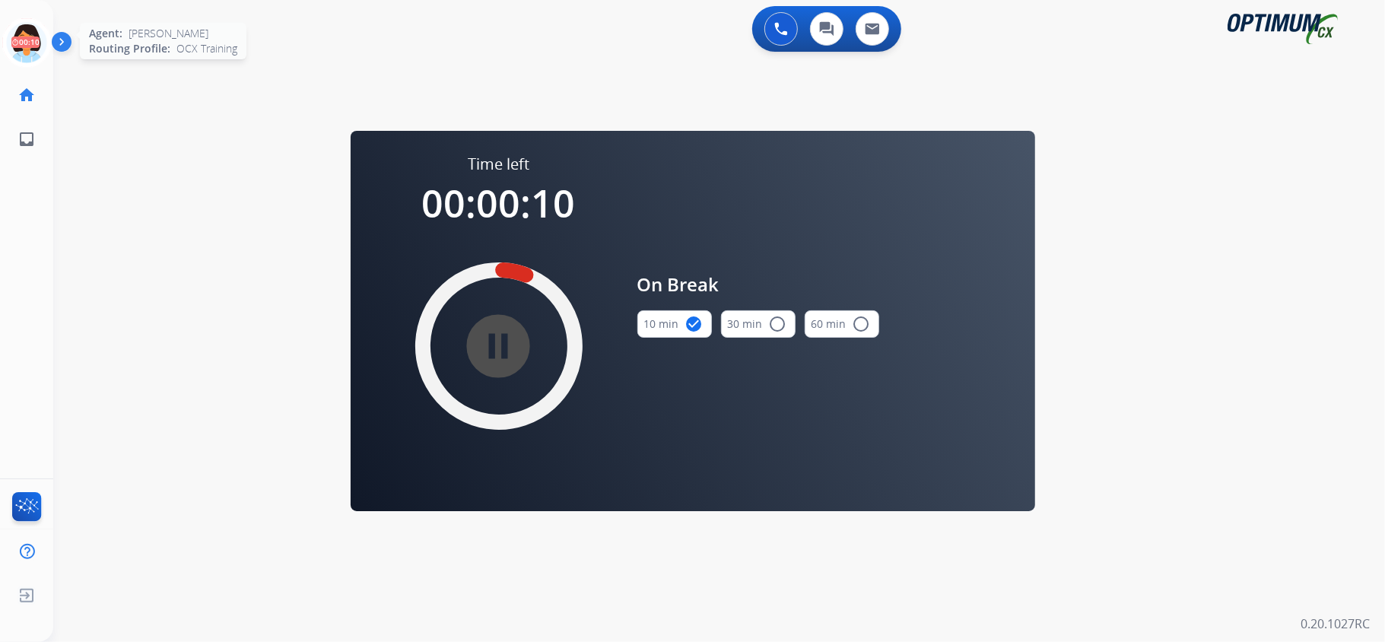
click at [24, 46] on icon at bounding box center [26, 42] width 49 height 49
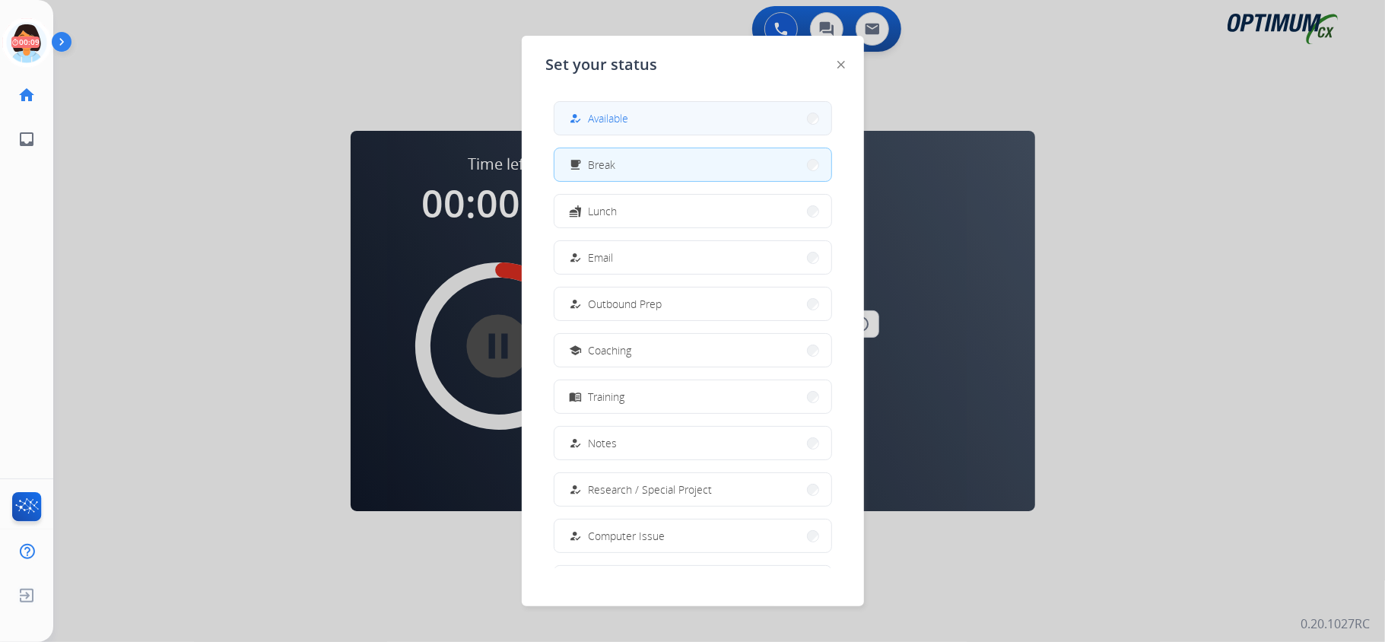
click at [640, 122] on button "how_to_reg Available" at bounding box center [692, 118] width 277 height 33
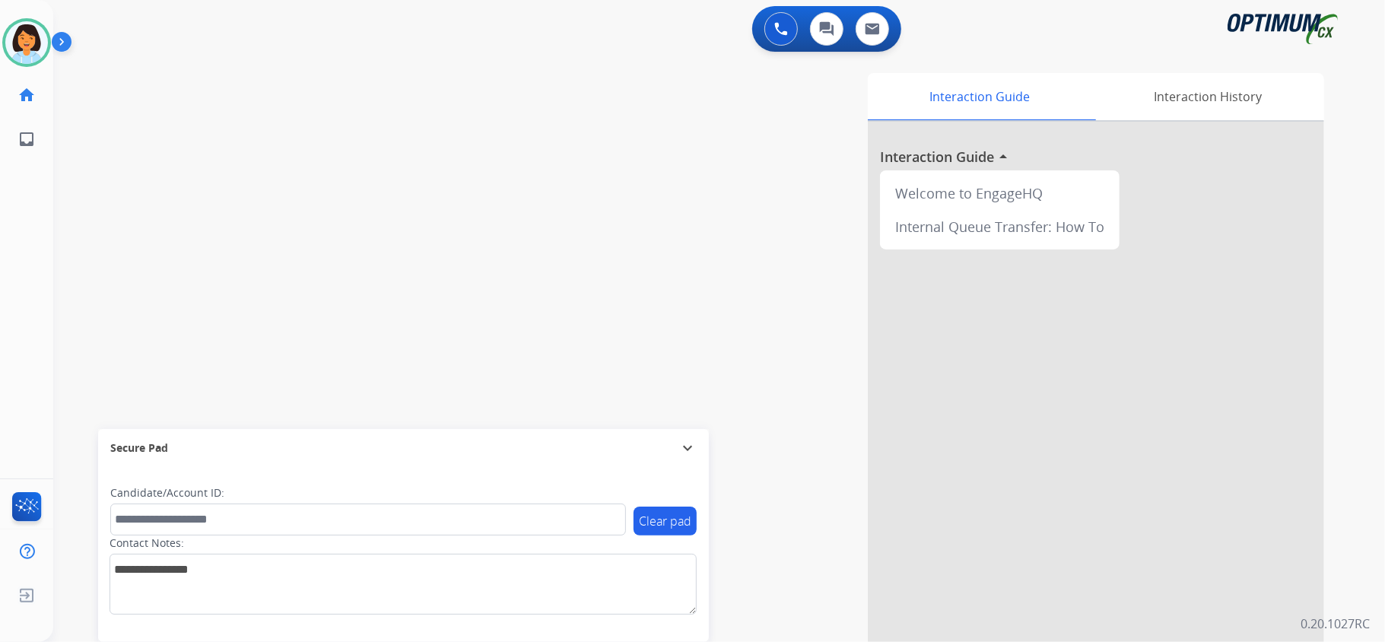
click at [750, 242] on div "Interaction Guide Interaction History Interaction Guide arrow_drop_up Welcome t…" at bounding box center [909, 381] width 829 height 616
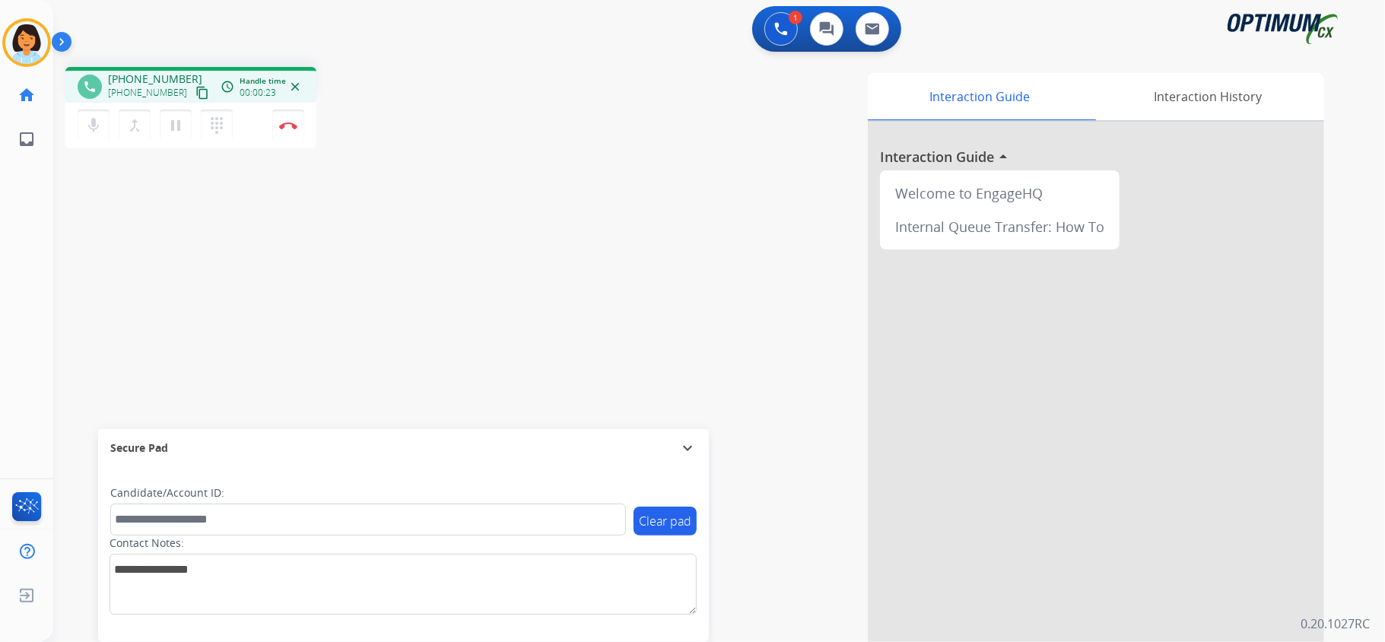
click at [193, 90] on button "content_copy" at bounding box center [202, 93] width 18 height 18
click at [195, 89] on mat-icon "content_copy" at bounding box center [202, 93] width 14 height 14
click at [281, 123] on img at bounding box center [288, 126] width 18 height 8
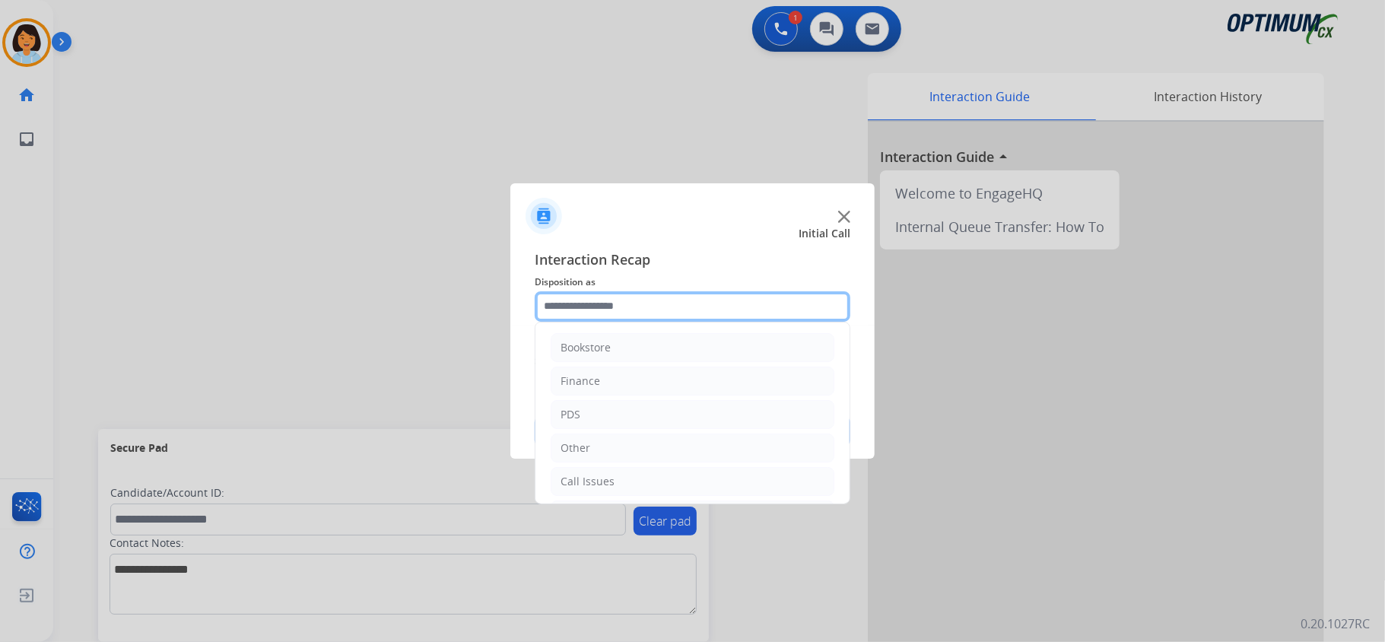
click at [625, 313] on input "text" at bounding box center [693, 306] width 316 height 30
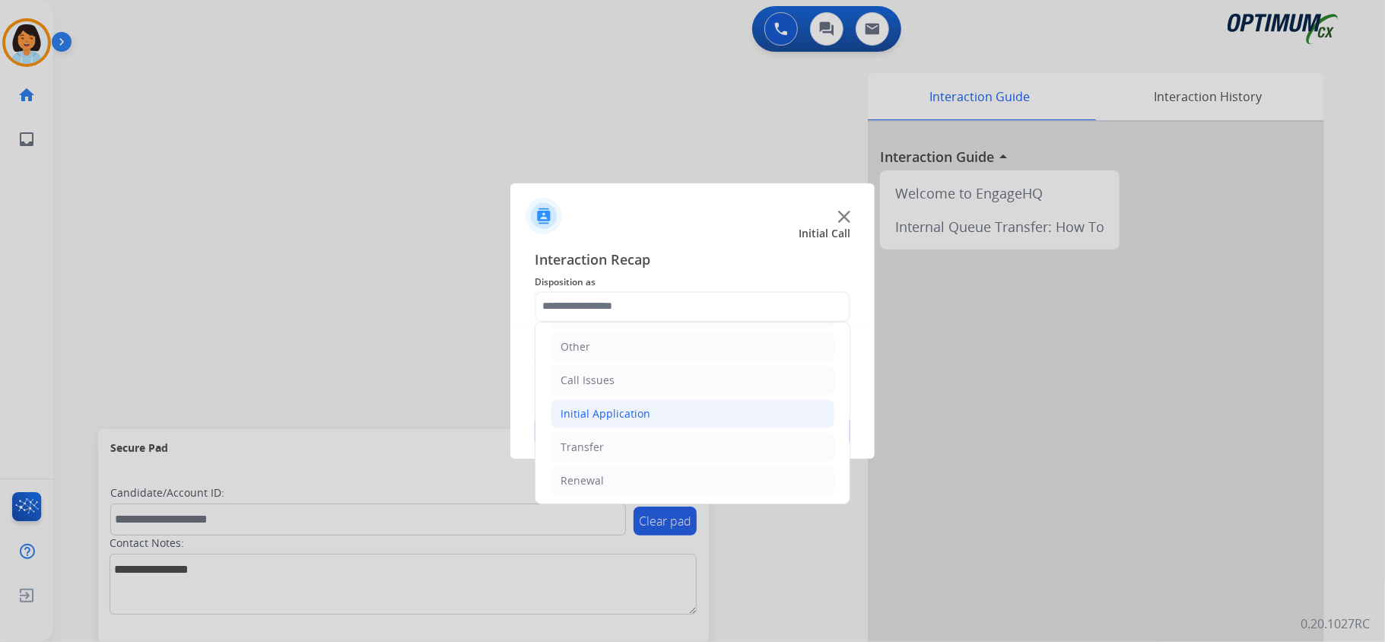
click at [615, 412] on div "Initial Application" at bounding box center [606, 413] width 90 height 15
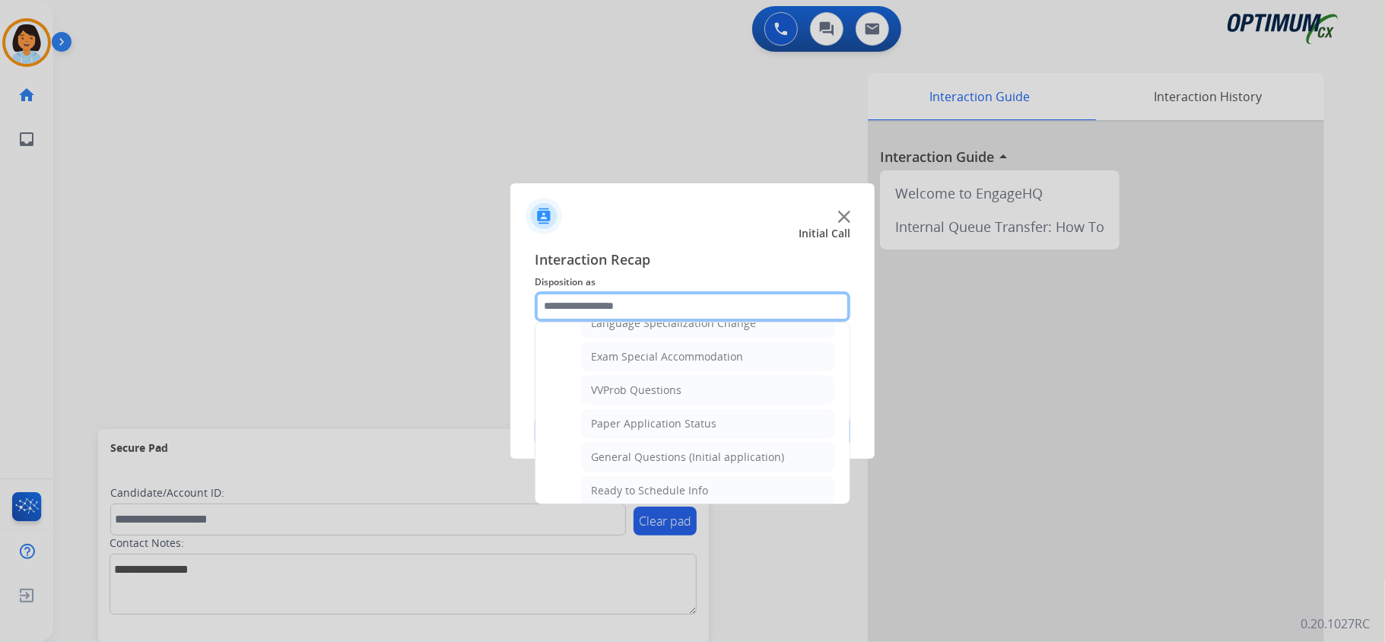
scroll to position [811, 0]
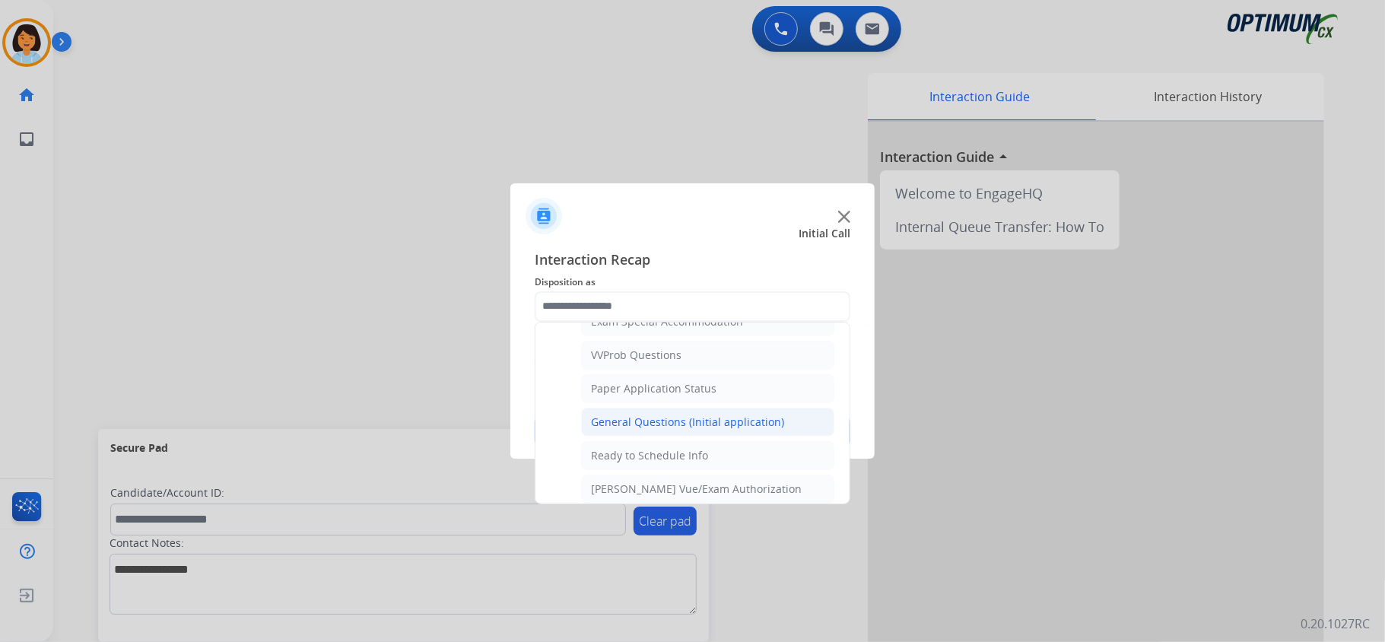
click at [653, 430] on div "General Questions (Initial application)" at bounding box center [687, 421] width 193 height 15
type input "**********"
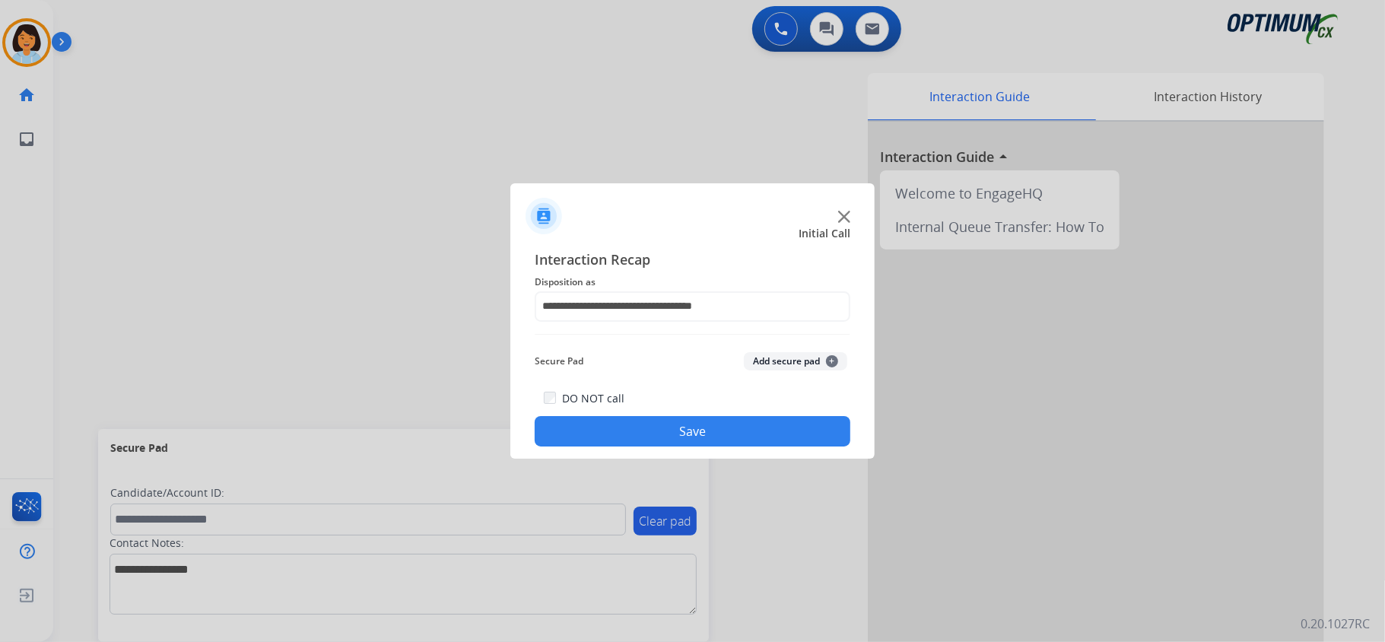
click at [637, 427] on button "Save" at bounding box center [693, 431] width 316 height 30
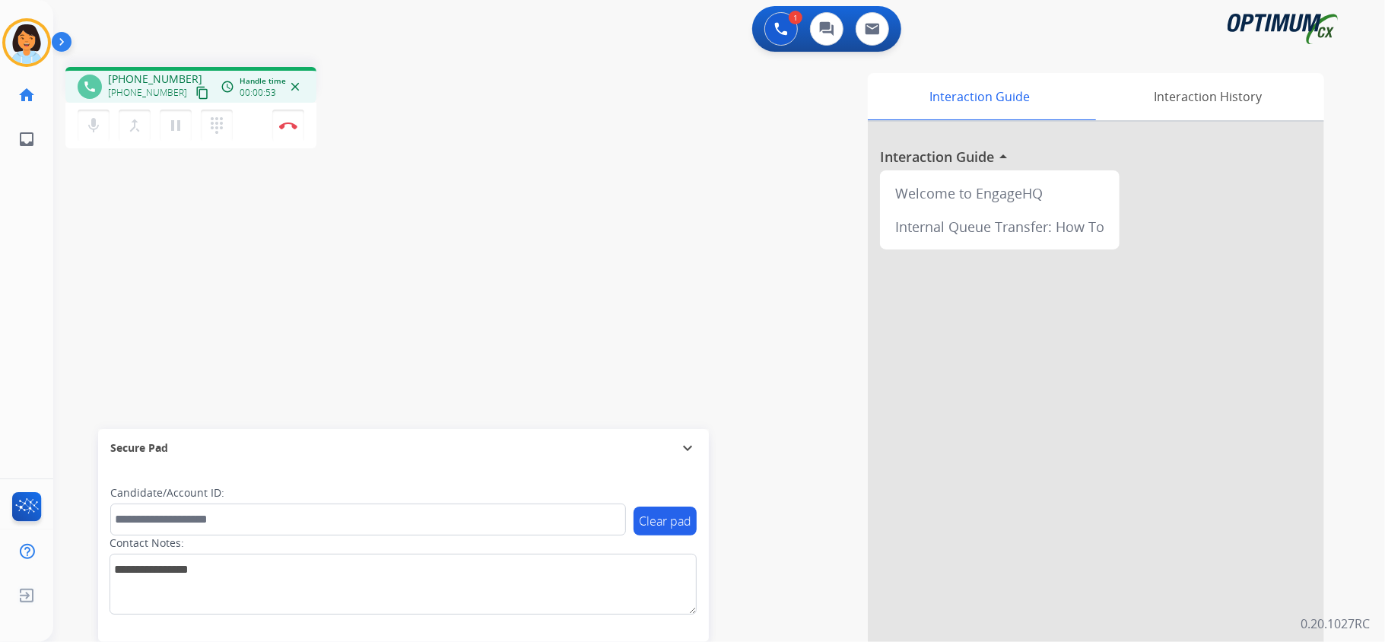
click at [195, 89] on mat-icon "content_copy" at bounding box center [202, 93] width 14 height 14
click at [292, 128] on img at bounding box center [288, 126] width 18 height 8
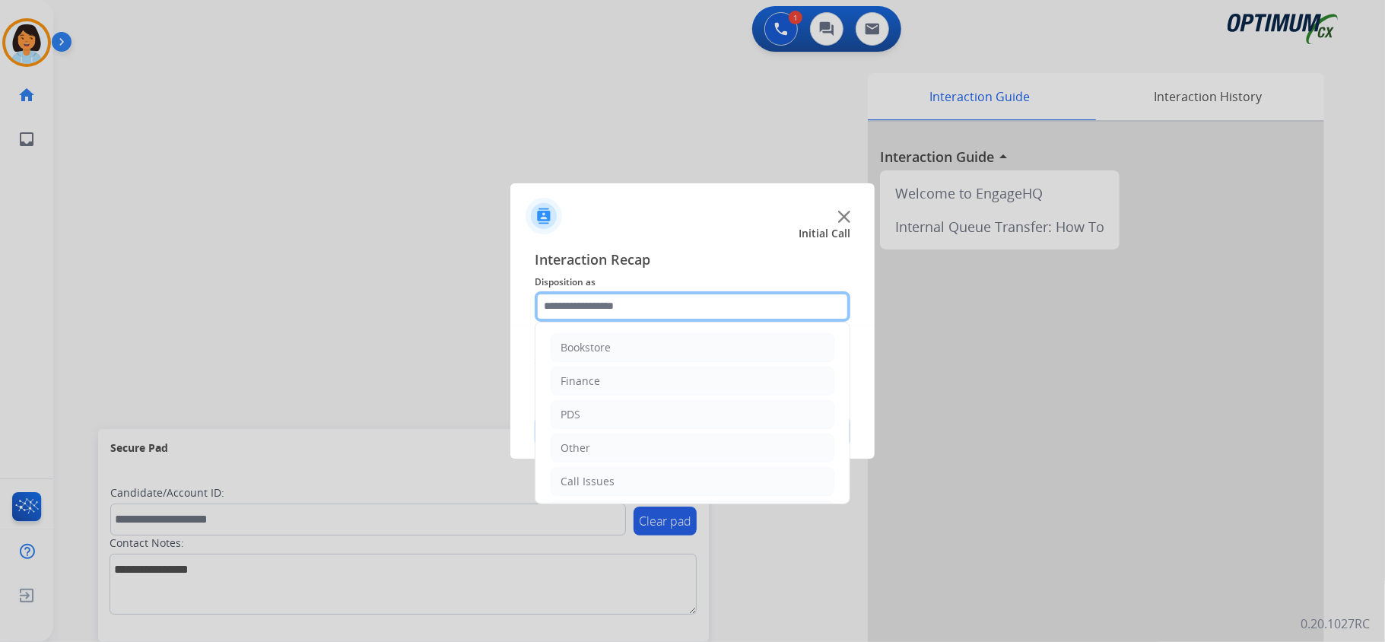
click at [630, 309] on input "text" at bounding box center [693, 306] width 316 height 30
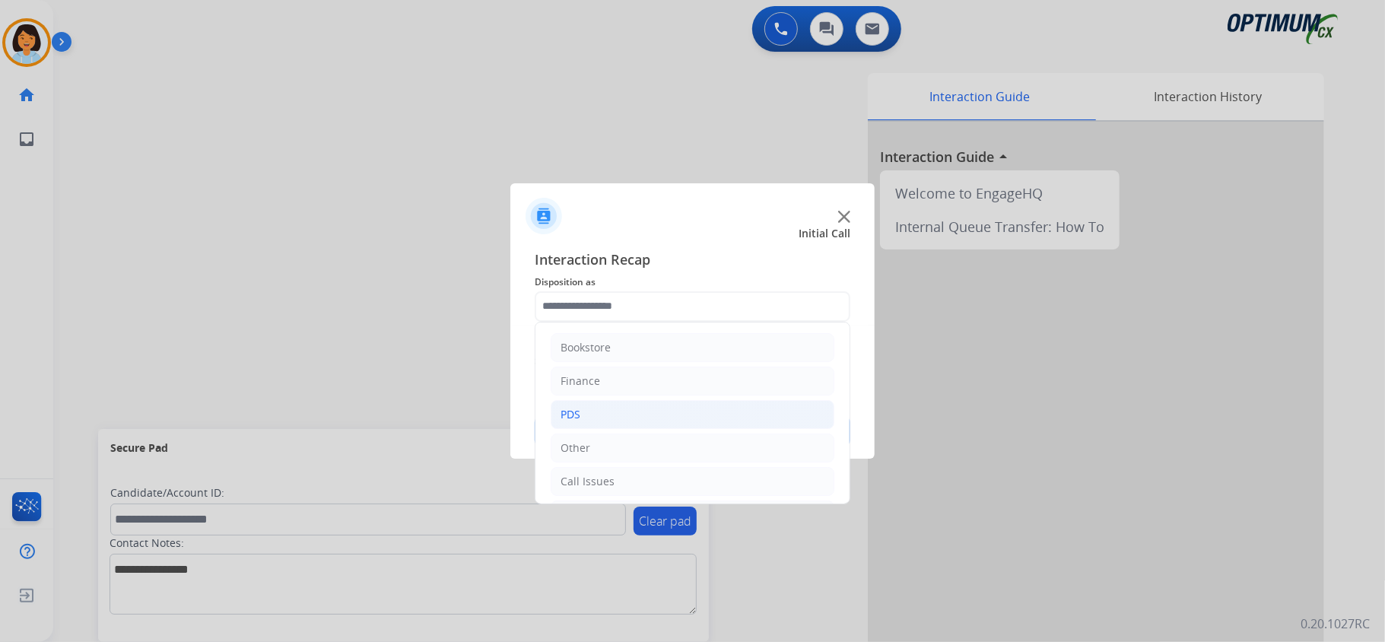
click at [596, 403] on li "PDS" at bounding box center [693, 414] width 284 height 29
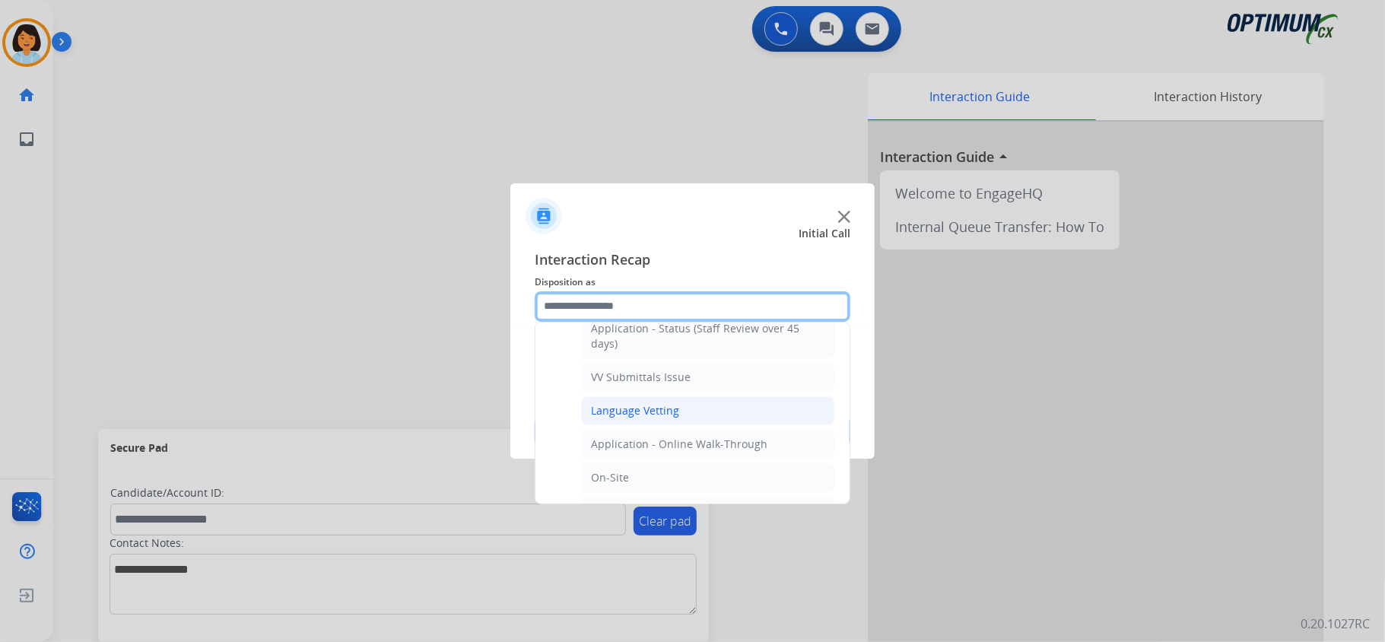
scroll to position [304, 0]
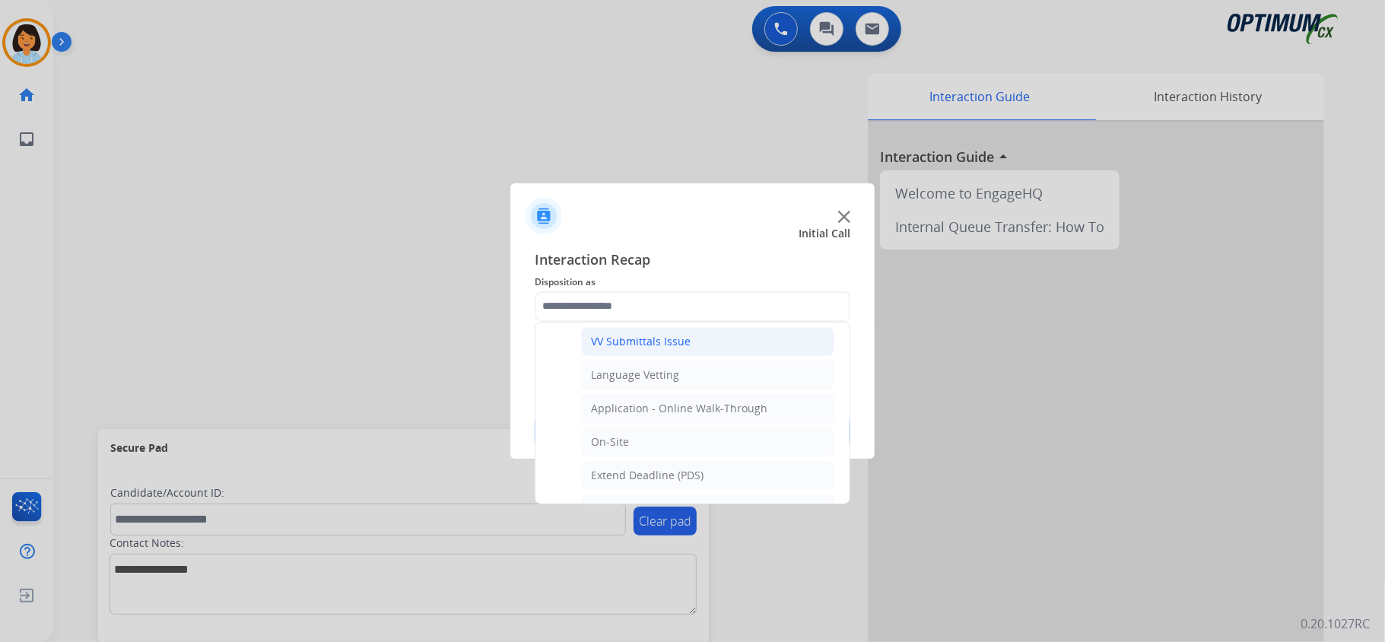
click at [670, 348] on div "VV Submittals Issue" at bounding box center [641, 341] width 100 height 15
type input "**********"
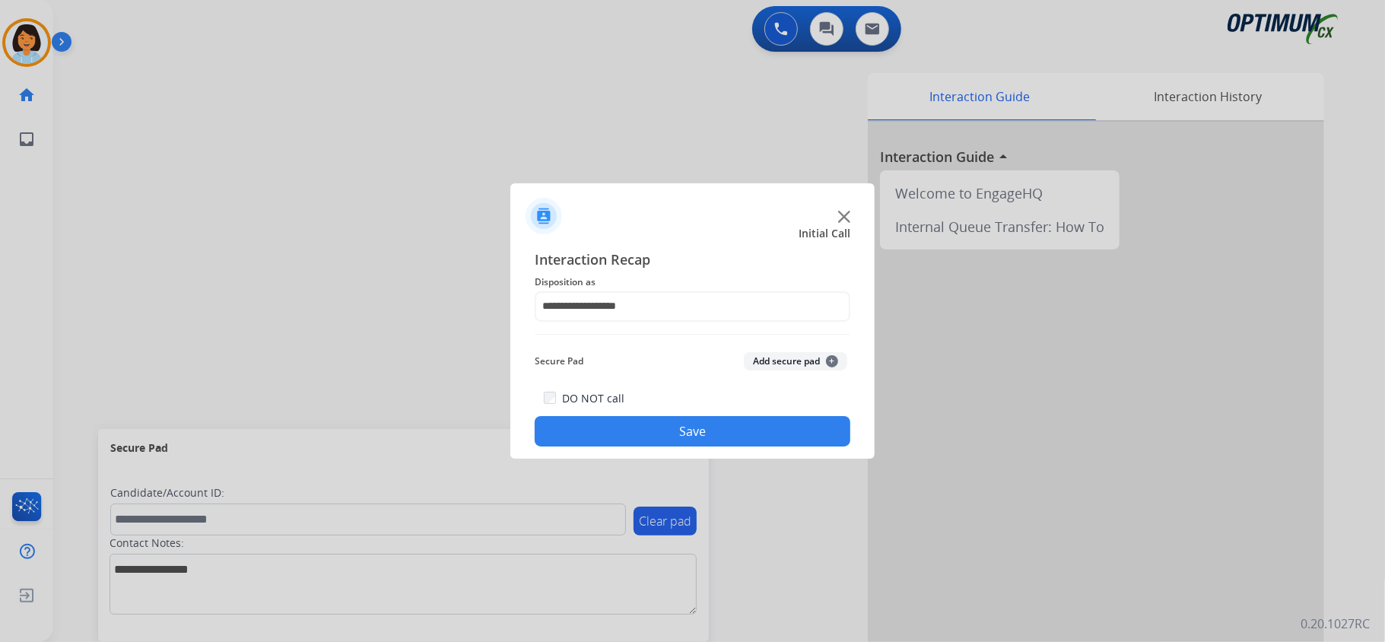
click at [674, 427] on button "Save" at bounding box center [693, 431] width 316 height 30
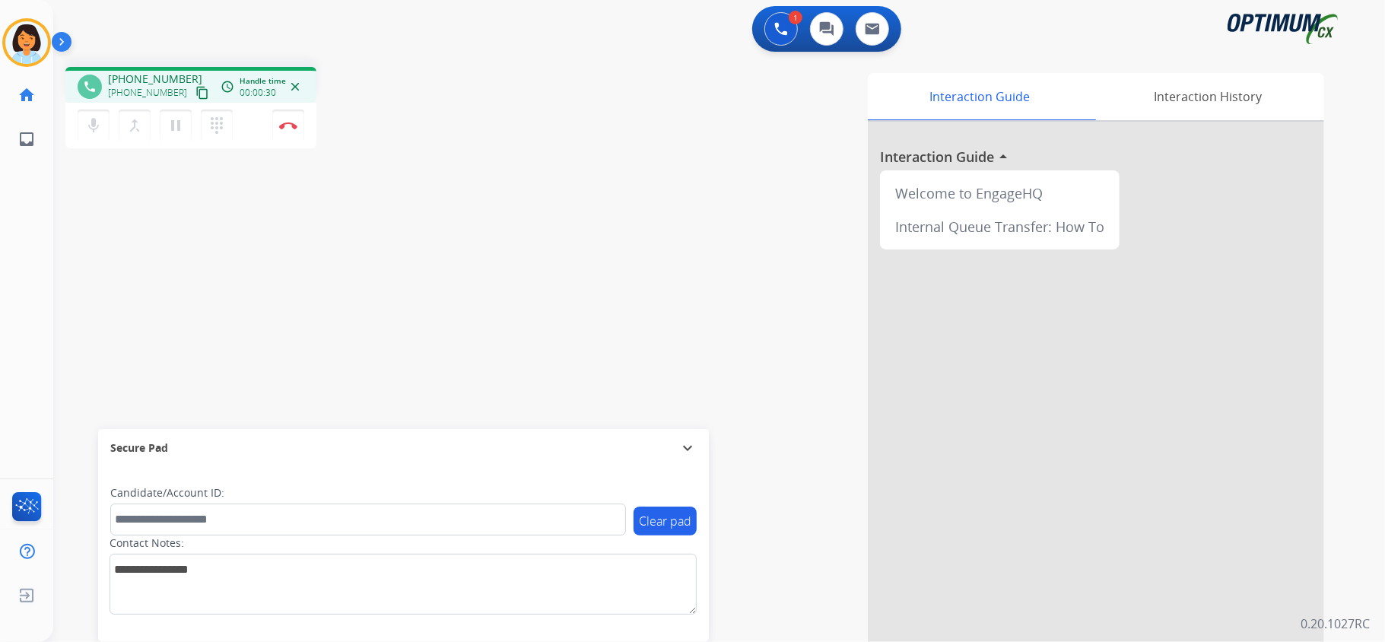
click at [195, 89] on mat-icon "content_copy" at bounding box center [202, 93] width 14 height 14
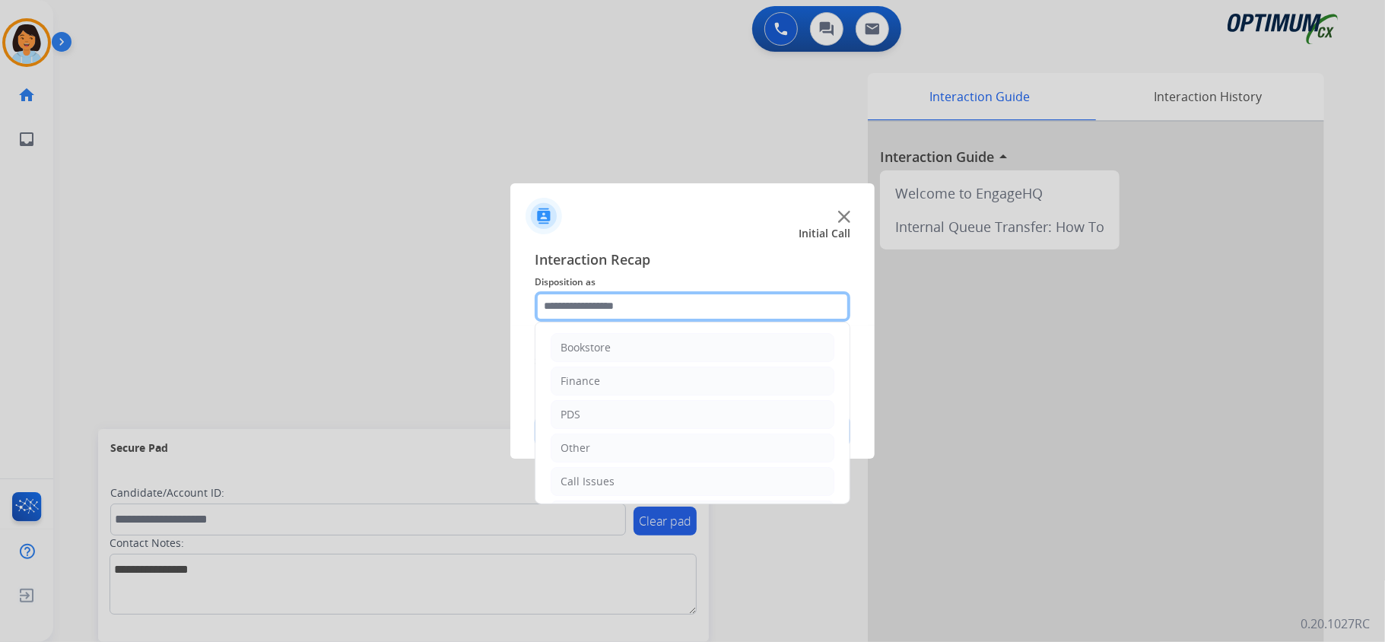
click at [660, 305] on input "text" at bounding box center [693, 306] width 316 height 30
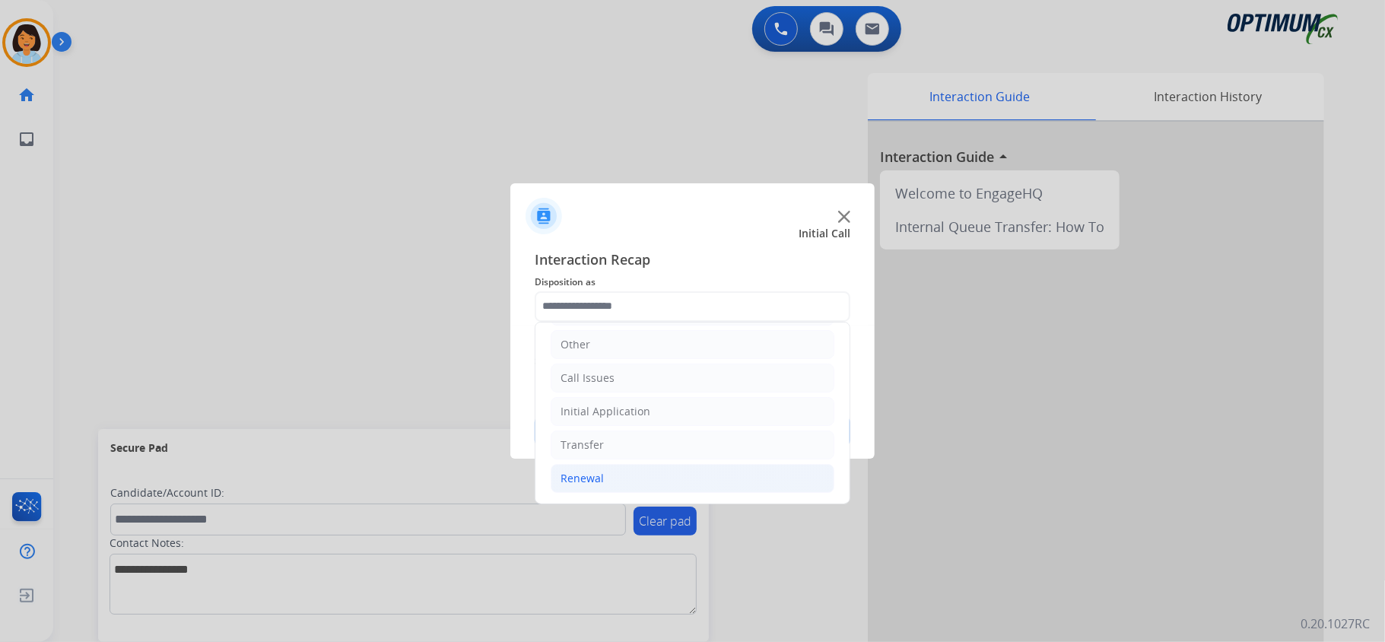
click at [593, 475] on div "Renewal" at bounding box center [582, 478] width 43 height 15
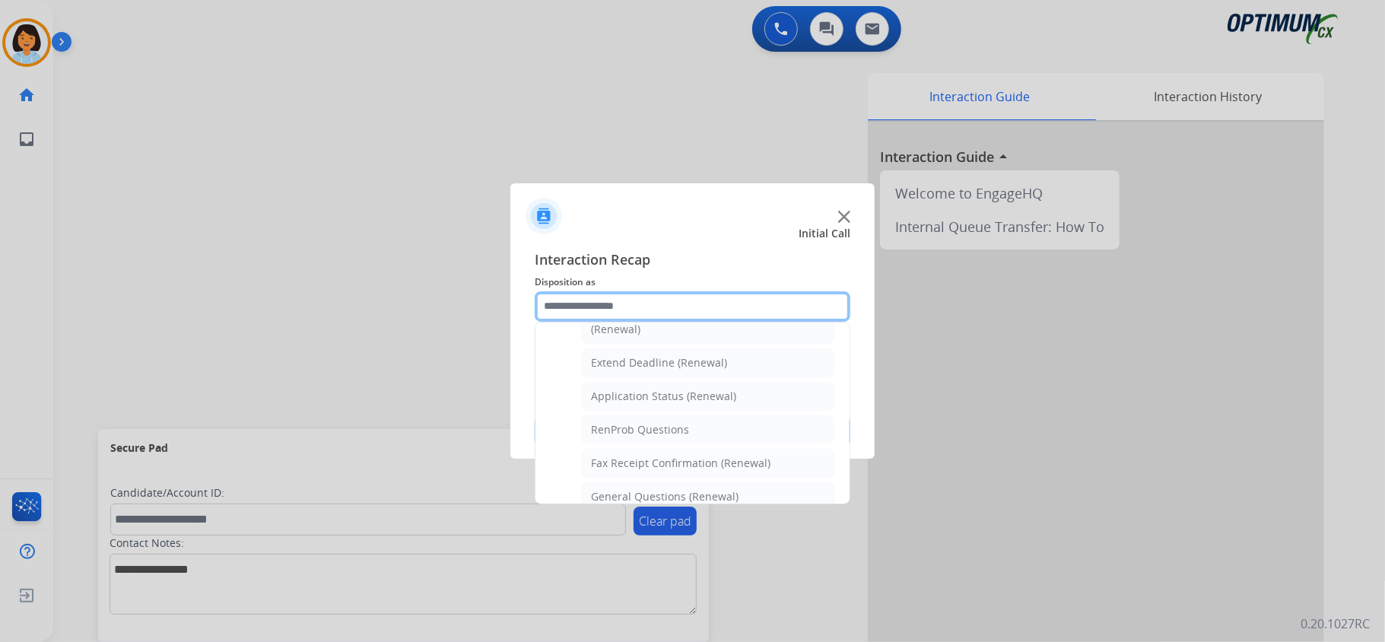
scroll to position [310, 0]
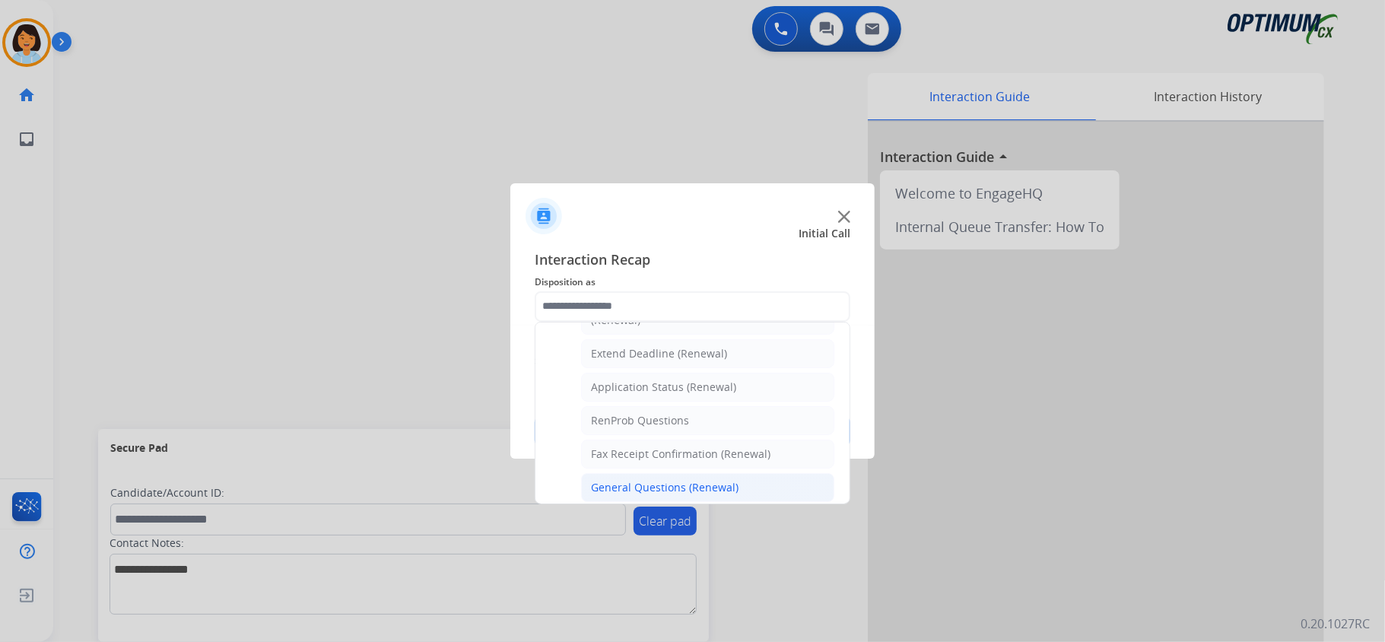
click at [656, 482] on li "General Questions (Renewal)" at bounding box center [707, 487] width 253 height 29
type input "**********"
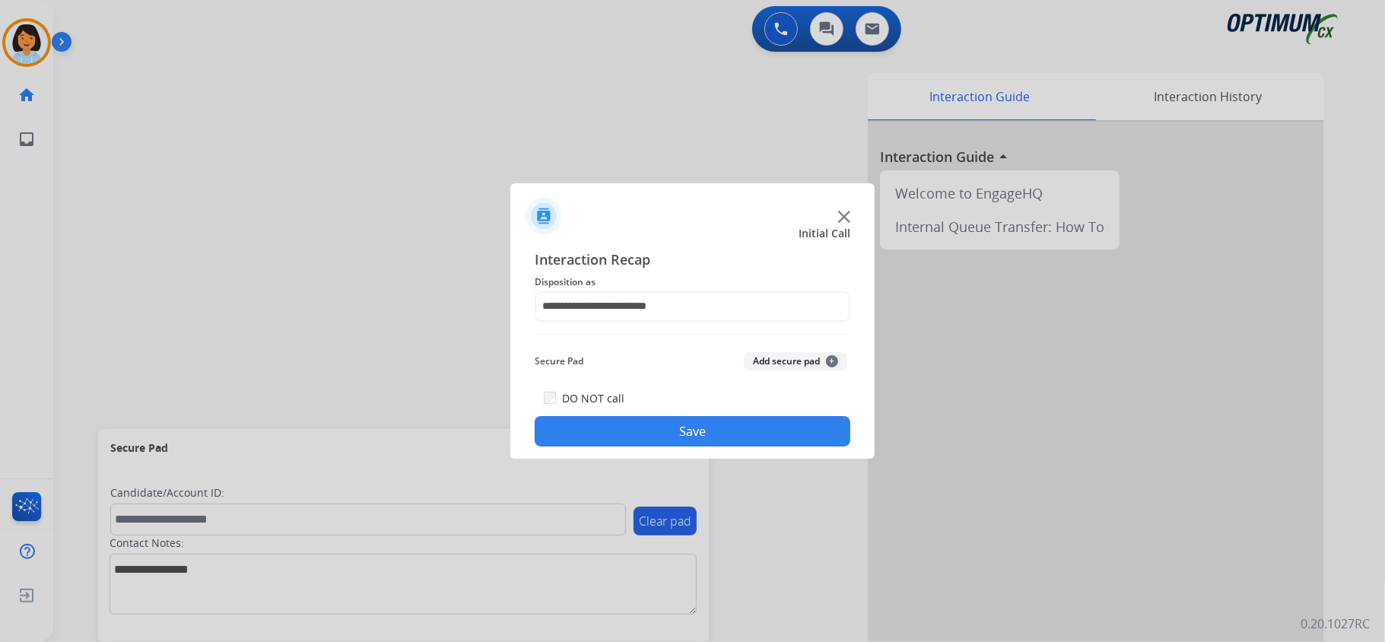
click at [645, 436] on button "Save" at bounding box center [693, 431] width 316 height 30
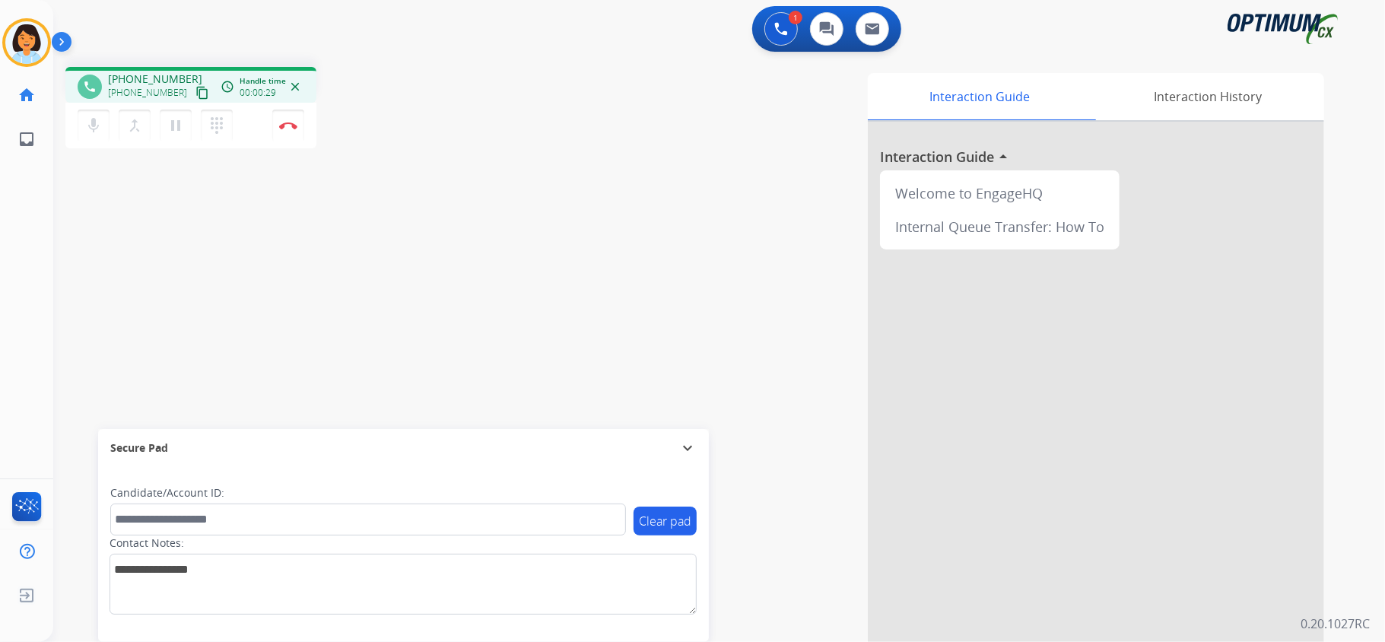
click at [195, 95] on mat-icon "content_copy" at bounding box center [202, 93] width 14 height 14
click at [278, 129] on button "Disconnect" at bounding box center [288, 126] width 32 height 32
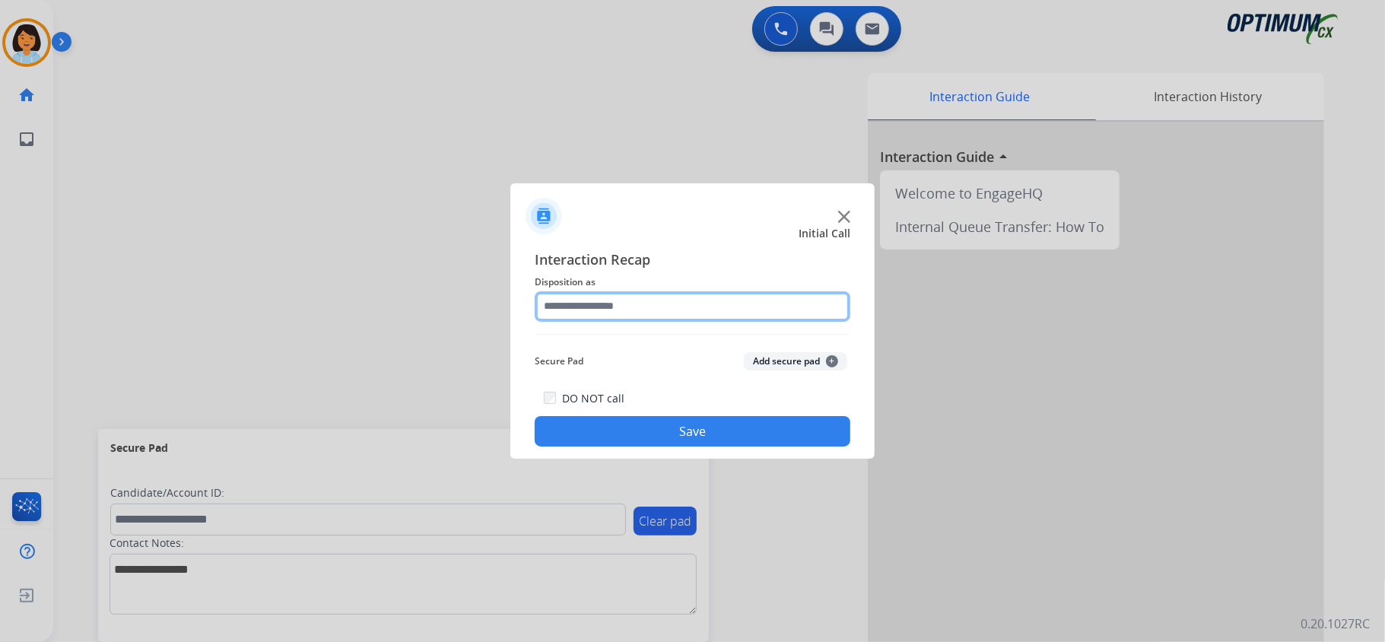
click at [646, 300] on input "text" at bounding box center [693, 306] width 316 height 30
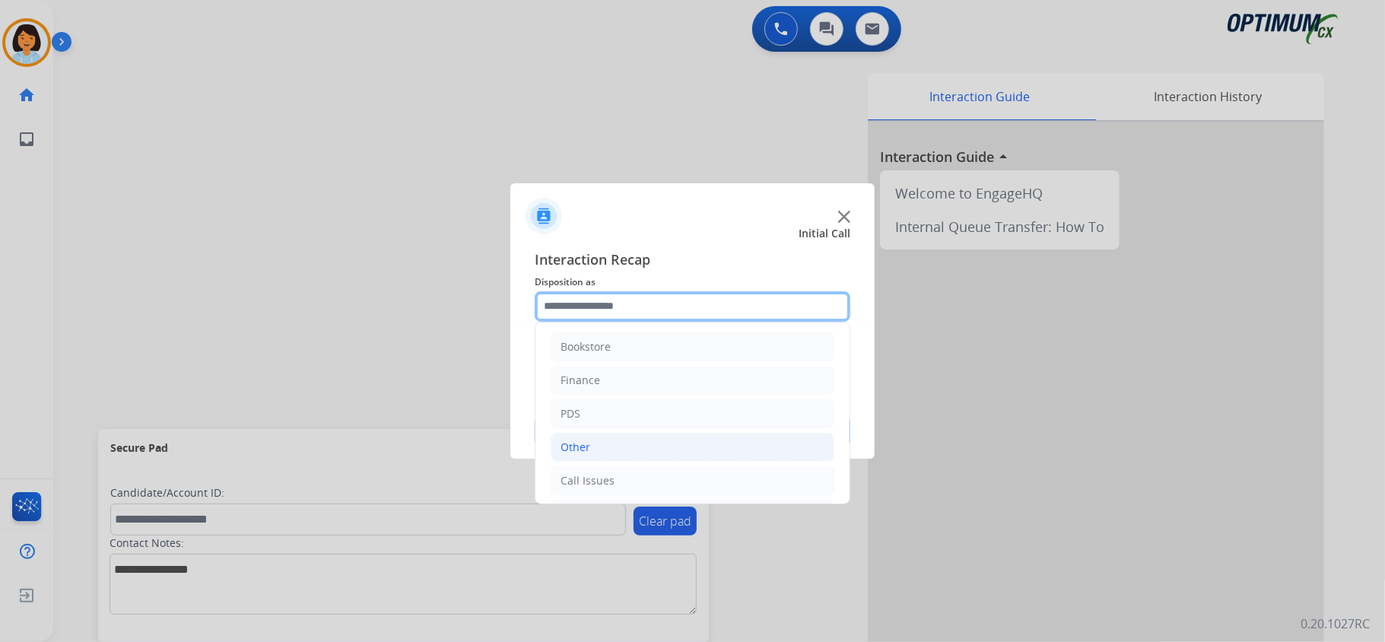
scroll to position [0, 0]
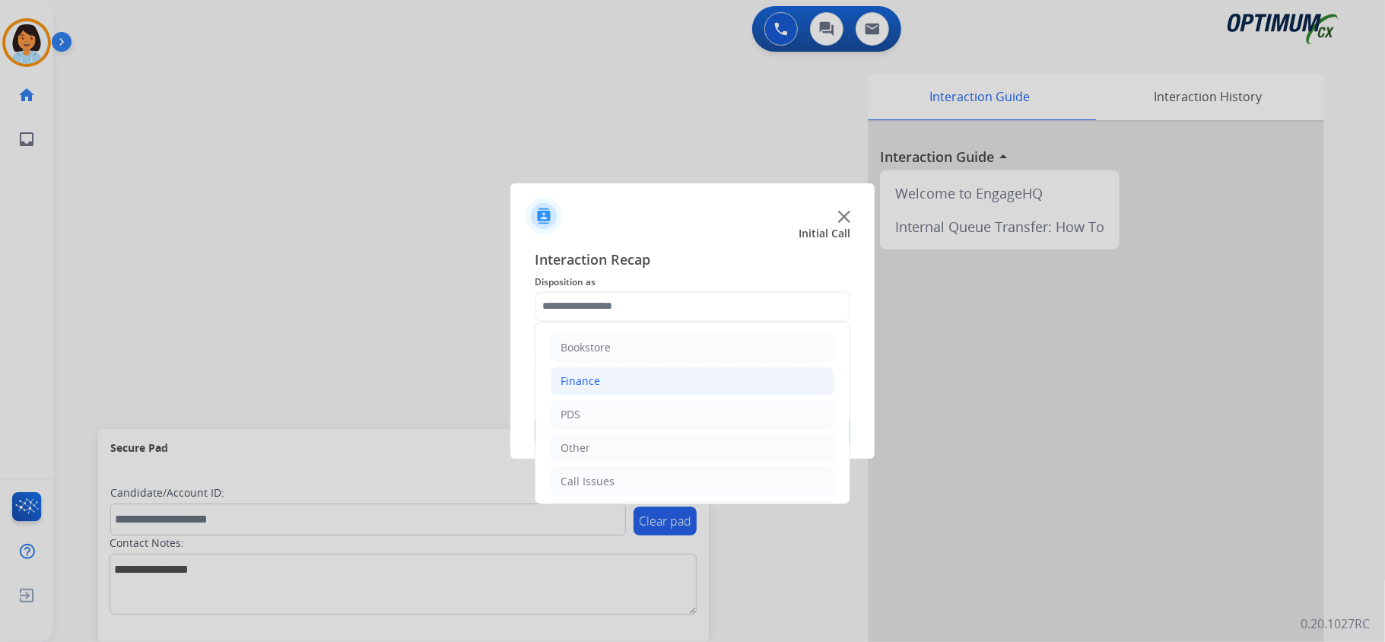
click at [637, 378] on li "Finance" at bounding box center [693, 381] width 284 height 29
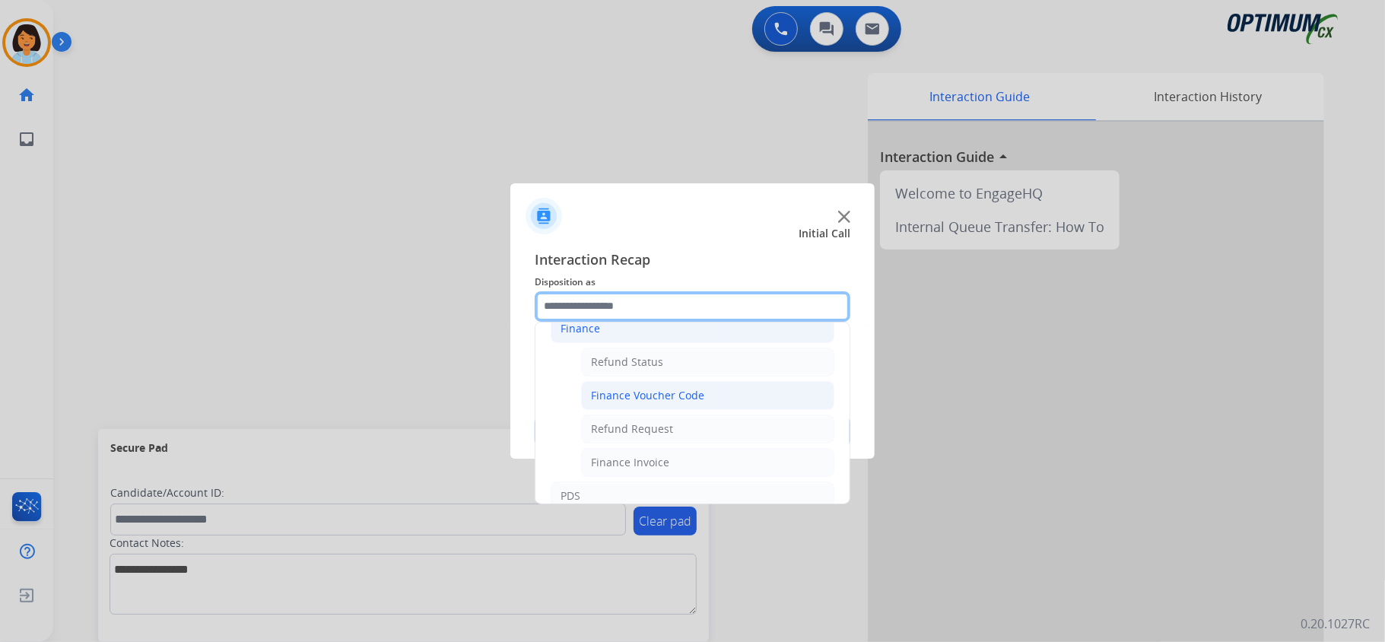
scroll to position [101, 0]
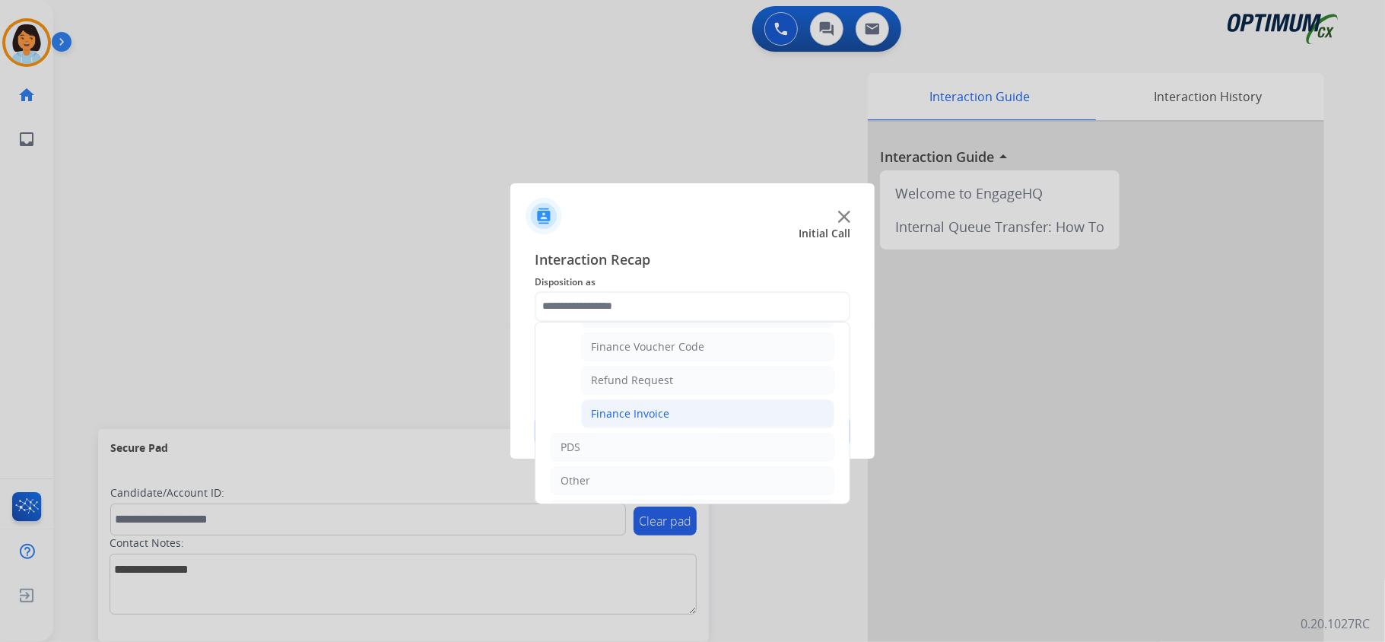
click at [646, 417] on div "Finance Invoice" at bounding box center [630, 413] width 78 height 15
type input "**********"
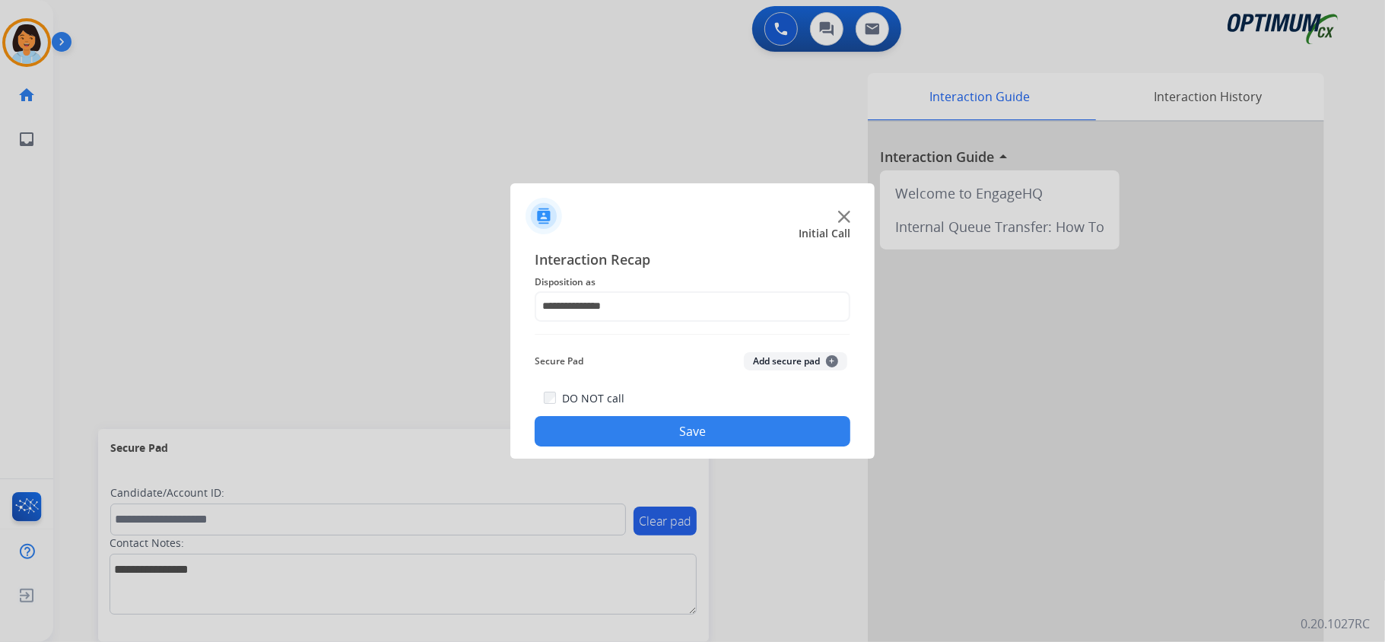
click at [660, 440] on button "Save" at bounding box center [693, 431] width 316 height 30
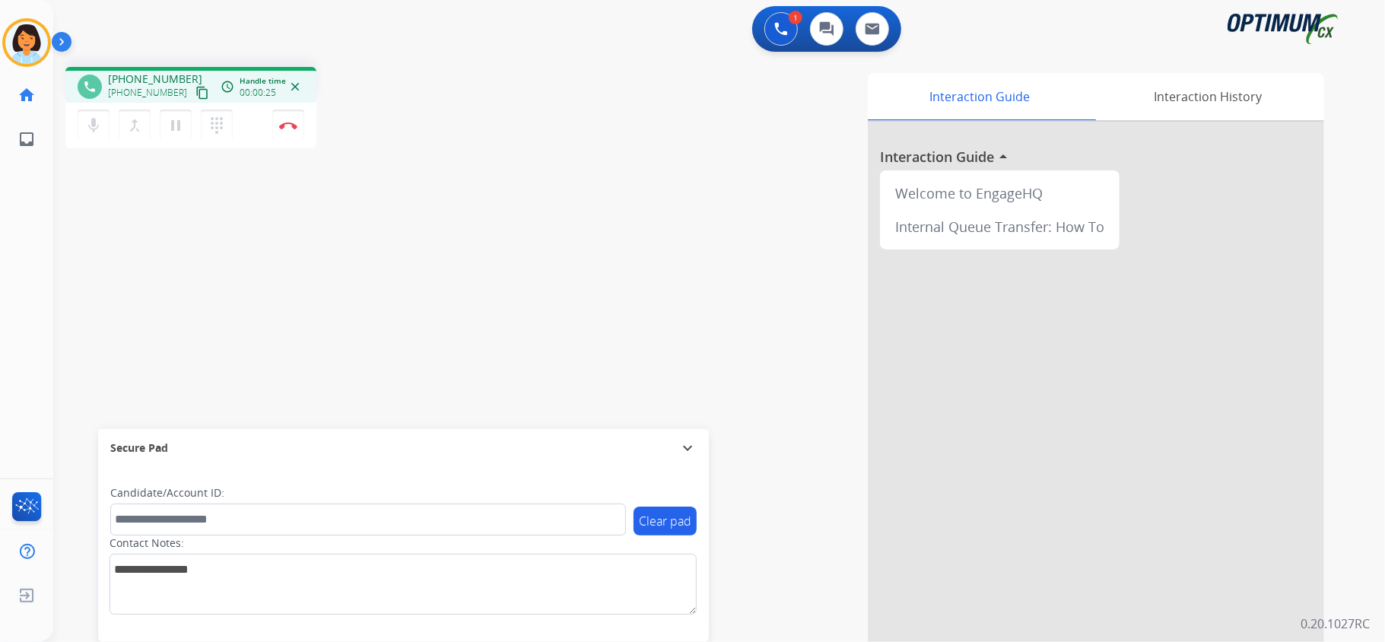
click at [195, 95] on mat-icon "content_copy" at bounding box center [202, 93] width 14 height 14
click at [287, 123] on img at bounding box center [288, 126] width 18 height 8
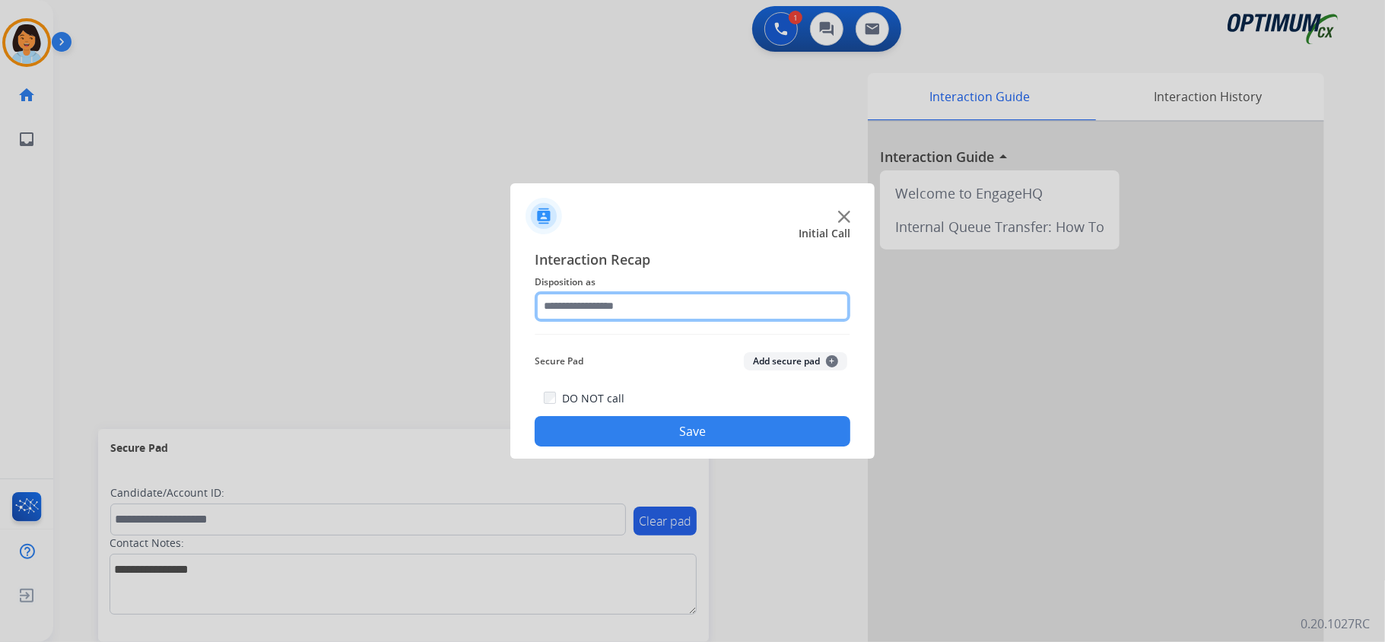
click at [645, 295] on input "text" at bounding box center [693, 306] width 316 height 30
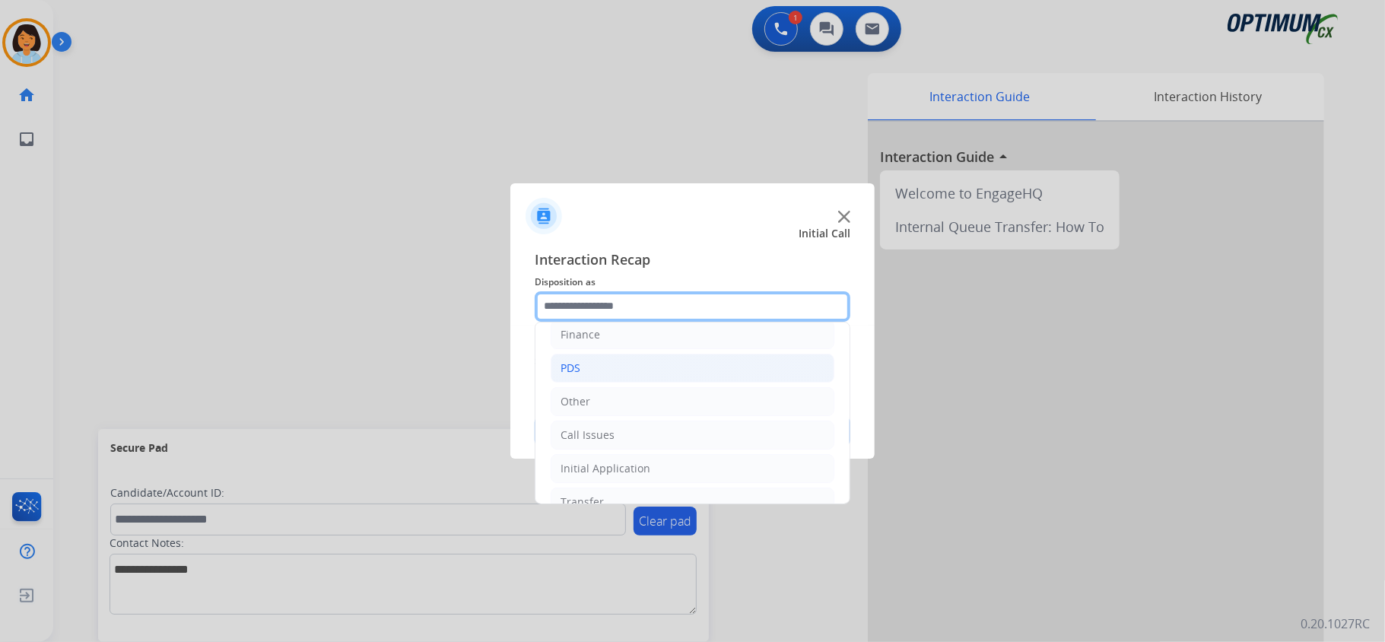
scroll to position [107, 0]
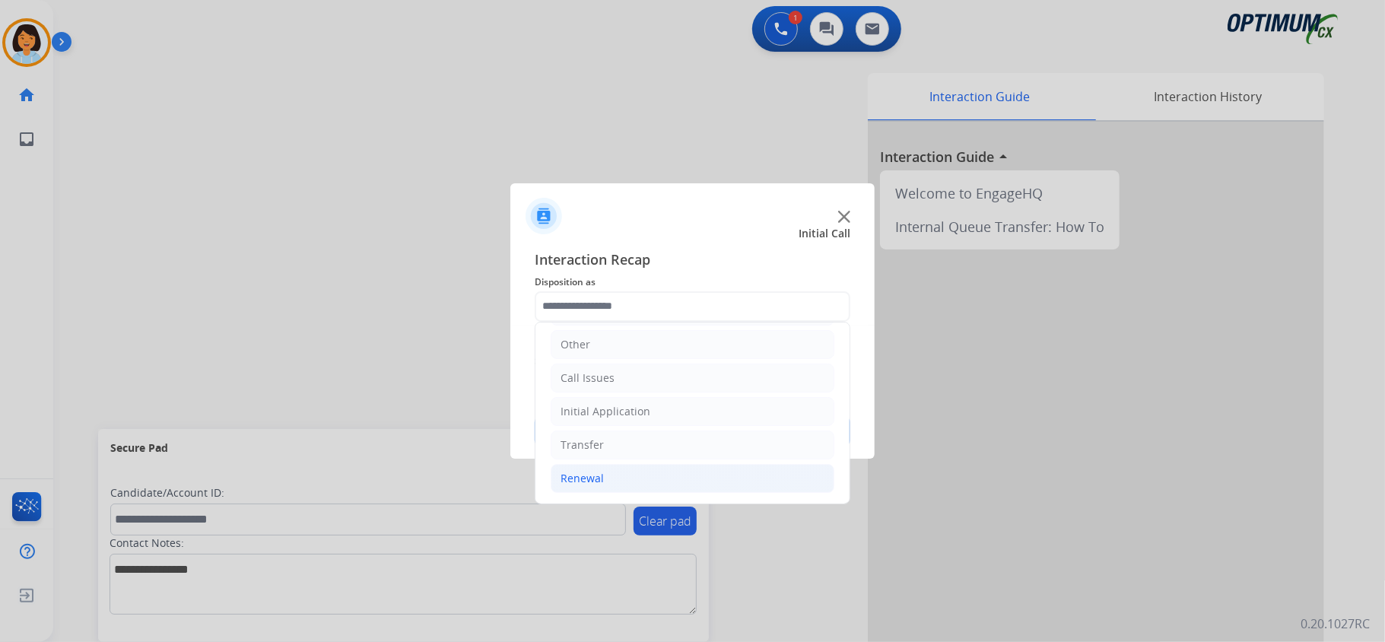
click at [608, 478] on li "Renewal" at bounding box center [693, 478] width 284 height 29
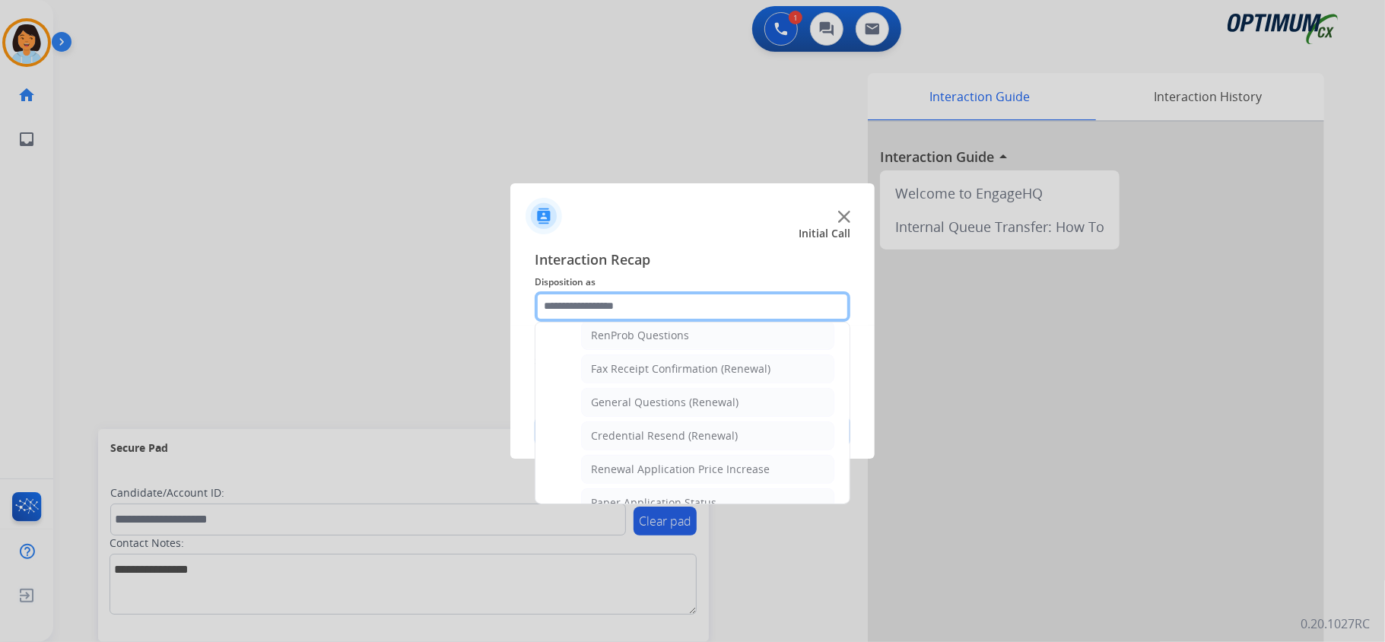
scroll to position [411, 0]
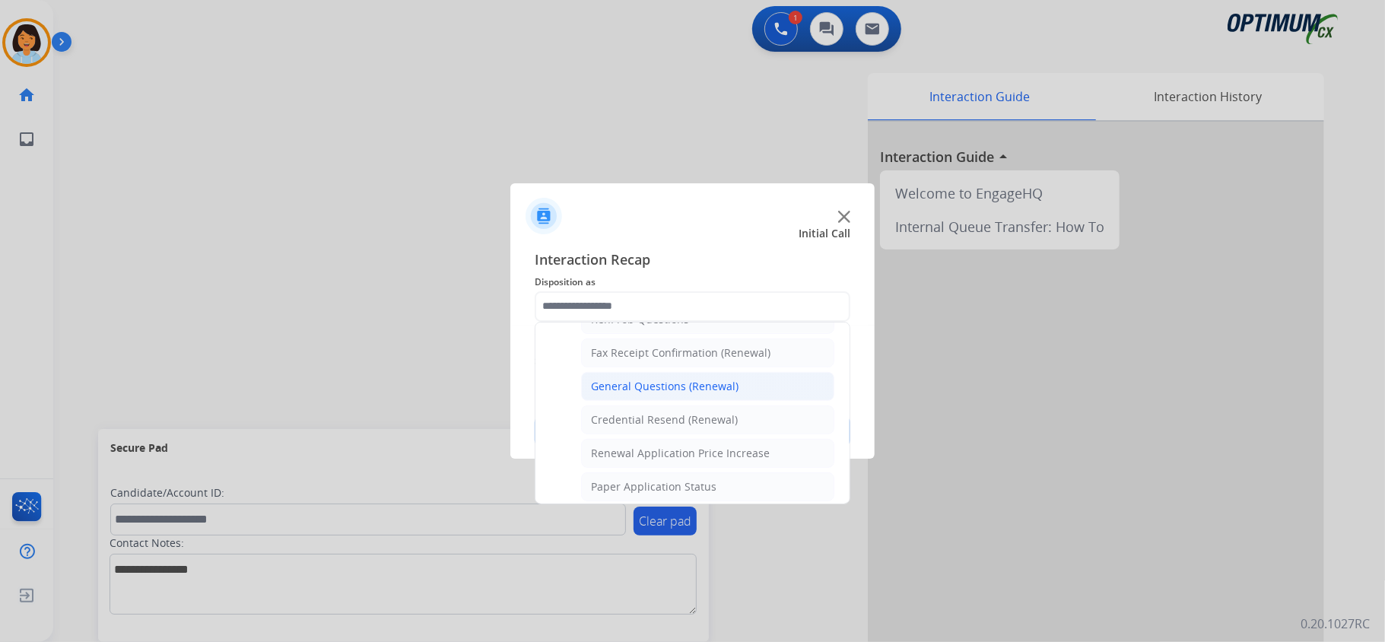
click at [663, 392] on div "General Questions (Renewal)" at bounding box center [665, 386] width 148 height 15
type input "**********"
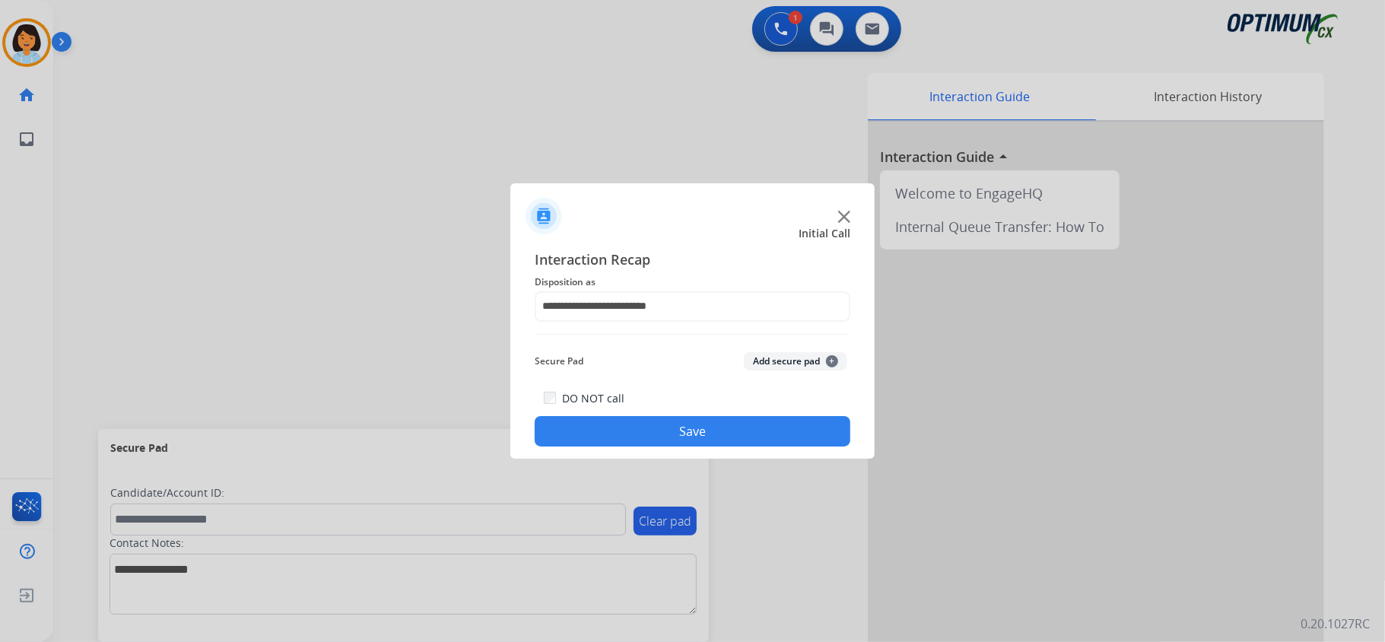
click at [659, 427] on button "Save" at bounding box center [693, 431] width 316 height 30
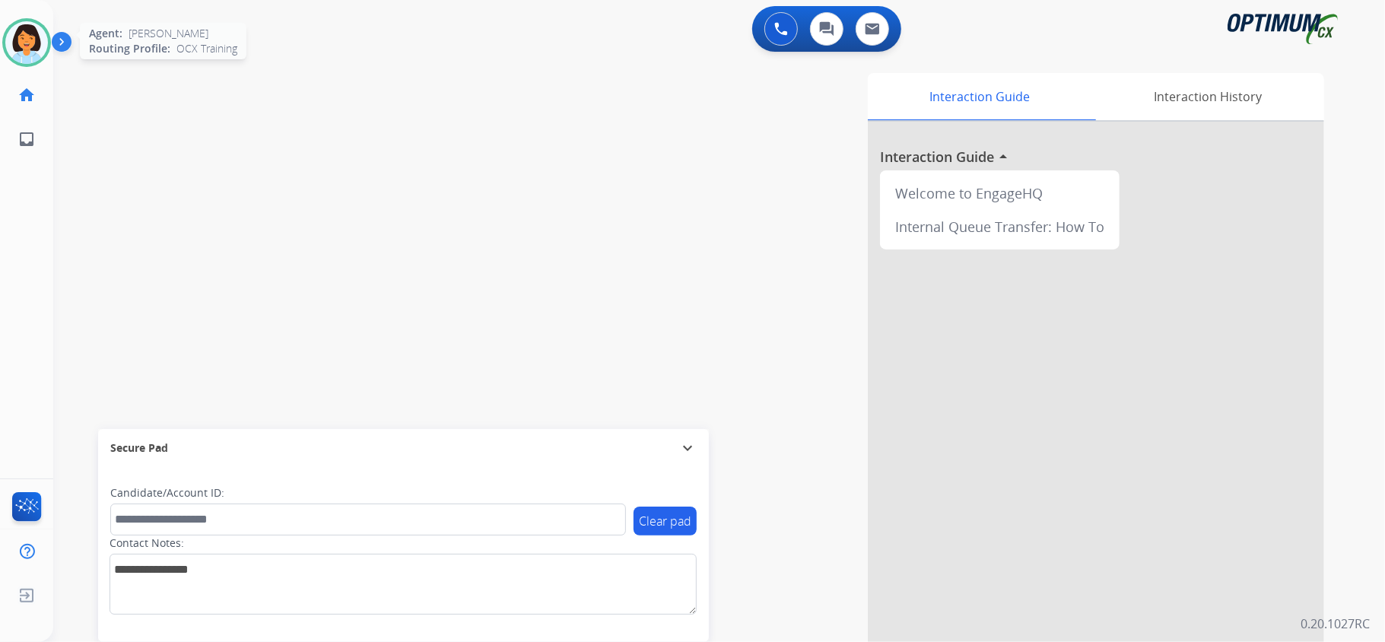
click at [32, 44] on img at bounding box center [26, 42] width 43 height 43
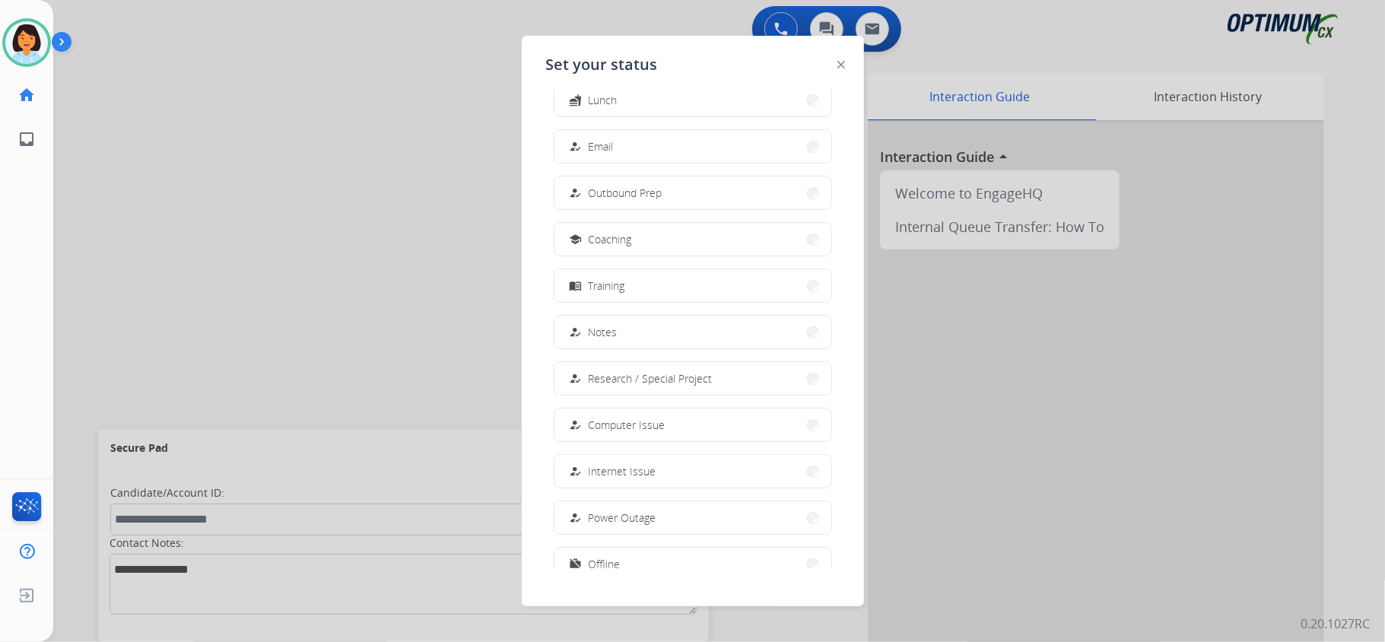
scroll to position [143, 0]
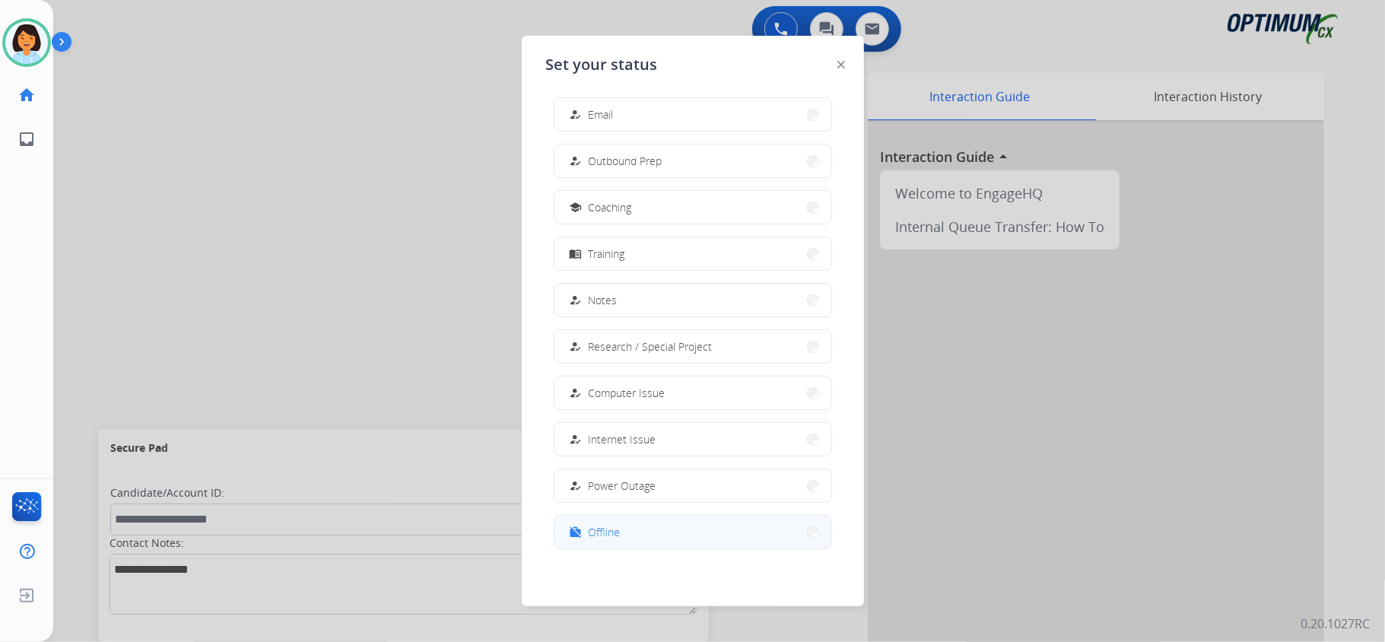
click at [624, 532] on button "work_off Offline" at bounding box center [692, 532] width 277 height 33
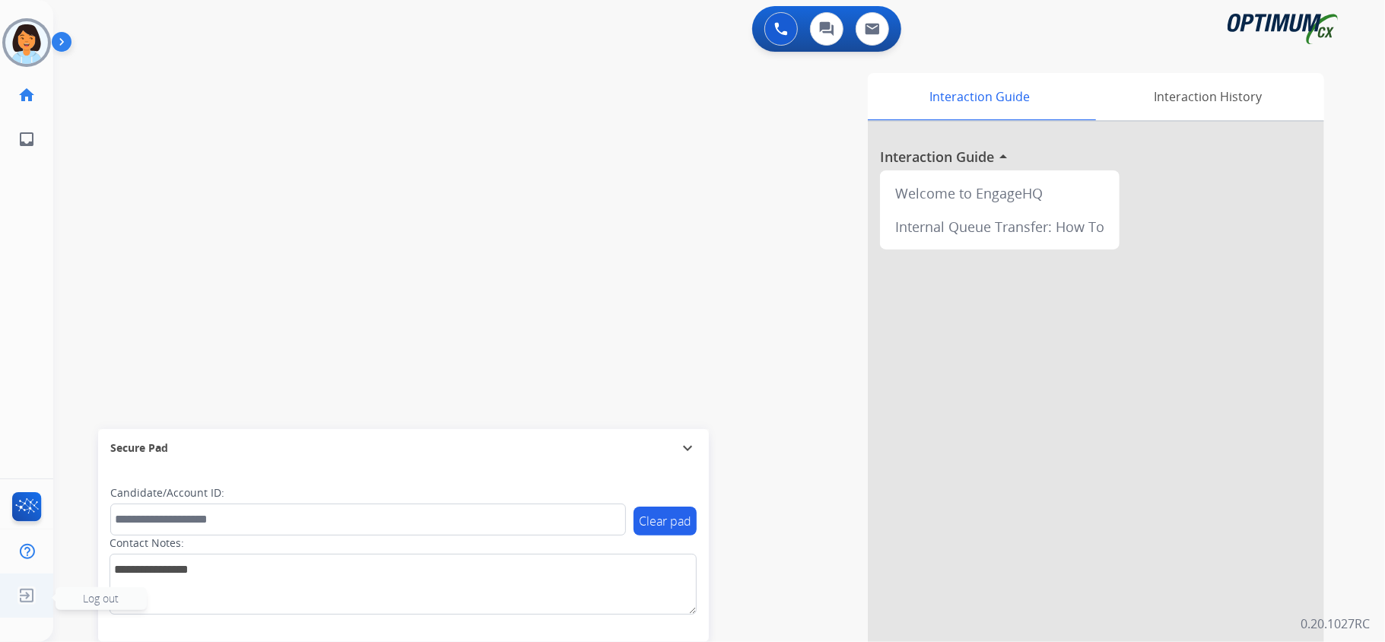
click at [34, 599] on img at bounding box center [26, 595] width 27 height 29
